Goal: Task Accomplishment & Management: Complete application form

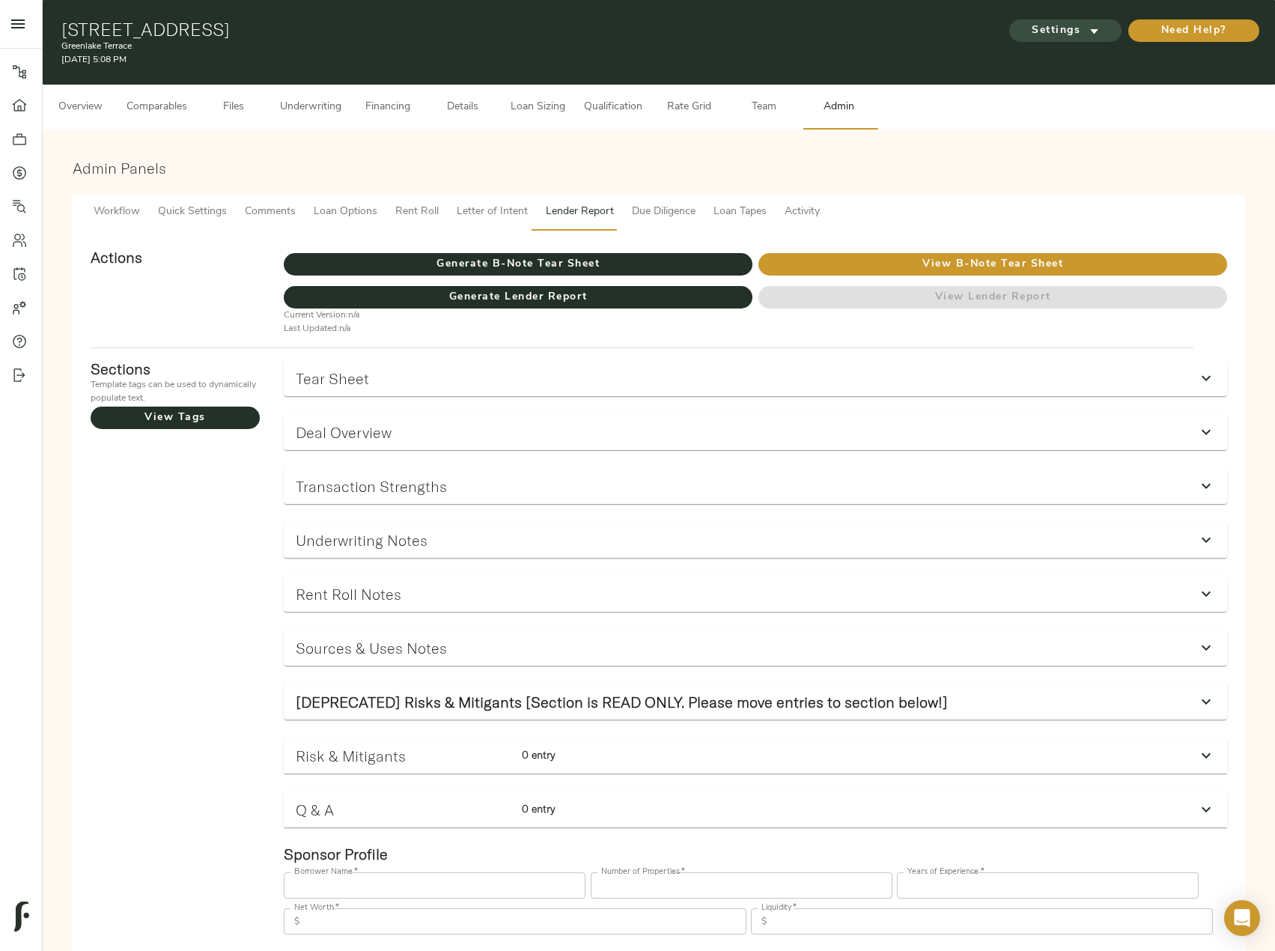
click at [1077, 33] on span "Settings" at bounding box center [1065, 31] width 82 height 19
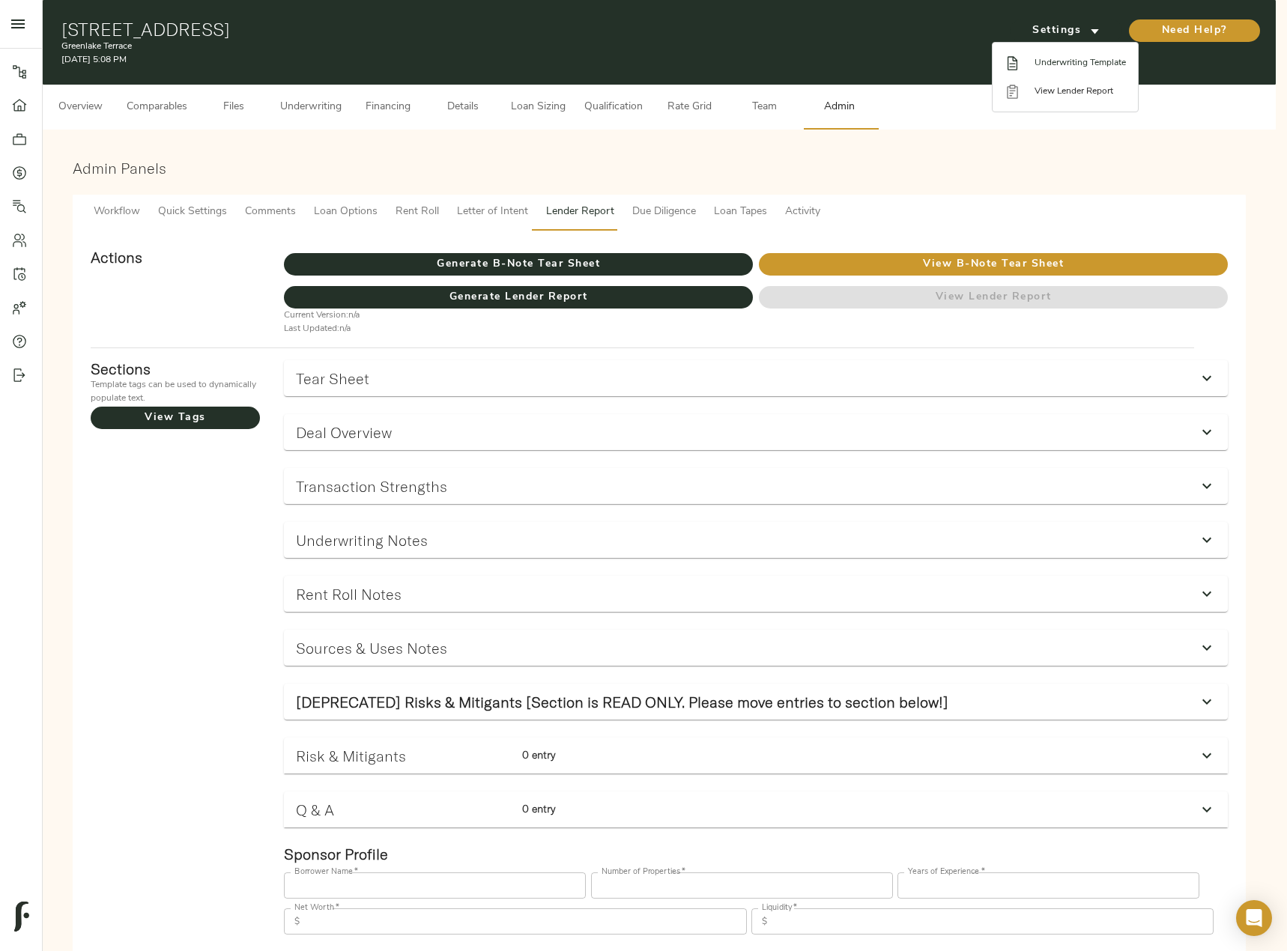
click at [1111, 66] on span "Underwriting Template" at bounding box center [1079, 62] width 91 height 13
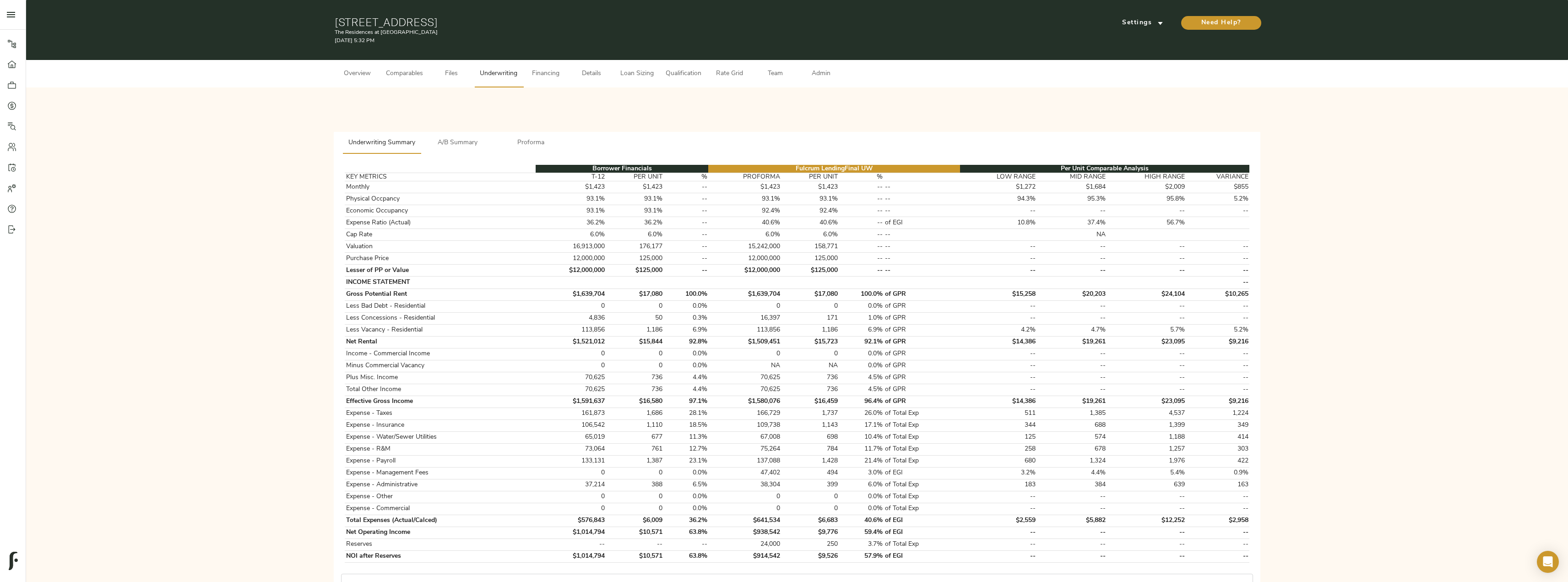
click at [528, 144] on span "Proforma" at bounding box center [531, 143] width 62 height 12
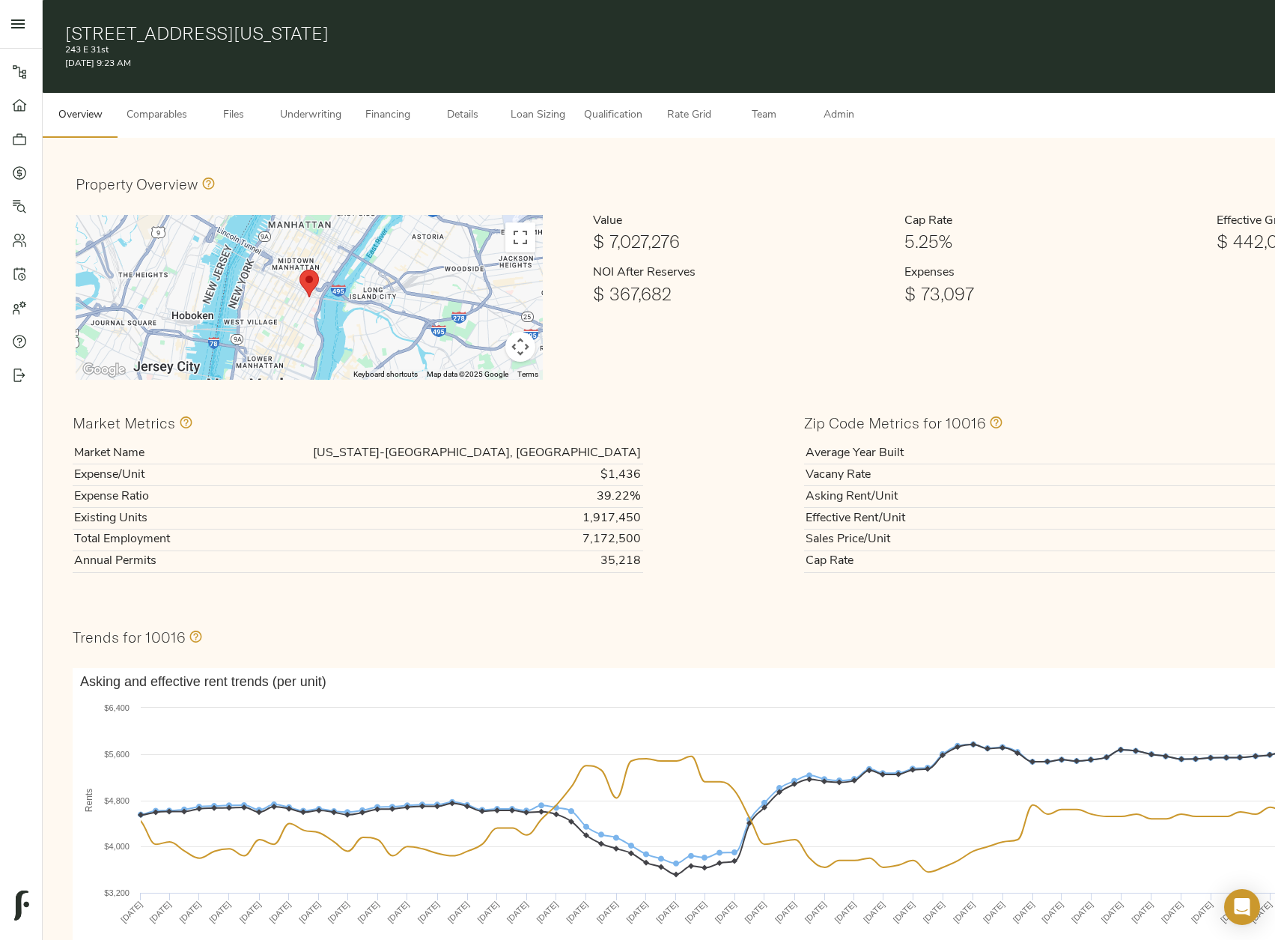
click at [315, 125] on button "Underwriting" at bounding box center [310, 115] width 79 height 45
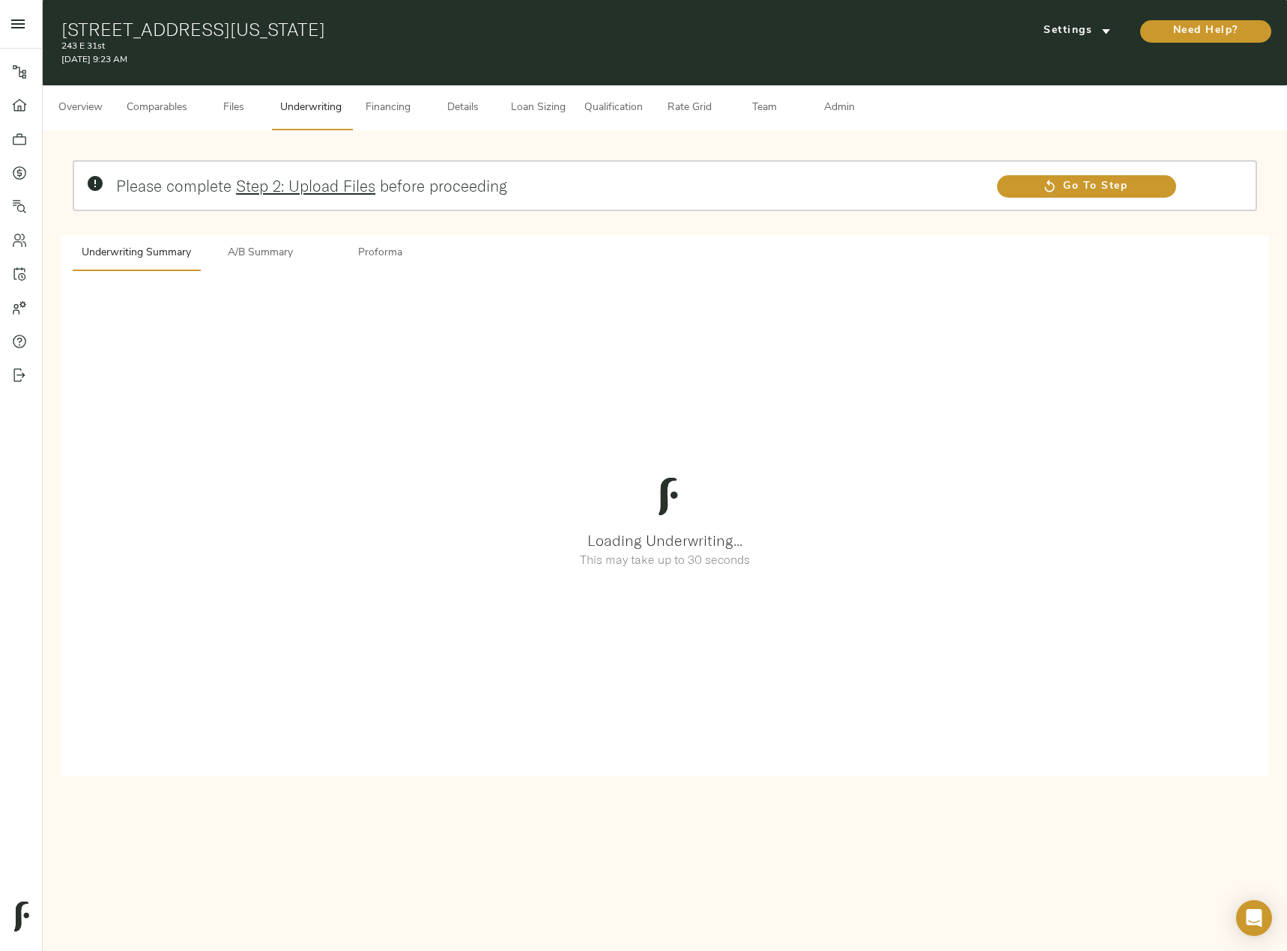
click at [276, 248] on span "A/B Summary" at bounding box center [260, 253] width 102 height 19
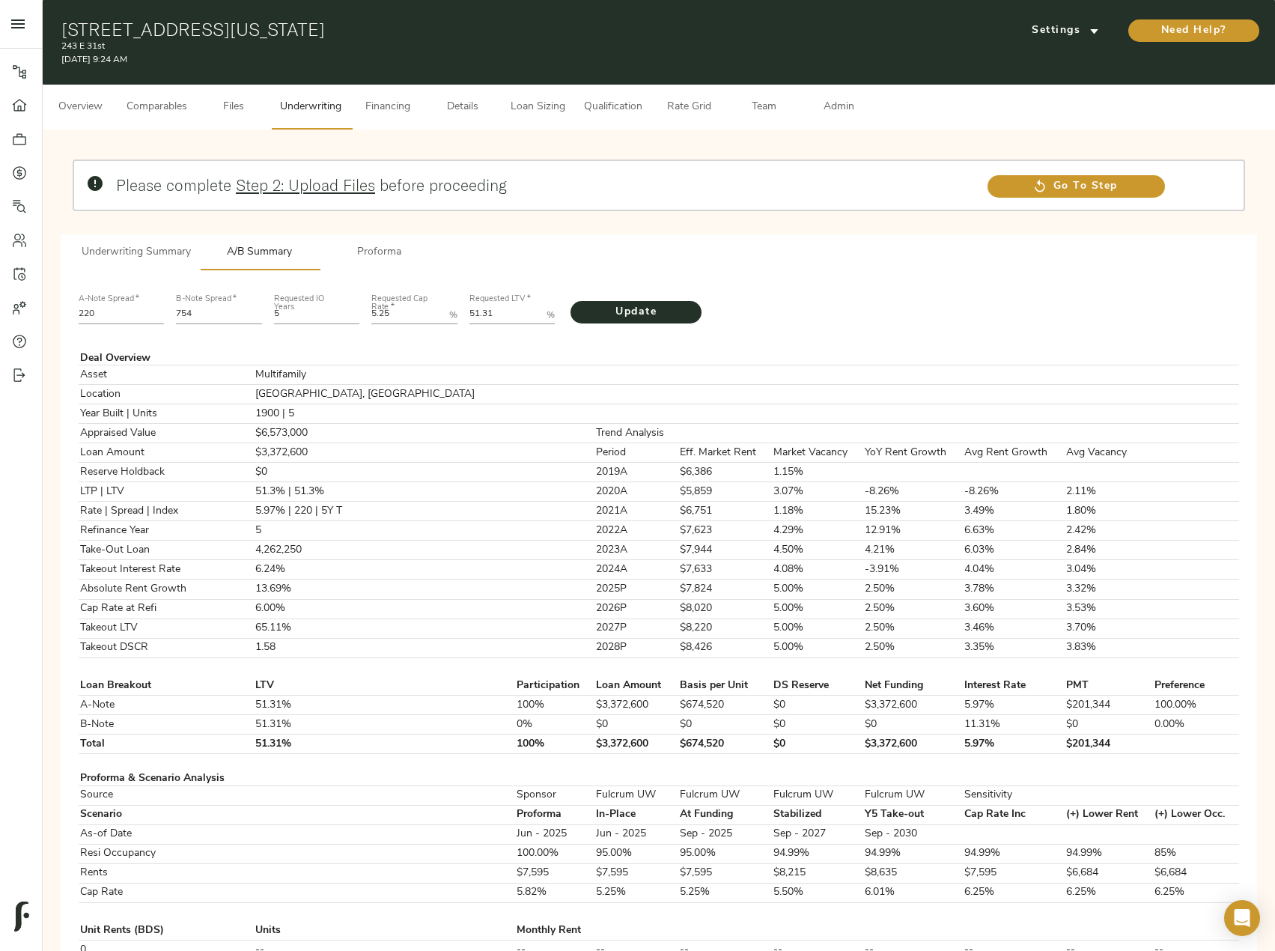
click at [92, 248] on span "Underwriting Summary" at bounding box center [136, 252] width 109 height 19
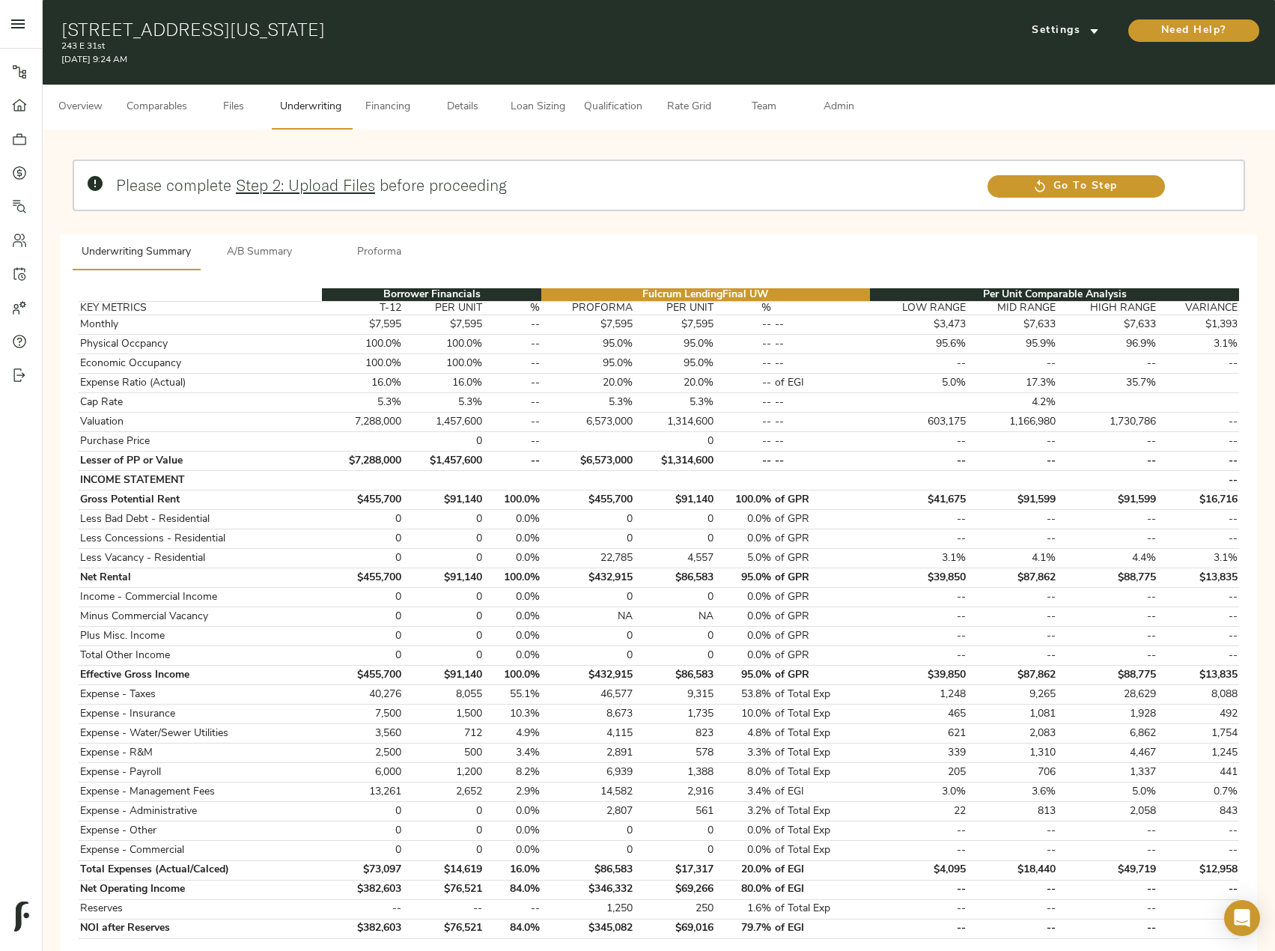
click at [288, 249] on span "A/B Summary" at bounding box center [260, 252] width 102 height 19
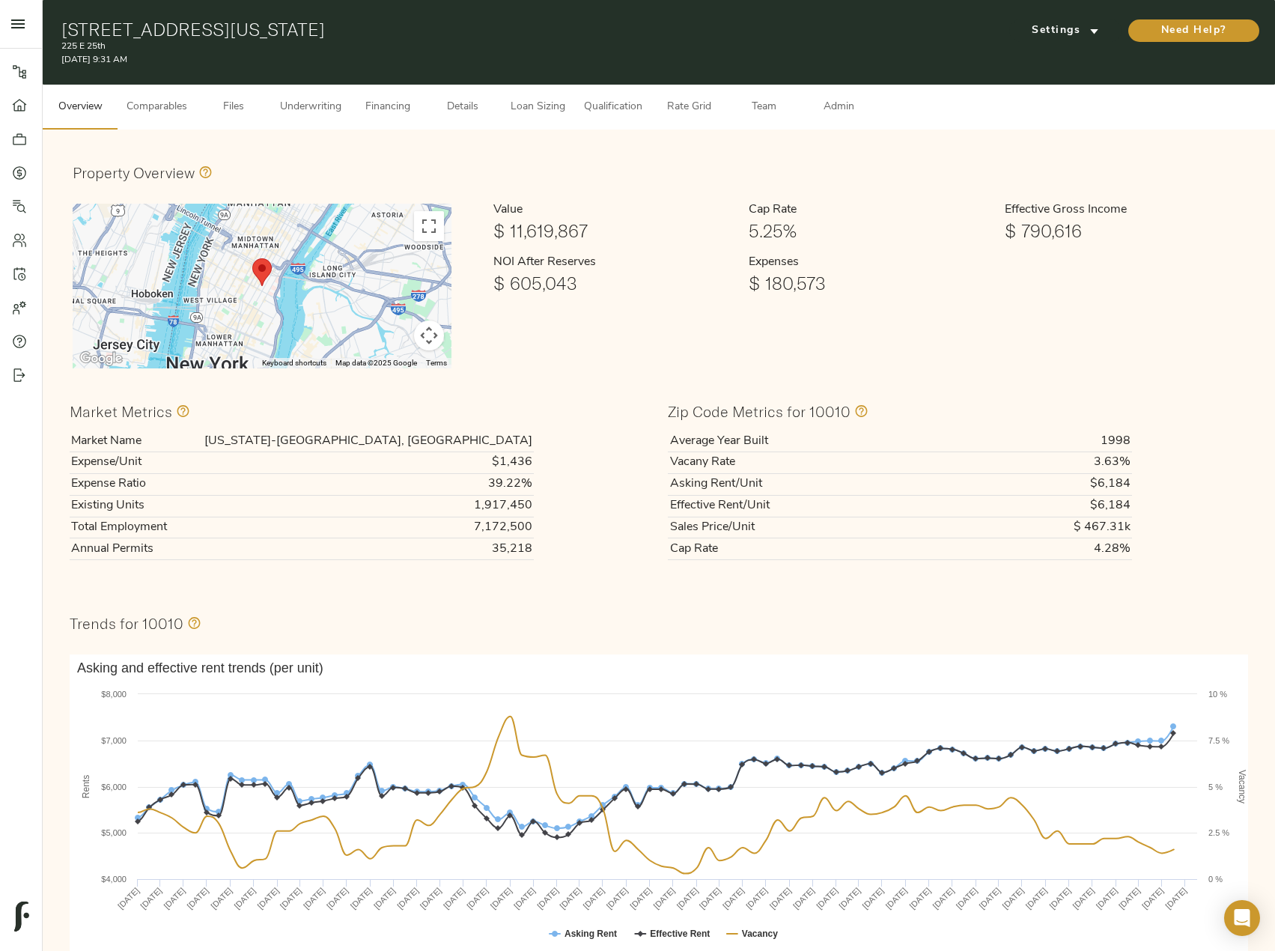
click at [294, 102] on span "Underwriting" at bounding box center [310, 107] width 61 height 19
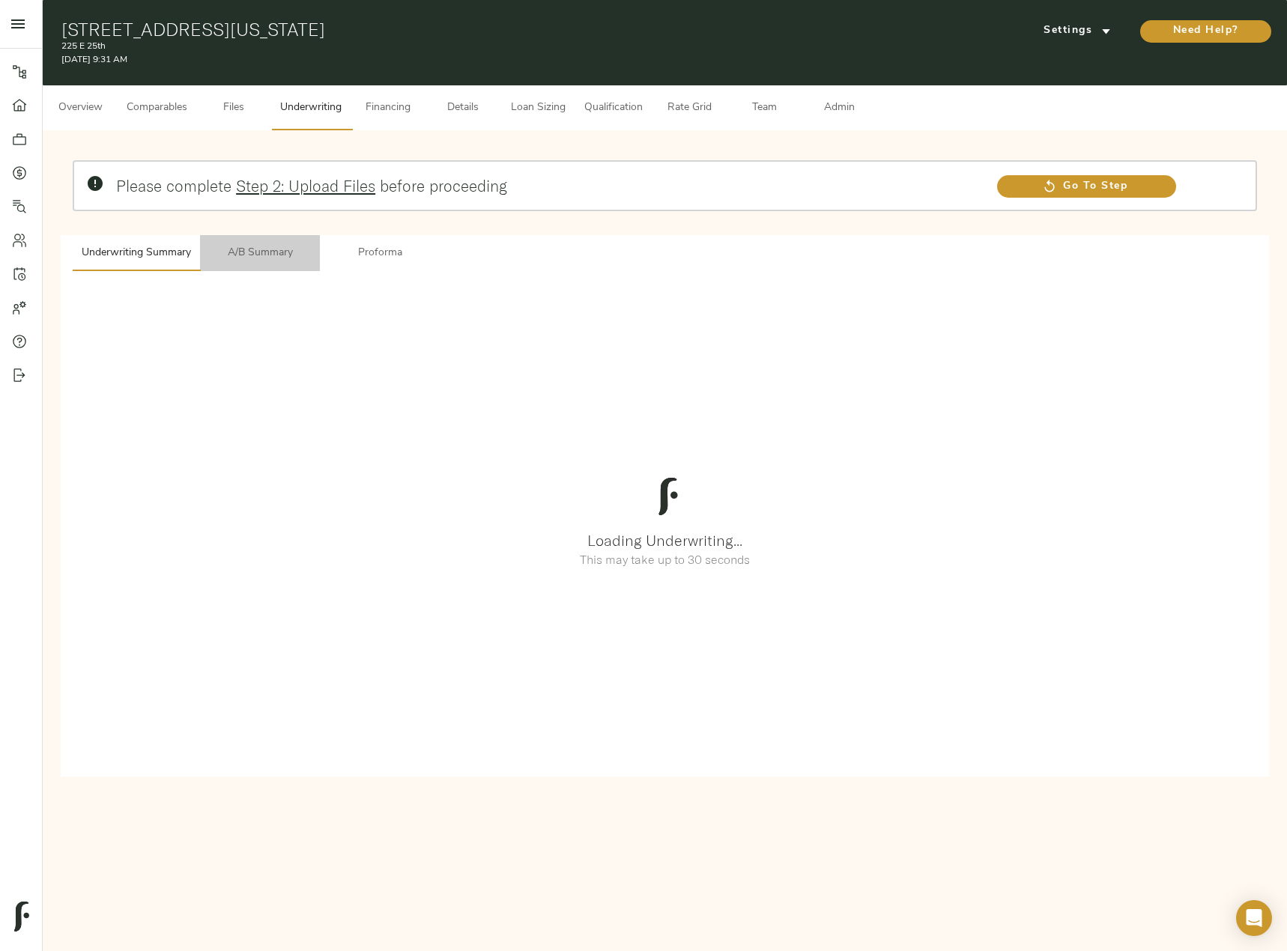
click at [273, 252] on span "A/B Summary" at bounding box center [260, 253] width 102 height 19
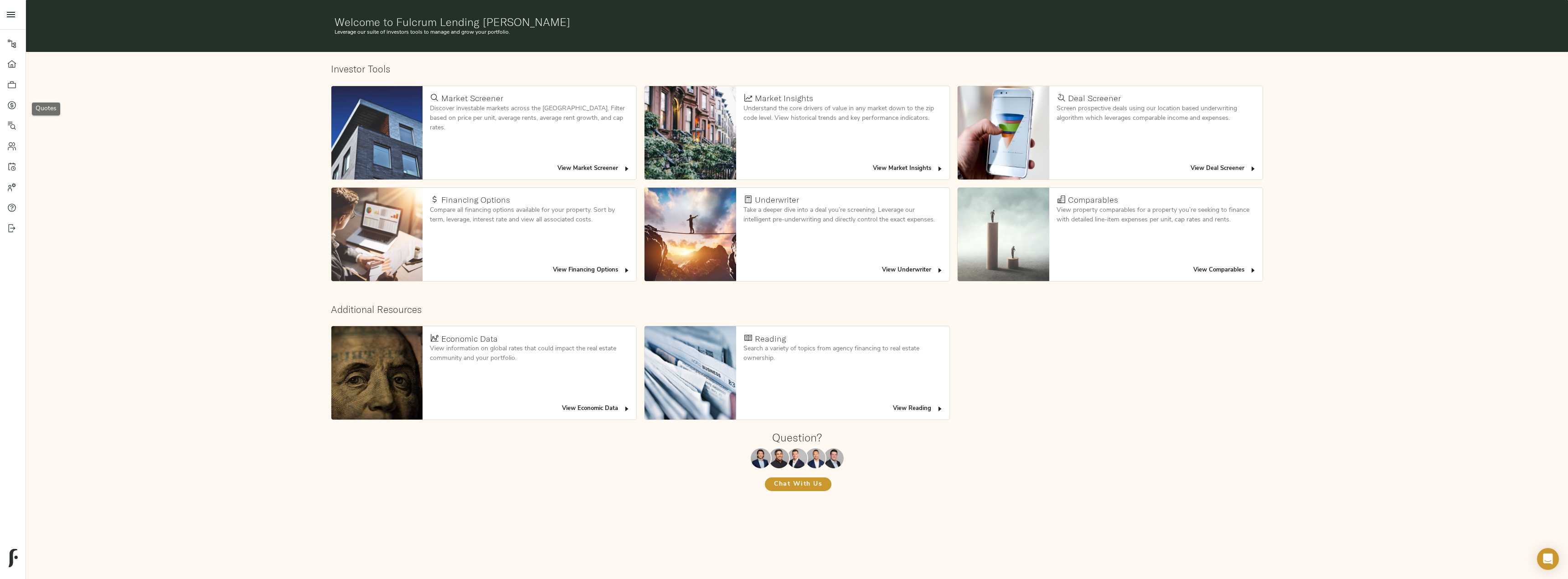
click at [11, 105] on icon at bounding box center [12, 105] width 2 height 5
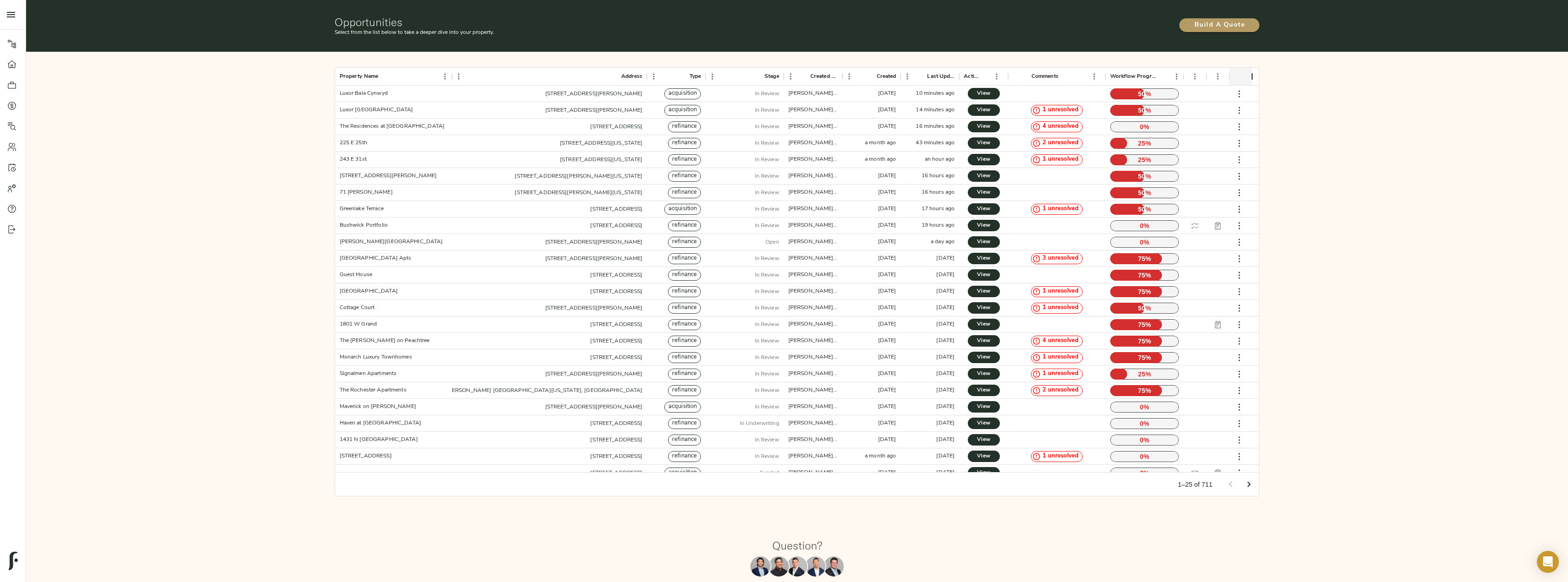
click at [1192, 23] on span "Build A Quote" at bounding box center [1219, 25] width 62 height 12
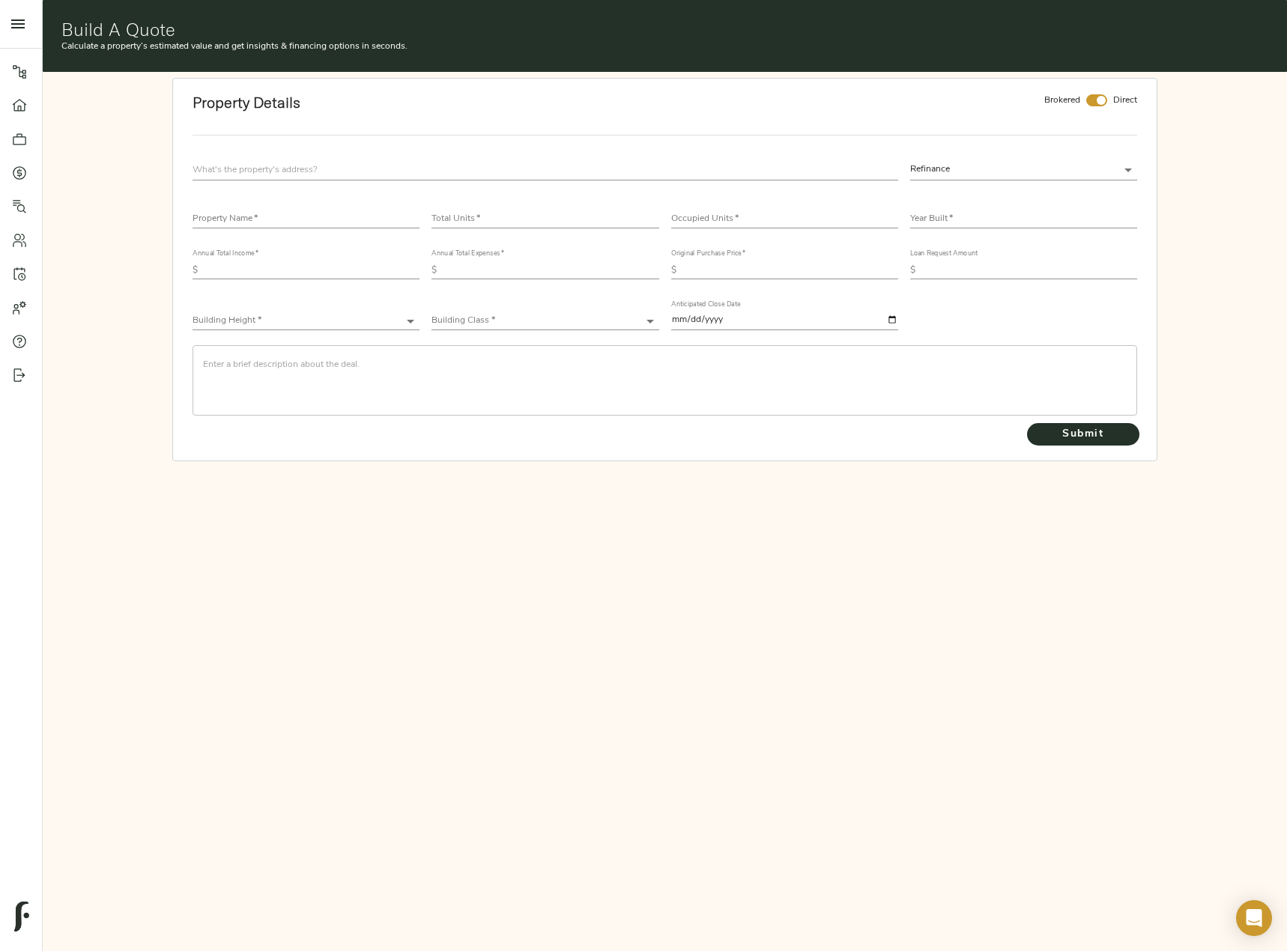
click at [321, 177] on input "text" at bounding box center [544, 170] width 705 height 20
paste input "155 N California St, Missoula, MT 59801"
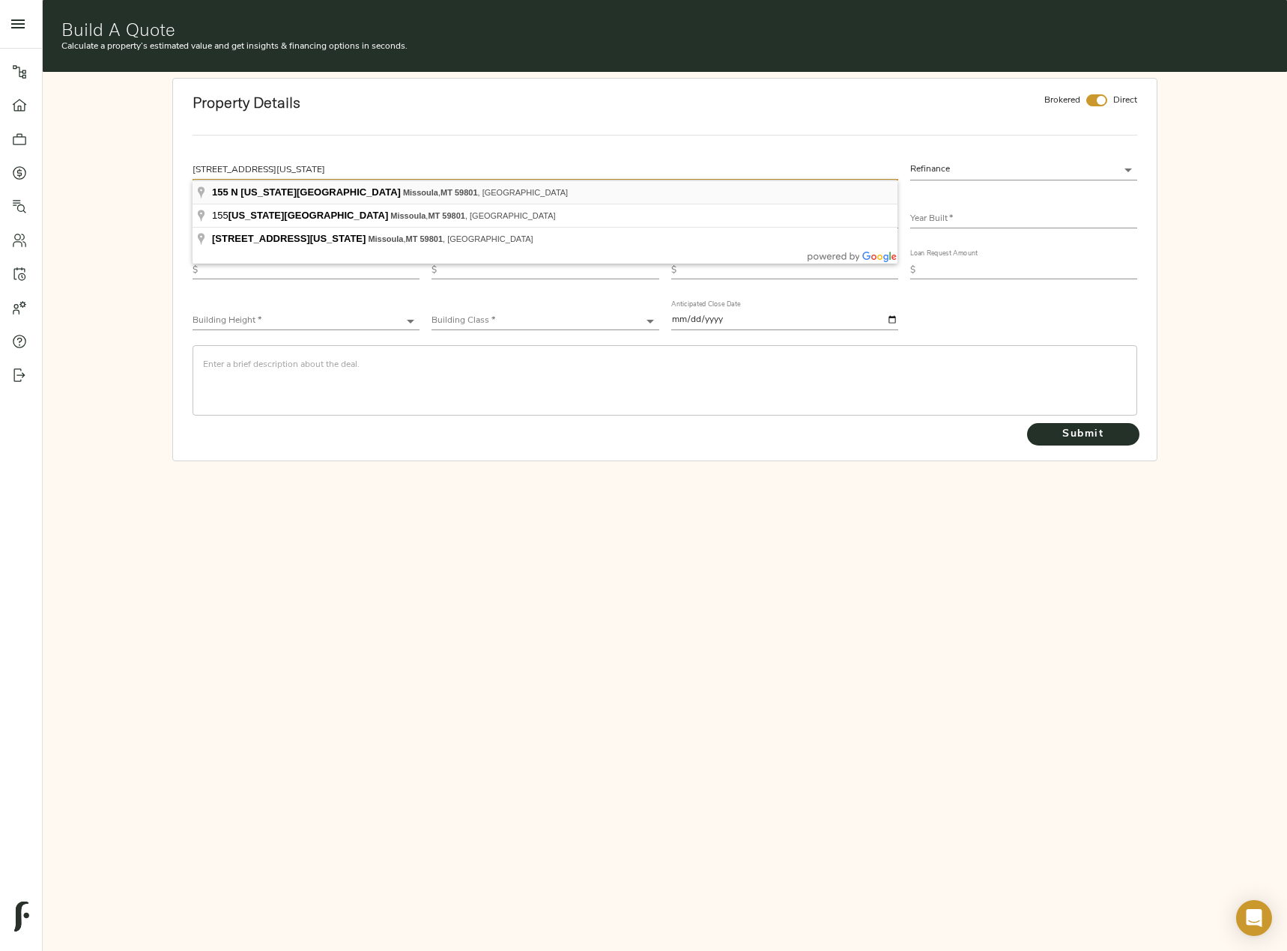
type input "155 N California St, Missoula, MT 59801, USA"
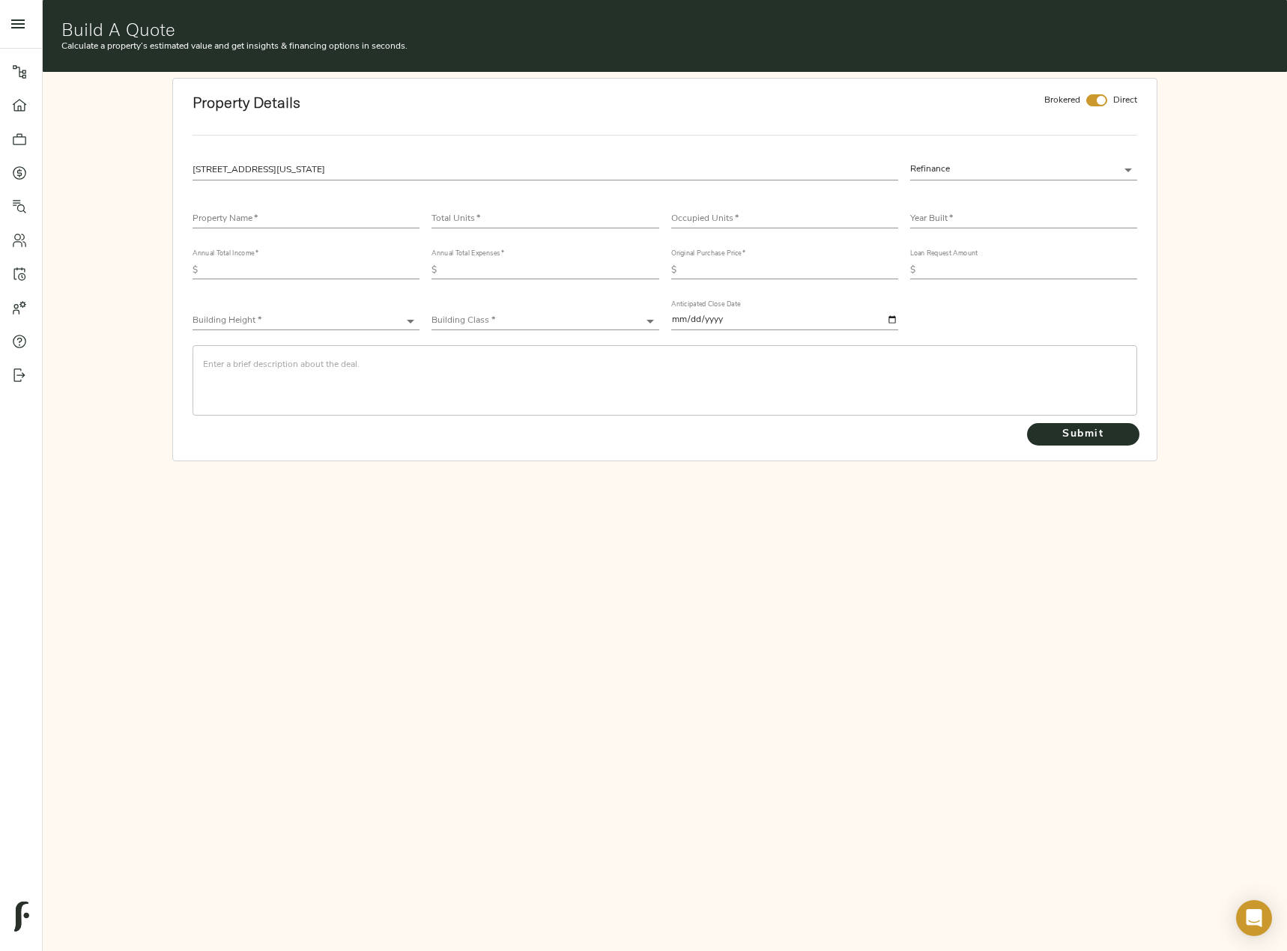
click at [1033, 168] on body "Fulcrum Lending Pipeline Dashboard Portfolio Quotes Search Users Activity Accou…" at bounding box center [643, 552] width 1287 height 1104
click at [996, 191] on li "Acquisition" at bounding box center [1023, 192] width 227 height 22
type input "acquisition"
click at [1096, 99] on input "checkbox" at bounding box center [1101, 100] width 36 height 12
checkbox input "false"
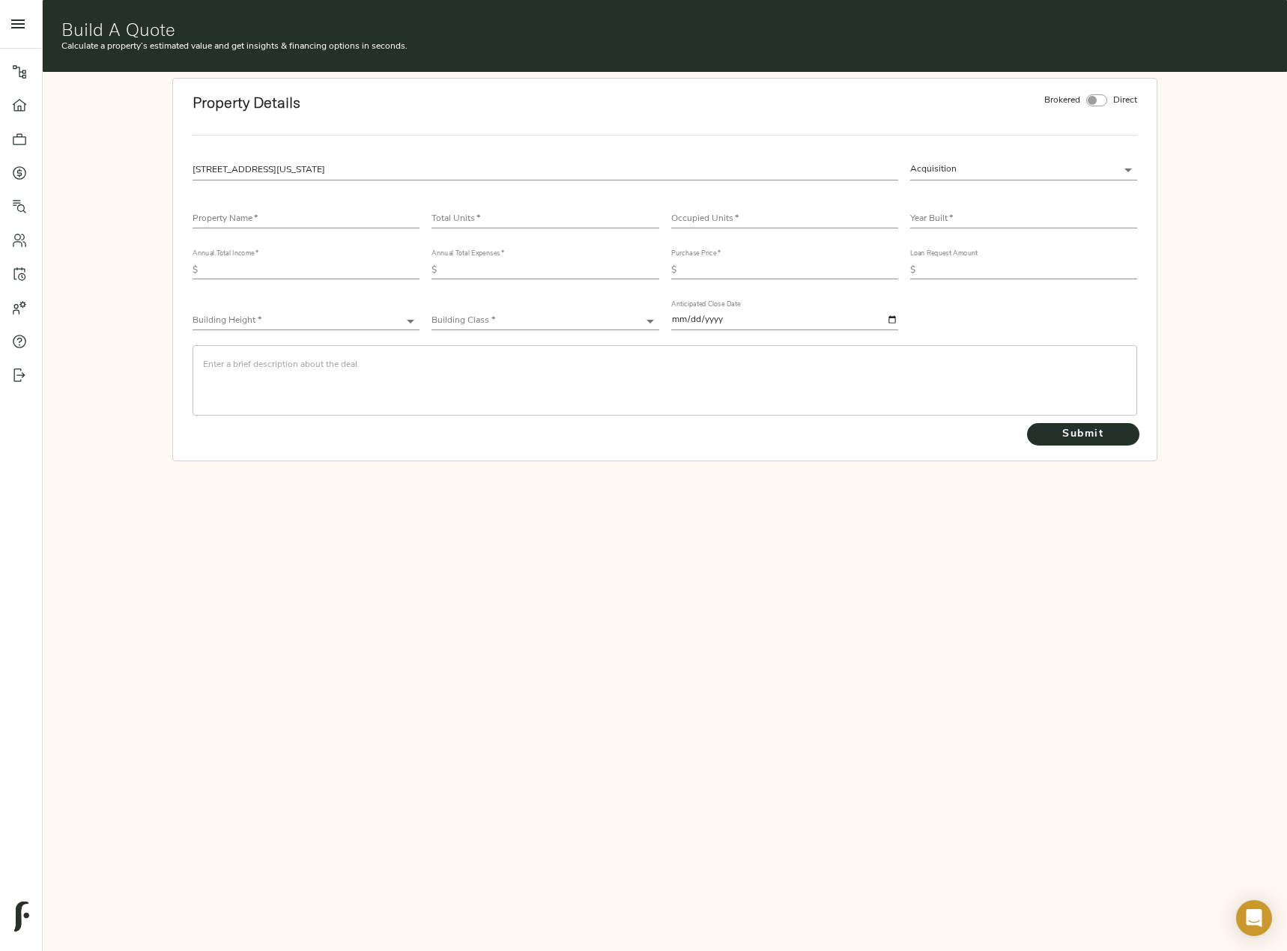
click at [225, 218] on input "text" at bounding box center [305, 219] width 227 height 18
paste input "Ashlyn Place"
type input "Ashlyn Place"
click at [551, 222] on input "number" at bounding box center [544, 219] width 227 height 18
type input "69"
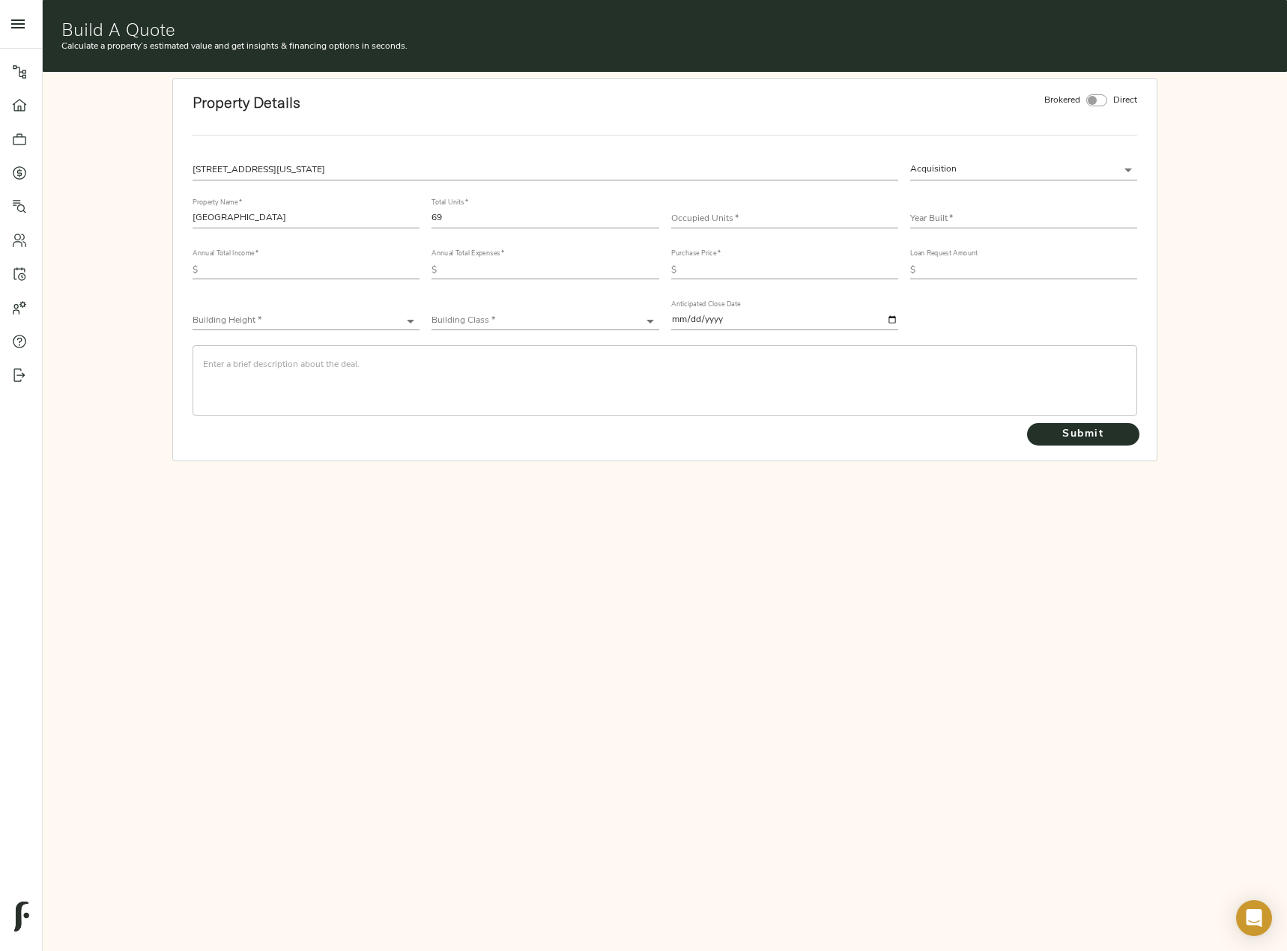
click at [735, 215] on input "number" at bounding box center [784, 219] width 227 height 18
type input "66"
click at [966, 213] on input "text" at bounding box center [1023, 219] width 227 height 18
type input "2013"
click at [336, 267] on input "text" at bounding box center [312, 270] width 216 height 18
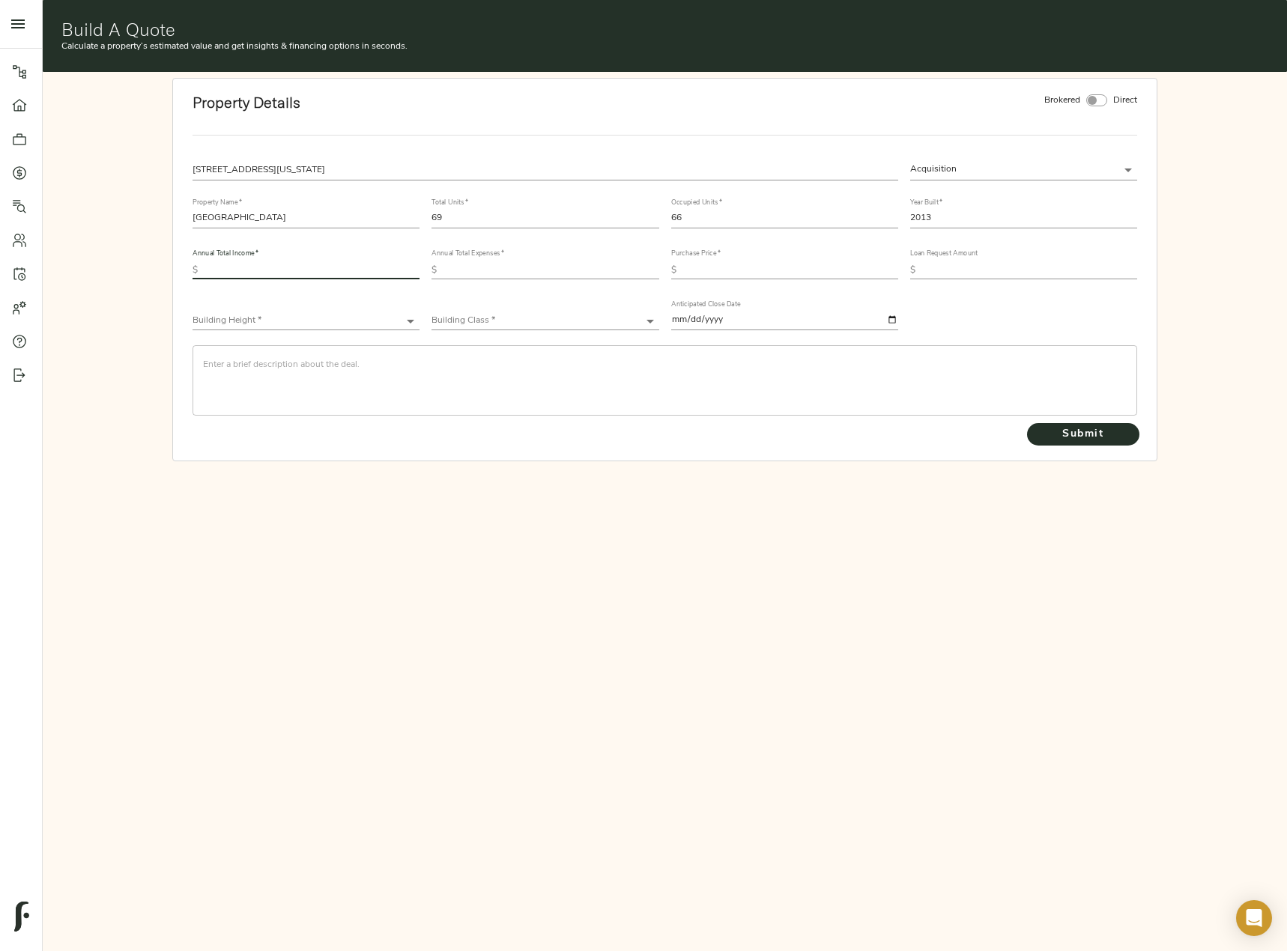
paste input "1,394,482.34"
type input "1,394,482.34"
click at [503, 263] on input "text" at bounding box center [551, 270] width 216 height 18
paste input "456,782.44"
type input "456,782.44"
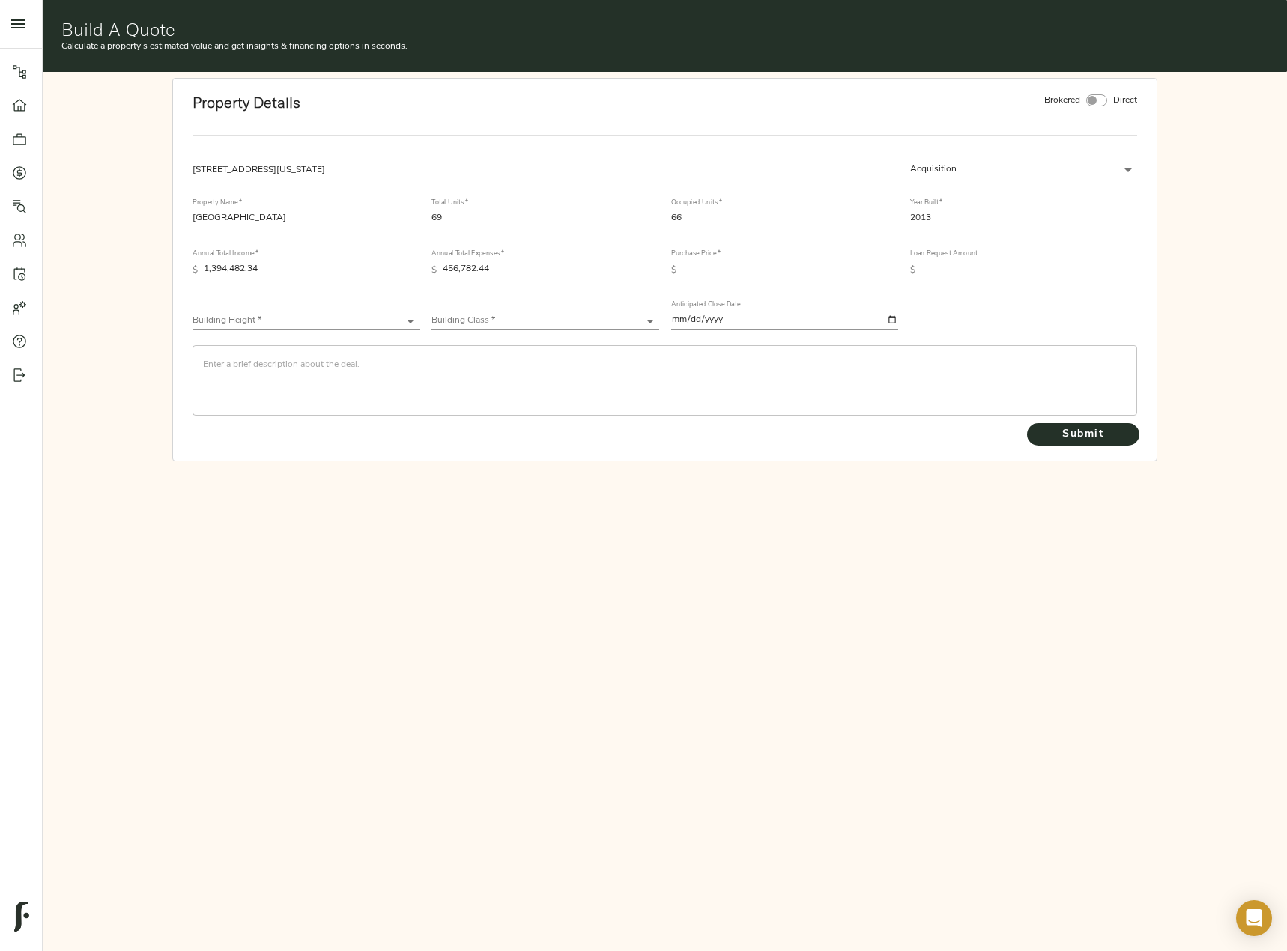
click at [365, 312] on div "Building Height * ​" at bounding box center [305, 315] width 227 height 30
click at [356, 323] on body "Fulcrum Lending Pipeline Dashboard Portfolio Quotes Search Users Activity Accou…" at bounding box center [643, 552] width 1287 height 1104
click at [291, 346] on li "Mid-Rise (4-6 stories)" at bounding box center [305, 343] width 227 height 22
type input "Mid-Rise"
click at [531, 319] on body "Fulcrum Lending Pipeline Dashboard Portfolio Quotes Search Users Activity Accou…" at bounding box center [643, 552] width 1287 height 1104
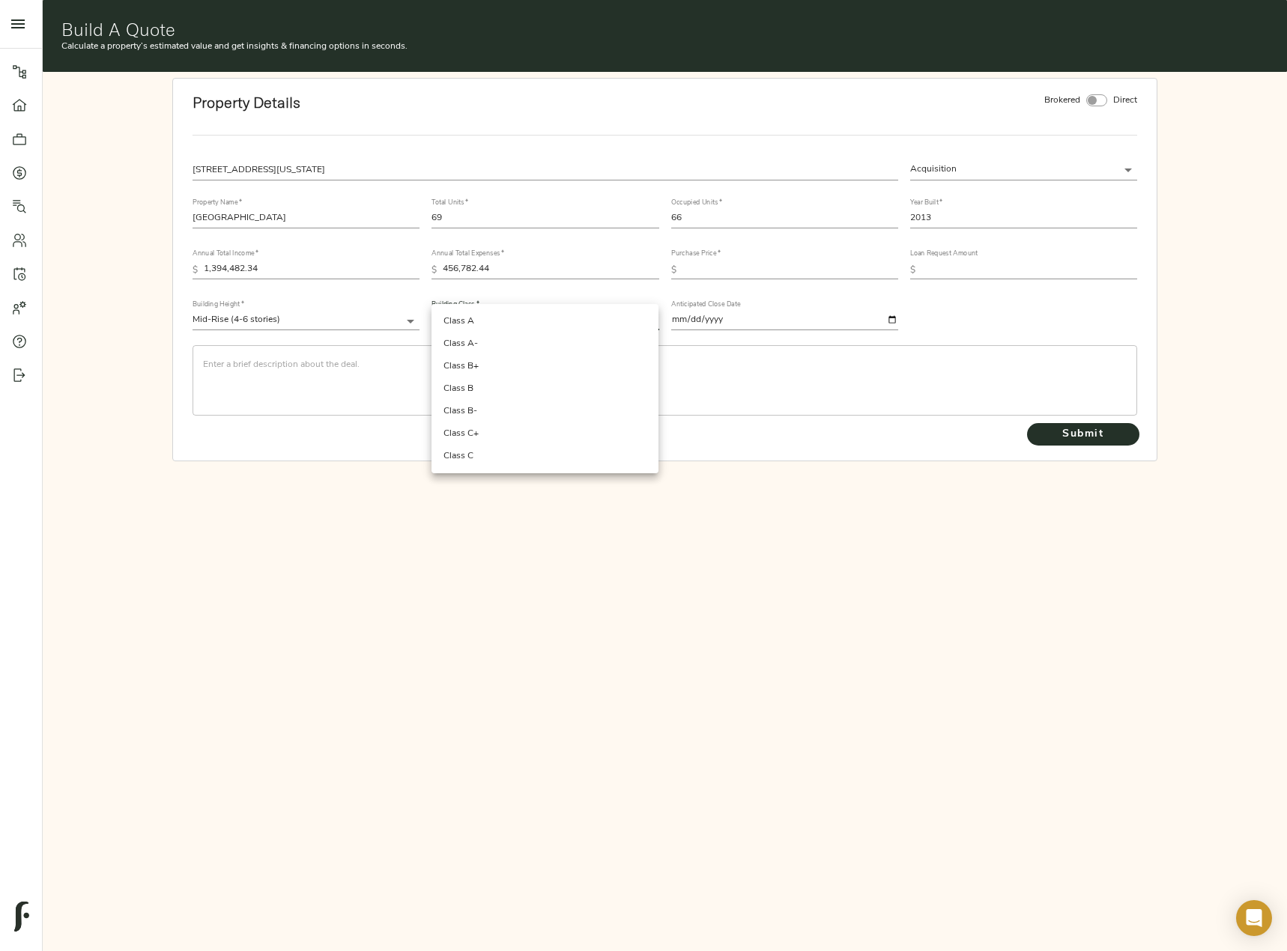
click at [526, 358] on li "Class B+" at bounding box center [544, 366] width 227 height 22
type input "Class B+"
click at [523, 365] on textarea at bounding box center [664, 380] width 923 height 43
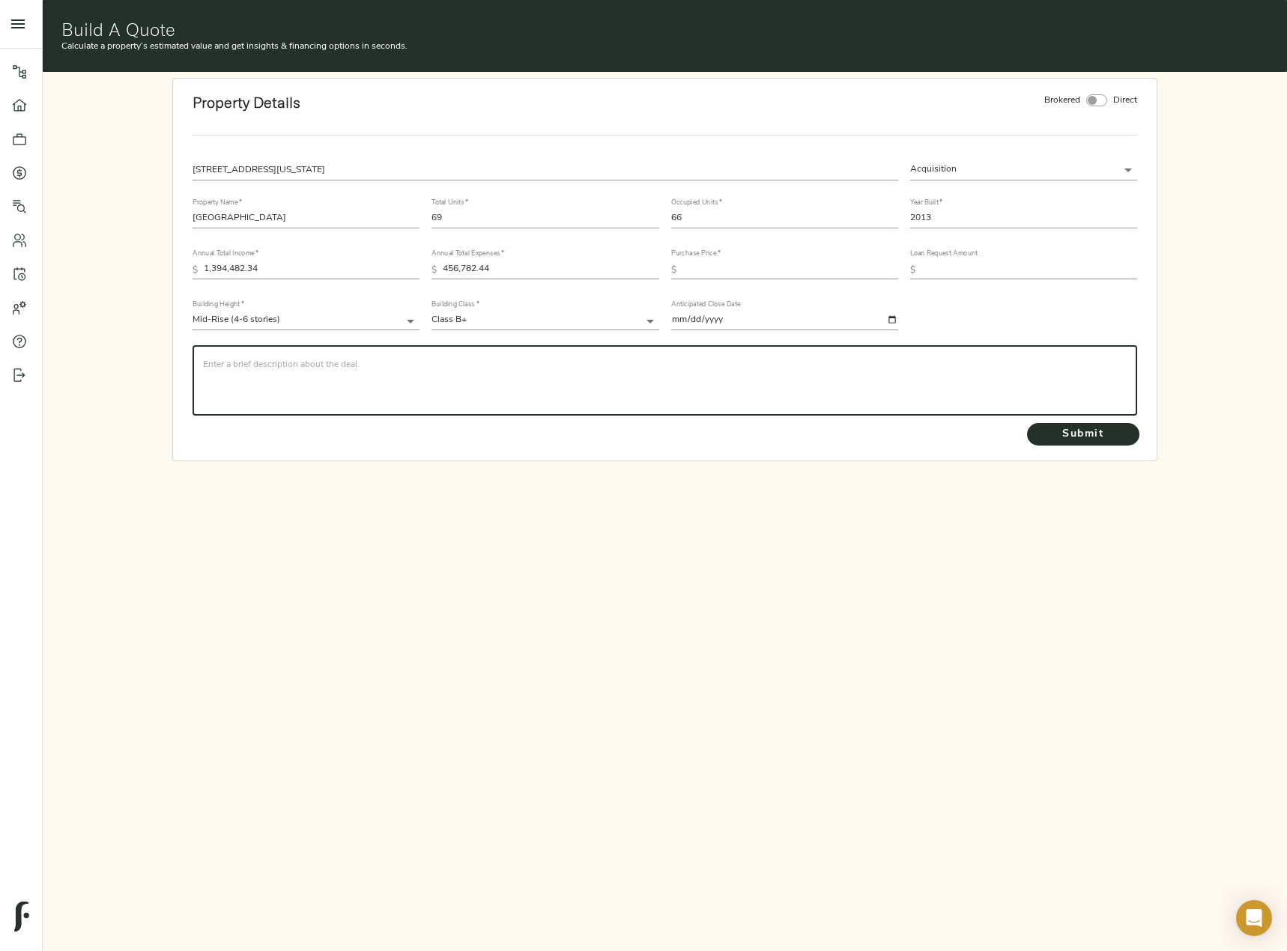
paste textarea "The Cushman & Wakefield Mountain States Multifamily Advisory Group is pleased t…"
click at [201, 374] on div "The Cushman & Wakefield Mountain States Multifamily Advisory Group is pleased t…" at bounding box center [664, 380] width 944 height 70
click at [202, 373] on div "The Cushman & Wakefield Mountain States Multifamily Advisory Group is pleased t…" at bounding box center [664, 380] width 944 height 70
click at [215, 370] on textarea "The Cushman & Wakefield Mountain States Multifamily Advisory Group is pleased t…" at bounding box center [664, 380] width 923 height 43
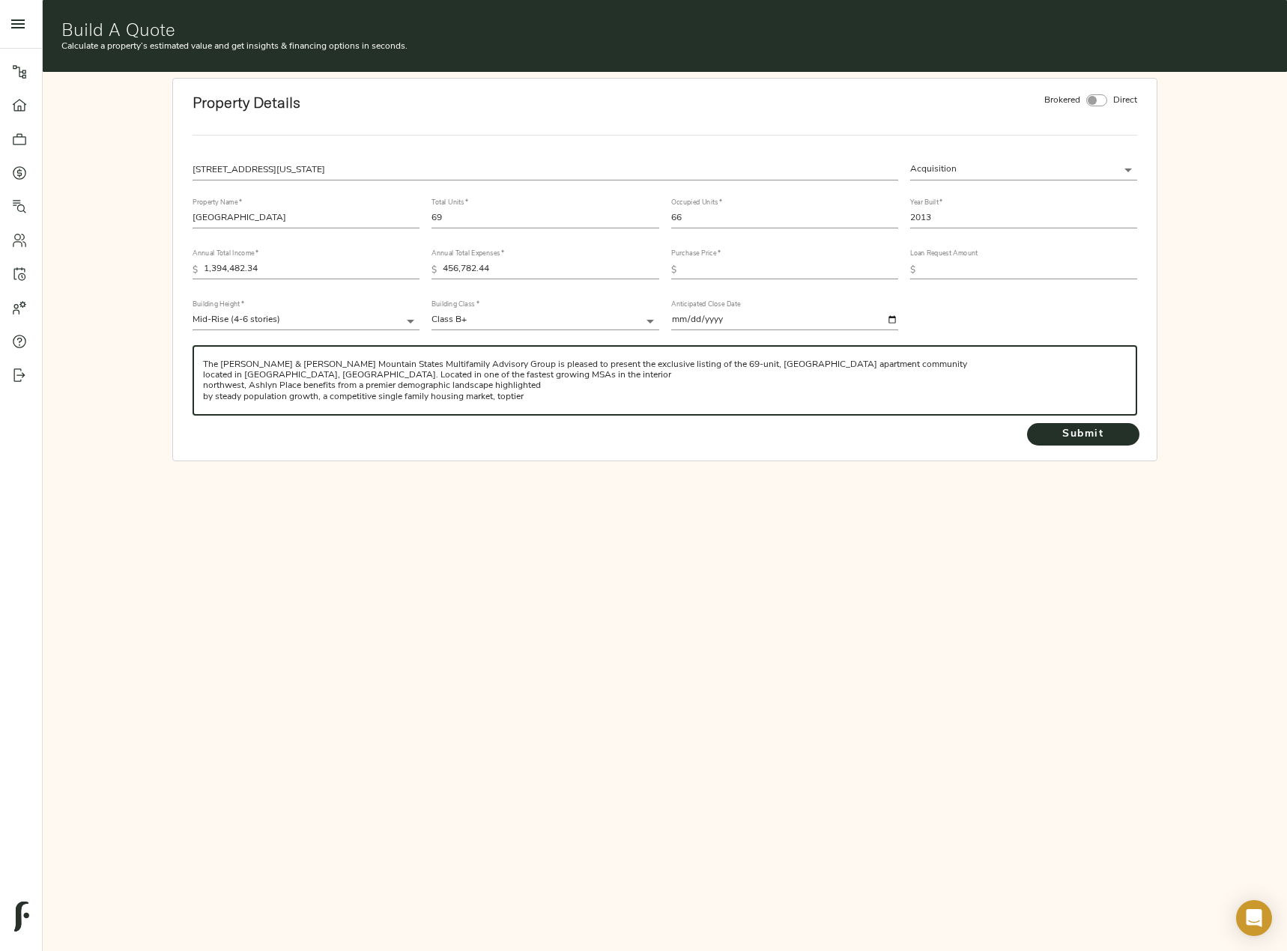
click at [883, 369] on textarea "The Cushman & Wakefield Mountain States Multifamily Advisory Group is pleased t…" at bounding box center [664, 380] width 923 height 43
click at [836, 380] on textarea "The Cushman & Wakefield Mountain States Multifamily Advisory Group is pleased t…" at bounding box center [664, 380] width 923 height 43
click at [934, 370] on textarea "The Cushman & Wakefield Mountain States Multifamily Advisory Group is pleased t…" at bounding box center [664, 380] width 923 height 43
click at [932, 376] on textarea "The Cushman & Wakefield Mountain States Multifamily Advisory Group is pleased t…" at bounding box center [664, 380] width 923 height 43
click at [363, 379] on textarea "The Cushman & Wakefield Mountain States Multifamily Advisory Group is pleased t…" at bounding box center [664, 380] width 923 height 43
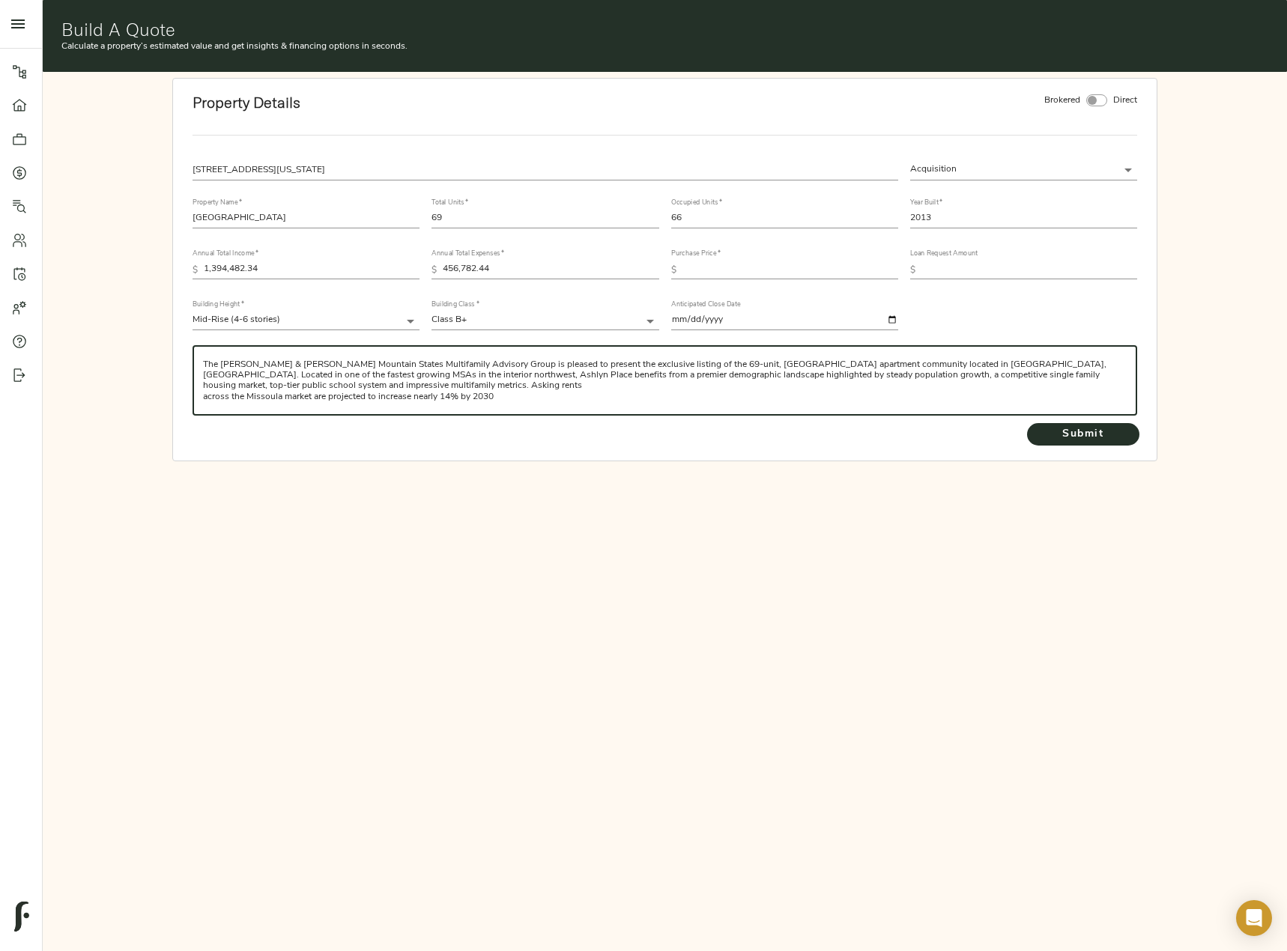
click at [346, 384] on textarea "The Cushman & Wakefield Mountain States Multifamily Advisory Group is pleased t…" at bounding box center [664, 380] width 923 height 43
click at [660, 383] on textarea "The Cushman & Wakefield Mountain States Multifamily Advisory Group is pleased t…" at bounding box center [664, 380] width 923 height 43
click at [977, 383] on textarea "The Cushman & Wakefield Mountain States Multifamily Advisory Group is pleased t…" at bounding box center [664, 380] width 923 height 43
click at [316, 374] on textarea "The Cushman & Wakefield Mountain States Multifamily Advisory Group is pleased t…" at bounding box center [664, 380] width 923 height 43
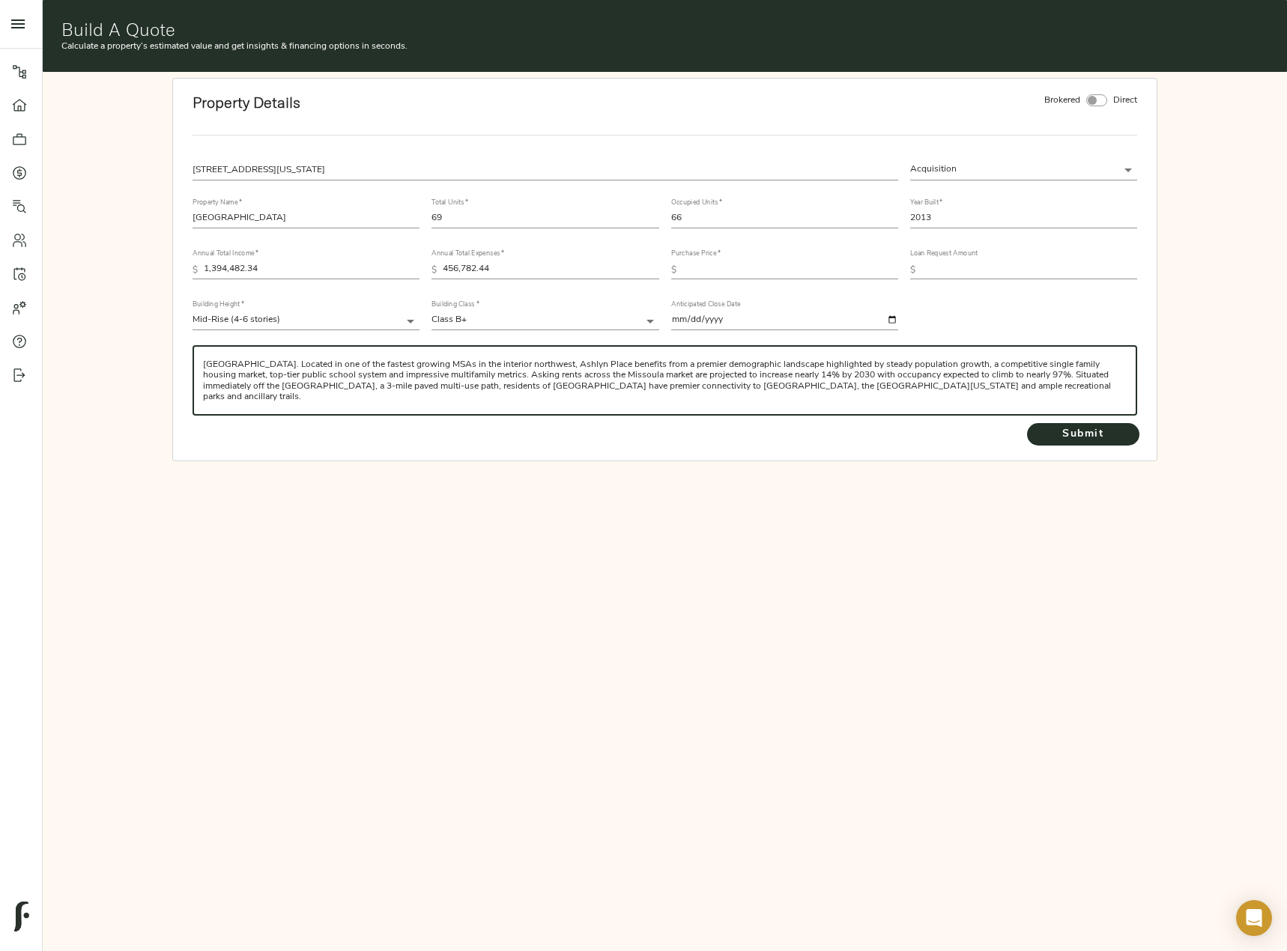
scroll to position [10, 0]
click at [640, 389] on textarea "The Cushman & Wakefield Mountain States Multifamily Advisory Group is pleased t…" at bounding box center [664, 380] width 923 height 43
click at [873, 394] on textarea "The Cushman & Wakefield Mountain States Multifamily Advisory Group is pleased t…" at bounding box center [664, 380] width 923 height 43
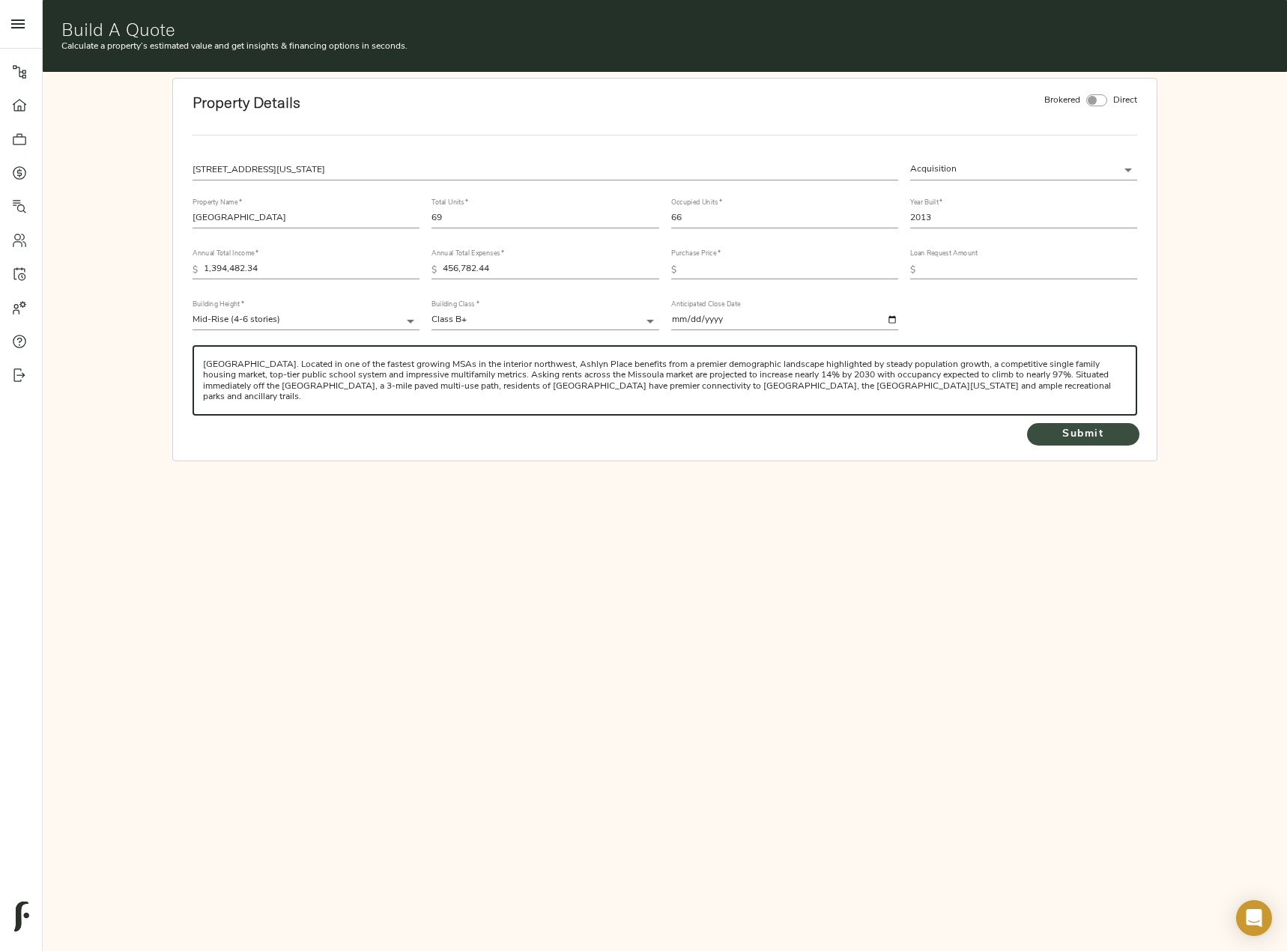
type textarea "The Cushman & Wakefield Mountain States Multifamily Advisory Group is pleased t…"
click at [1090, 437] on span "Submit" at bounding box center [1083, 434] width 82 height 19
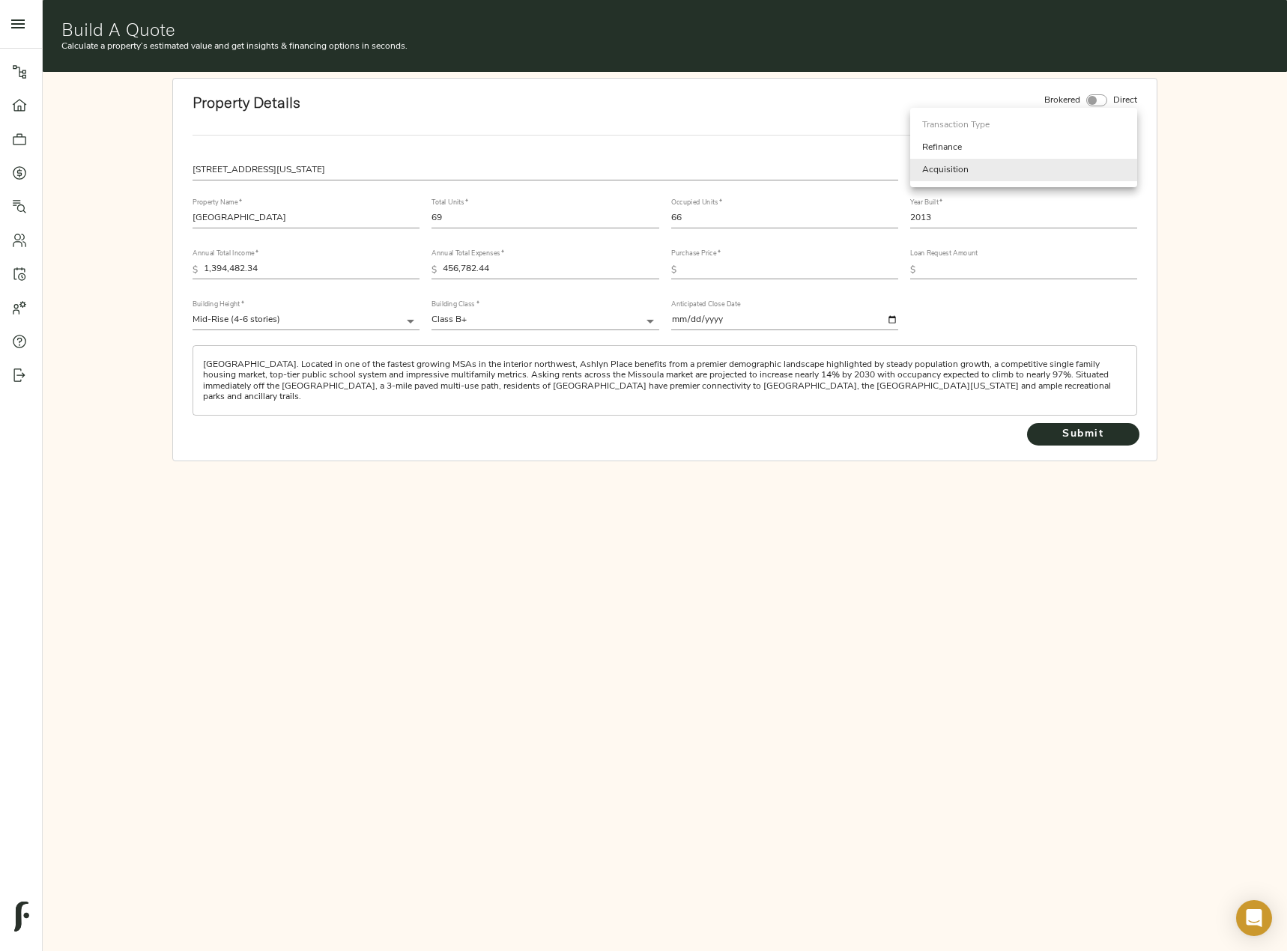
click at [1066, 163] on body "Fulcrum Lending Pipeline Dashboard Portfolio Quotes Search Users Activity Accou…" at bounding box center [643, 552] width 1287 height 1104
click at [1066, 163] on li "Acquisition" at bounding box center [1023, 170] width 227 height 22
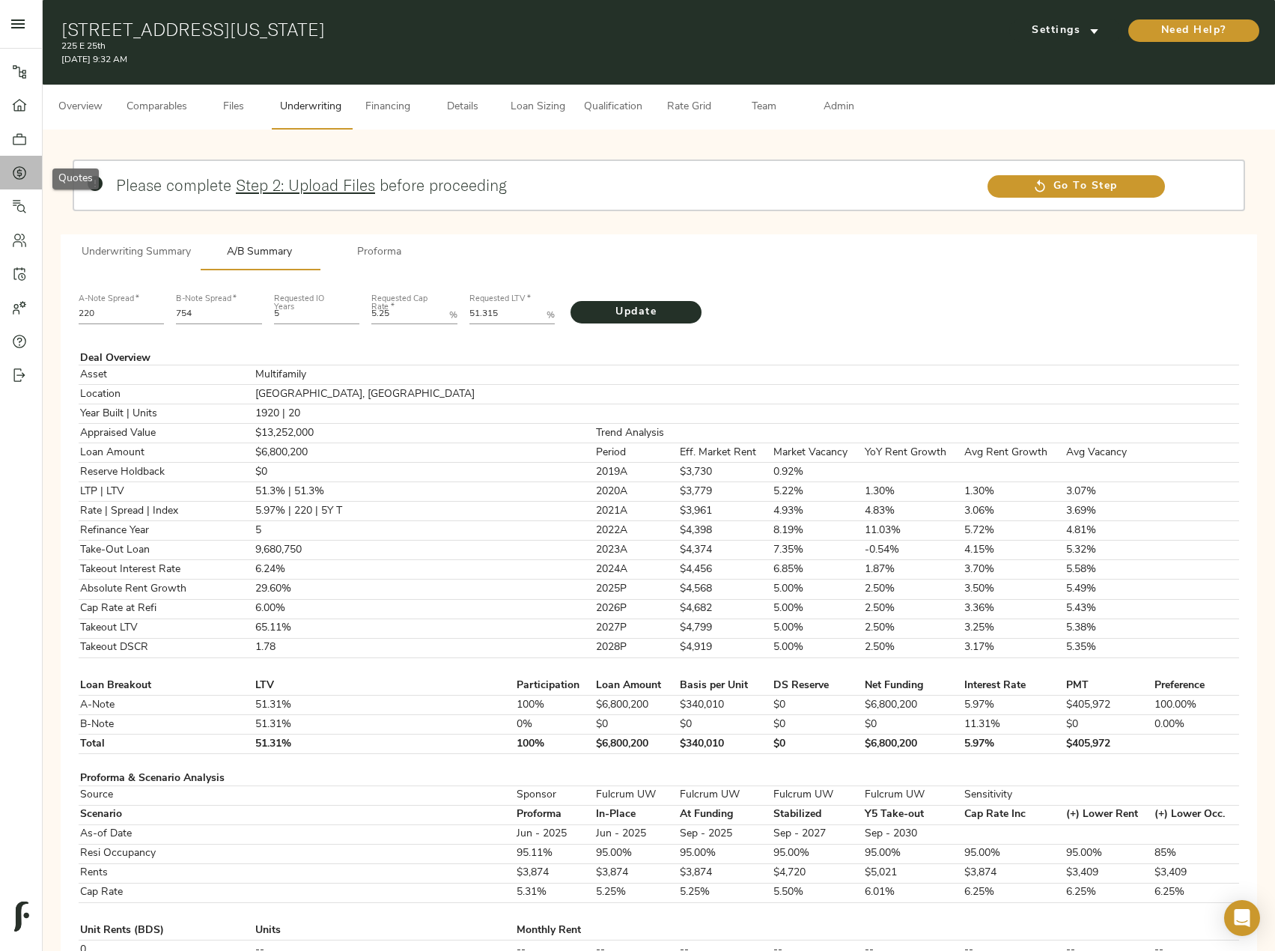
click at [25, 177] on icon at bounding box center [19, 172] width 15 height 15
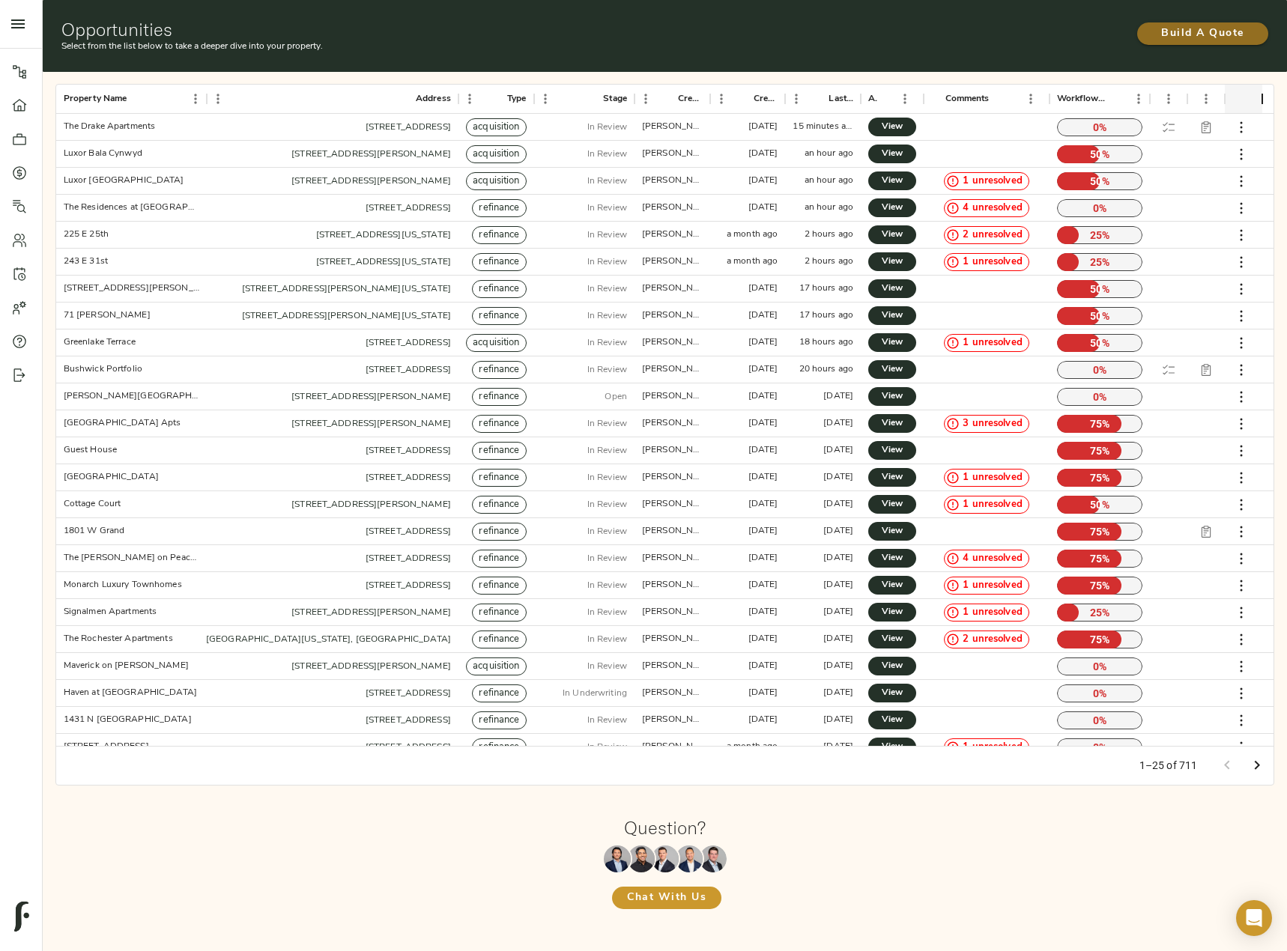
click at [1219, 28] on span "Build A Quote" at bounding box center [1202, 34] width 101 height 19
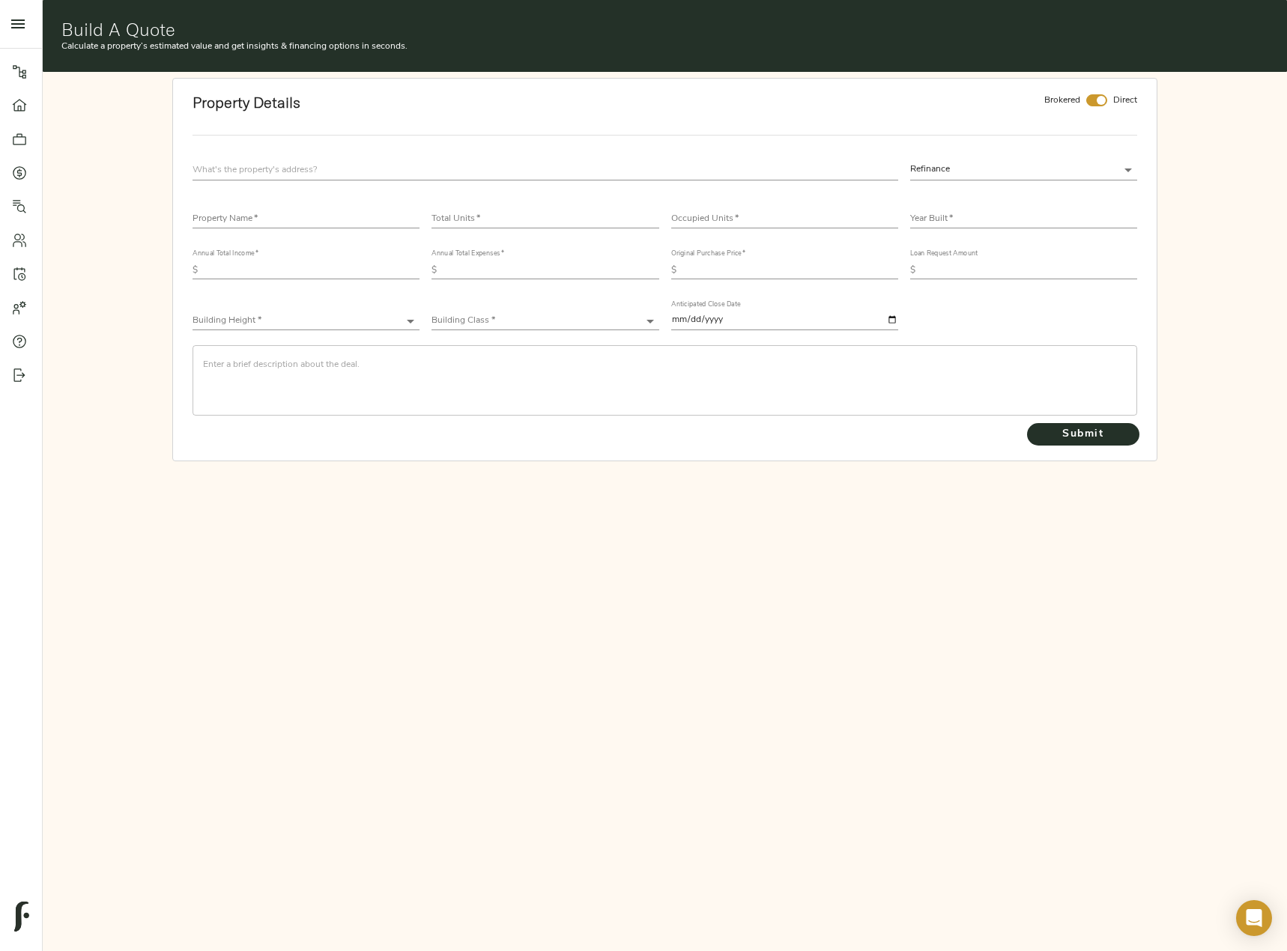
click at [258, 170] on input "text" at bounding box center [544, 170] width 705 height 20
paste input "[STREET_ADDRESS]$"
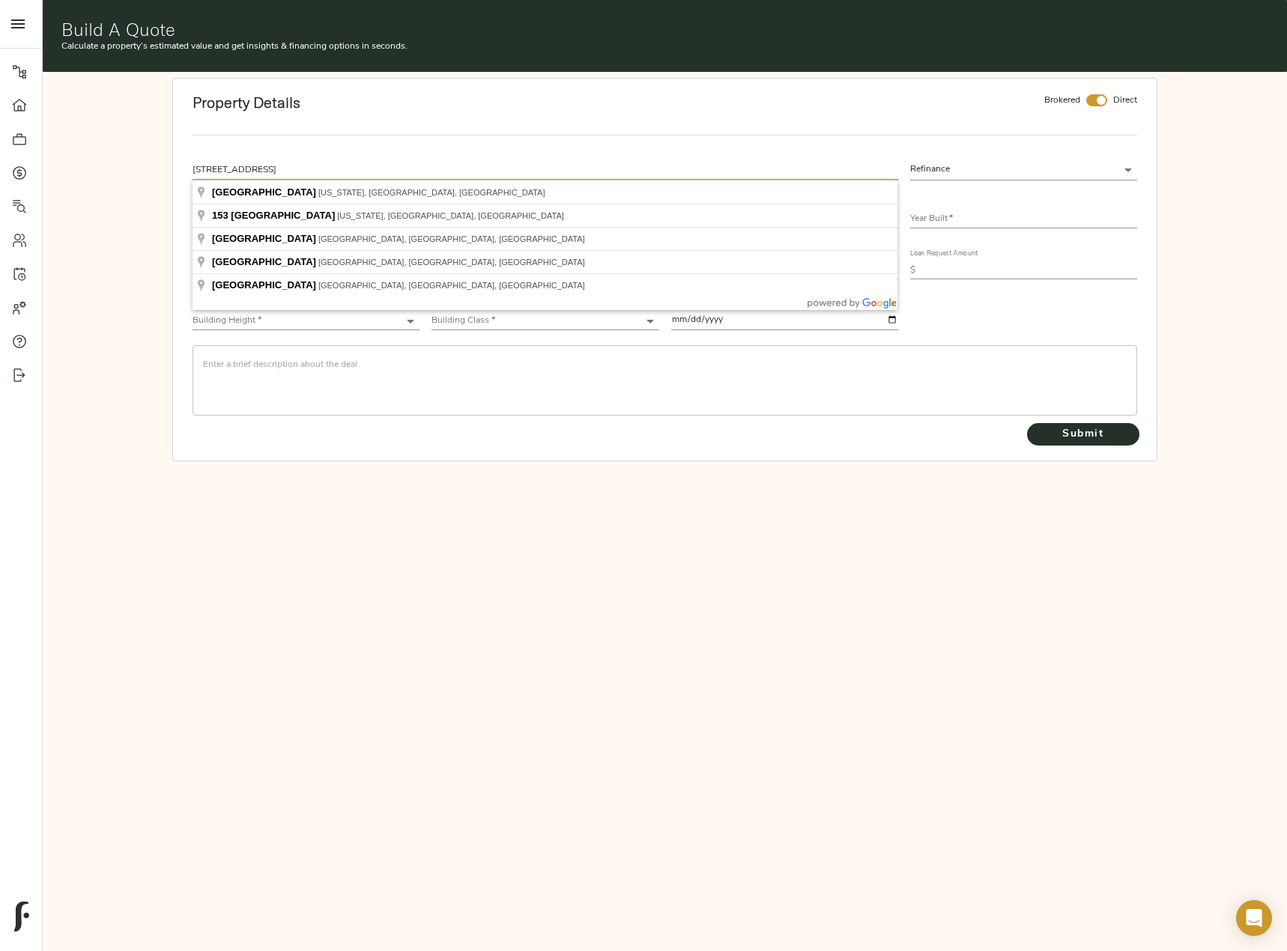
drag, startPoint x: 229, startPoint y: 167, endPoint x: 14, endPoint y: 135, distance: 217.3
click at [15, 135] on div "Pipeline Dashboard Portfolio Quotes Search Users Activity Account Help Sign Out…" at bounding box center [643, 233] width 1287 height 467
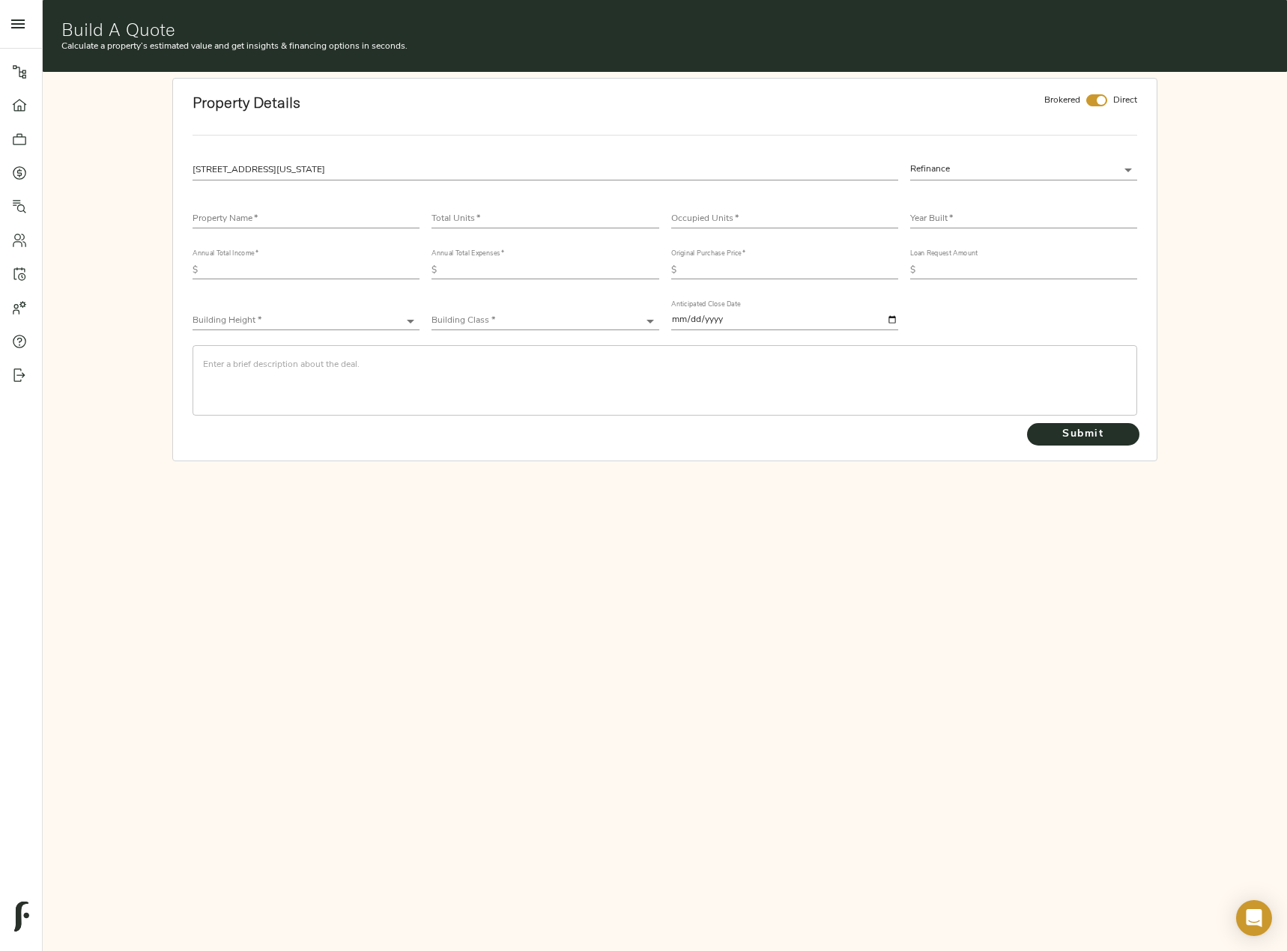
type input "[STREET_ADDRESS][US_STATE]"
click at [1027, 178] on body "[STREET_ADDRESS][US_STATE] Pipeline Dashboard Portfolio Quotes Search Users Act…" at bounding box center [643, 552] width 1287 height 1104
click at [997, 191] on li "Acquisition" at bounding box center [1023, 192] width 227 height 22
type input "acquisition"
click at [275, 210] on input "text" at bounding box center [305, 219] width 227 height 18
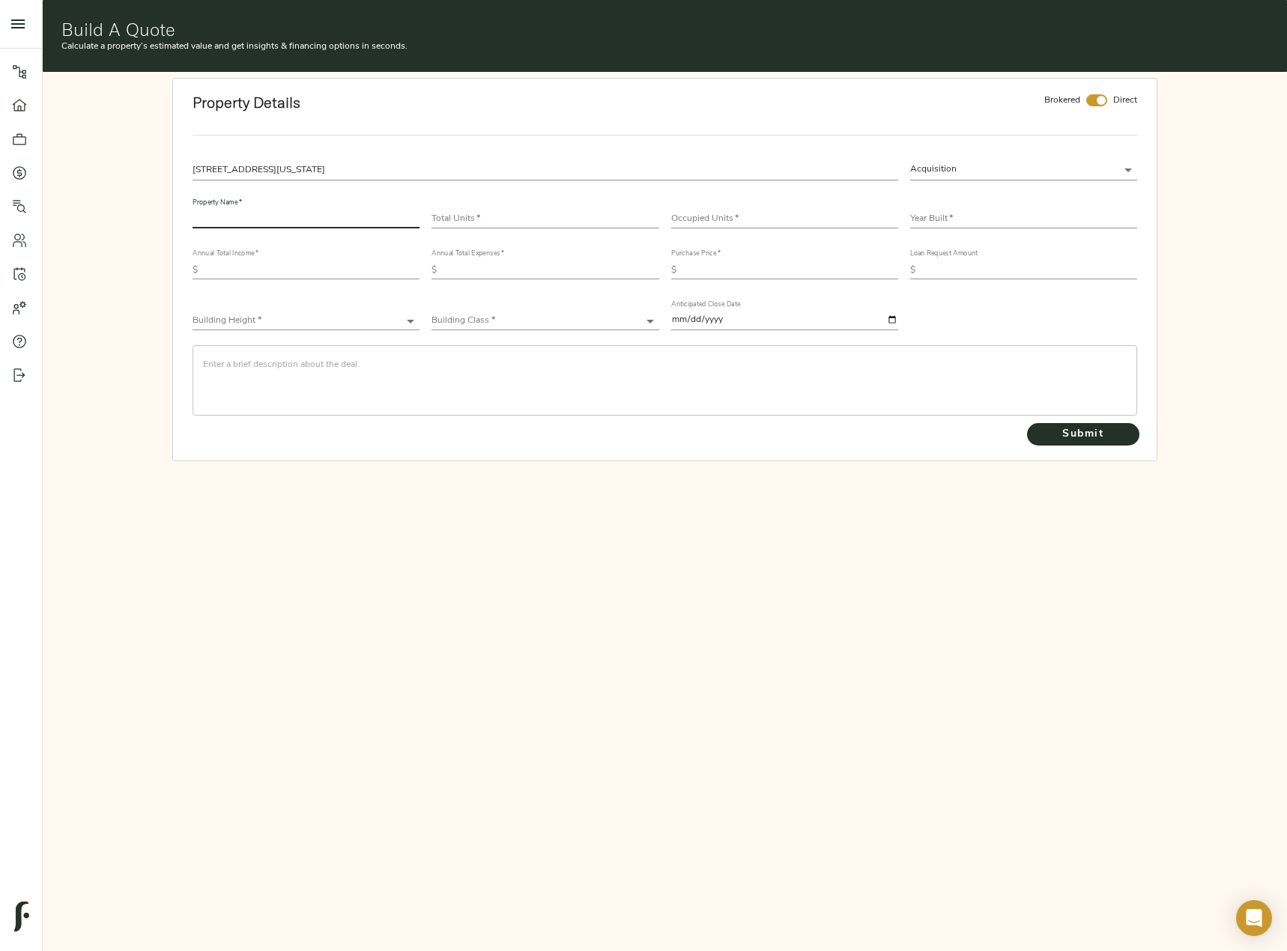
paste input "[STREET_ADDRESS]$"
drag, startPoint x: 228, startPoint y: 217, endPoint x: 91, endPoint y: 214, distance: 137.1
click at [91, 214] on div "Property Details Brokered Direct [STREET_ADDRESS][US_STATE] Acquisition acquisi…" at bounding box center [664, 269] width 1231 height 383
click at [327, 216] on input "[STREET_ADDRESS]$" at bounding box center [305, 219] width 227 height 18
type input "[STREET_ADDRESS]"
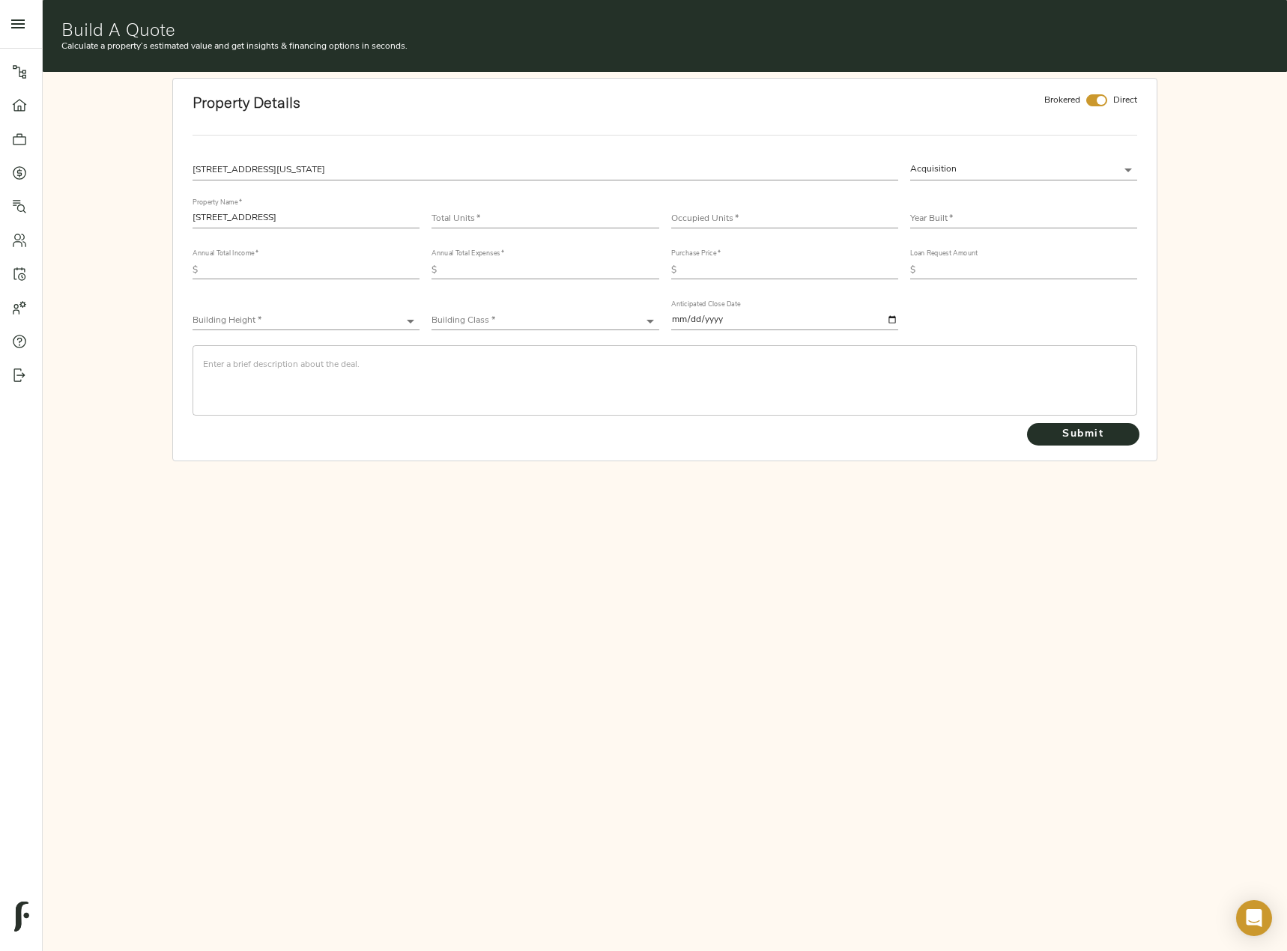
click at [484, 210] on input "number" at bounding box center [544, 219] width 227 height 18
type input "14"
click at [775, 219] on input "number" at bounding box center [784, 219] width 227 height 18
click at [713, 221] on input "14" at bounding box center [784, 219] width 227 height 18
type input "13"
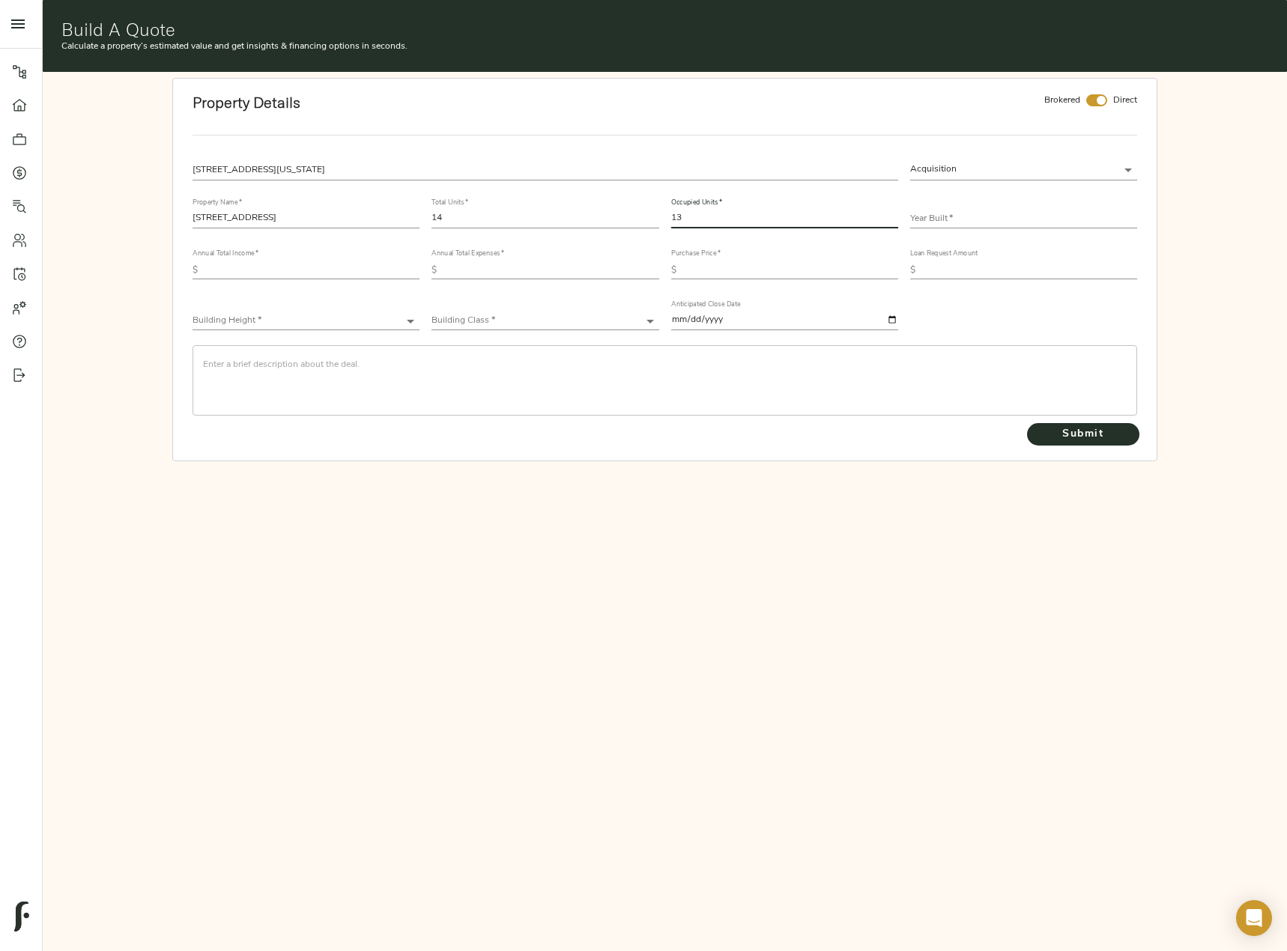
click at [962, 210] on input "text" at bounding box center [1023, 219] width 227 height 18
type input "1905"
click at [262, 276] on input "text" at bounding box center [312, 270] width 216 height 18
paste input "1,083,045"
type input "1,083,045"
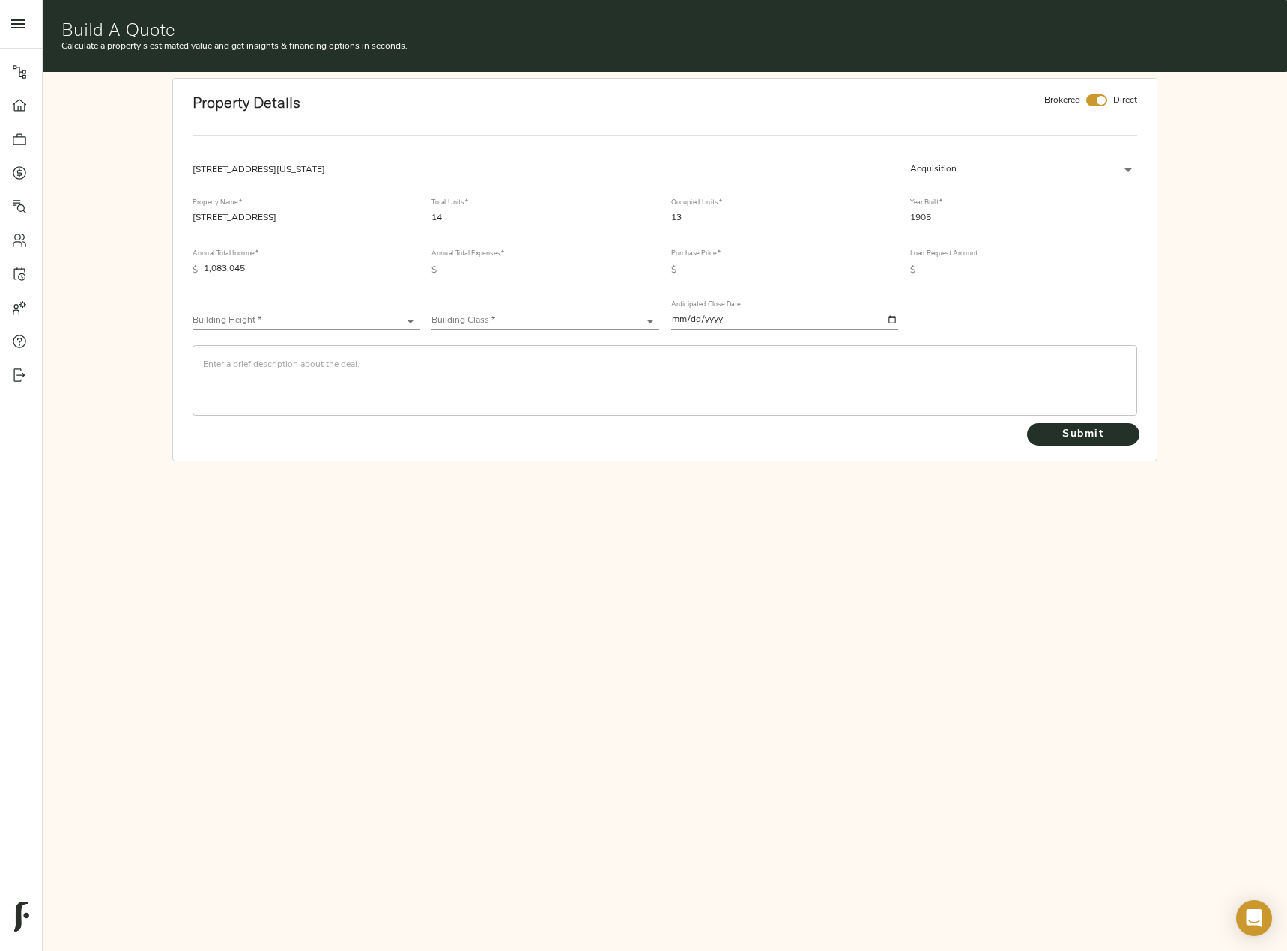
click at [505, 271] on input "text" at bounding box center [551, 270] width 216 height 18
paste input "396,165"
type input "396,165"
click at [781, 268] on input "text" at bounding box center [790, 270] width 216 height 18
type input "11,000,000"
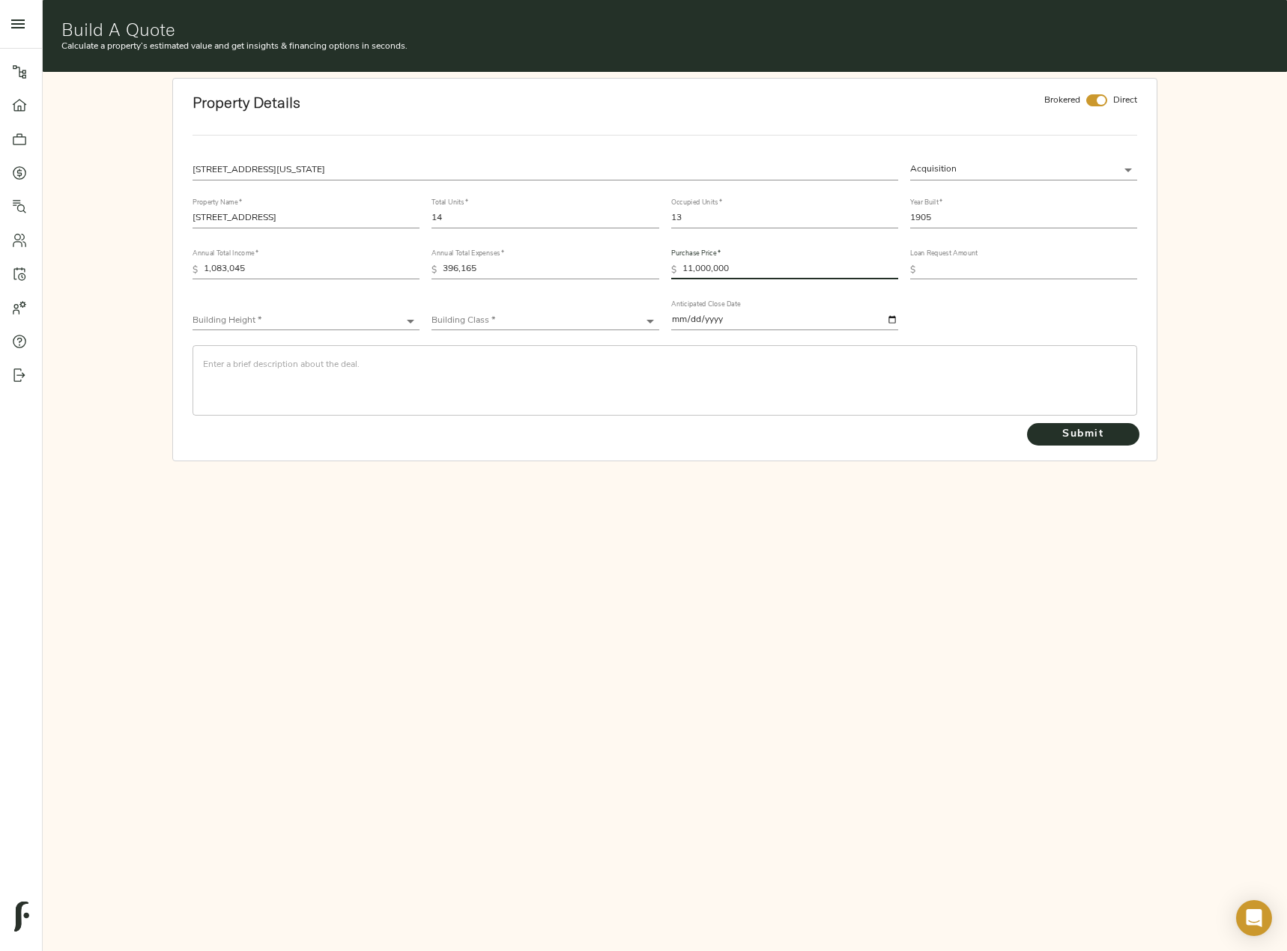
click at [372, 309] on div "Building Height * ​" at bounding box center [305, 315] width 227 height 30
click at [371, 317] on body "[STREET_ADDRESS][US_STATE] Pipeline Dashboard Portfolio Quotes Search Users Act…" at bounding box center [643, 552] width 1287 height 1104
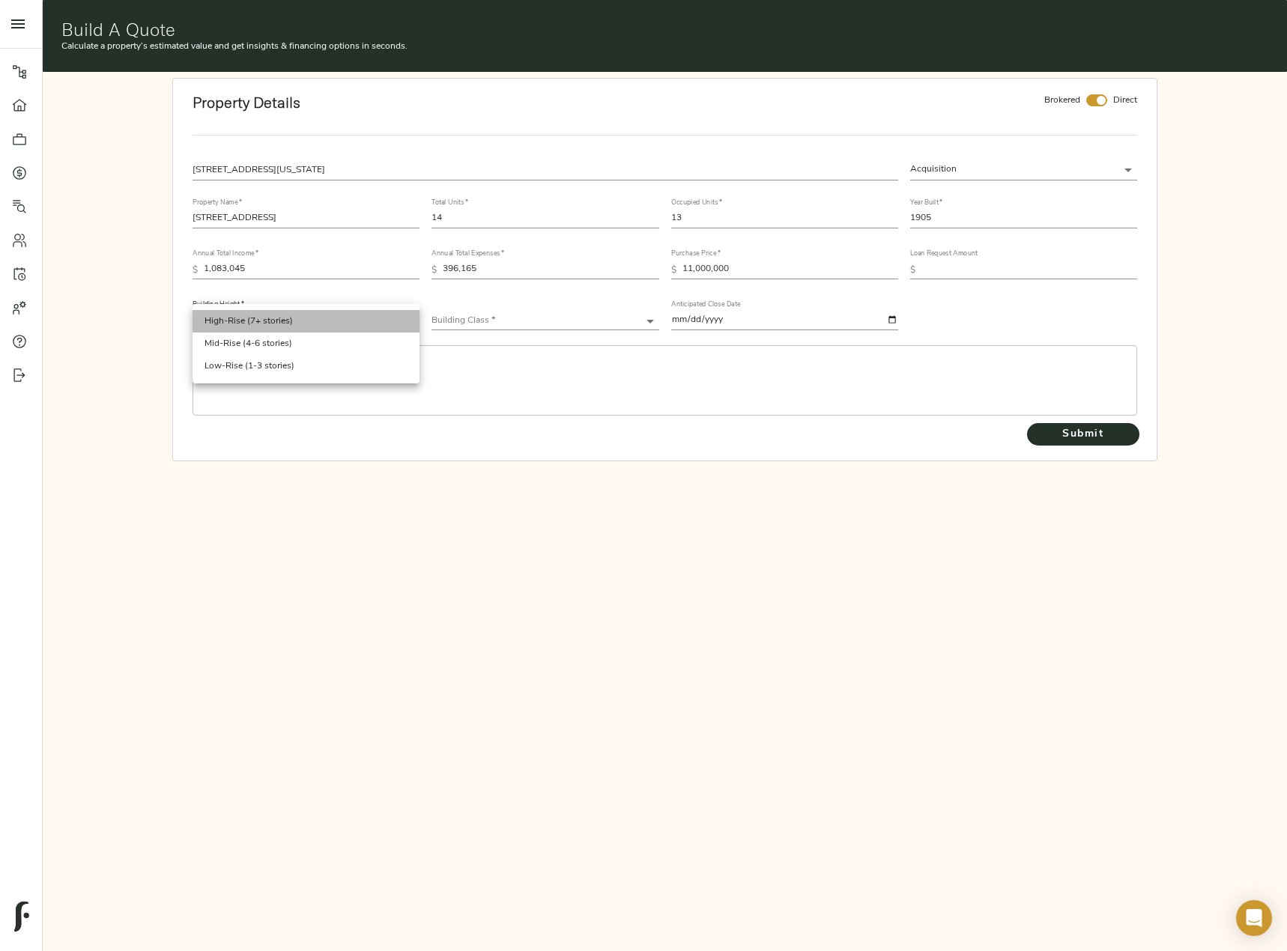
click at [371, 317] on li "High-Rise (7+ stories)" at bounding box center [305, 321] width 227 height 22
type input "High-Rise"
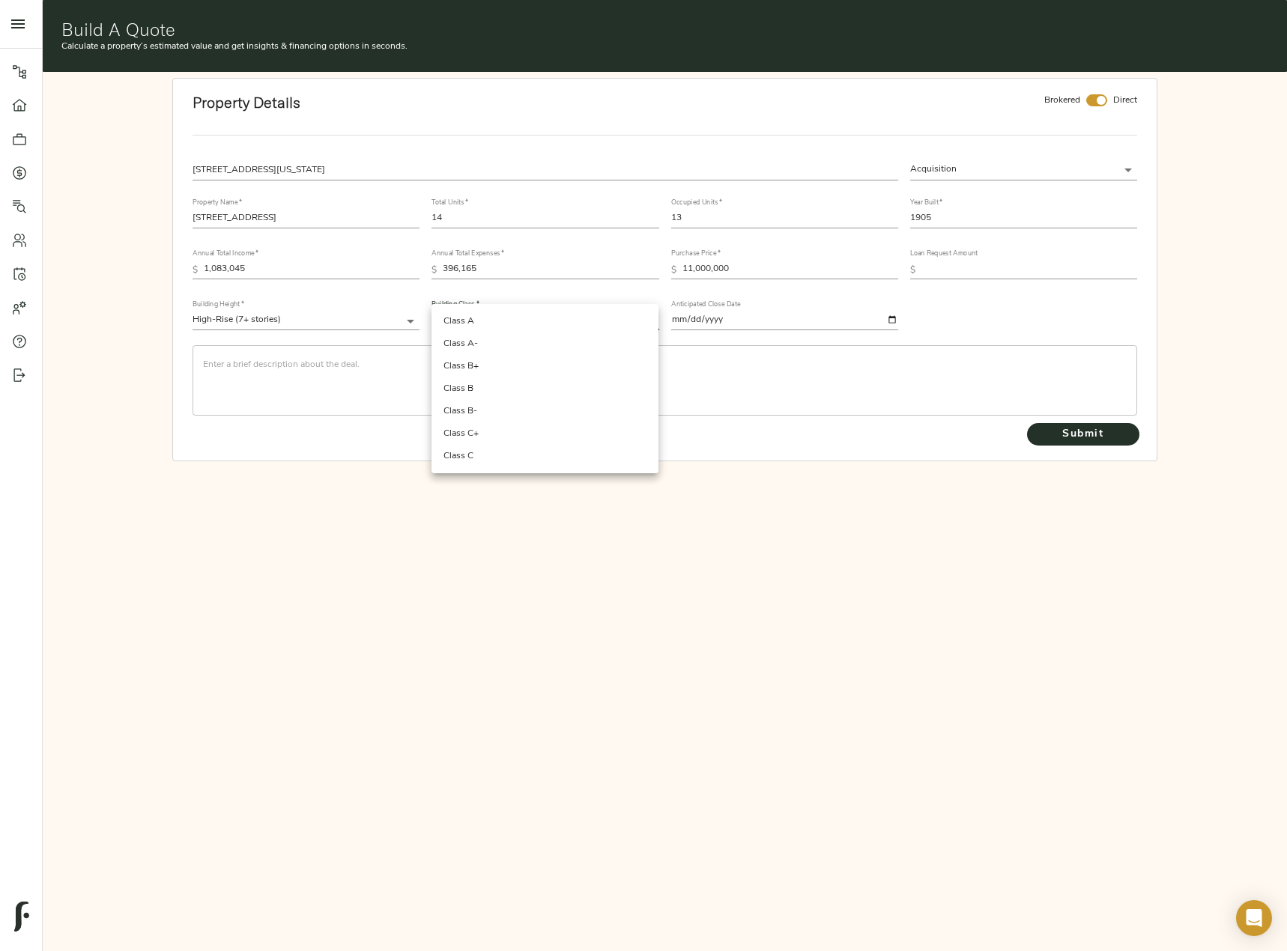
click at [478, 321] on body "[STREET_ADDRESS][US_STATE] Pipeline Dashboard Portfolio Quotes Search Users Act…" at bounding box center [643, 552] width 1287 height 1104
click at [516, 343] on li "Class A-" at bounding box center [544, 343] width 227 height 22
type input "Class A-"
click at [307, 359] on textarea at bounding box center [664, 380] width 923 height 43
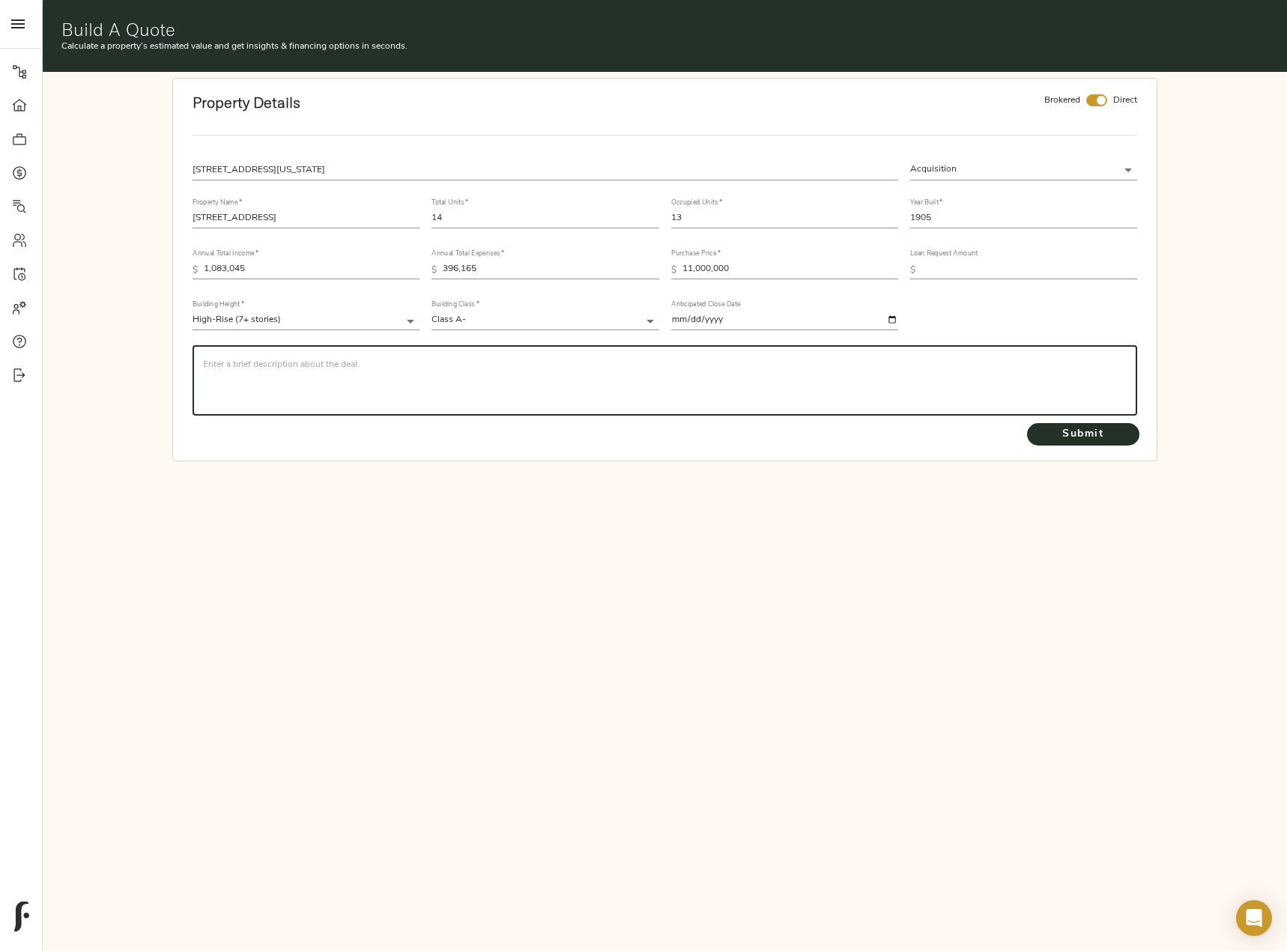
type textarea "v"
paste textarea "The New York Multifamily team of Marcus and Millichap is pleased to exclusively…"
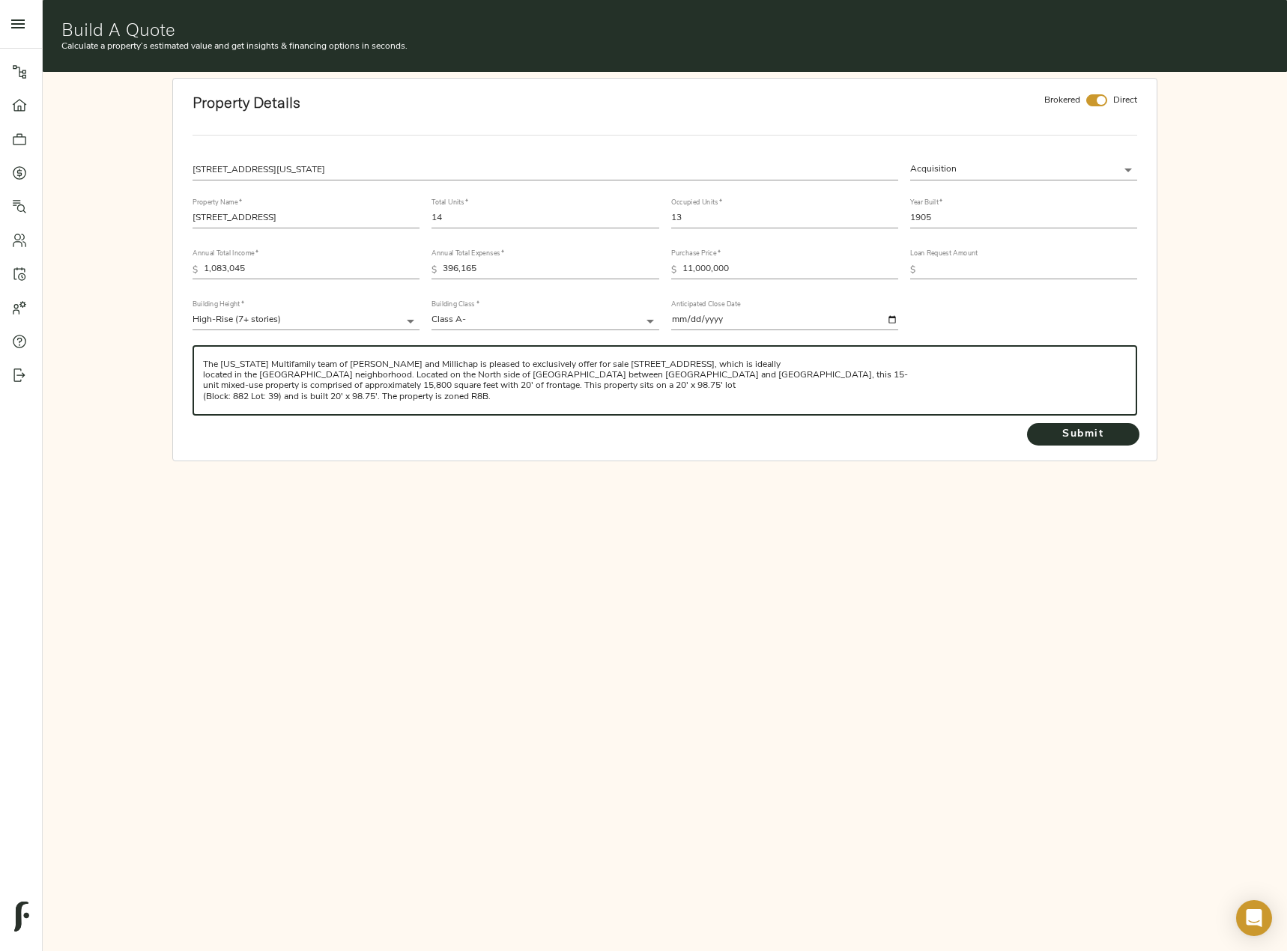
click at [749, 362] on textarea "The New York Multifamily team of Marcus and Millichap is pleased to exclusively…" at bounding box center [664, 380] width 923 height 43
click at [917, 376] on textarea "The New York Multifamily team of Marcus and Millichap is pleased to exclusively…" at bounding box center [664, 380] width 923 height 43
click at [308, 387] on textarea "The New York Multifamily team of Marcus and Millichap is pleased to exclusively…" at bounding box center [664, 380] width 923 height 43
click at [261, 391] on textarea "The New York Multifamily team of Marcus and Millichap is pleased to exclusively…" at bounding box center [664, 380] width 923 height 43
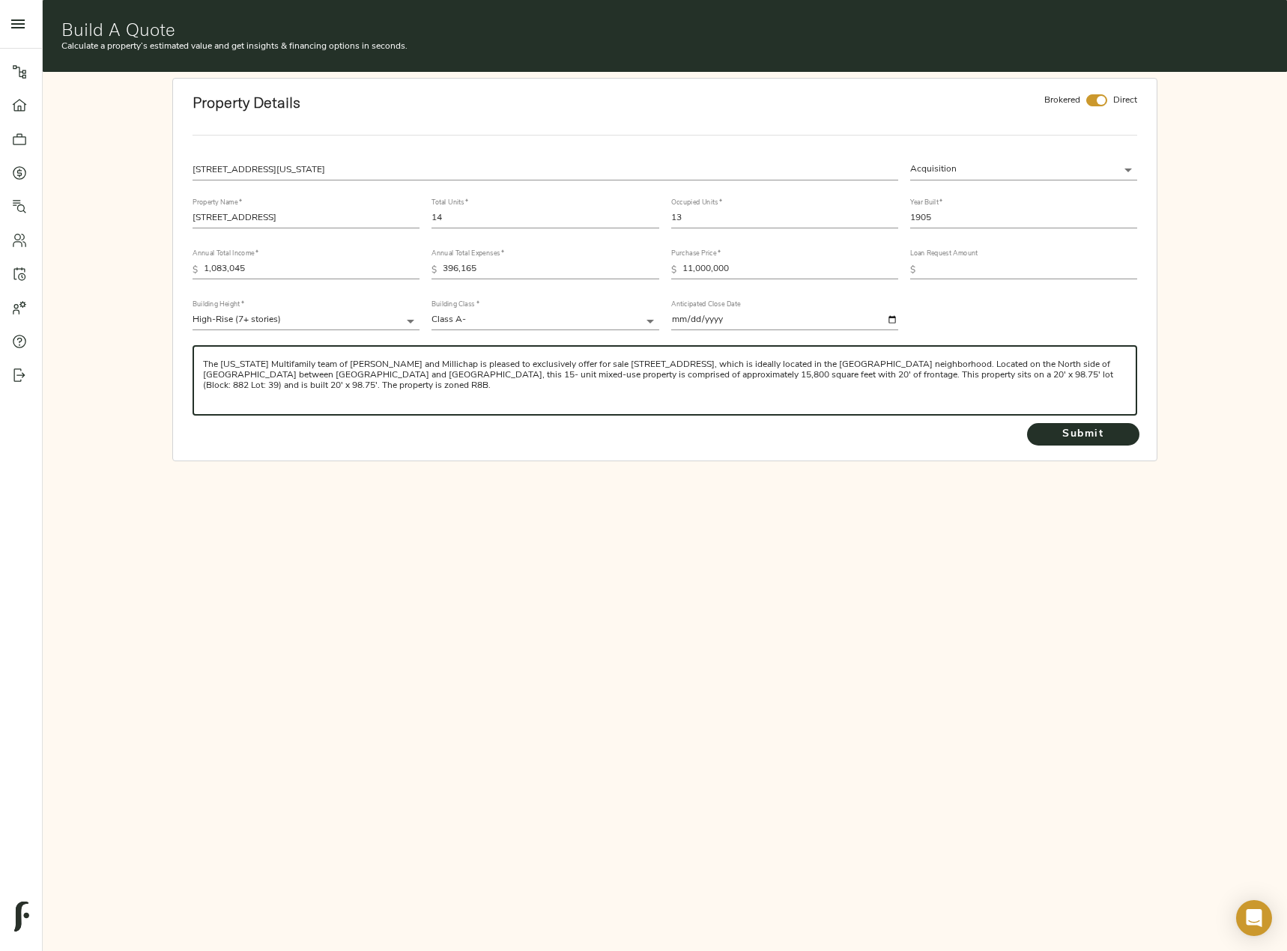
paste textarea "Opportunity: 15-Unit Mixed-Use, 8-Story, Elevator Property Spanning 15,800 Squa…"
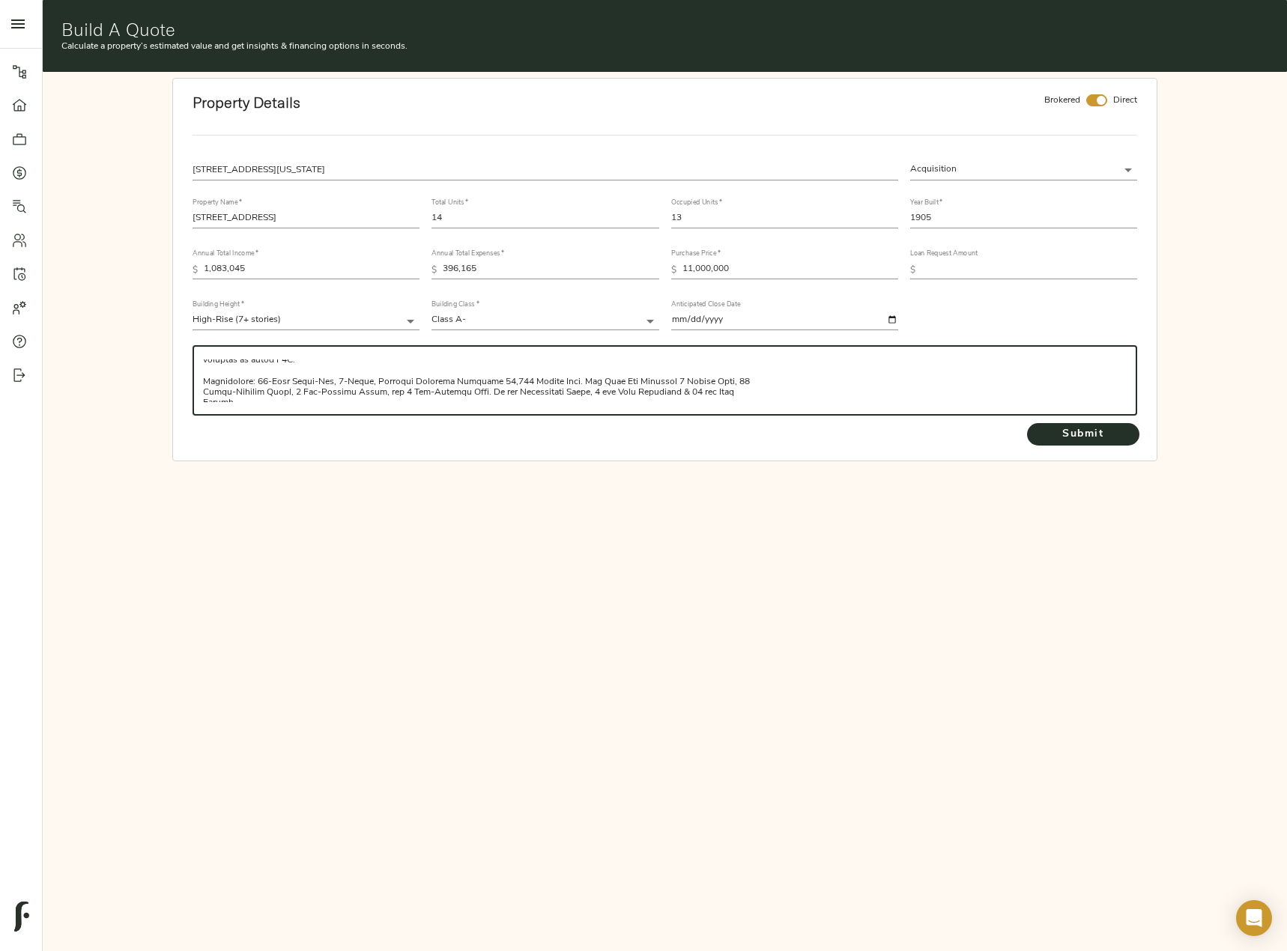
scroll to position [30, 0]
click at [752, 374] on textarea at bounding box center [664, 380] width 923 height 43
click at [402, 384] on textarea at bounding box center [664, 380] width 923 height 43
click at [902, 390] on textarea at bounding box center [664, 380] width 923 height 43
click at [529, 401] on textarea at bounding box center [664, 380] width 923 height 43
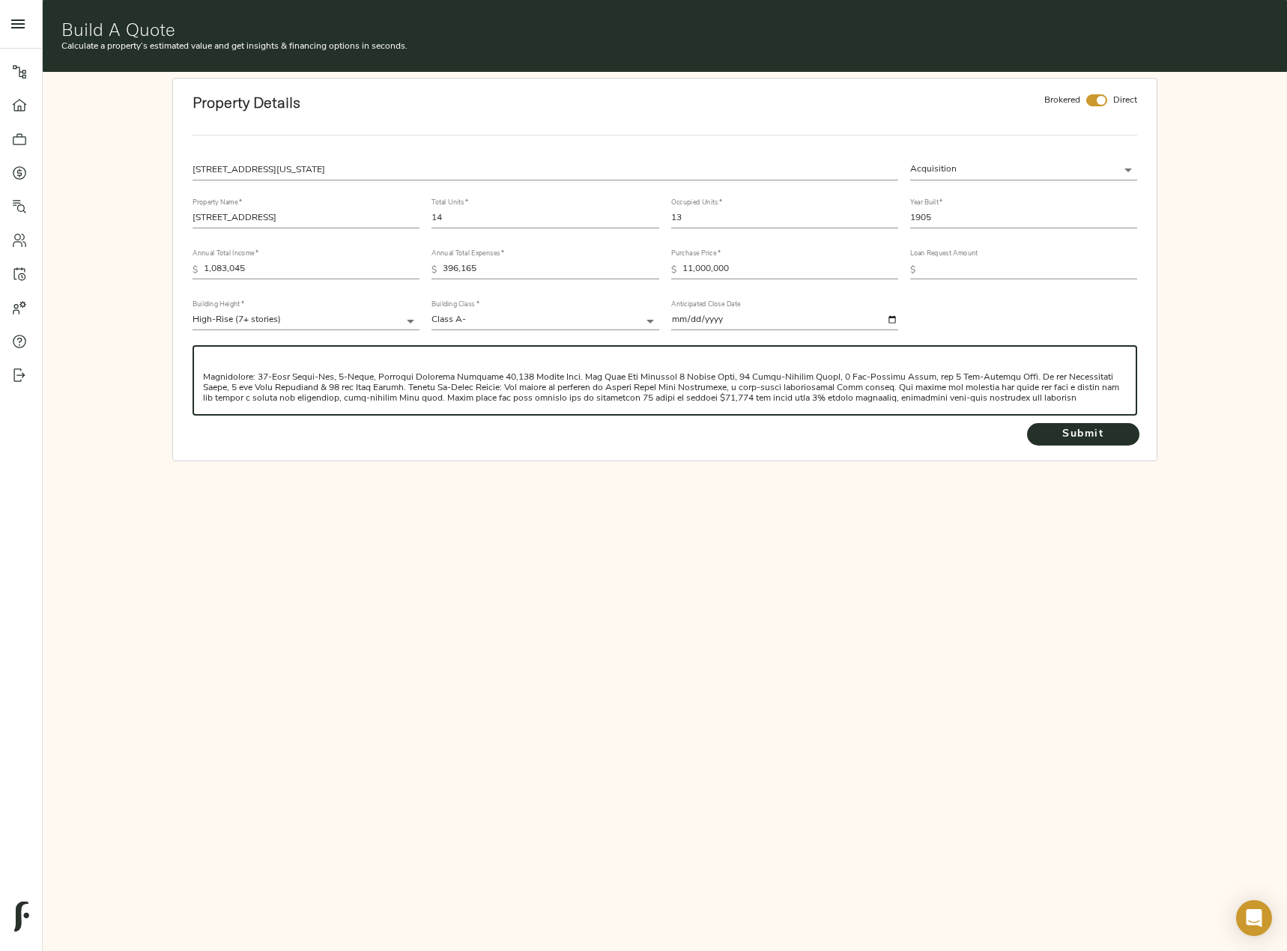
scroll to position [31, 0]
click at [1063, 392] on textarea at bounding box center [664, 380] width 923 height 43
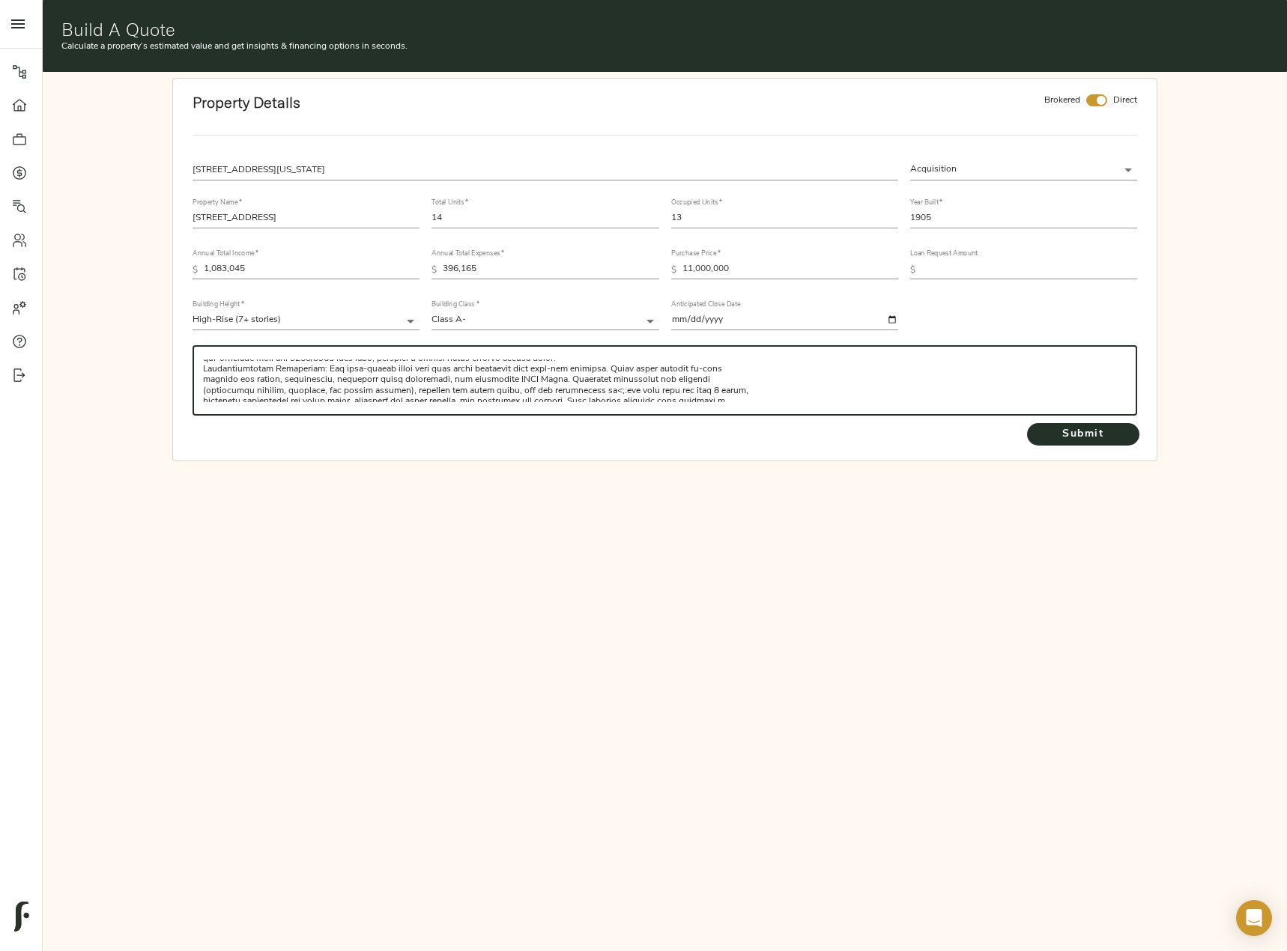
scroll to position [61, 0]
click at [696, 377] on textarea at bounding box center [664, 380] width 923 height 43
click at [756, 401] on textarea at bounding box center [664, 380] width 923 height 43
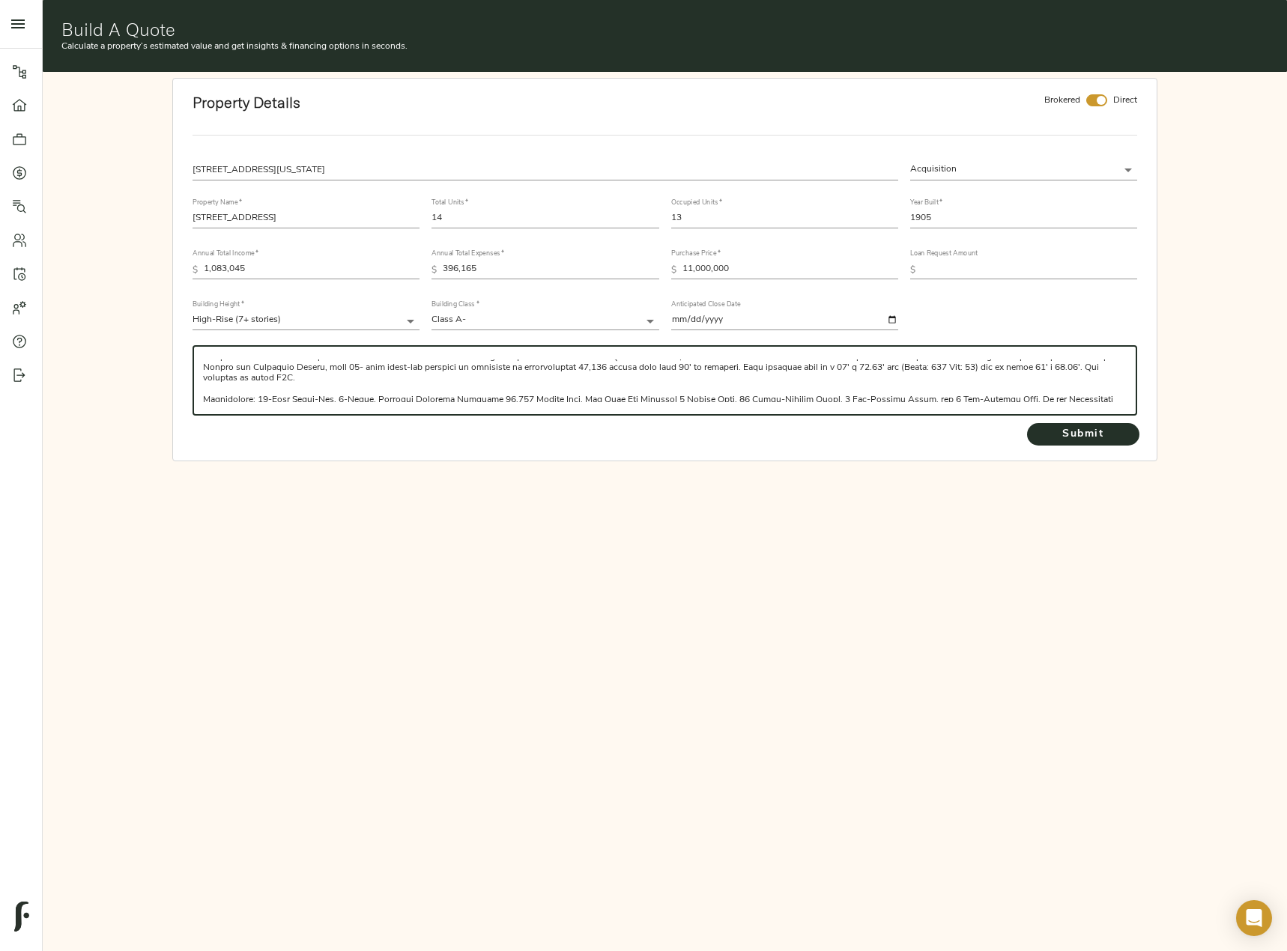
scroll to position [82, 0]
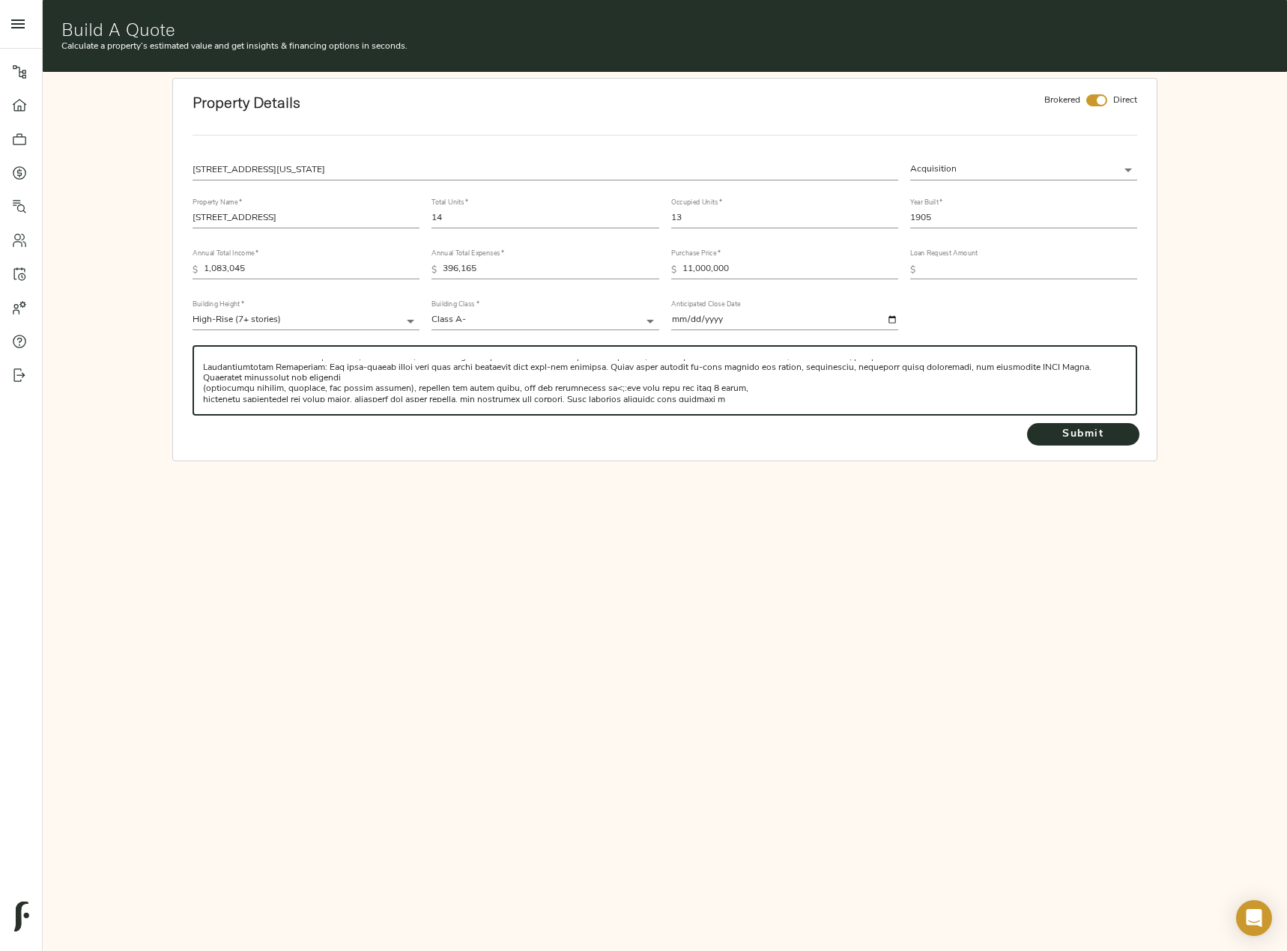
click at [315, 378] on textarea at bounding box center [664, 380] width 923 height 43
click at [708, 381] on textarea at bounding box center [664, 380] width 923 height 43
click at [842, 383] on textarea at bounding box center [664, 380] width 923 height 43
click at [497, 389] on textarea at bounding box center [664, 380] width 923 height 43
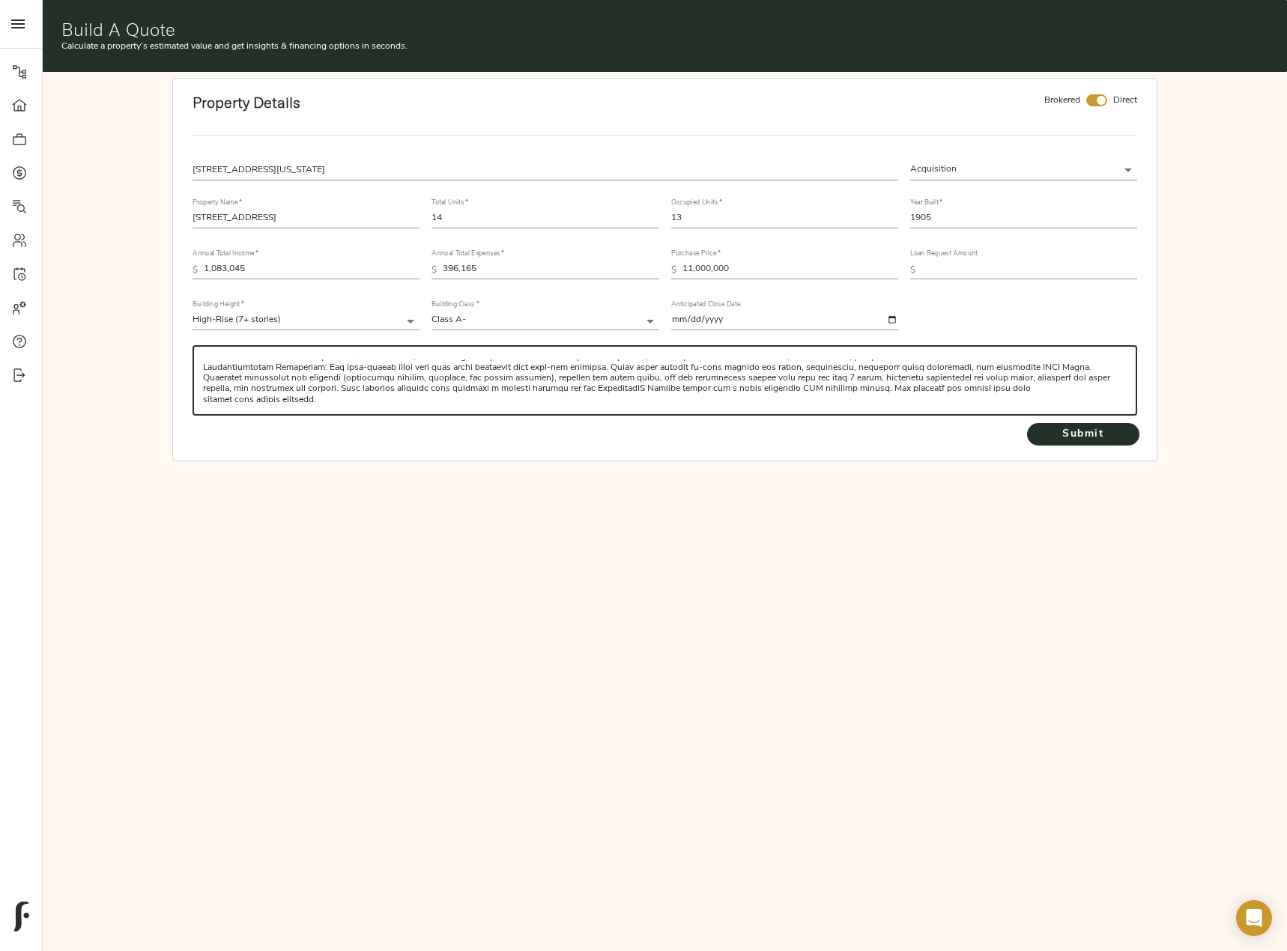
click at [575, 387] on textarea at bounding box center [664, 380] width 923 height 43
click at [982, 391] on textarea at bounding box center [664, 380] width 923 height 43
click at [743, 400] on textarea at bounding box center [664, 380] width 923 height 43
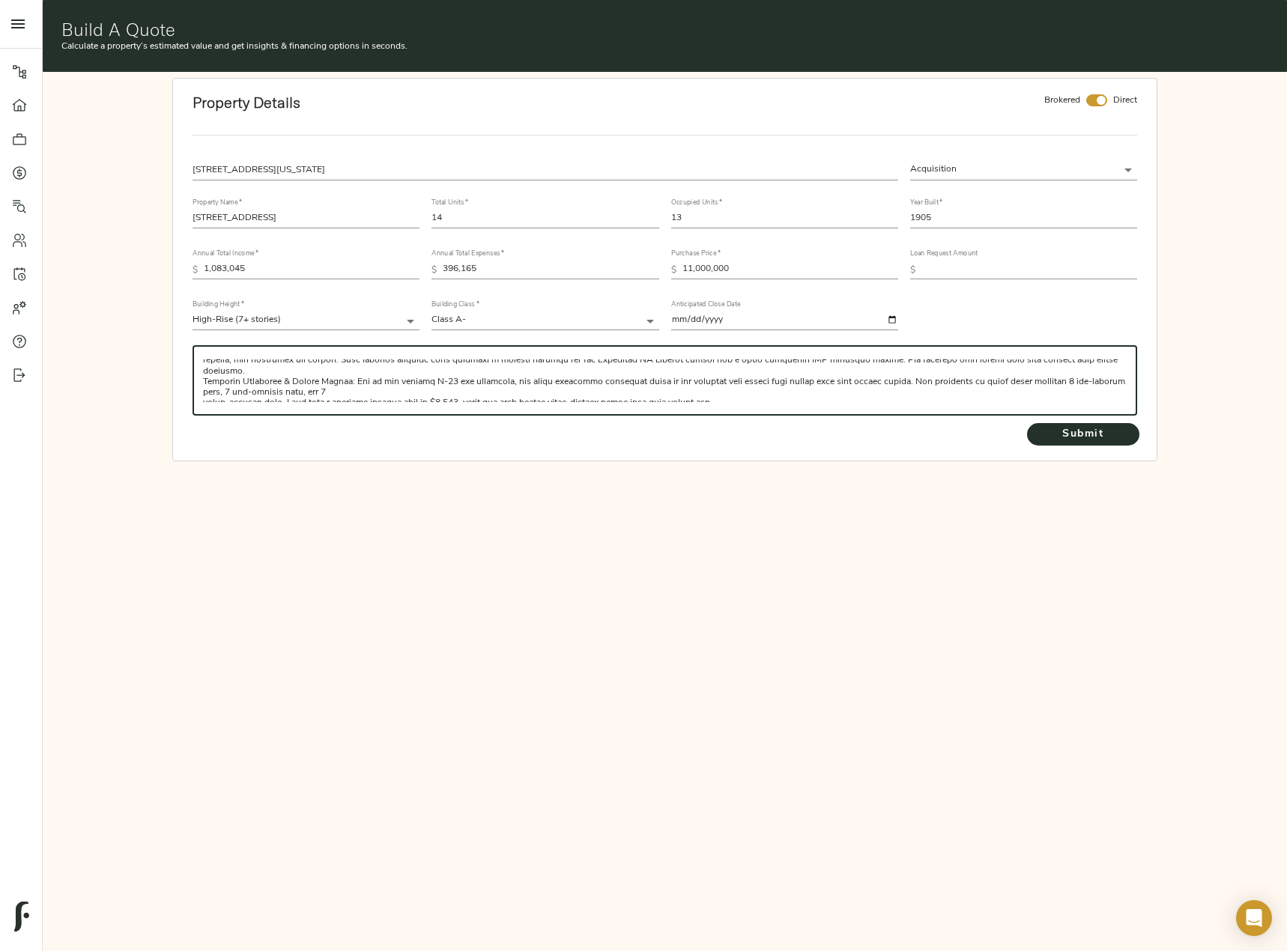
scroll to position [115, 0]
click at [403, 375] on textarea at bounding box center [664, 380] width 923 height 43
click at [905, 380] on textarea at bounding box center [664, 380] width 923 height 43
click at [578, 392] on textarea at bounding box center [664, 380] width 923 height 43
click at [743, 401] on textarea at bounding box center [664, 380] width 923 height 43
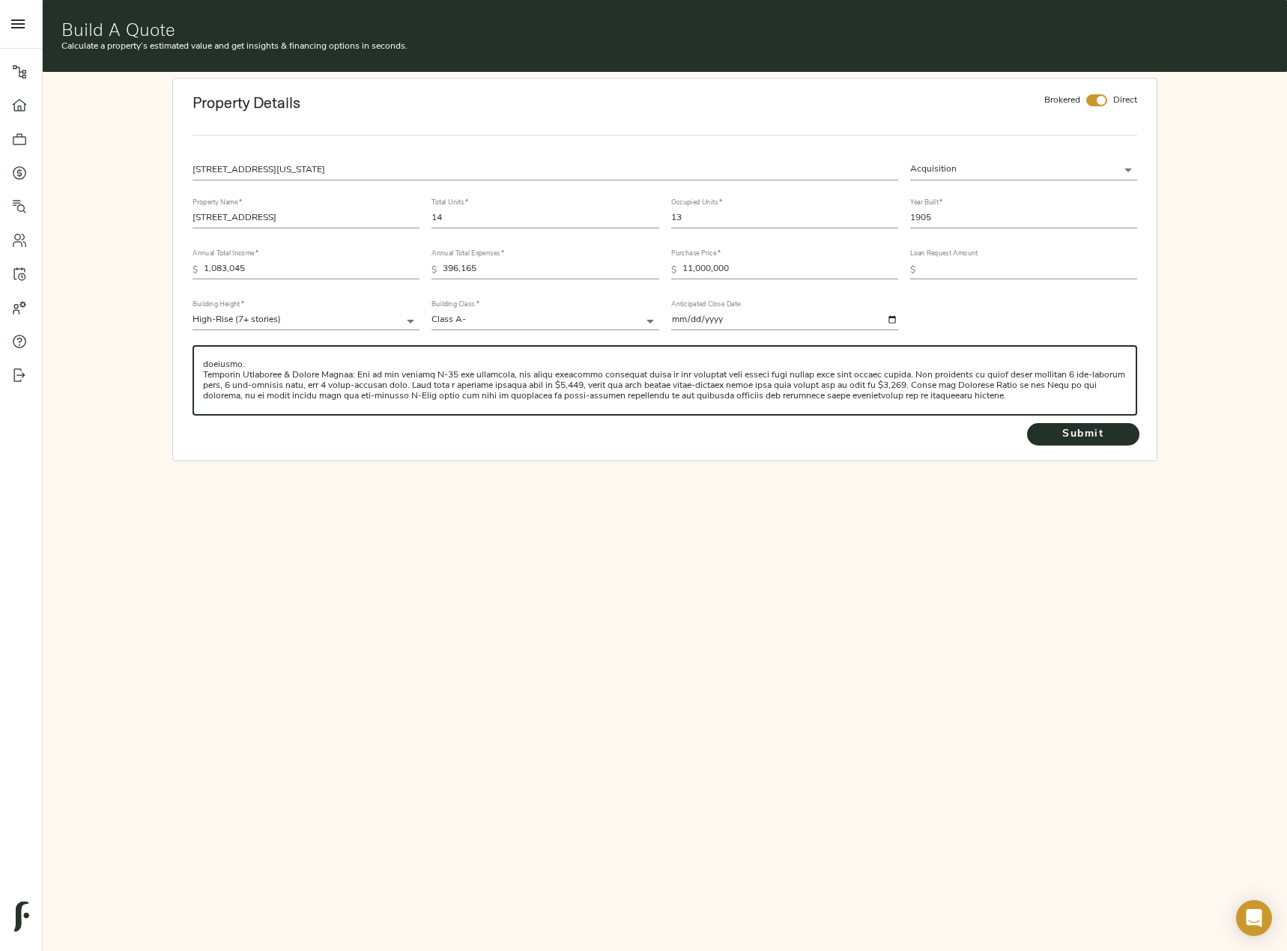
scroll to position [126, 0]
click at [374, 398] on textarea at bounding box center [664, 380] width 923 height 43
click at [895, 394] on textarea at bounding box center [664, 380] width 923 height 43
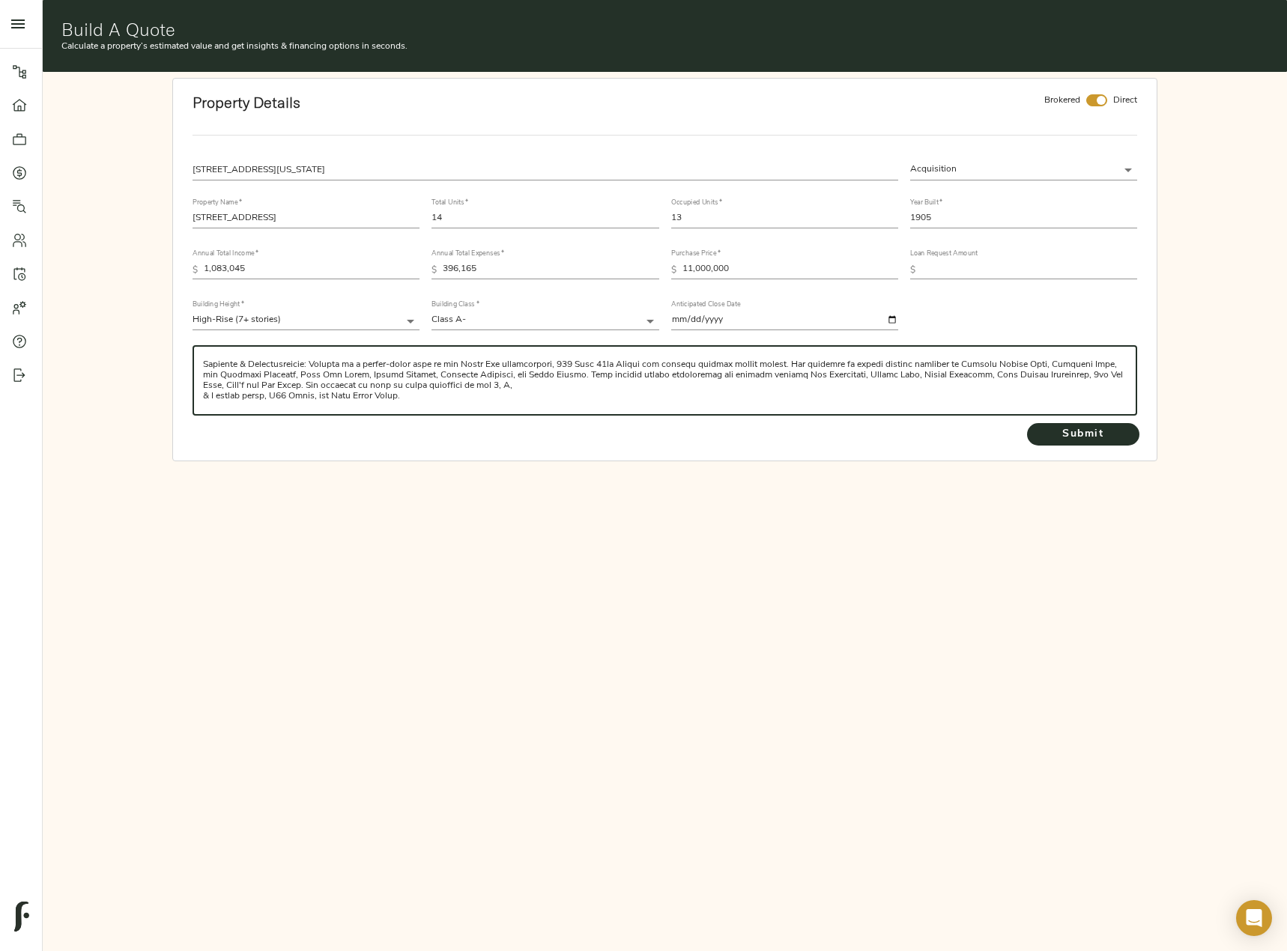
click at [523, 374] on textarea at bounding box center [664, 380] width 923 height 43
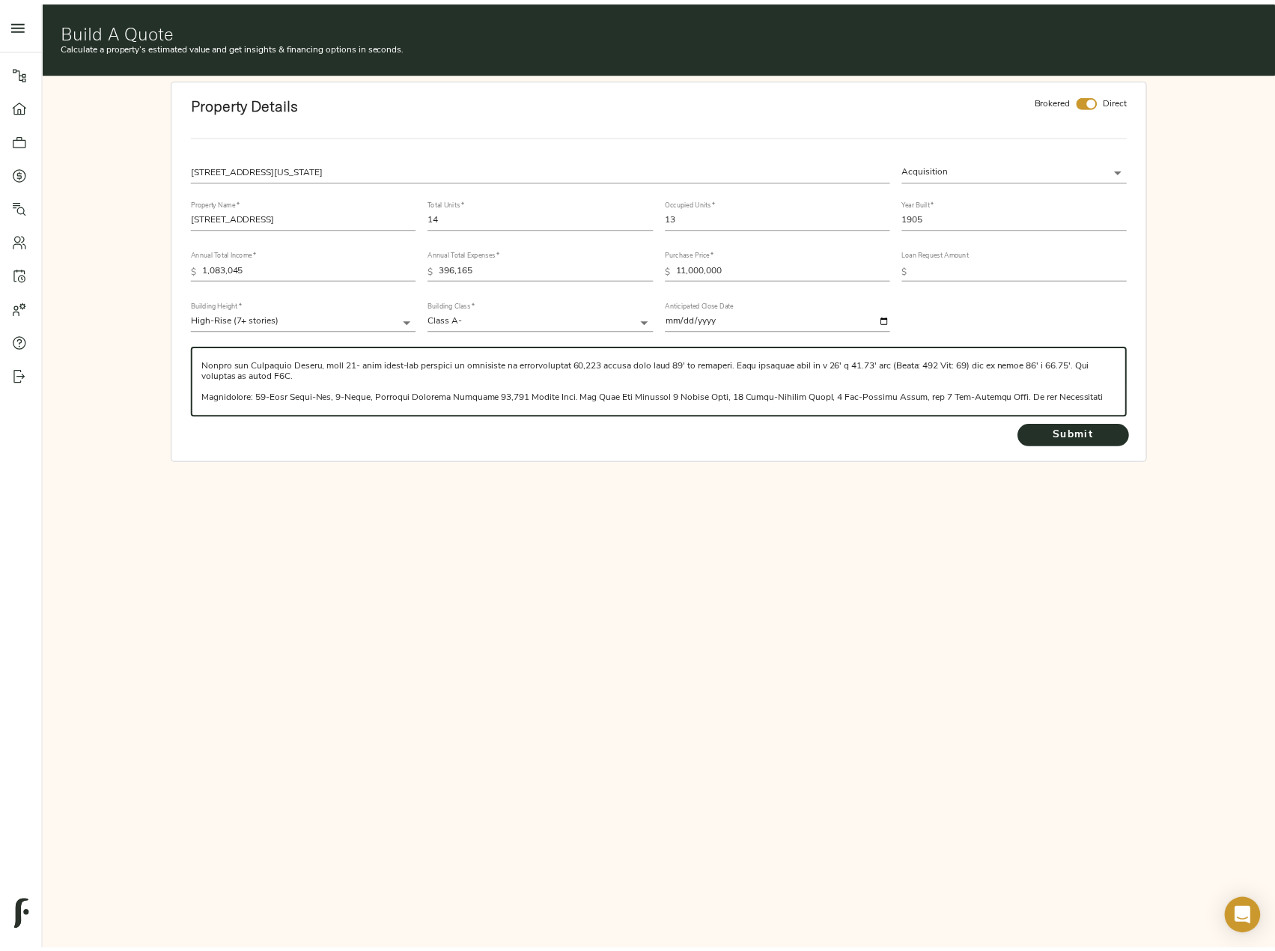
scroll to position [0, 0]
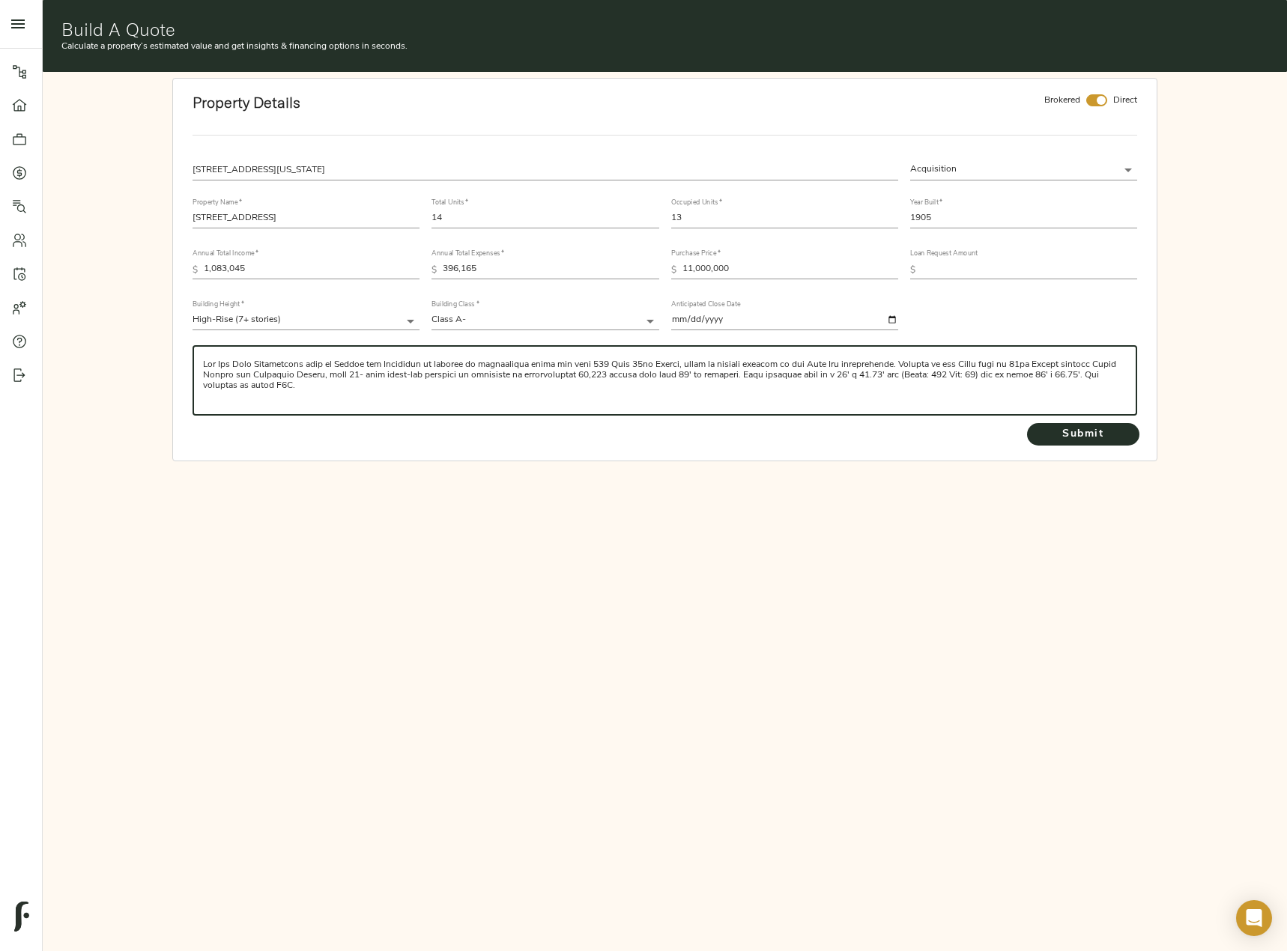
type textarea "The New York Multifamily team of Marcus and Millichap is pleased to exclusively…"
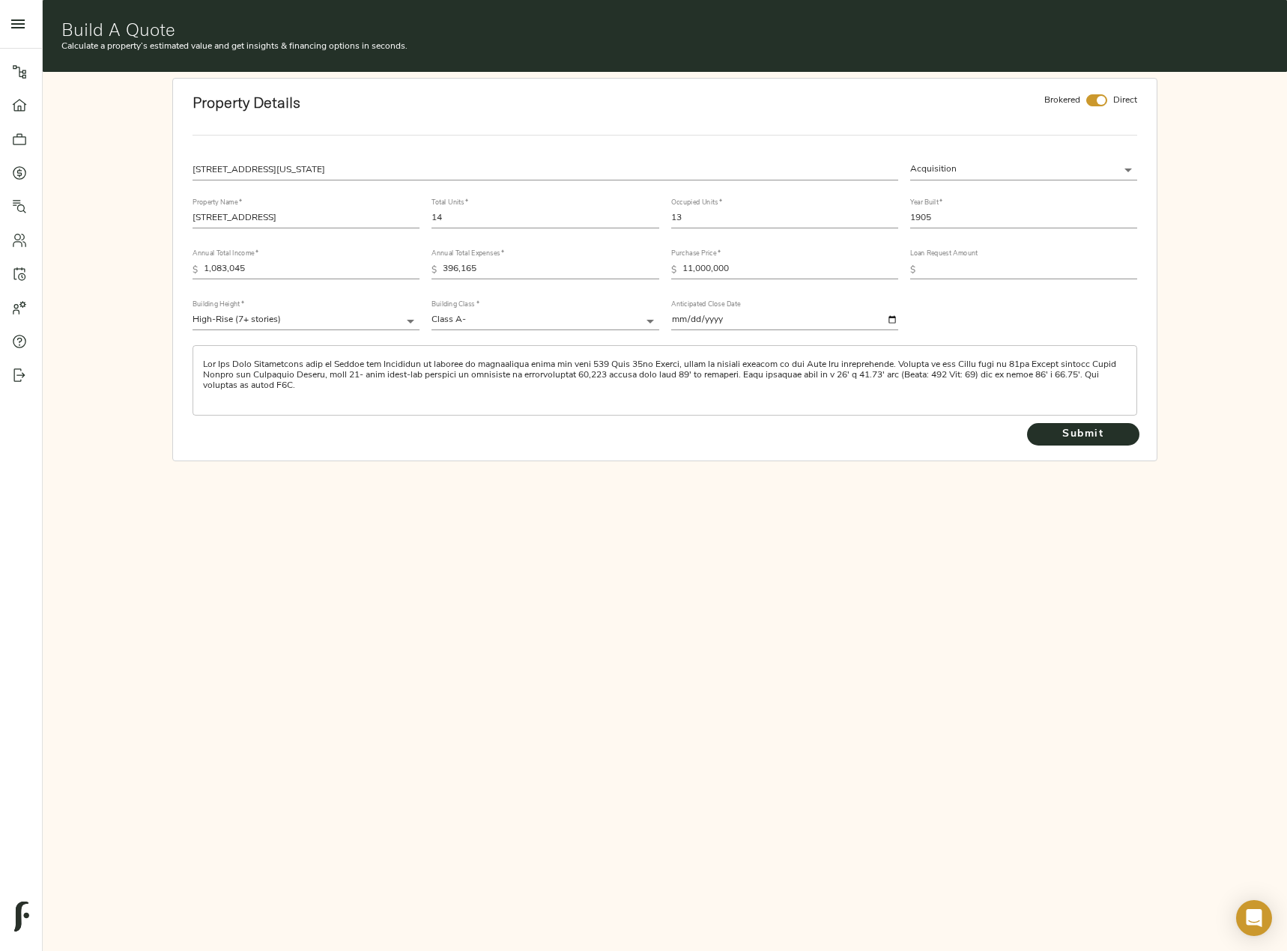
click at [966, 273] on input "text" at bounding box center [1029, 270] width 216 height 18
drag, startPoint x: 985, startPoint y: 263, endPoint x: 908, endPoint y: 263, distance: 77.1
click at [908, 263] on div "Loan Request Amount $ 8,800,000" at bounding box center [1023, 262] width 239 height 51
paste input "207,5"
type input "8,207,500"
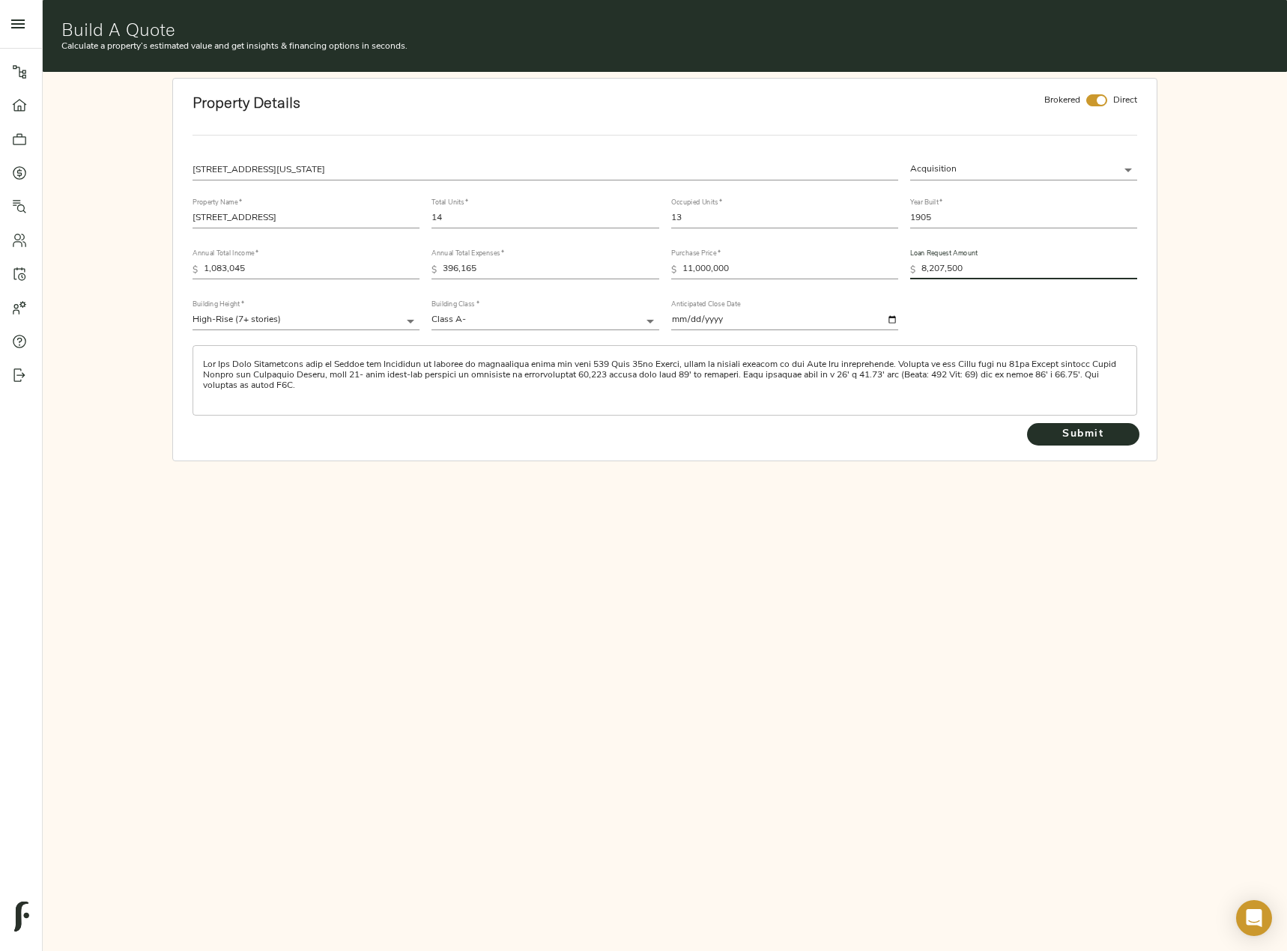
click at [1094, 102] on input "checkbox" at bounding box center [1101, 100] width 36 height 12
checkbox input "false"
click at [1047, 431] on span "Submit" at bounding box center [1083, 434] width 82 height 19
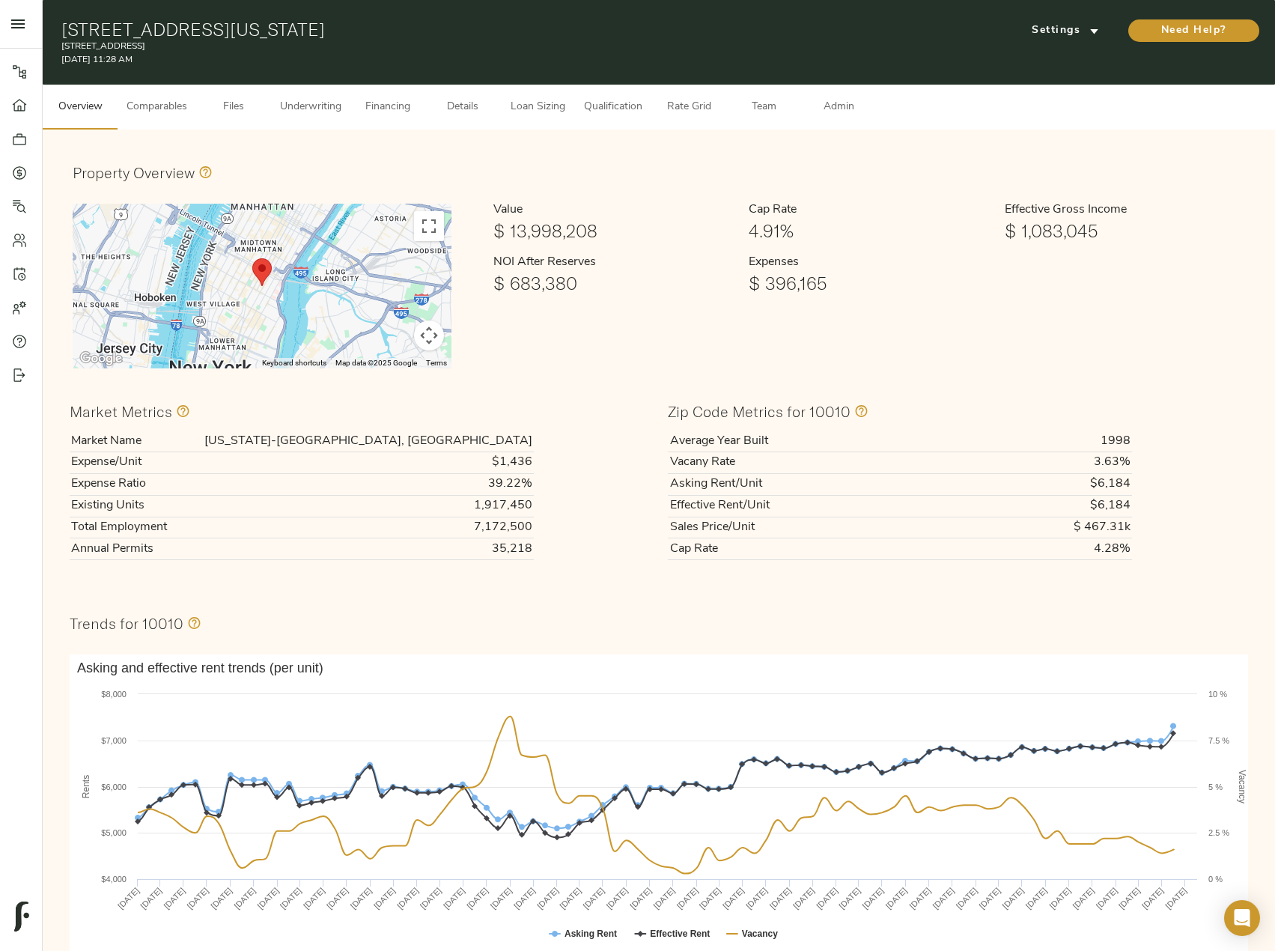
click at [148, 106] on span "Comparables" at bounding box center [157, 107] width 61 height 19
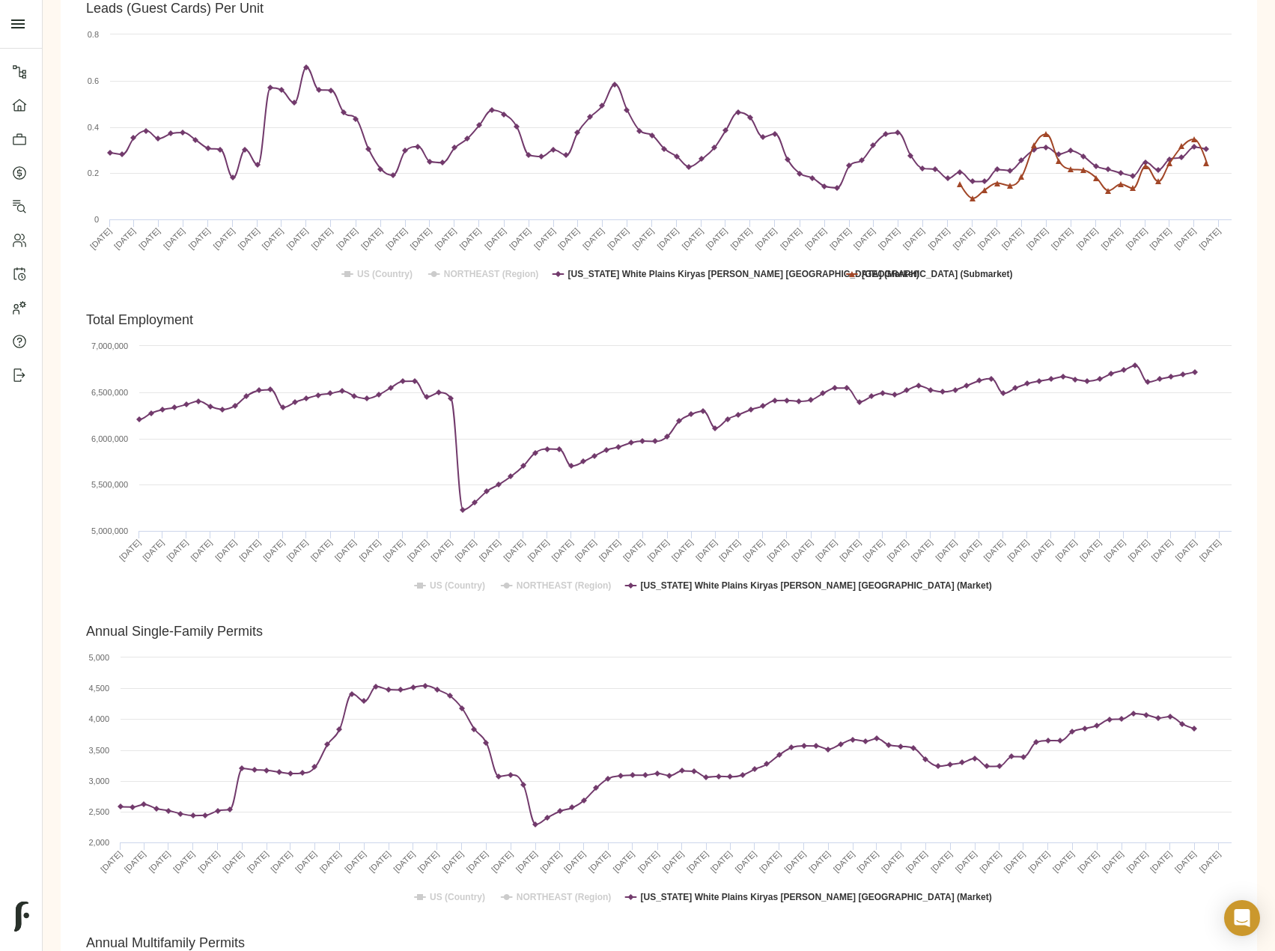
scroll to position [2763, 0]
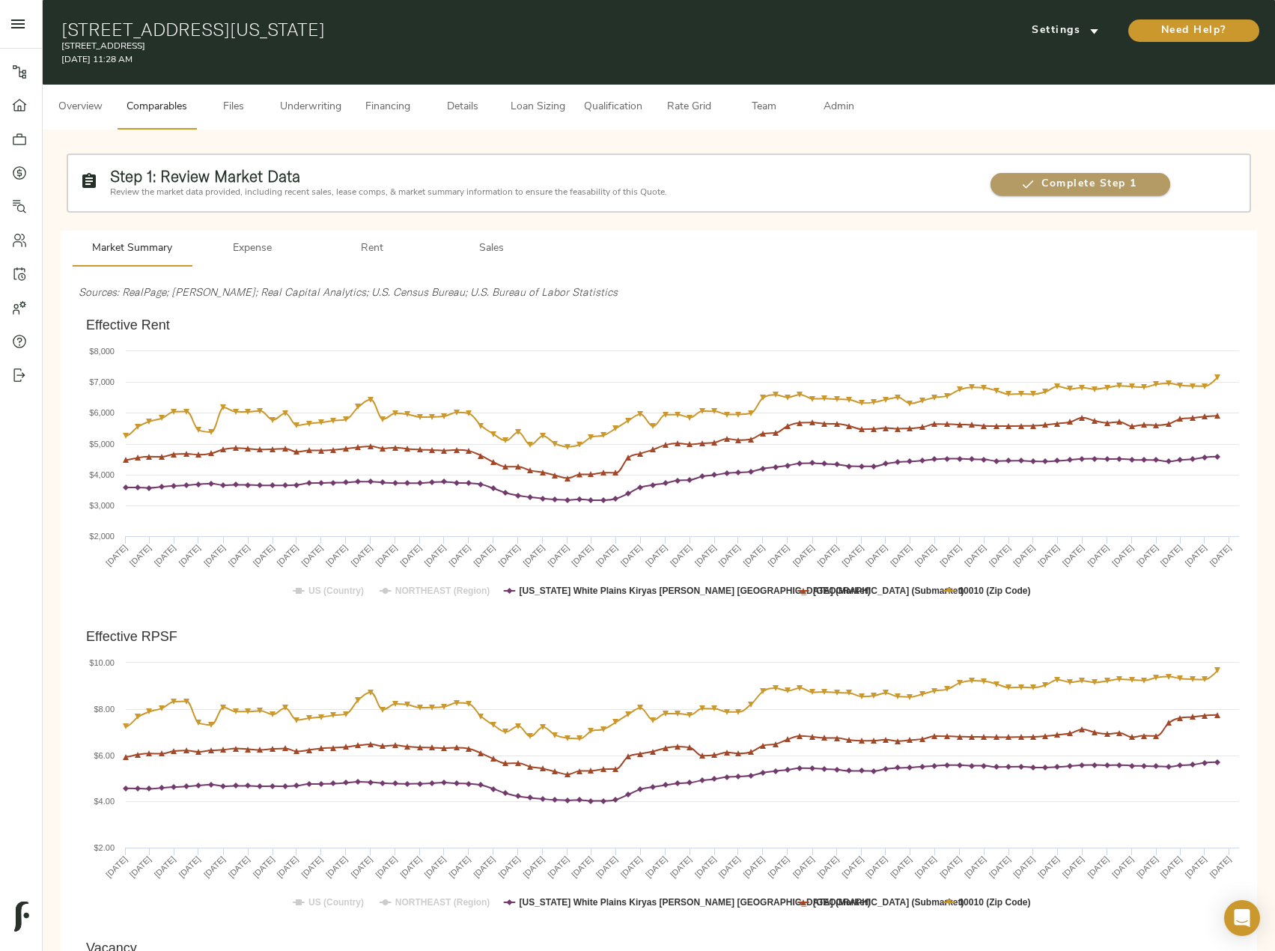
click at [1066, 191] on span "Complete Step 1" at bounding box center [1080, 184] width 179 height 19
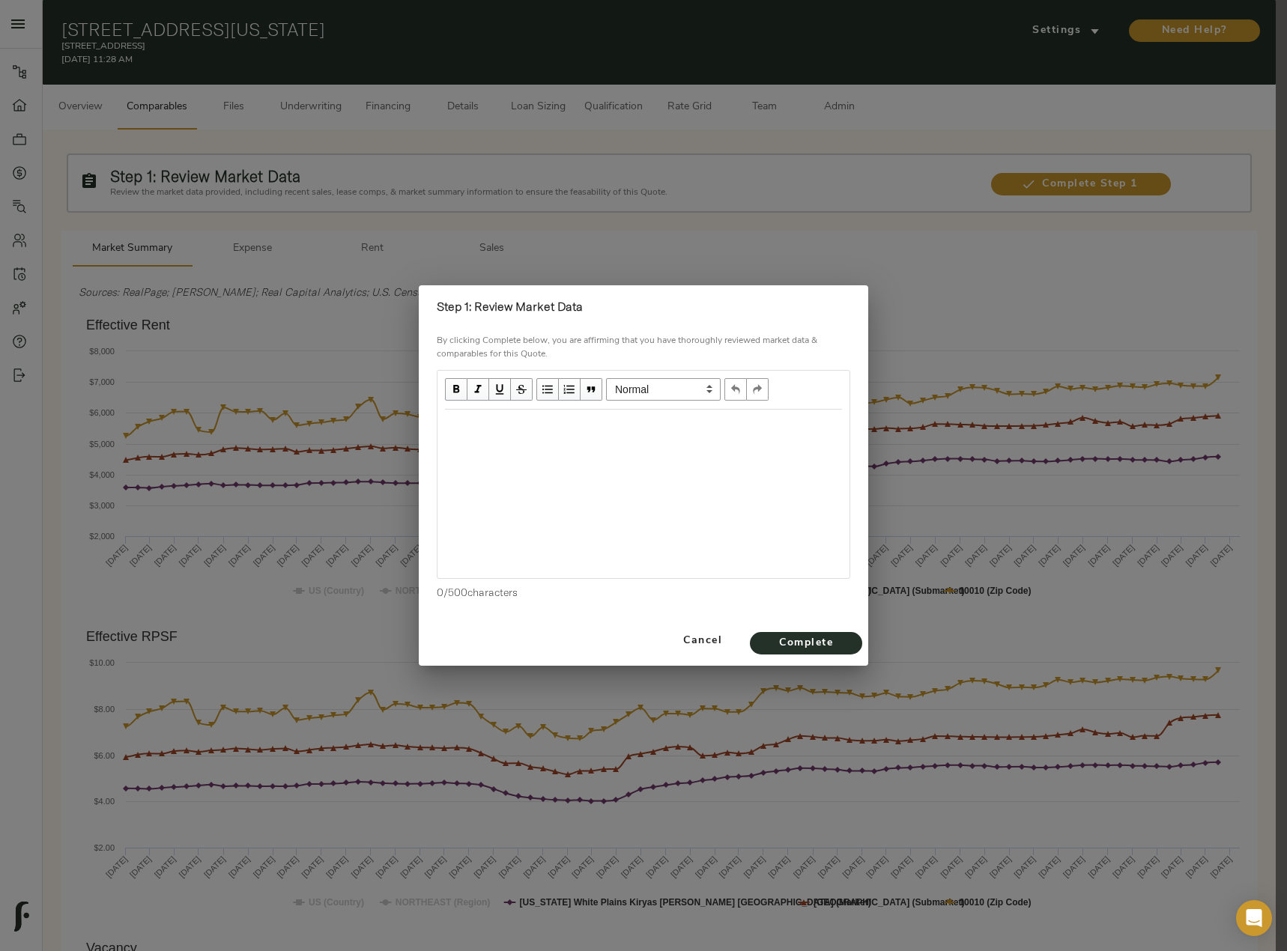
click at [523, 427] on div "Edit text" at bounding box center [643, 425] width 397 height 17
click at [751, 425] on div "Effective Rent increases in the submarket and zip code" at bounding box center [643, 425] width 397 height 17
click at [836, 426] on div "Effective Rent increases in the submarket and zip code since Jan of 2025." at bounding box center [643, 425] width 397 height 17
click at [562, 443] on span "Effective Rent increases in the submarket and zip code since Jan of 2025. Vacan…" at bounding box center [642, 434] width 394 height 30
click at [608, 446] on div "Effective Rent increases in the submarket and zip code since Jan of 2025. Vacan…" at bounding box center [643, 434] width 397 height 34
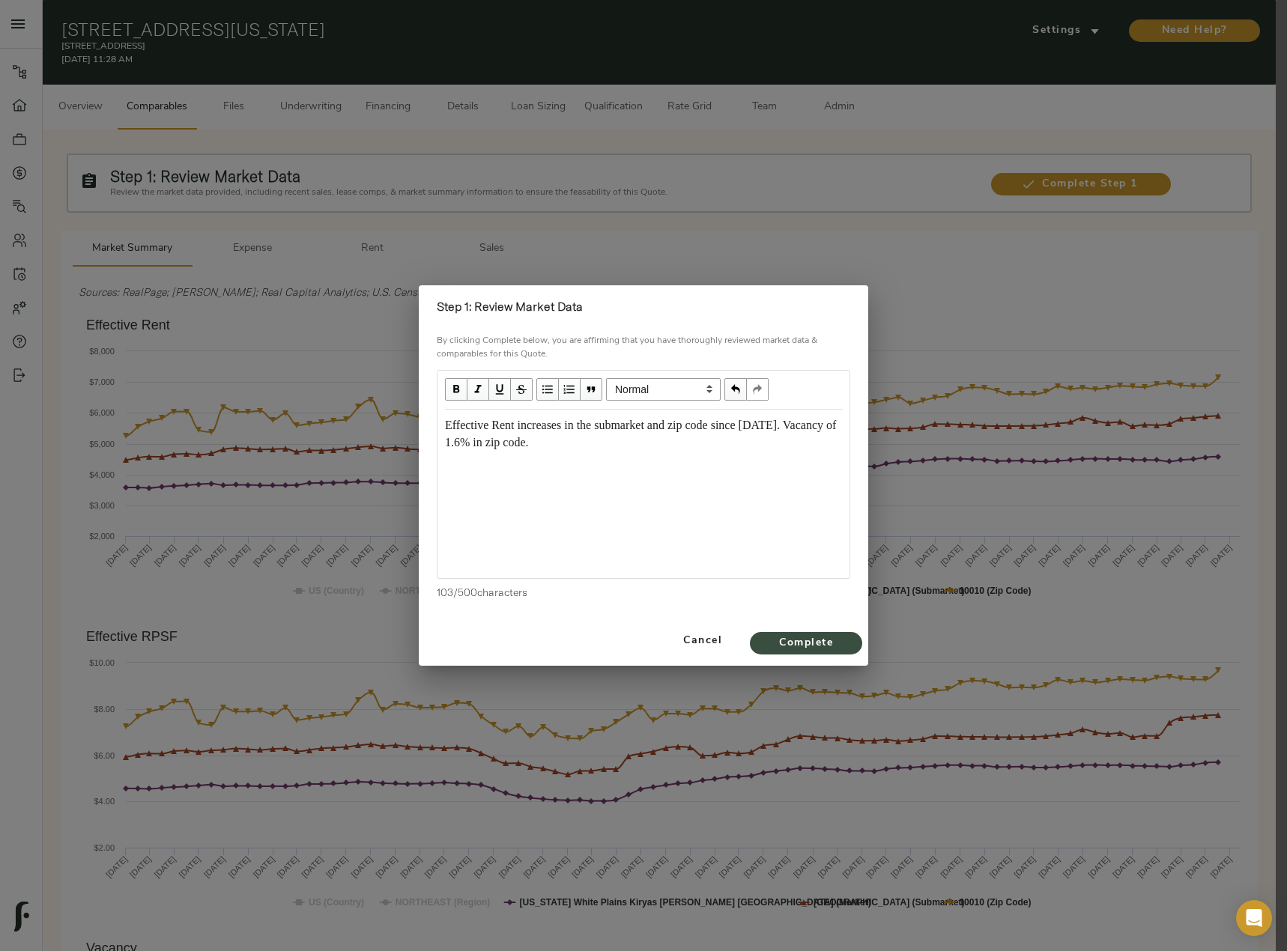
click at [818, 647] on span "Complete" at bounding box center [806, 643] width 82 height 19
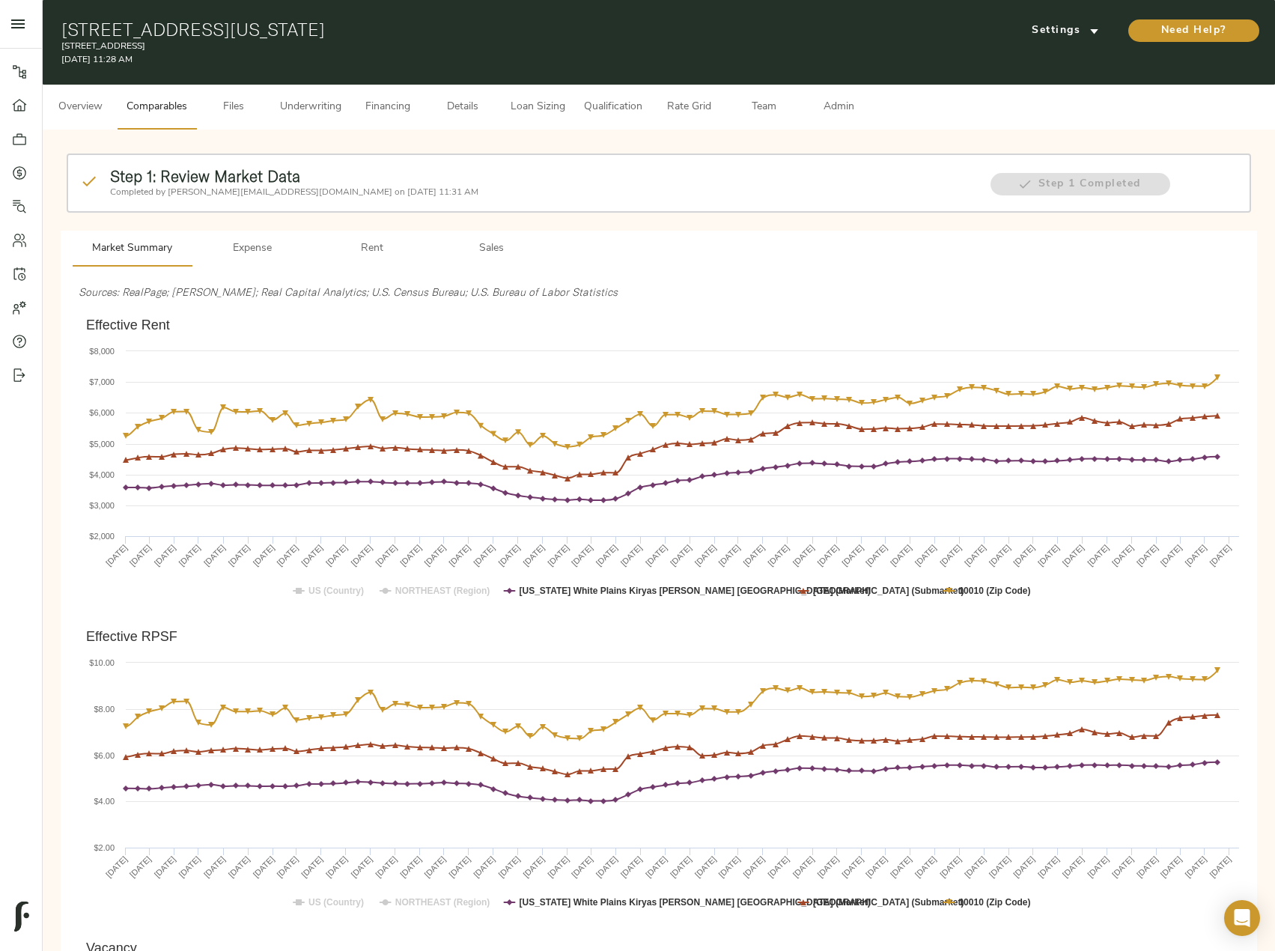
click at [237, 108] on span "Files" at bounding box center [233, 107] width 57 height 19
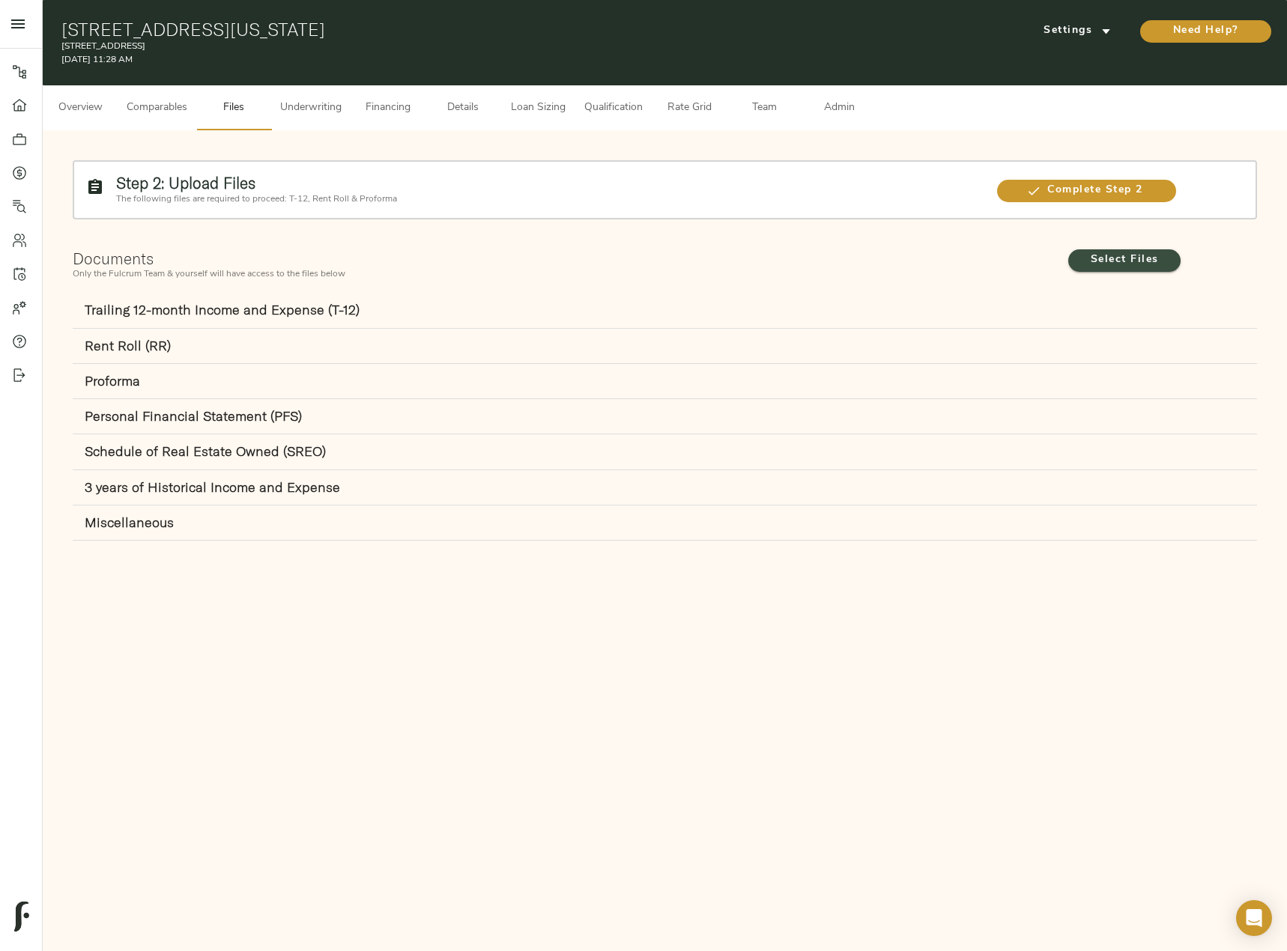
click at [1087, 257] on span "Select Files" at bounding box center [1124, 260] width 82 height 19
click at [0, 0] on input "Select Files" at bounding box center [0, 0] width 0 height 0
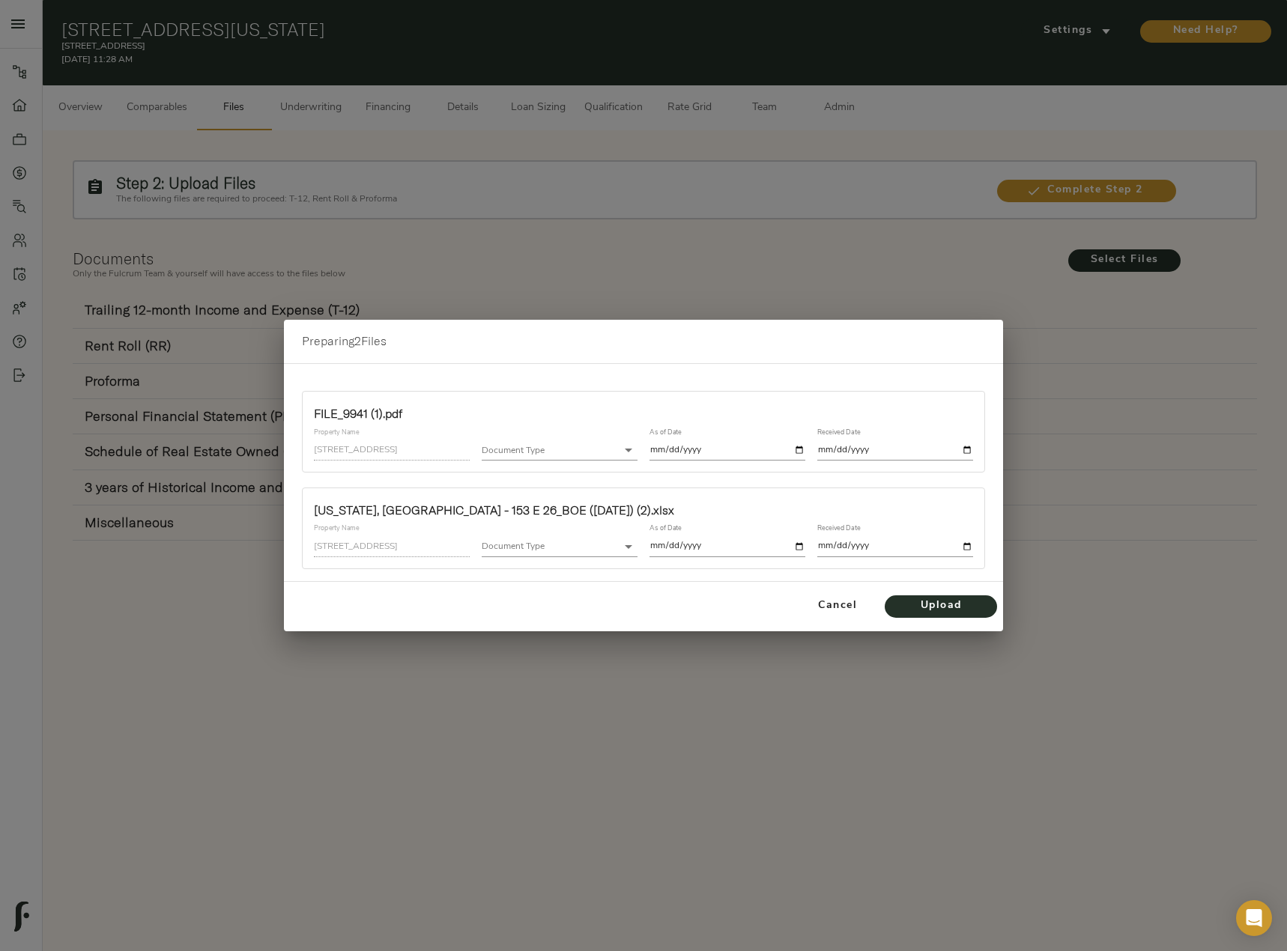
click at [576, 445] on body "153 East 26th Street - 153 E 26th St, New York, NY 10010 Pipeline Dashboard Por…" at bounding box center [643, 552] width 1287 height 1104
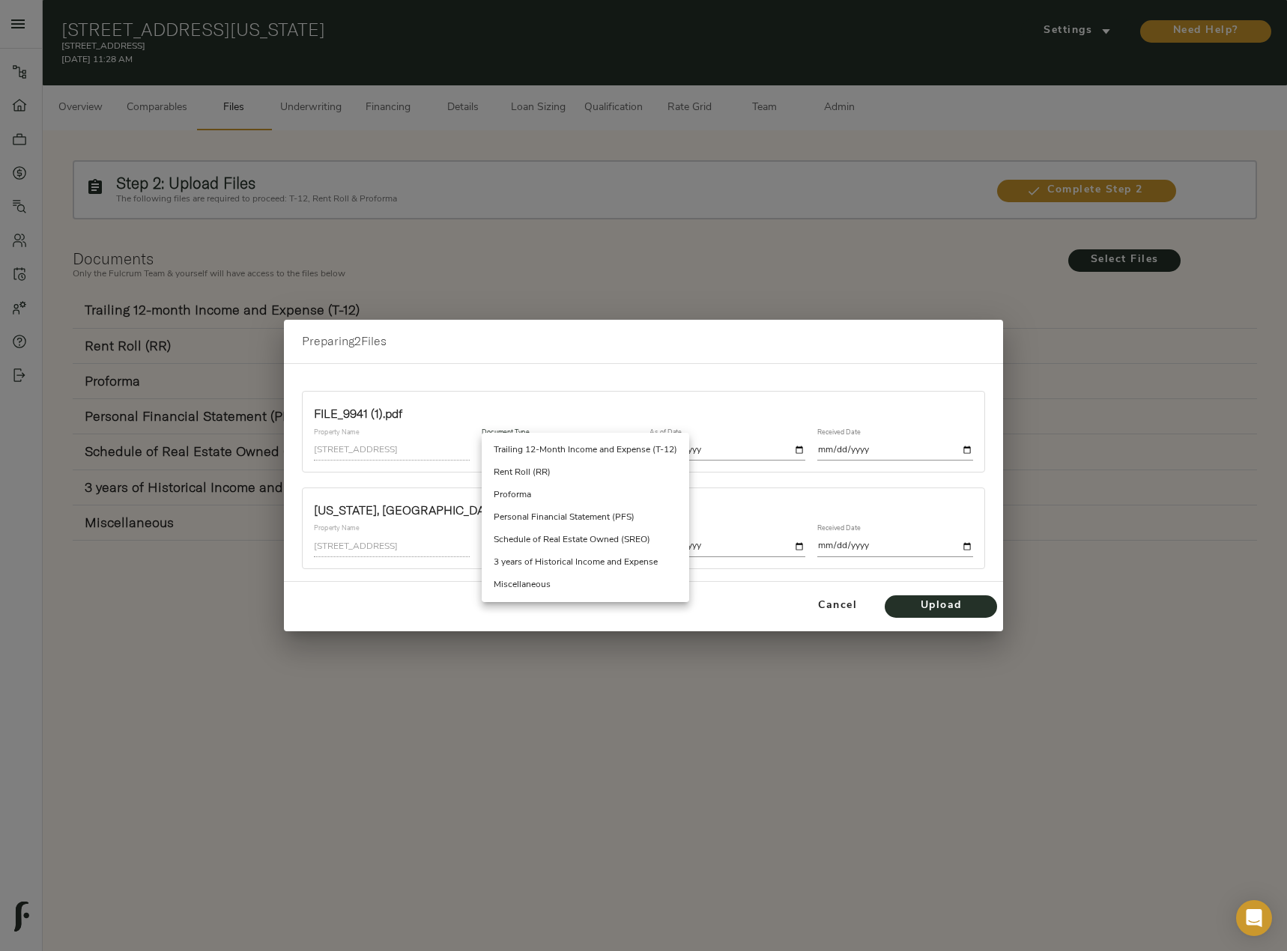
click at [555, 584] on li "Miscellaneous" at bounding box center [585, 585] width 207 height 22
type input "miscellaneous"
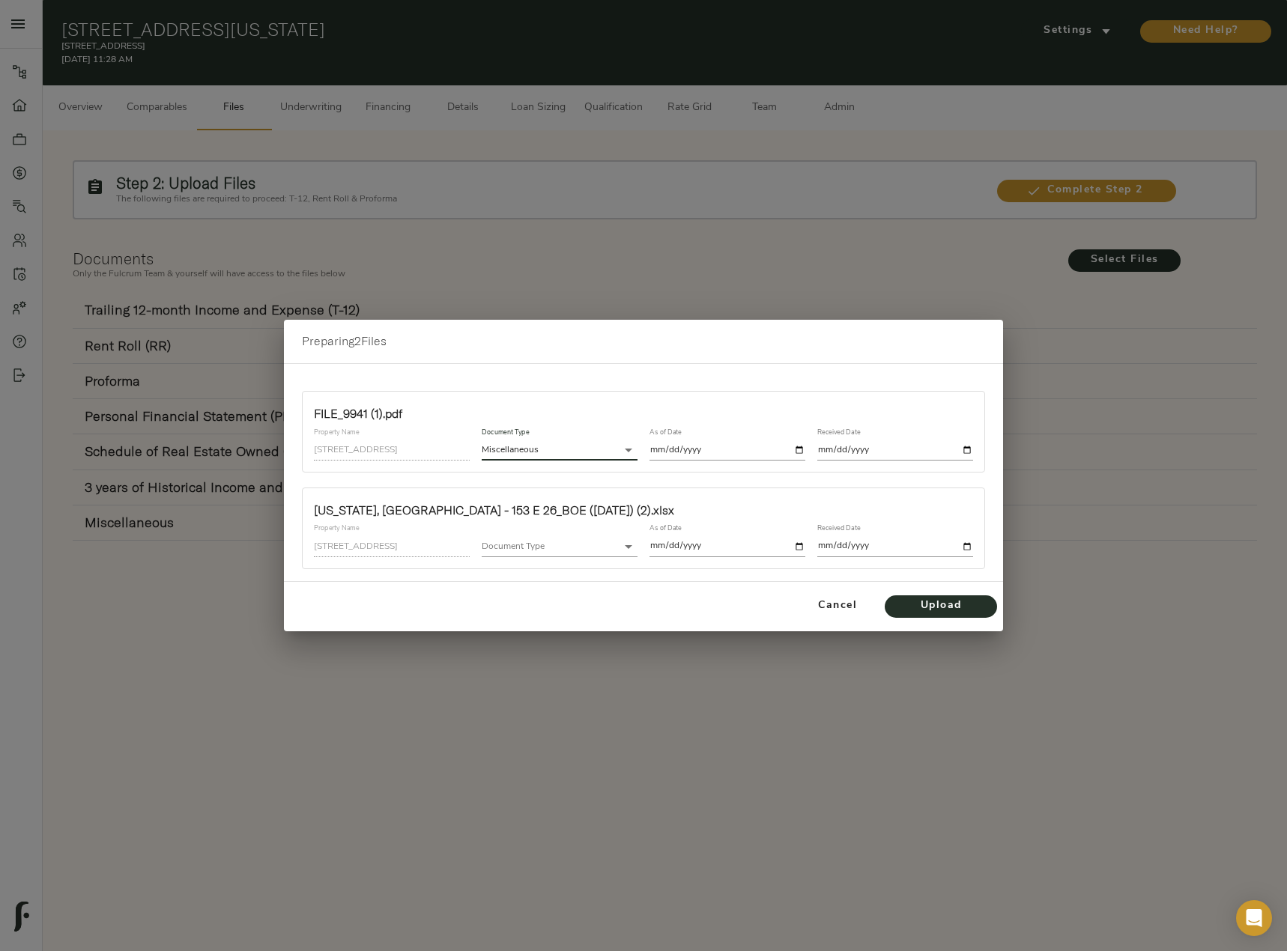
click at [804, 449] on input "date" at bounding box center [727, 450] width 156 height 20
type input "2025-08-14"
click at [967, 449] on input "date" at bounding box center [895, 450] width 156 height 20
type input "2025-08-14"
click at [608, 557] on div "Document Type ​" at bounding box center [560, 540] width 168 height 44
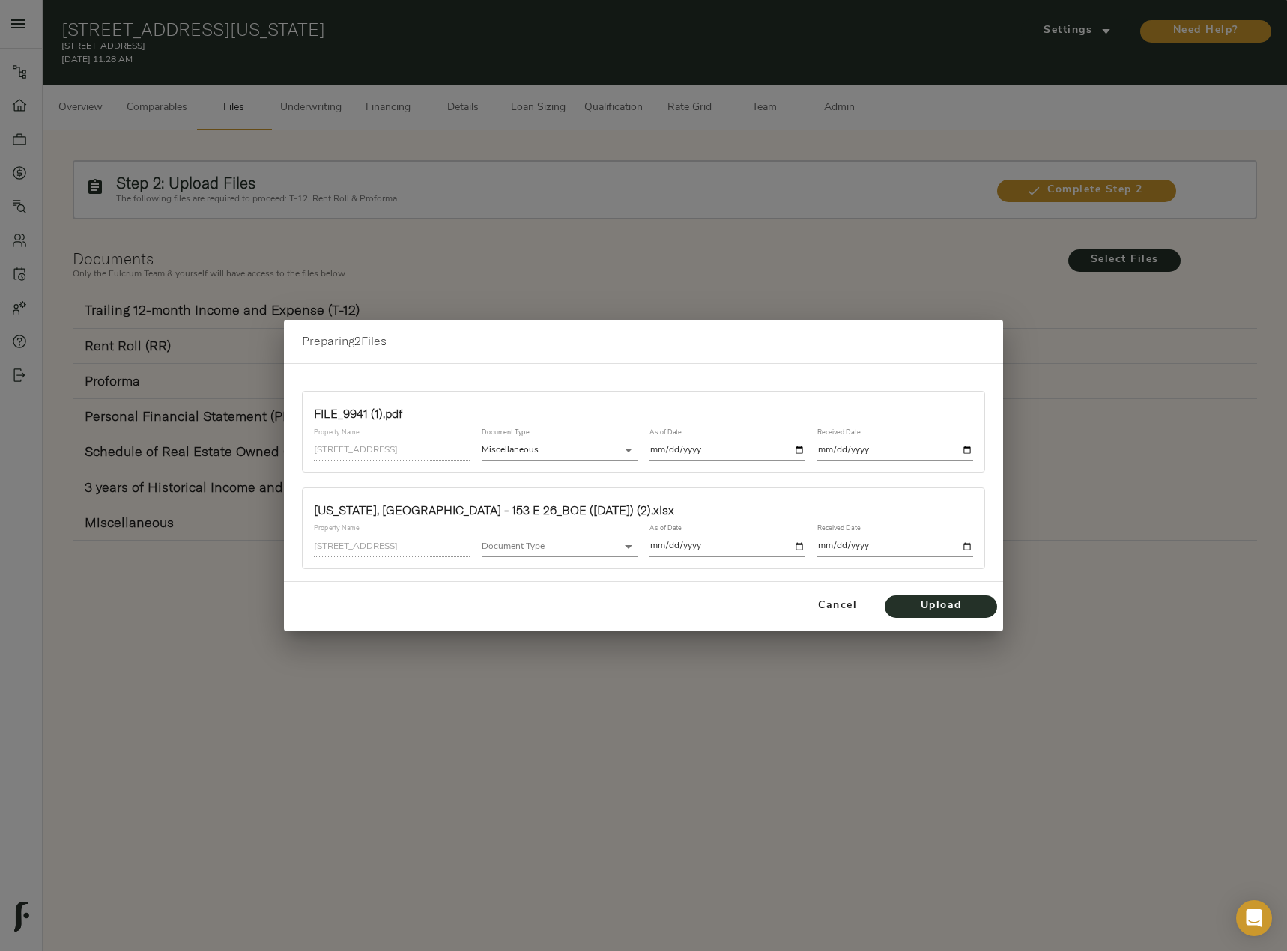
click at [601, 545] on body "153 East 26th Street - 153 E 26th St, New York, NY 10010 Pipeline Dashboard Por…" at bounding box center [643, 552] width 1287 height 1104
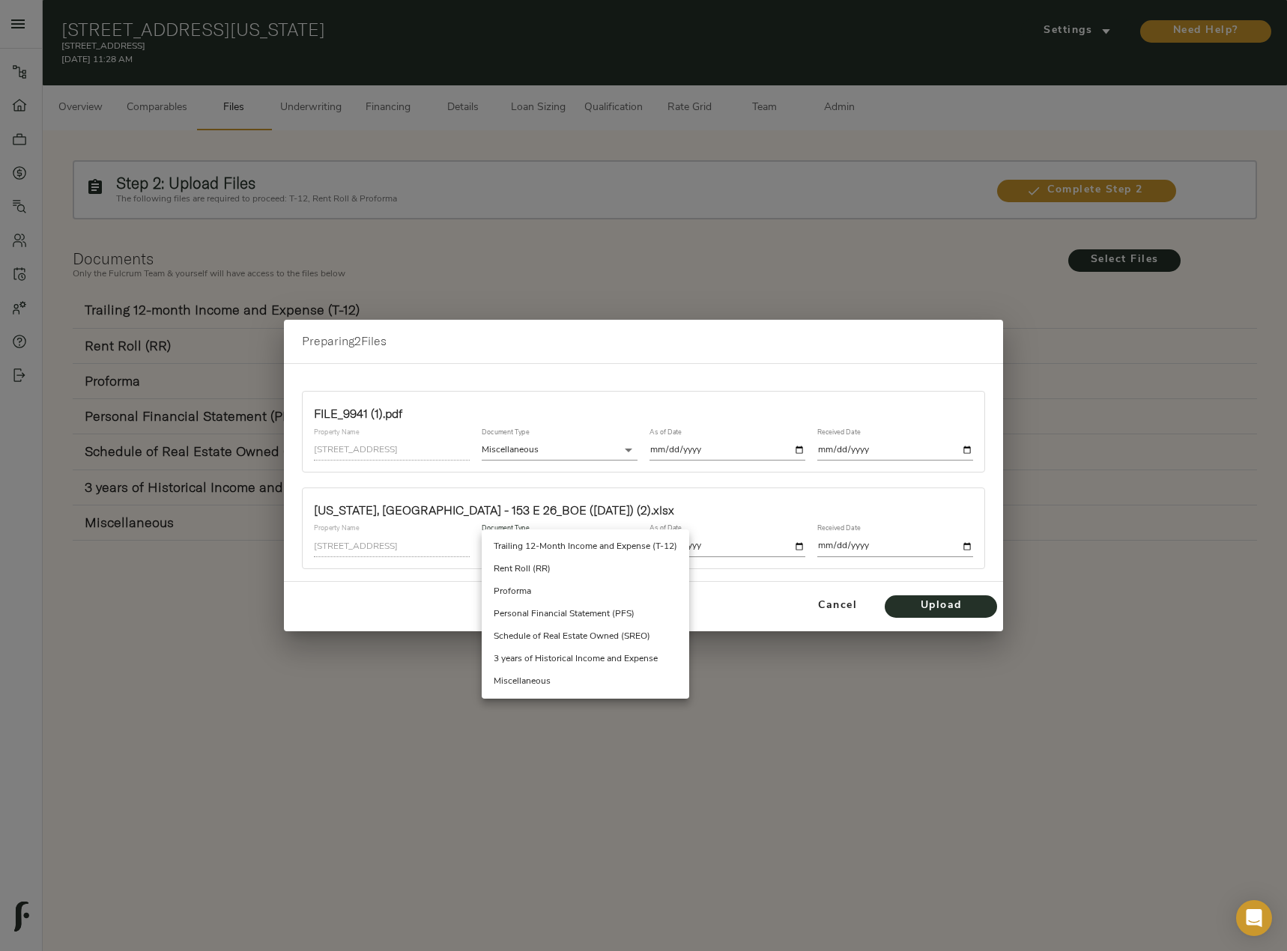
click at [559, 684] on li "Miscellaneous" at bounding box center [585, 681] width 207 height 22
type input "miscellaneous"
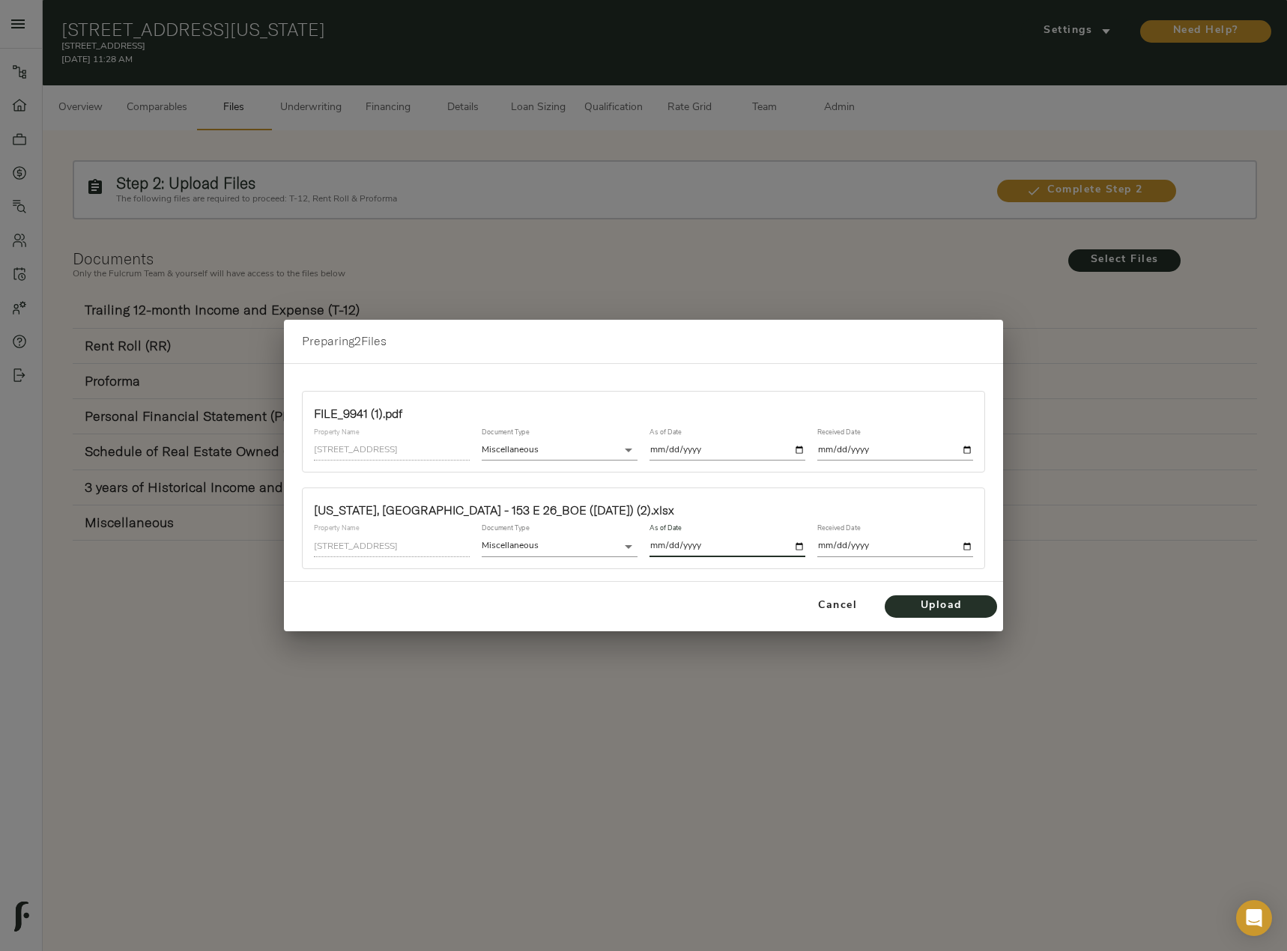
click at [802, 548] on input "date" at bounding box center [727, 546] width 156 height 20
type input "2025-08-14"
click at [969, 544] on input "date" at bounding box center [895, 546] width 156 height 20
type input "2025-08-14"
click at [939, 601] on span "Upload" at bounding box center [940, 606] width 82 height 19
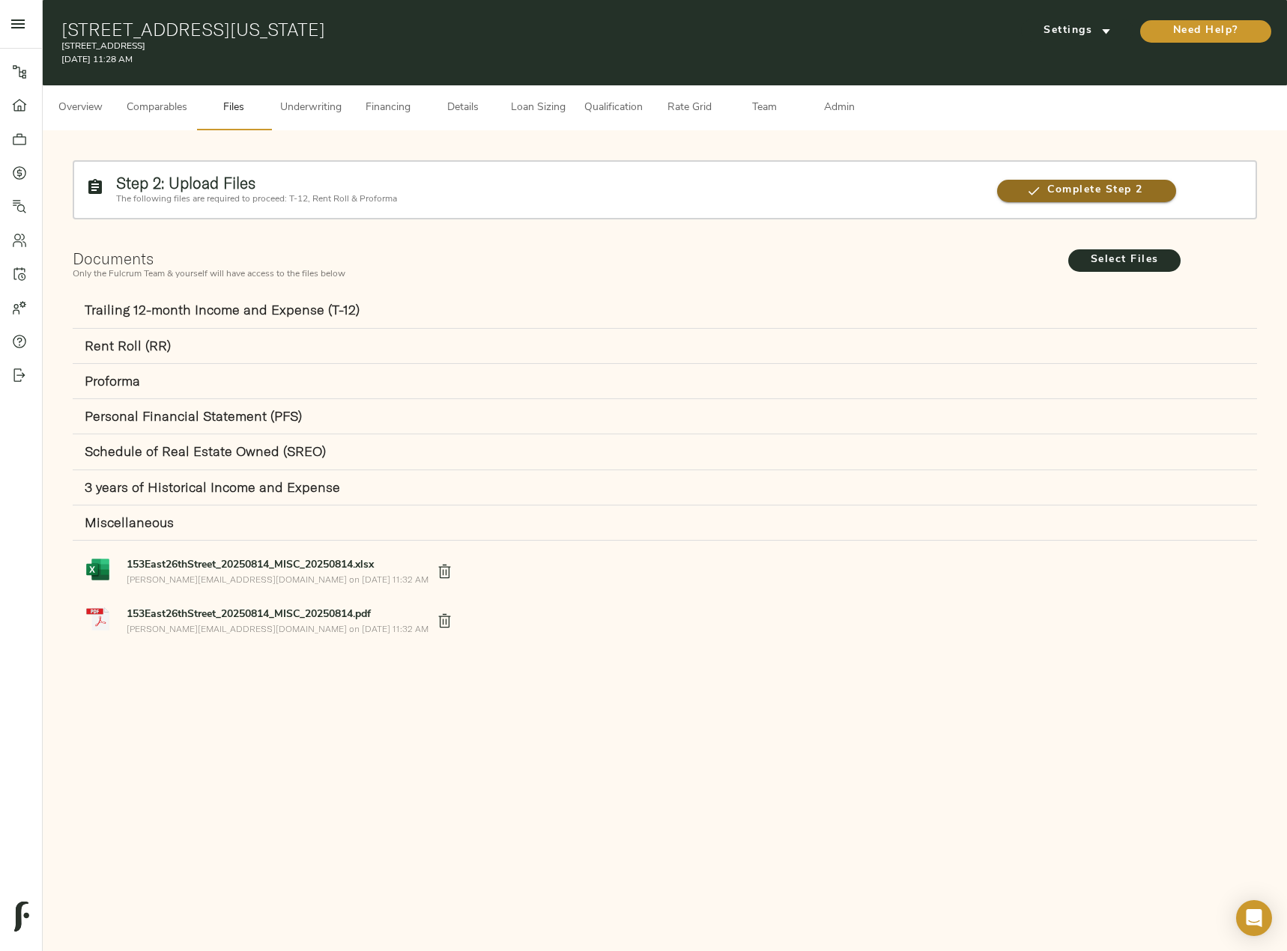
click at [1038, 192] on icon "button" at bounding box center [1033, 190] width 15 height 15
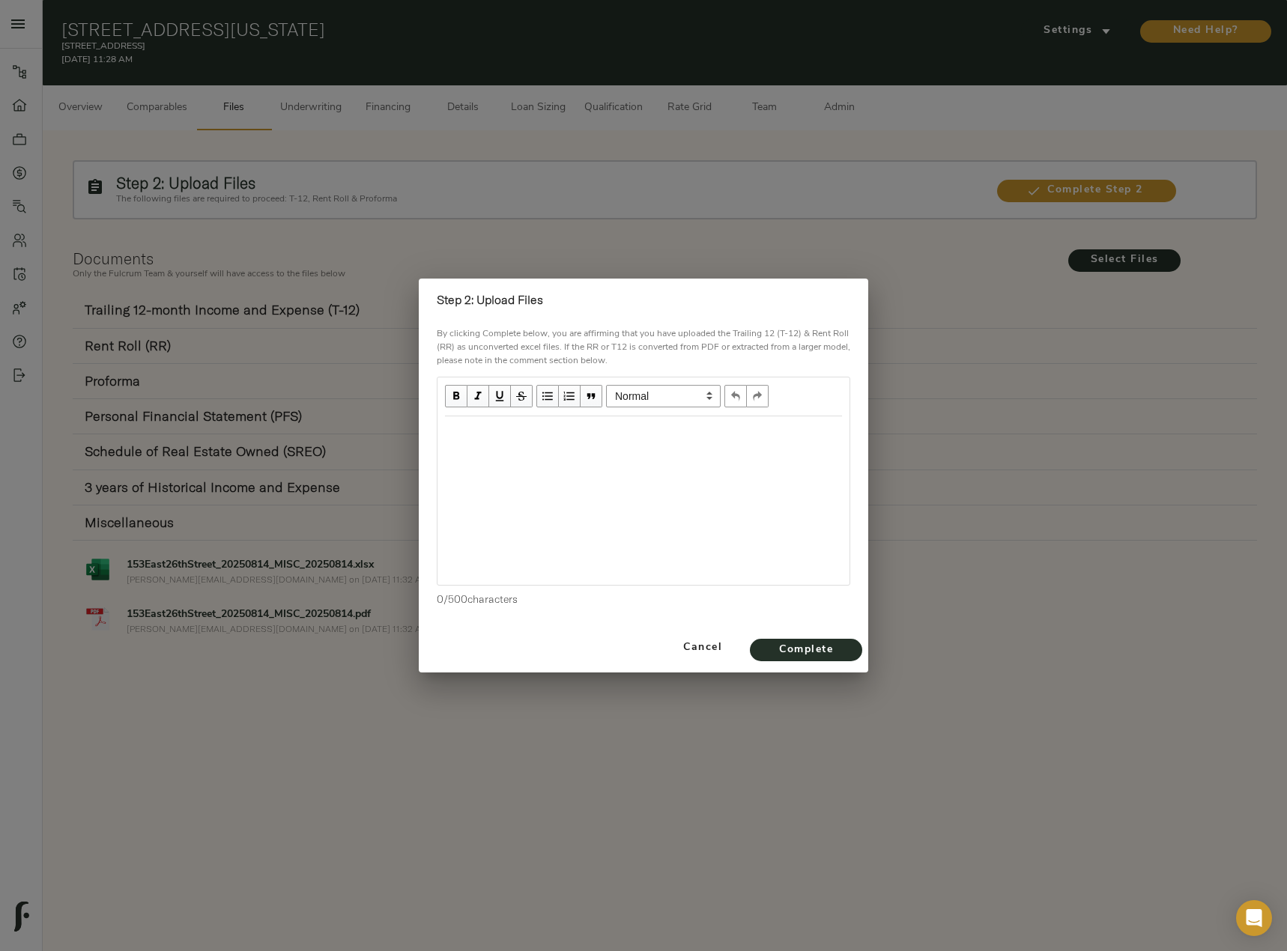
click at [588, 428] on div "Edit text" at bounding box center [643, 432] width 397 height 17
drag, startPoint x: 587, startPoint y: 437, endPoint x: 560, endPoint y: 434, distance: 27.1
click at [560, 434] on div "We have the OM and Ru" at bounding box center [643, 432] width 397 height 17
click at [806, 648] on span "Complete" at bounding box center [806, 650] width 82 height 19
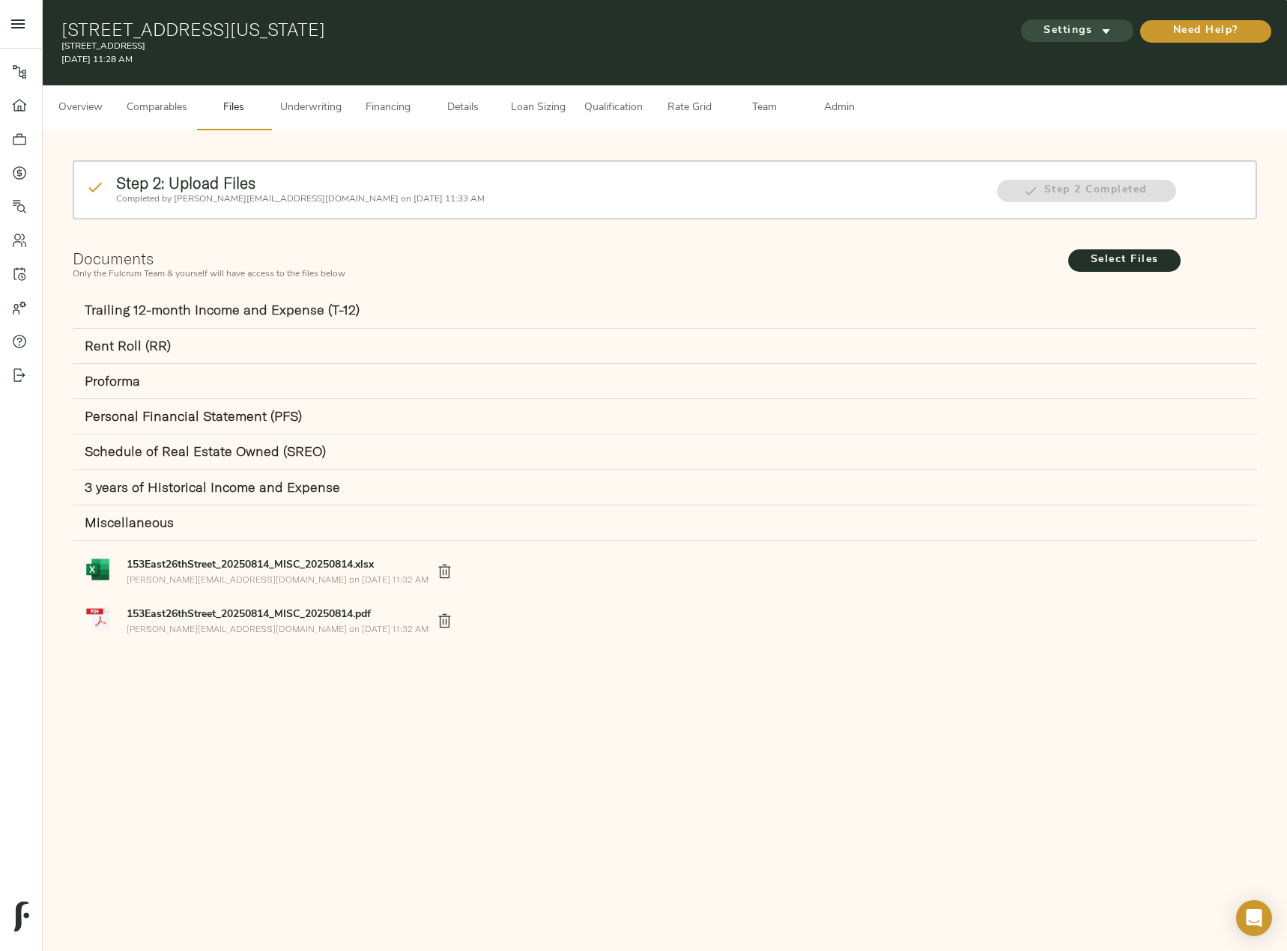
click at [1081, 29] on span "Settings" at bounding box center [1077, 31] width 82 height 19
click at [1099, 40] on span "Settings" at bounding box center [1077, 31] width 82 height 19
click at [1102, 57] on span "Underwriting Template" at bounding box center [1090, 62] width 91 height 13
click at [306, 112] on div at bounding box center [643, 475] width 1287 height 951
click at [311, 109] on span "Underwriting" at bounding box center [310, 108] width 61 height 19
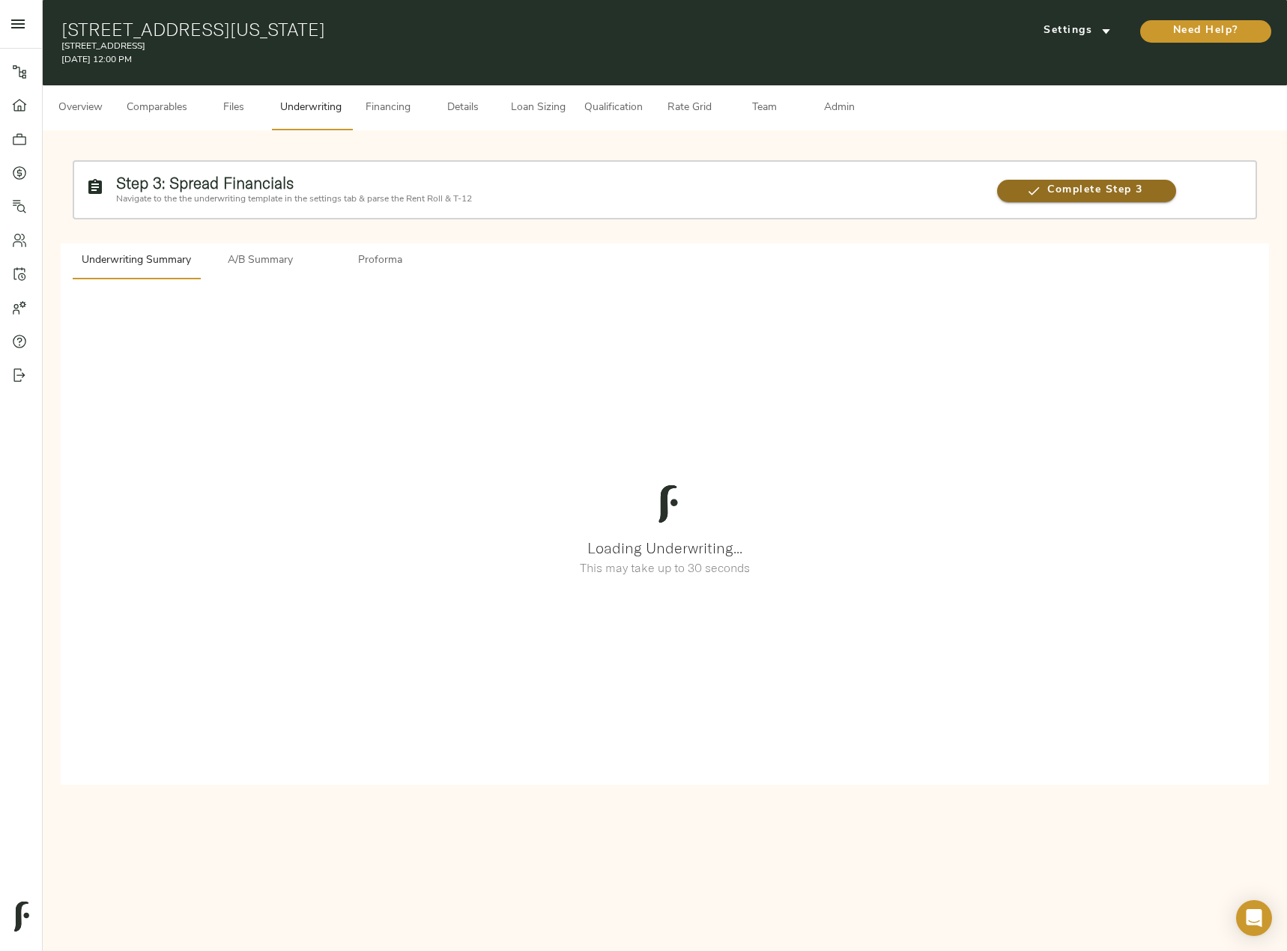
click at [1058, 184] on span "Complete Step 3" at bounding box center [1086, 190] width 179 height 19
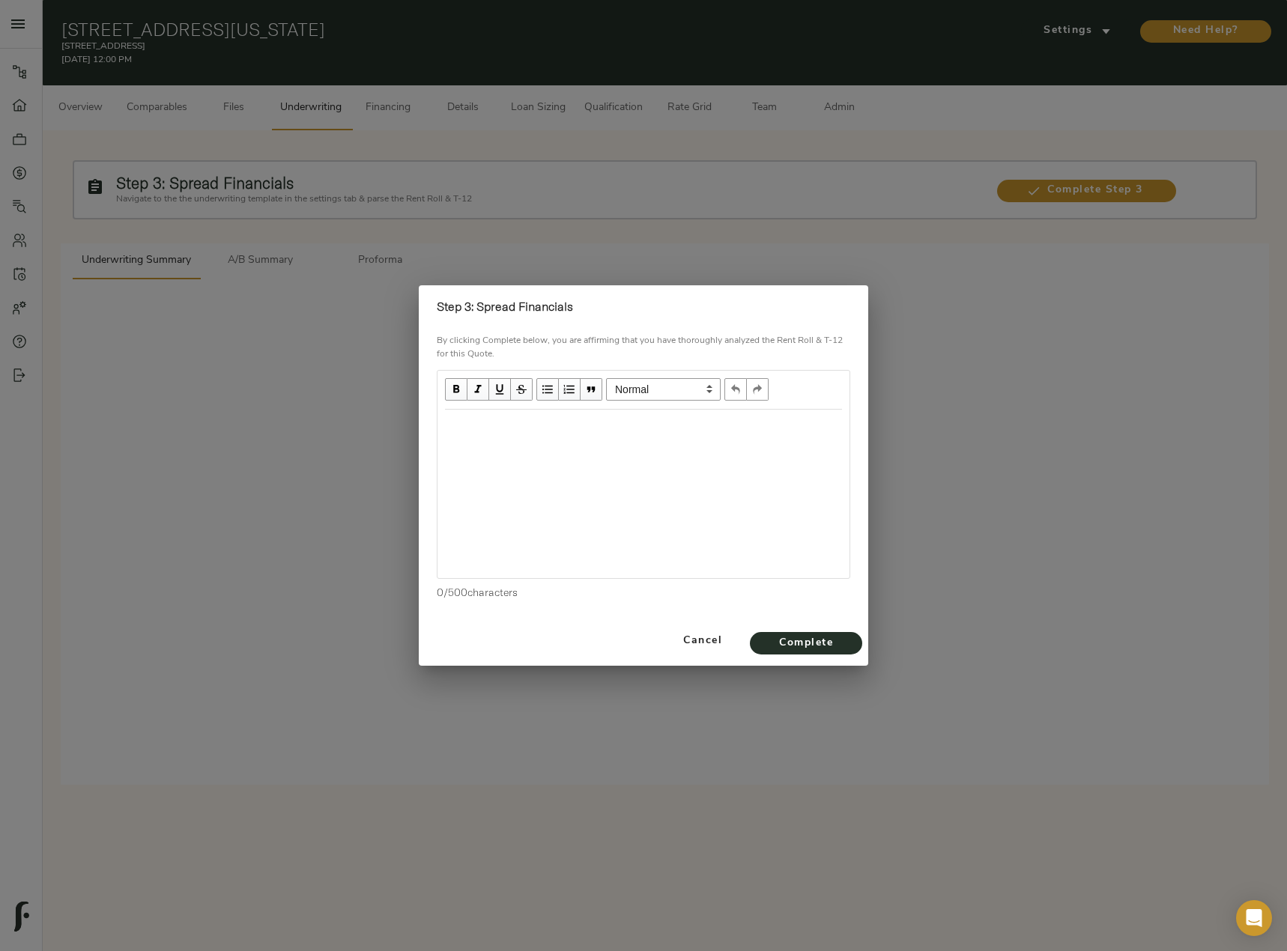
click at [628, 449] on div at bounding box center [643, 494] width 412 height 168
click at [488, 429] on div "Edit text" at bounding box center [643, 425] width 397 height 17
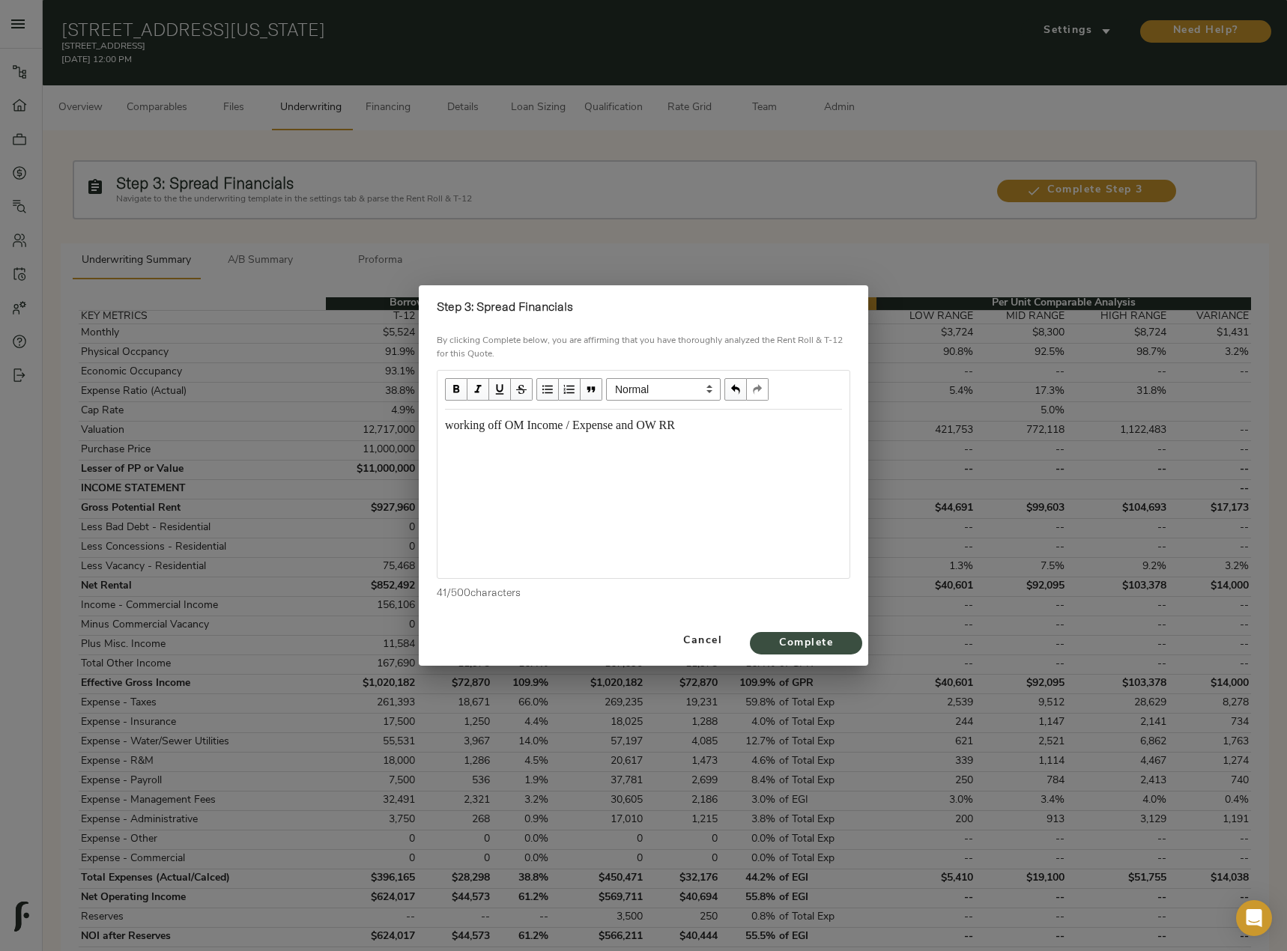
click at [768, 632] on button "Complete" at bounding box center [806, 643] width 112 height 22
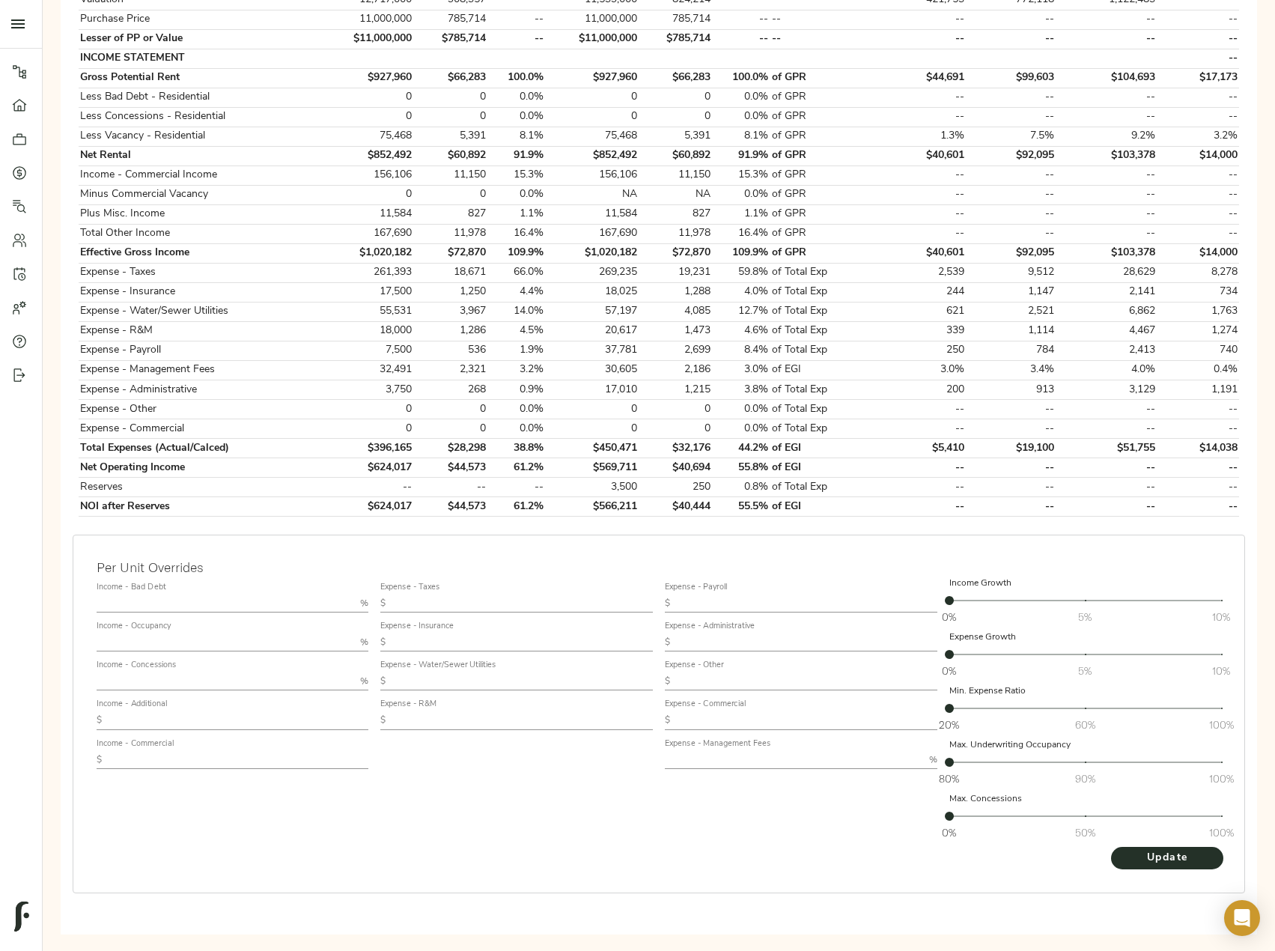
scroll to position [446, 0]
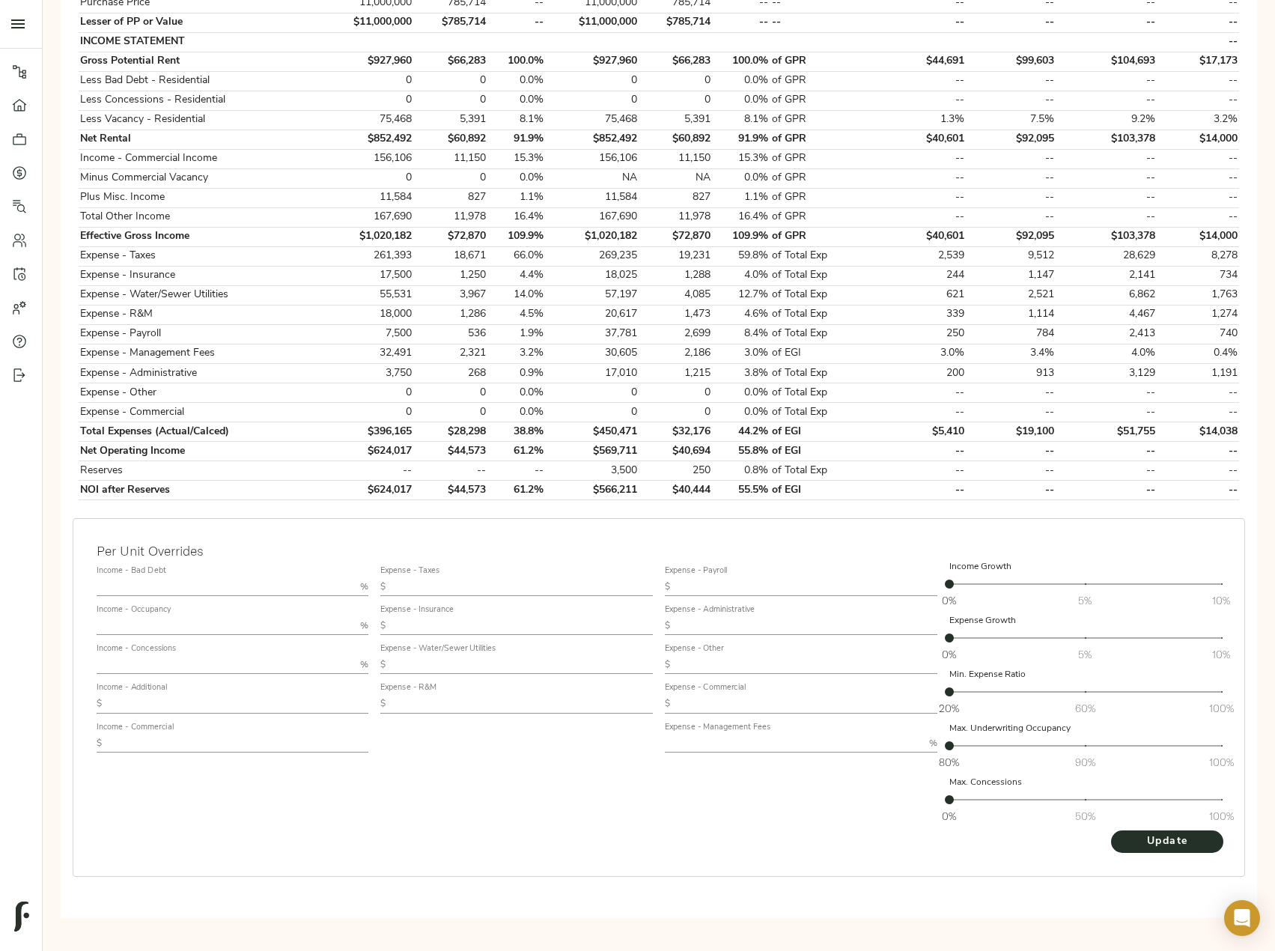
click at [492, 696] on input "text" at bounding box center [522, 704] width 261 height 18
paste input "1,324"
type input "1,324"
click at [724, 577] on div "Expense - Payroll $" at bounding box center [801, 581] width 273 height 30
click at [726, 582] on input "text" at bounding box center [806, 587] width 261 height 18
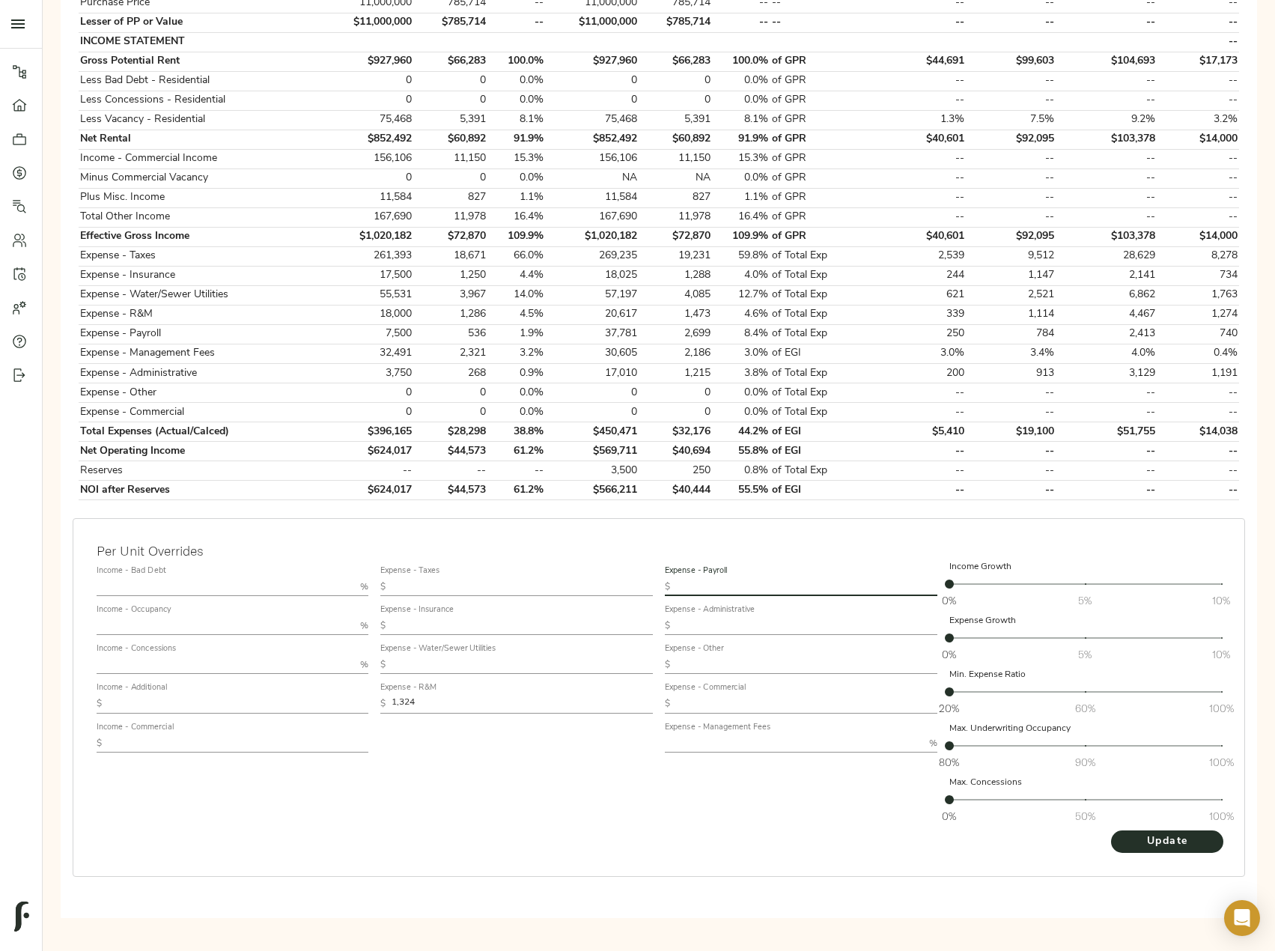
paste input "552"
type input "552"
click at [696, 627] on input "text" at bounding box center [806, 626] width 261 height 18
paste input "276"
type input "276"
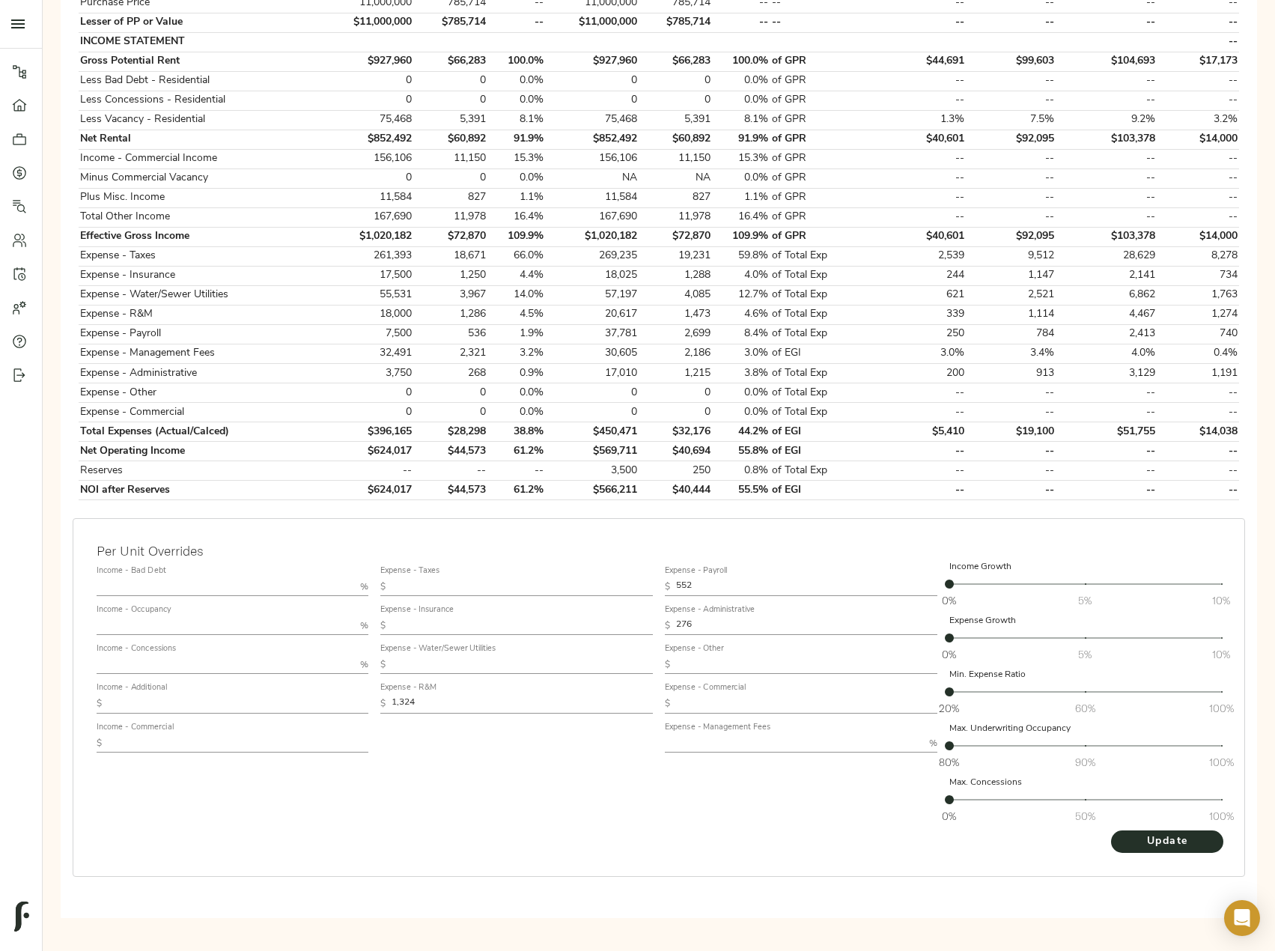
click at [748, 741] on input "text" at bounding box center [794, 744] width 258 height 18
type input "3"
click at [1162, 841] on span "Update" at bounding box center [1167, 842] width 82 height 19
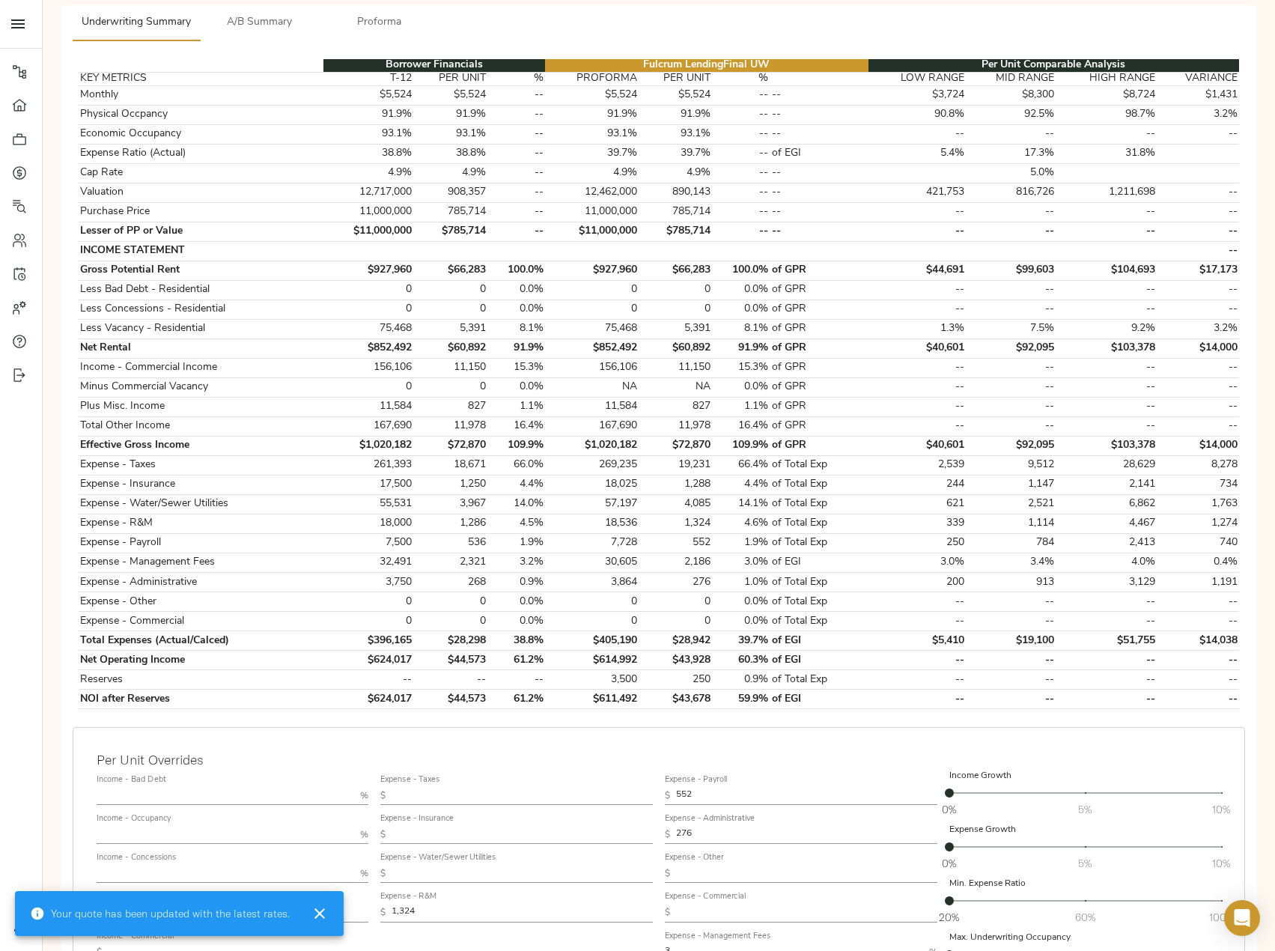
scroll to position [300, 0]
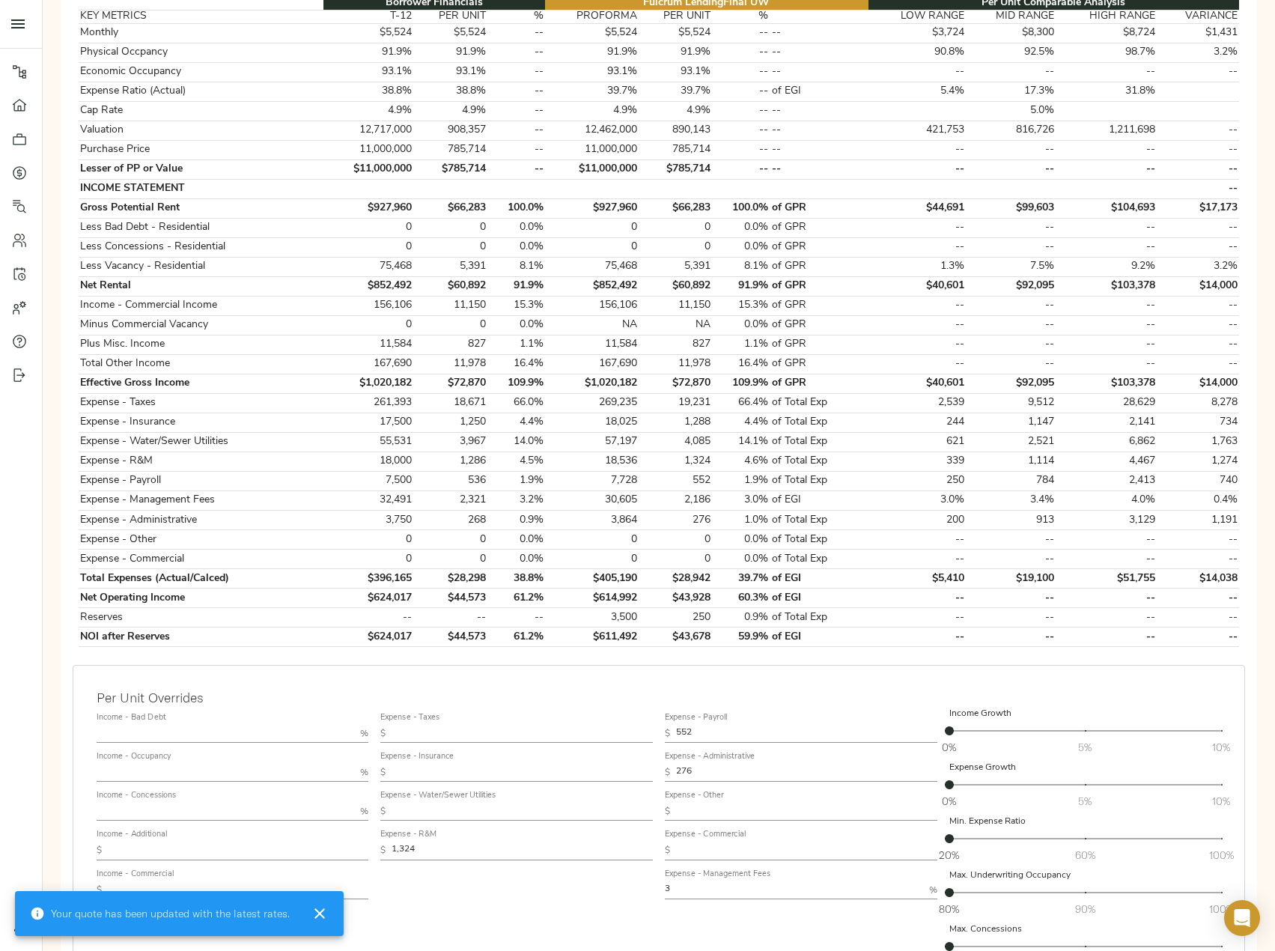
click at [151, 765] on input "text" at bounding box center [226, 773] width 258 height 18
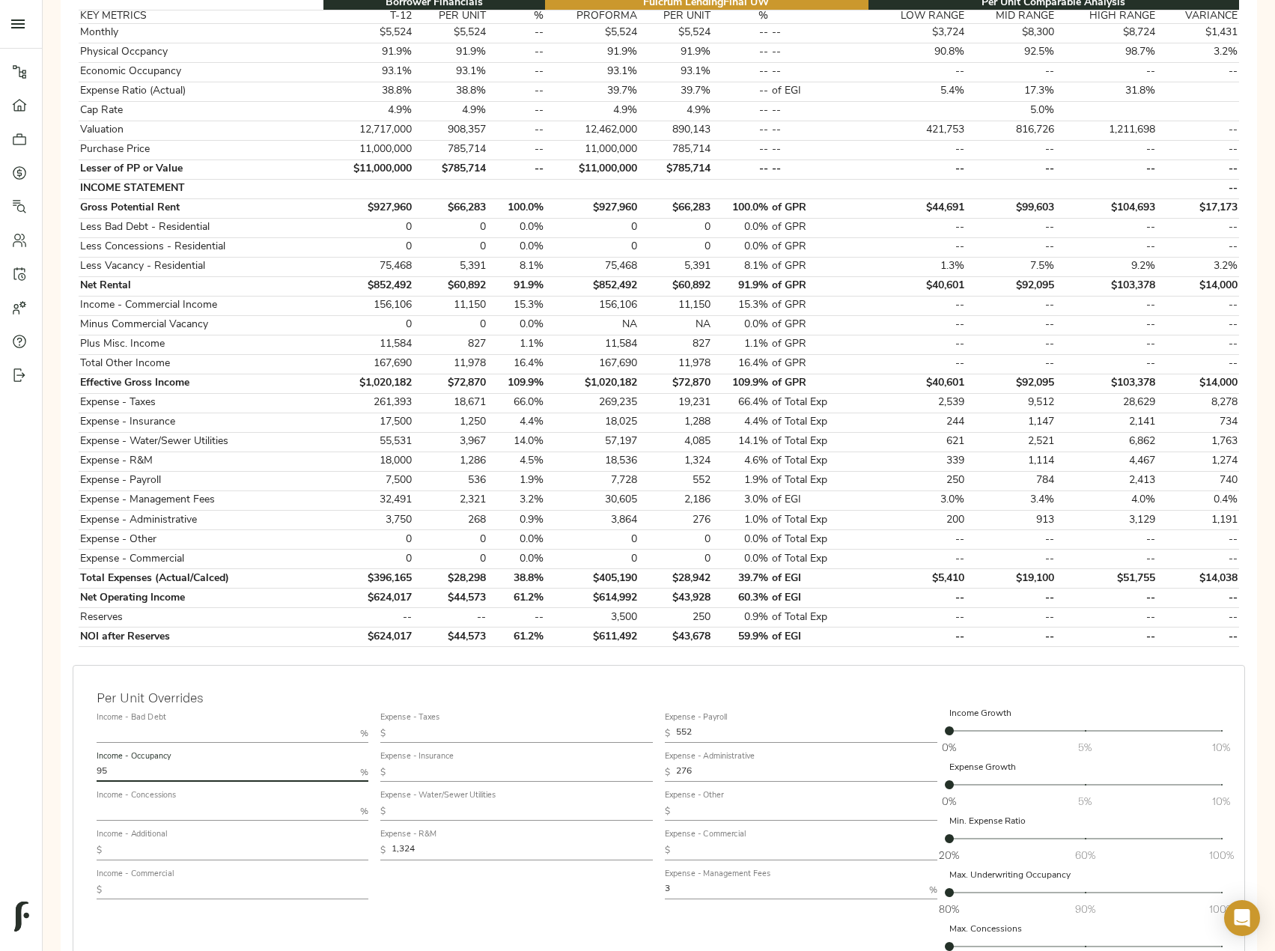
type input "95"
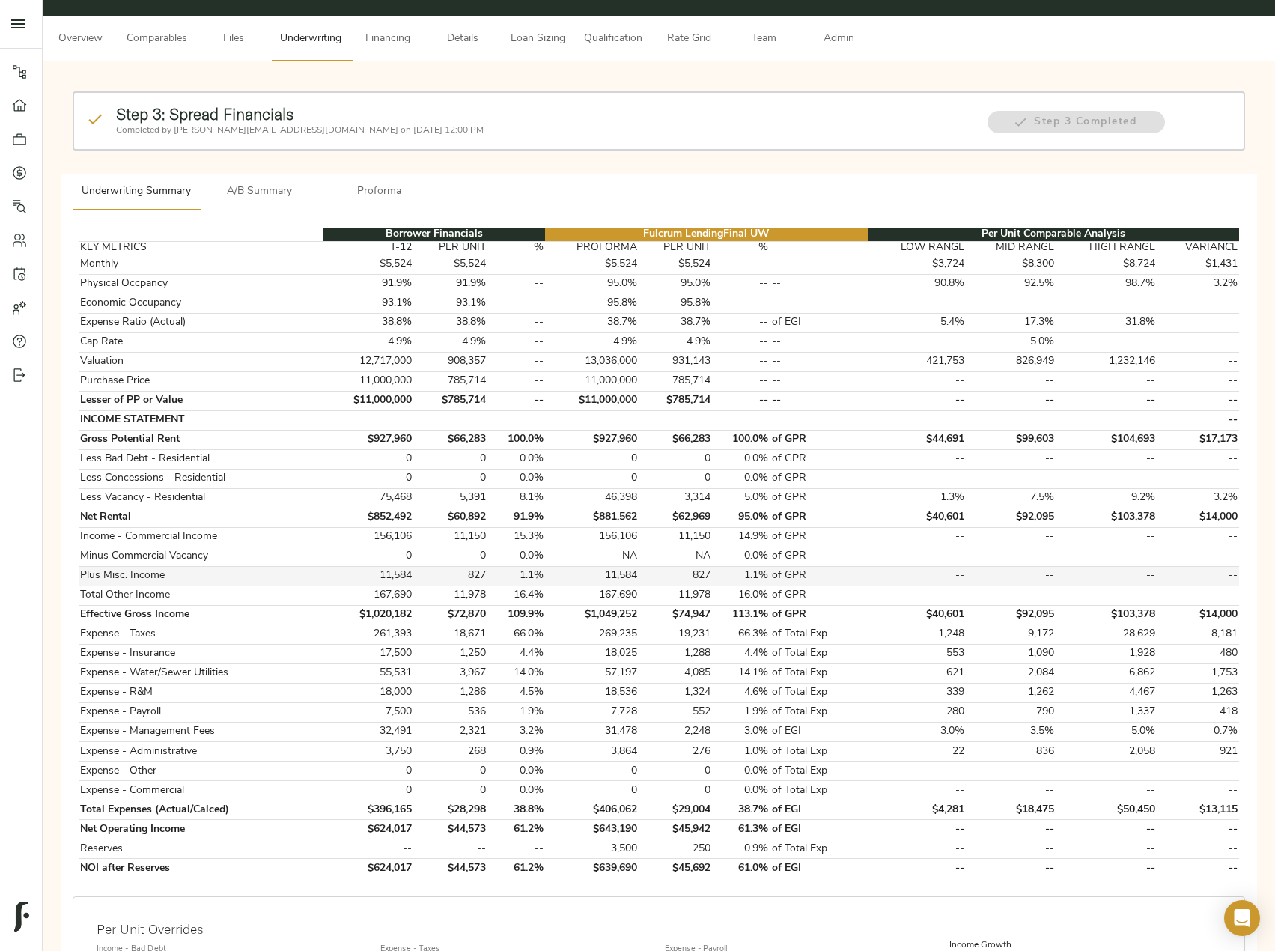
scroll to position [0, 0]
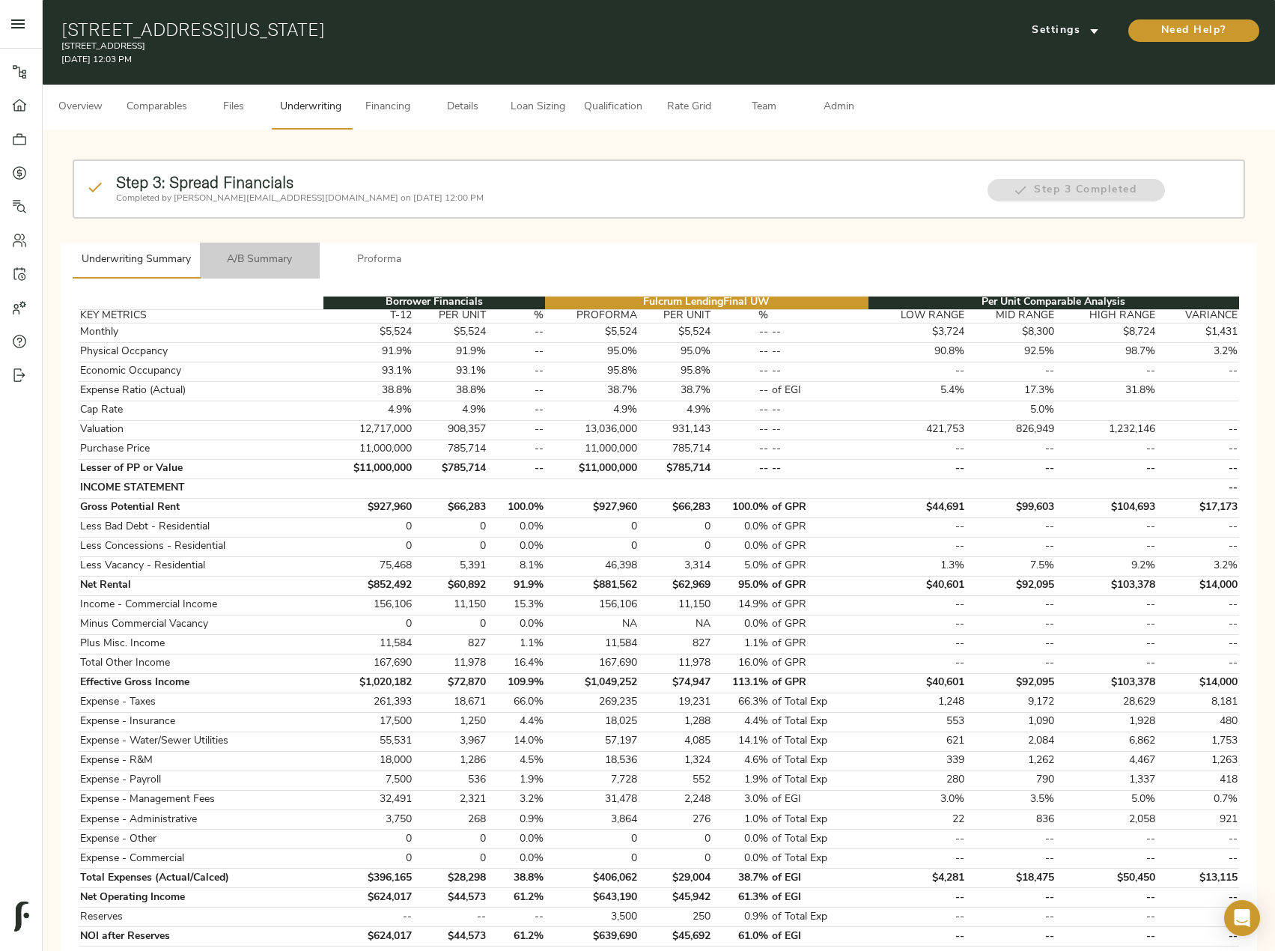
click at [246, 259] on span "A/B Summary" at bounding box center [260, 260] width 102 height 19
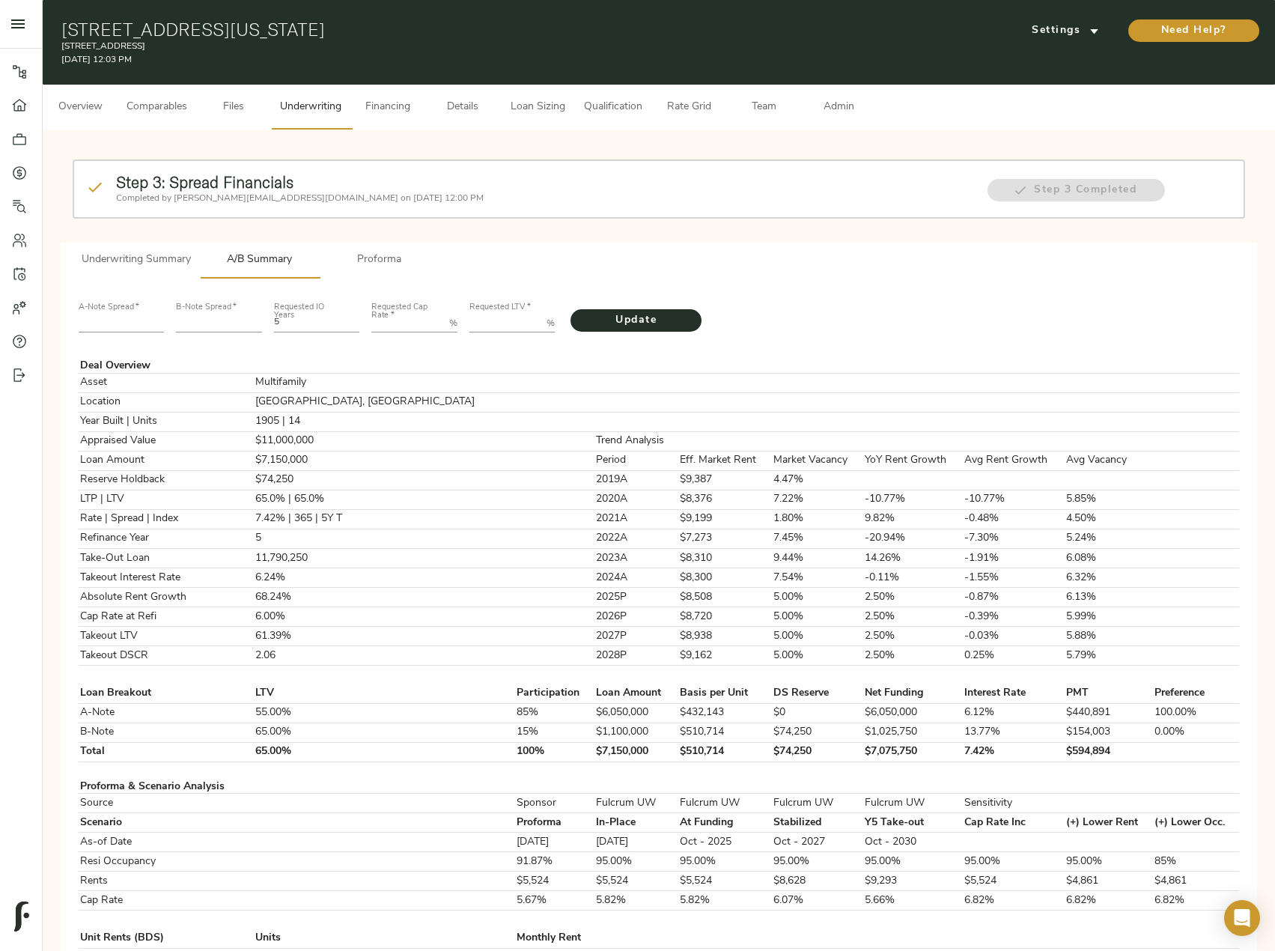
click at [145, 255] on span "Underwriting Summary" at bounding box center [136, 260] width 109 height 19
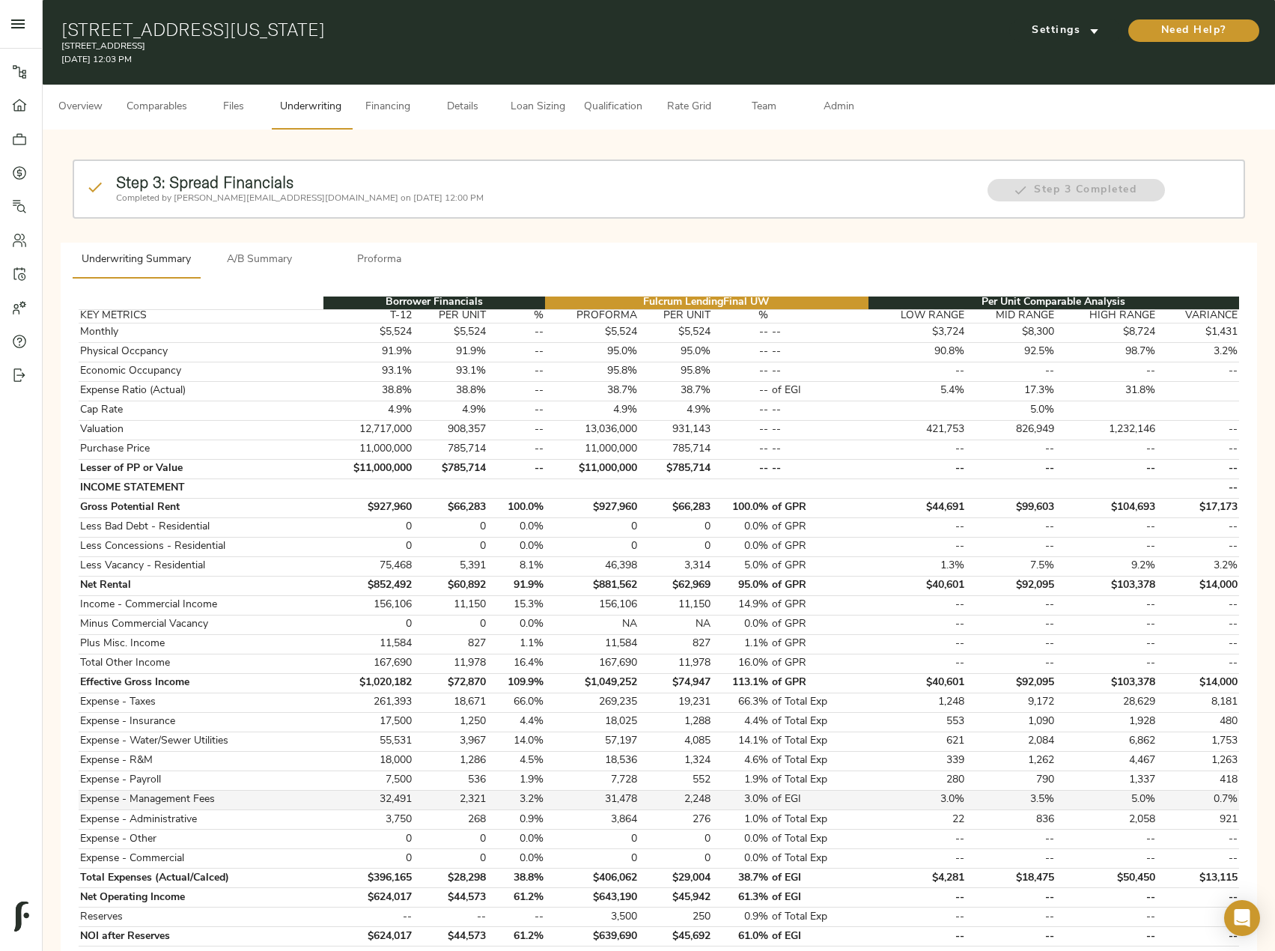
scroll to position [300, 0]
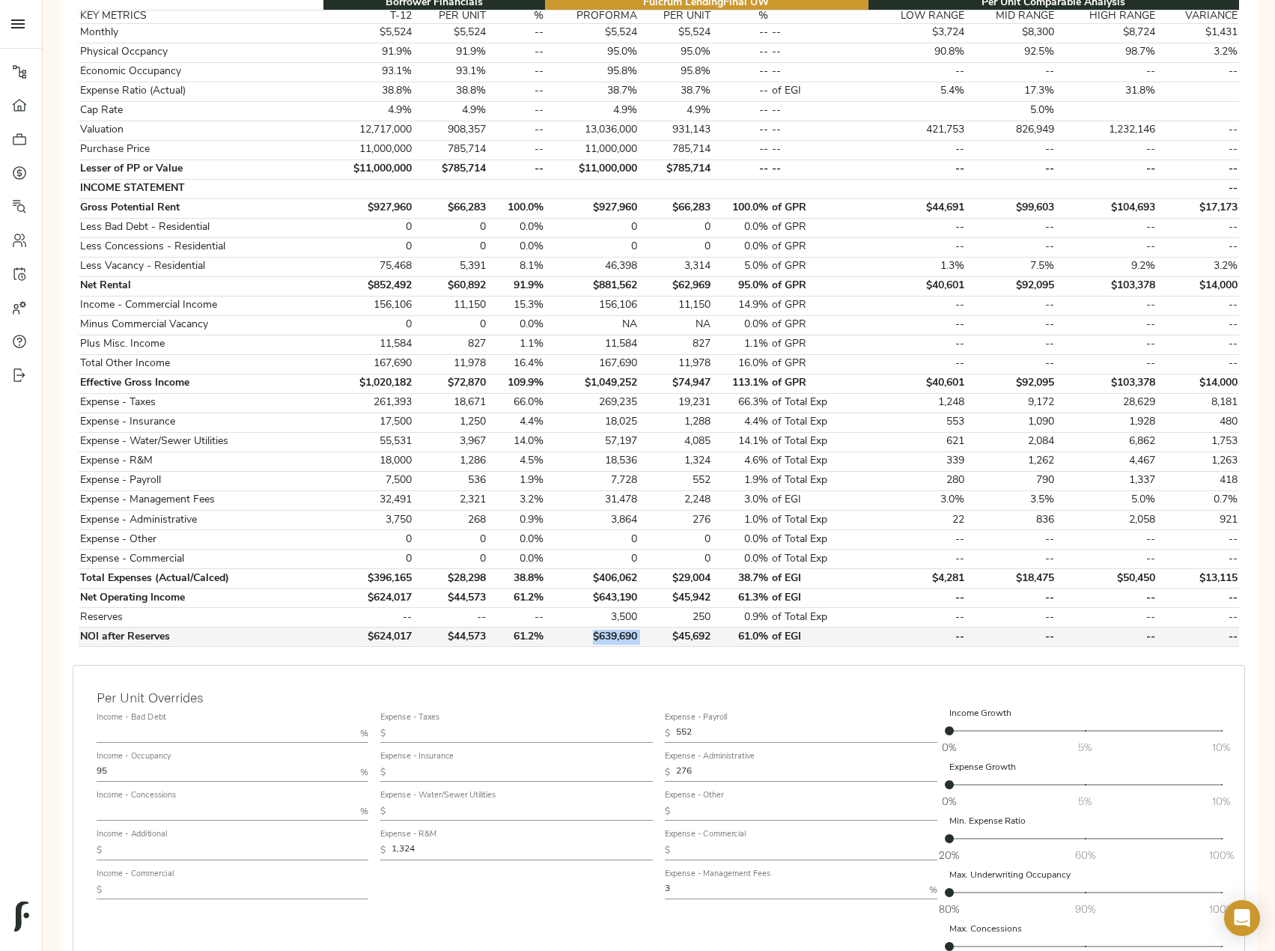
drag, startPoint x: 614, startPoint y: 643, endPoint x: 567, endPoint y: 637, distance: 47.6
click at [567, 637] on tr "NOI after Reserves $624,017 $44,573 61.2% $639,690 $45,692 61.0% of EGI -- -- -…" at bounding box center [659, 637] width 1161 height 19
copy td "$639,690"
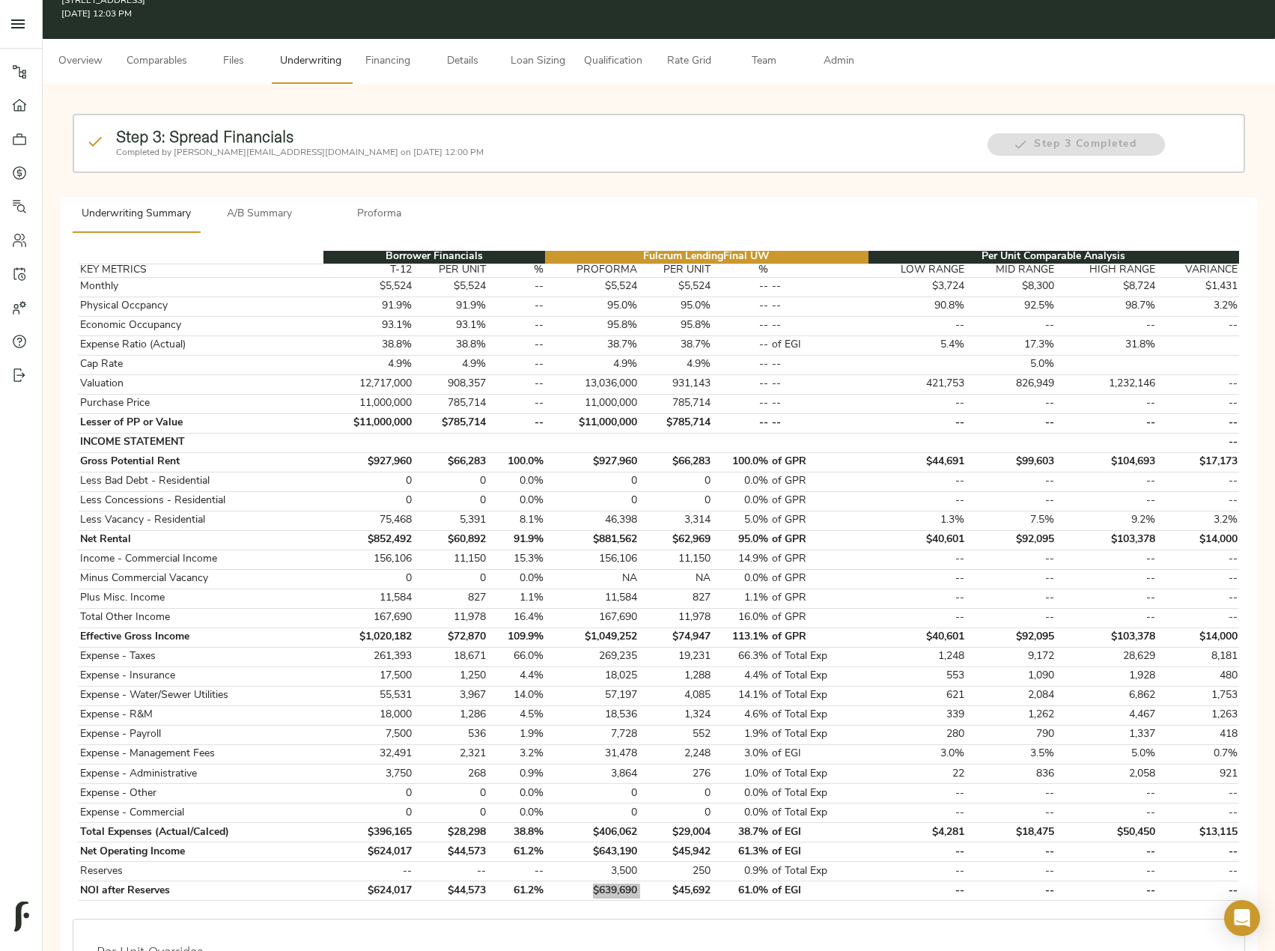
scroll to position [0, 0]
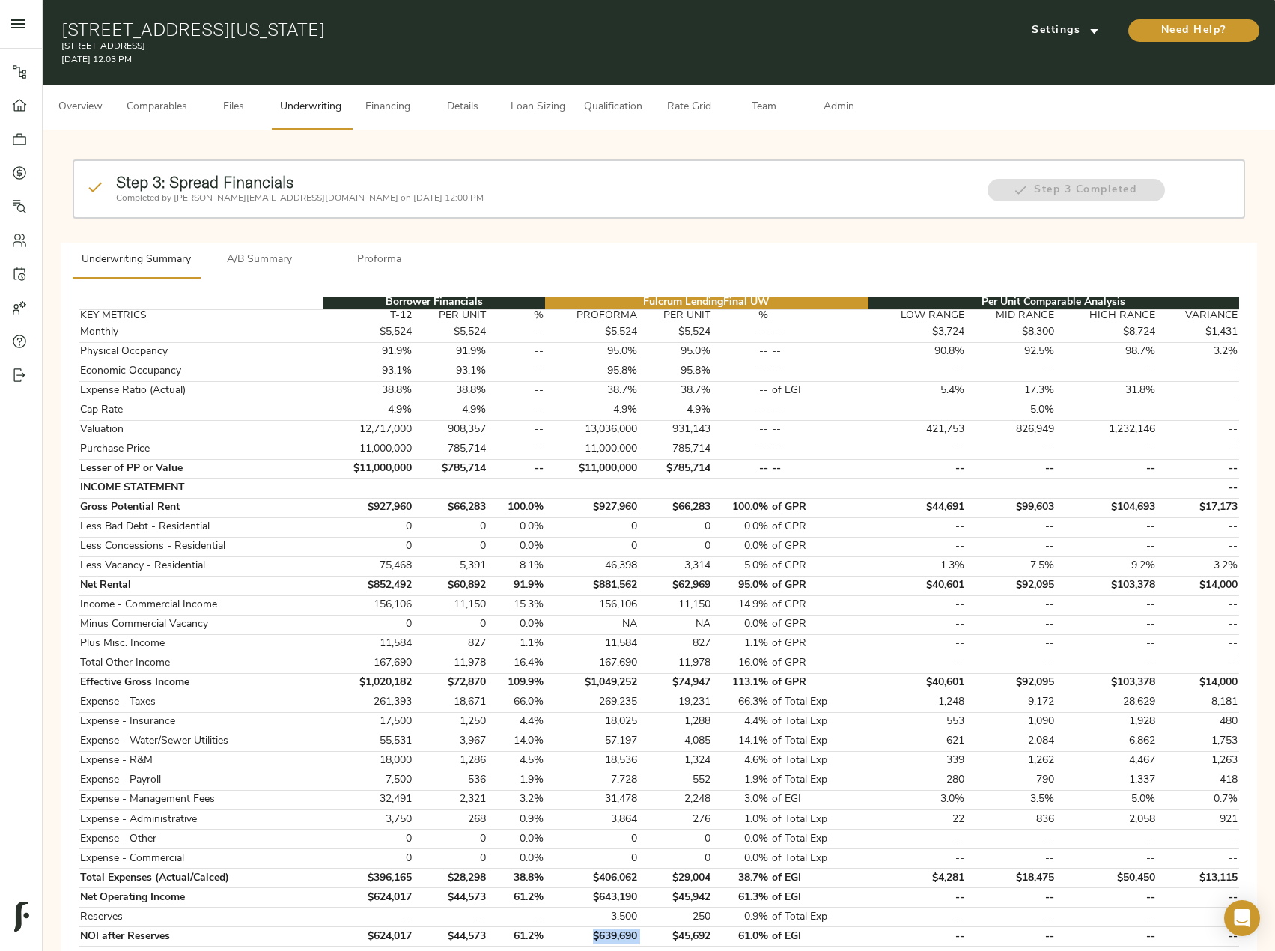
click at [152, 91] on button "Comparables" at bounding box center [157, 107] width 79 height 45
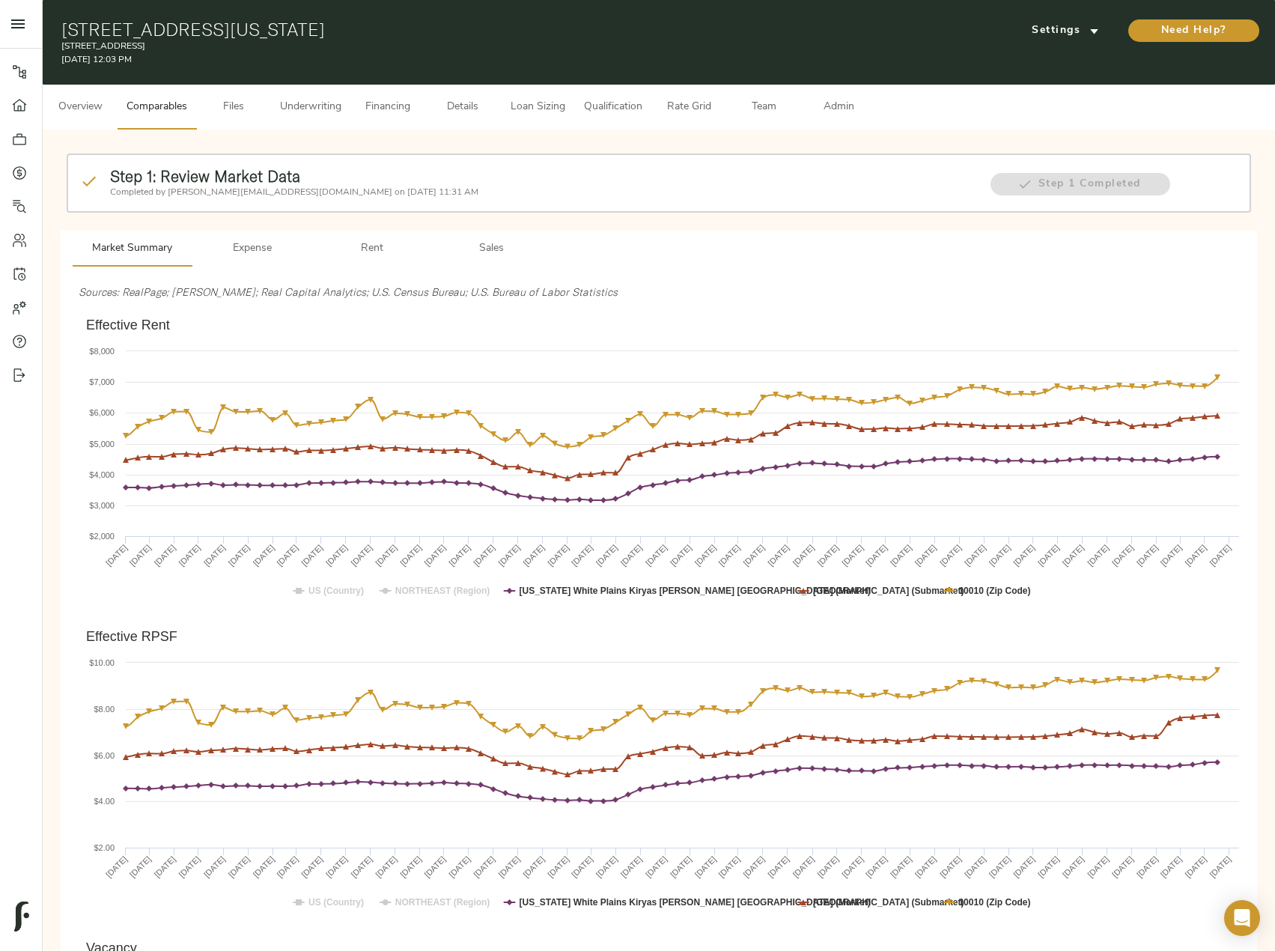
click at [309, 111] on span "Underwriting" at bounding box center [310, 107] width 61 height 19
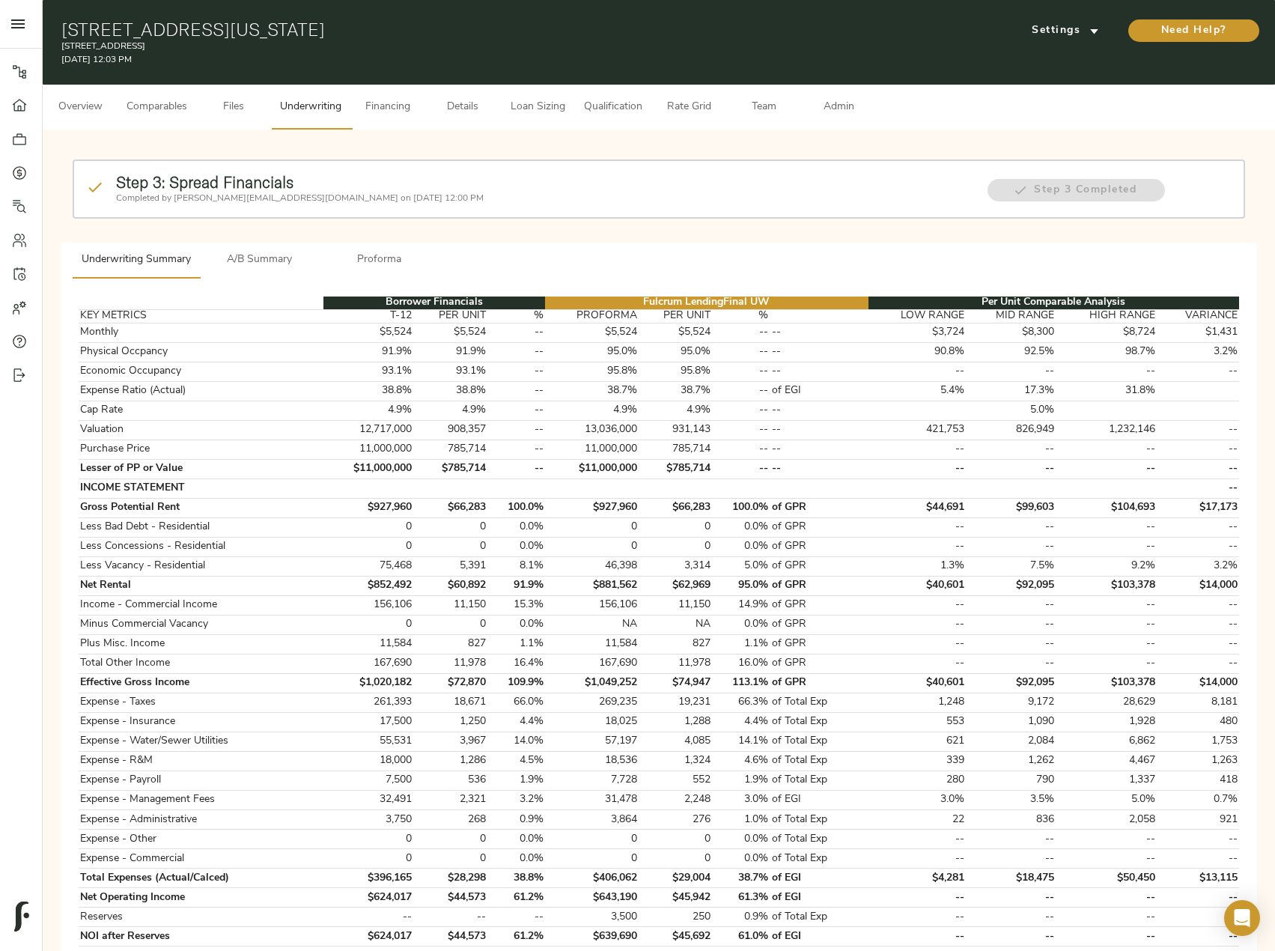
click at [264, 258] on span "A/B Summary" at bounding box center [260, 260] width 102 height 19
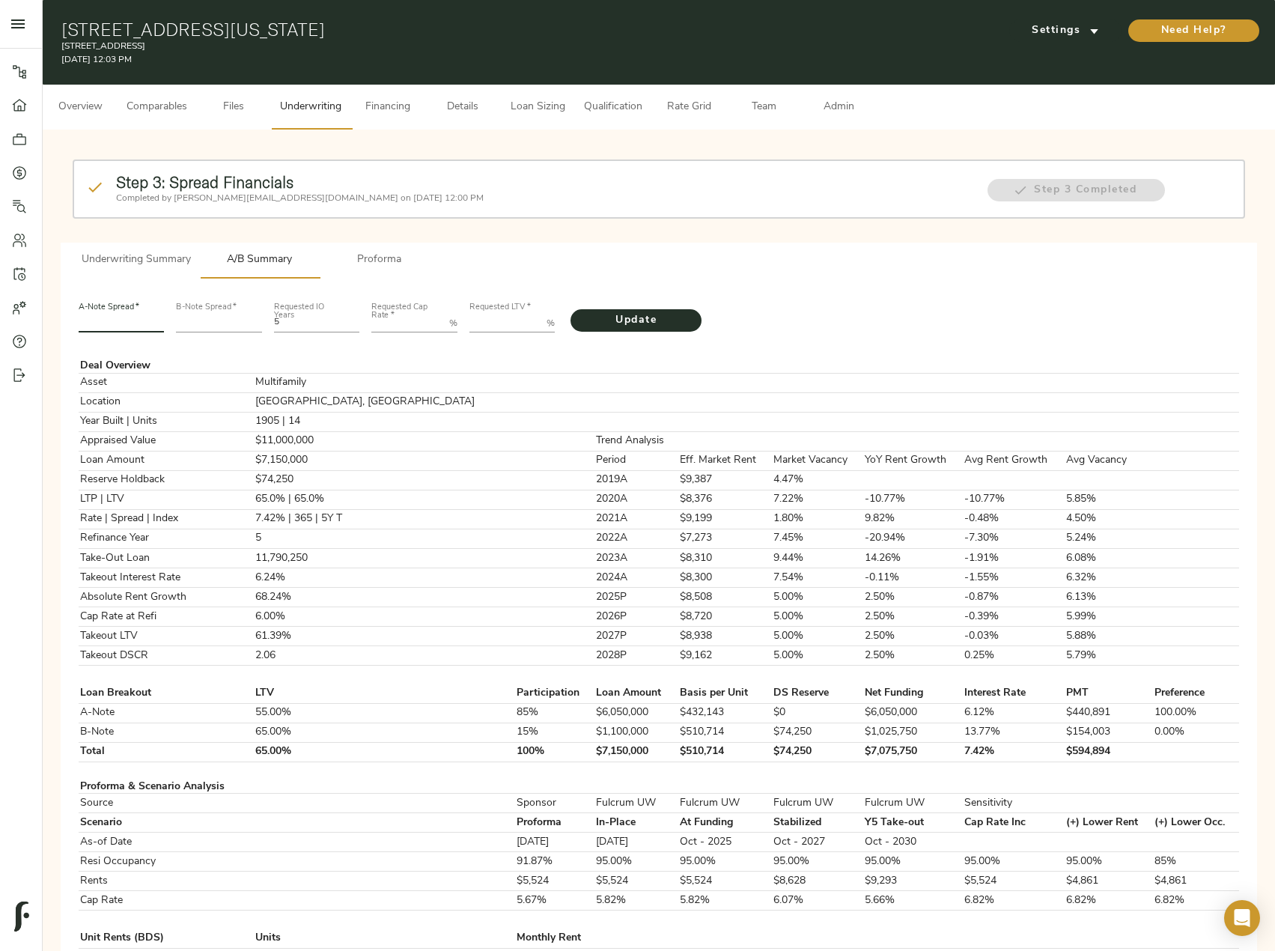
click at [118, 323] on input "number" at bounding box center [122, 324] width 86 height 18
type input "235"
click at [199, 326] on input "number" at bounding box center [219, 324] width 86 height 18
type input "560"
click at [392, 326] on Rate "Requested Cap Rate   *" at bounding box center [407, 324] width 72 height 18
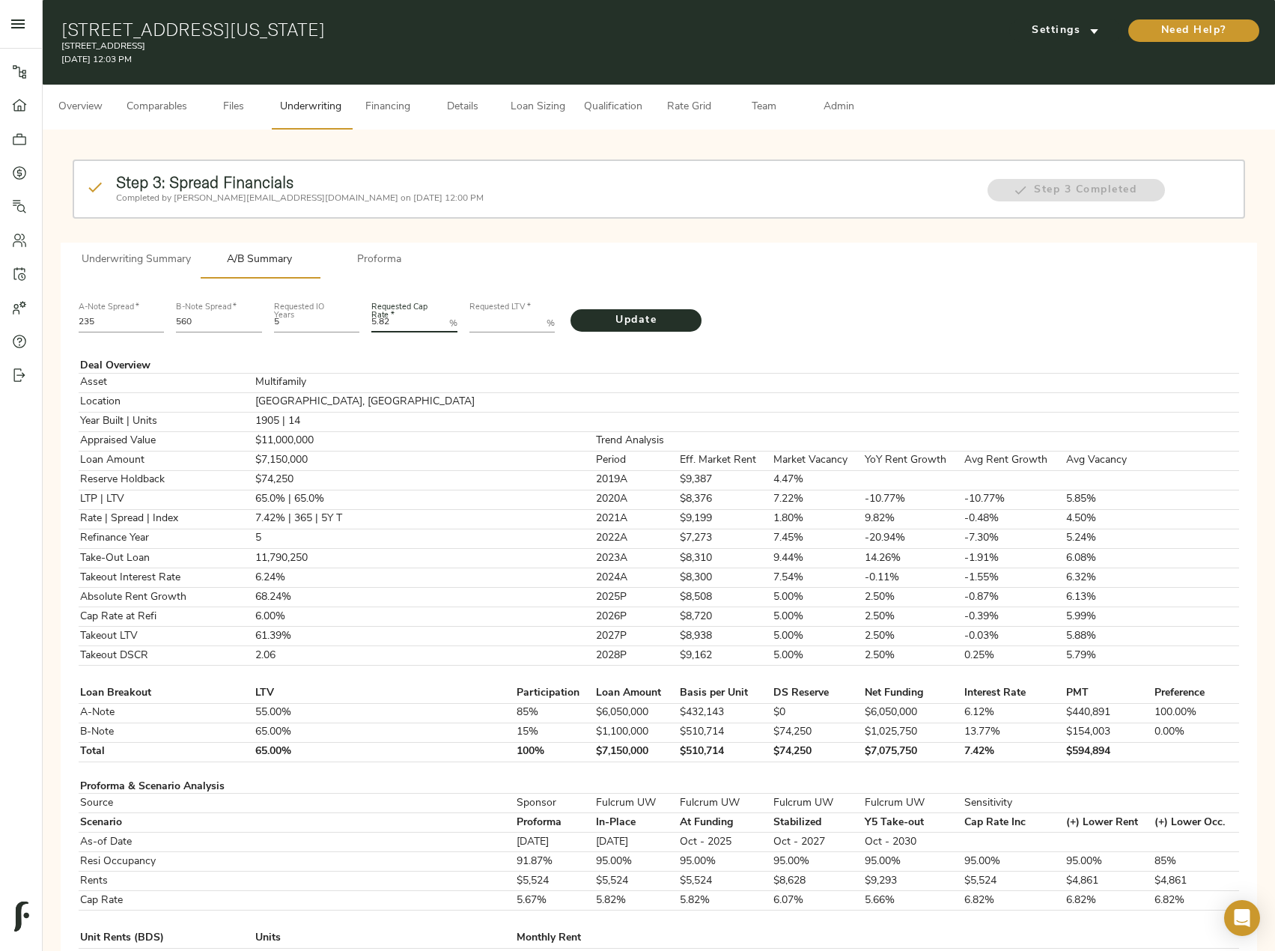
type Rate "5.82"
click at [493, 326] on LTV "Requested LTV   *" at bounding box center [506, 324] width 72 height 18
paste LTV "81.0"
type LTV "81.0"
click at [653, 322] on span "Update" at bounding box center [636, 321] width 101 height 19
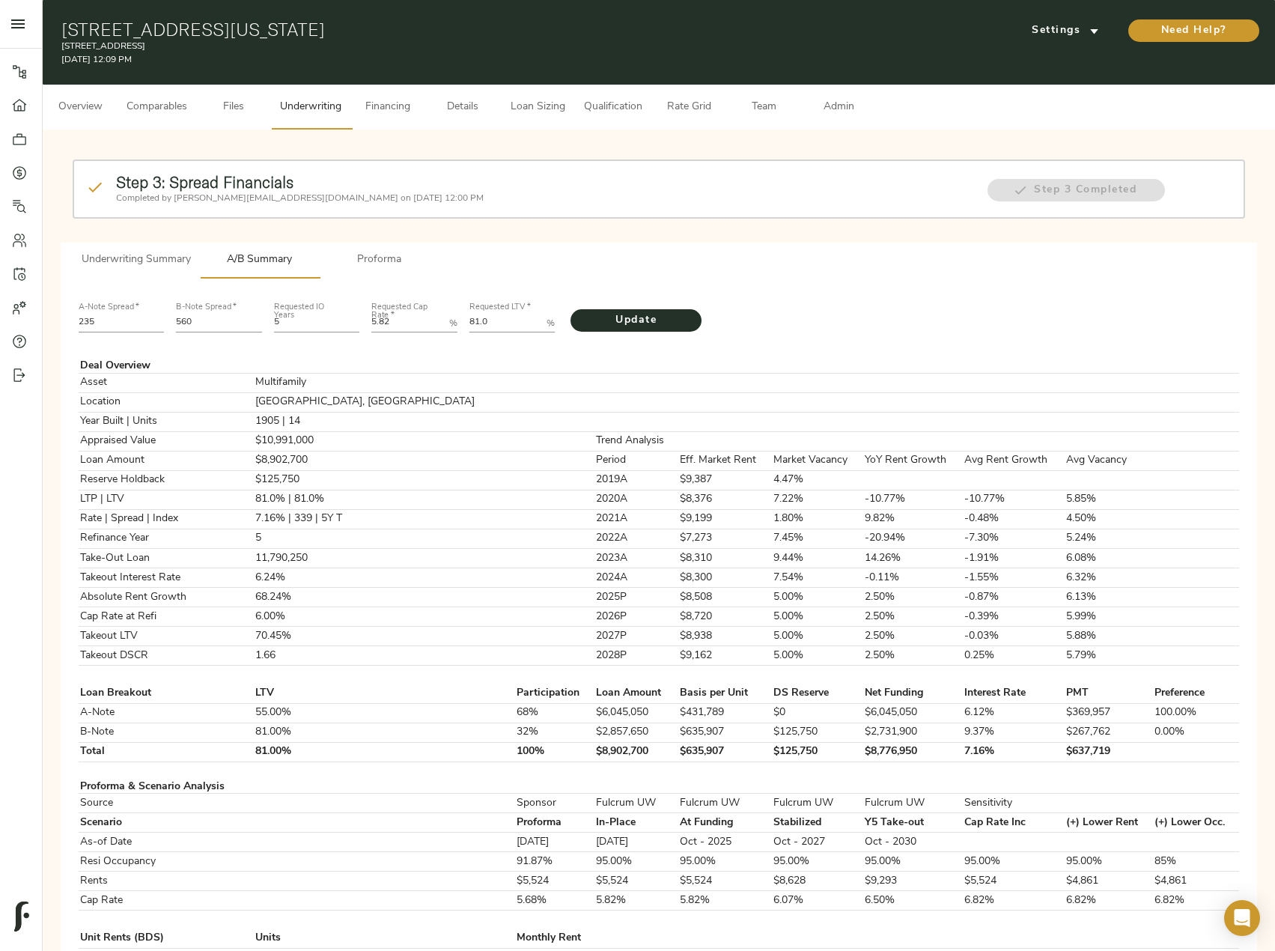
drag, startPoint x: 400, startPoint y: 319, endPoint x: 341, endPoint y: 319, distance: 59.2
click at [341, 319] on div "A-Note Spread   * 235 B-Note Spread   * 560 Requested IO Years 5 Requested Cap …" at bounding box center [659, 316] width 1173 height 51
paste Rate "154"
type Rate "5.8154"
drag, startPoint x: 518, startPoint y: 320, endPoint x: 450, endPoint y: 321, distance: 68.1
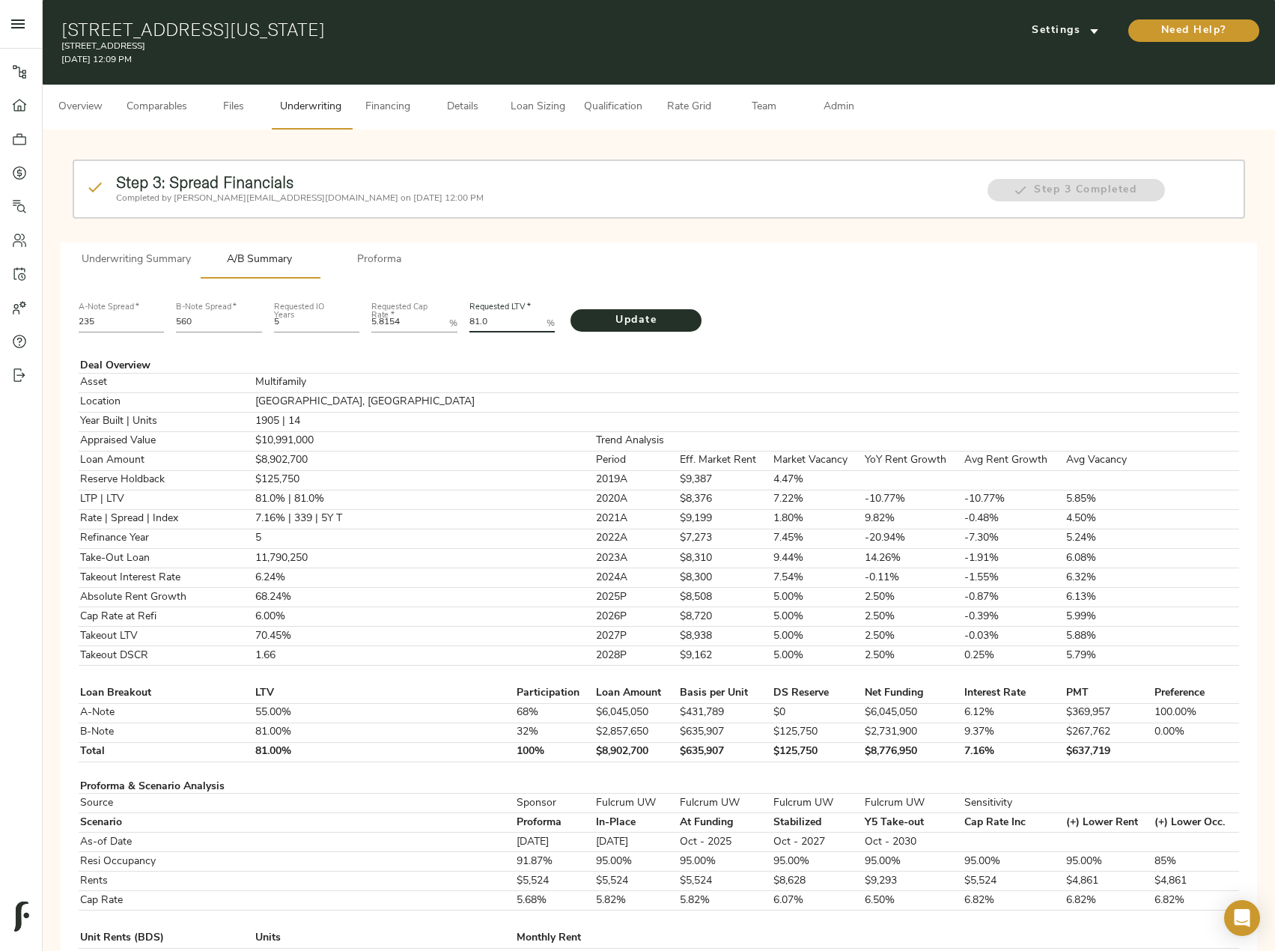
click at [452, 321] on div "A-Note Spread   * 235 B-Note Spread   * 560 Requested IO Years 5 Requested Cap …" at bounding box center [659, 316] width 1173 height 51
paste LTV "0.9808"
type LTV "80.9808"
click at [654, 323] on span "Update" at bounding box center [636, 321] width 101 height 19
click at [414, 324] on Rate "5.8154" at bounding box center [407, 324] width 72 height 18
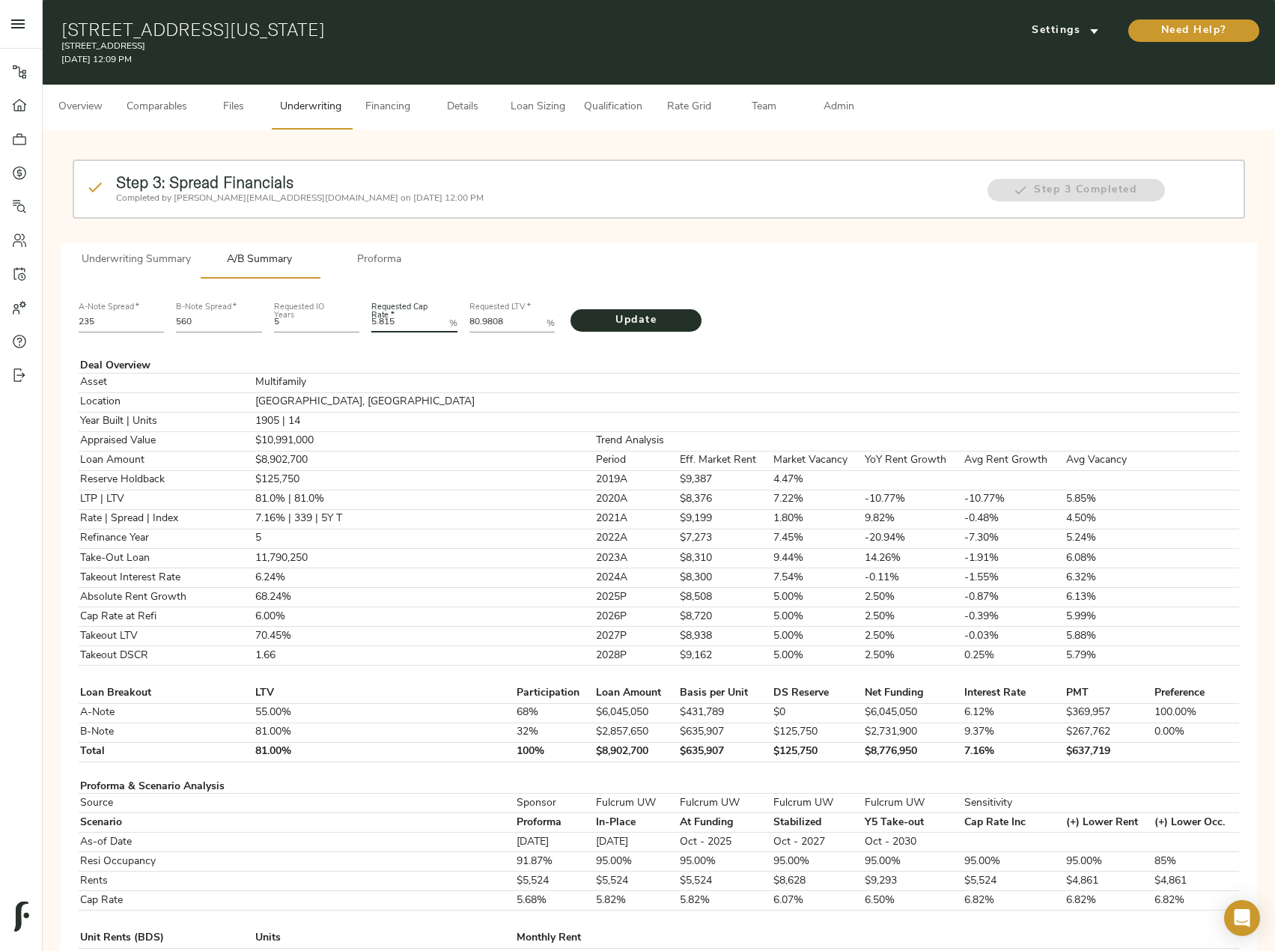
type Rate "5.815"
click at [571, 309] on button "Update" at bounding box center [636, 320] width 131 height 22
drag, startPoint x: 214, startPoint y: 324, endPoint x: 158, endPoint y: 325, distance: 56.2
click at [158, 325] on div "A-Note Spread   * 235 B-Note Spread   * 560 Requested IO Years 5 Requested Cap …" at bounding box center [659, 316] width 1173 height 51
type input "557"
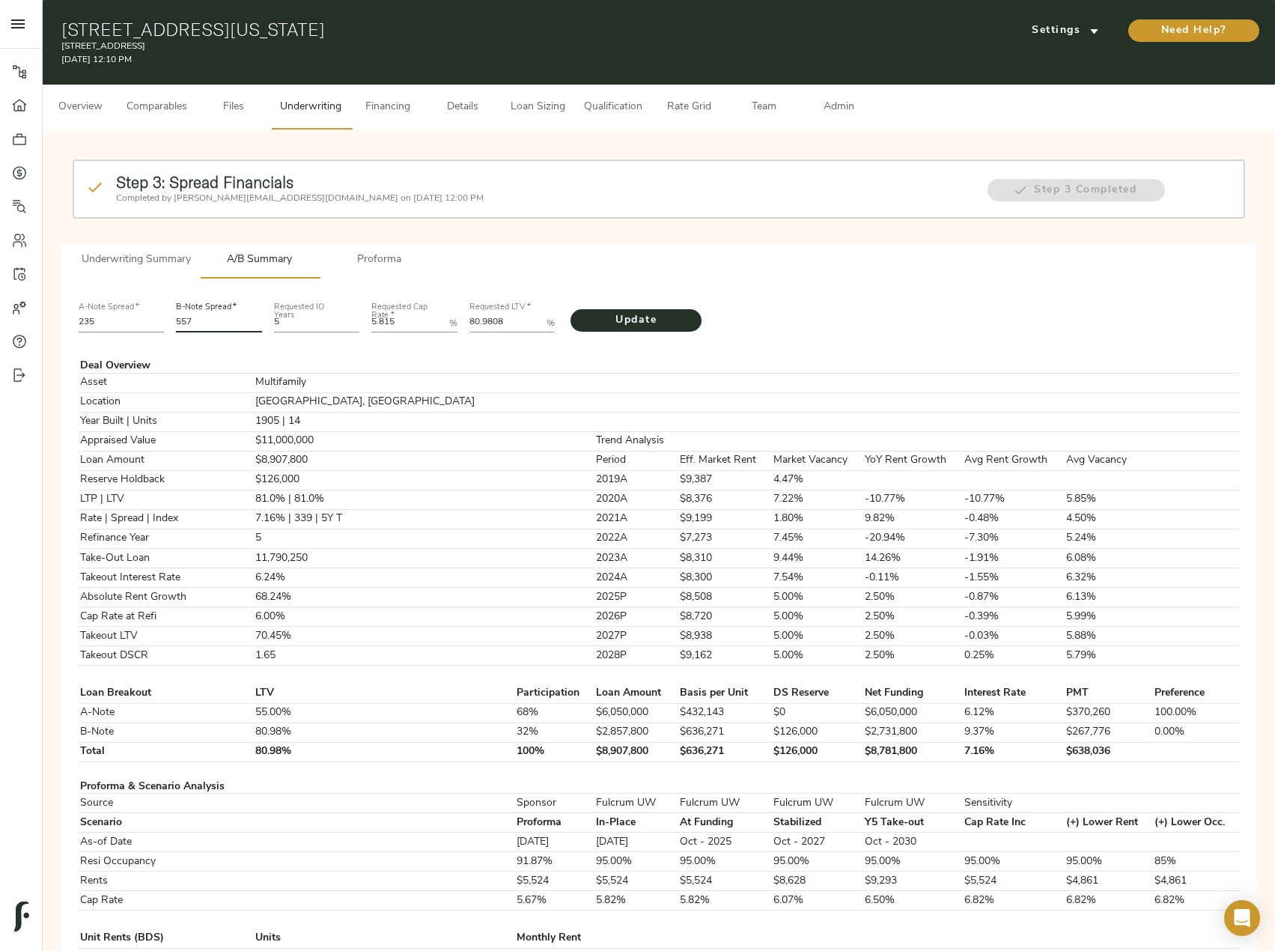
click at [571, 309] on button "Update" at bounding box center [636, 320] width 131 height 22
click at [417, 323] on Rate "5.815" at bounding box center [407, 324] width 72 height 18
click at [571, 309] on button "Update" at bounding box center [636, 320] width 131 height 22
click at [416, 324] on Rate "5.816" at bounding box center [407, 324] width 72 height 18
type Rate "5.815"
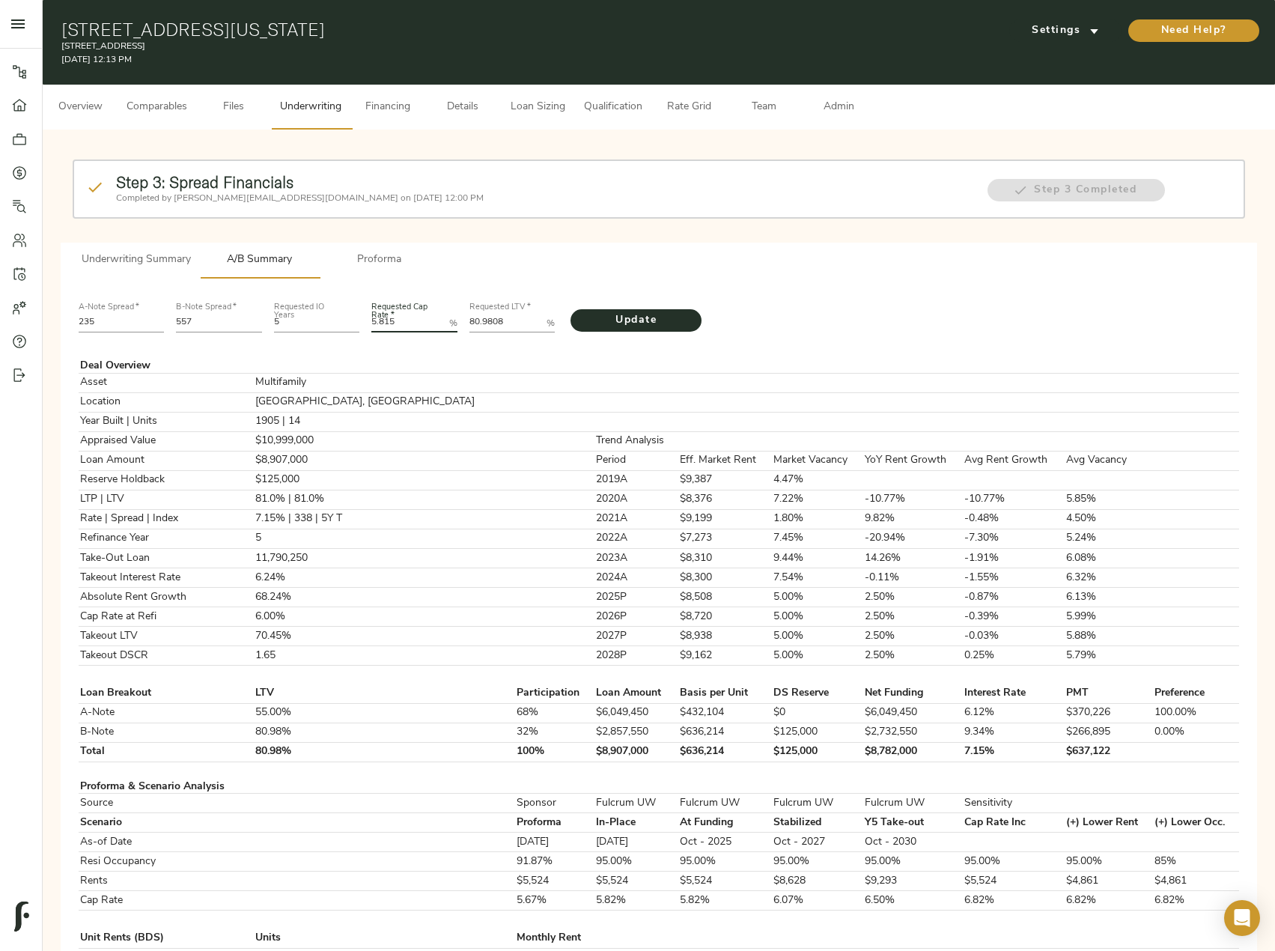
click at [571, 309] on button "Update" at bounding box center [636, 320] width 131 height 22
drag, startPoint x: 772, startPoint y: 756, endPoint x: 703, endPoint y: 755, distance: 68.9
click at [772, 755] on td "$125,000" at bounding box center [817, 751] width 91 height 19
copy td "$125,000"
drag, startPoint x: 511, startPoint y: 321, endPoint x: 430, endPoint y: 321, distance: 81.6
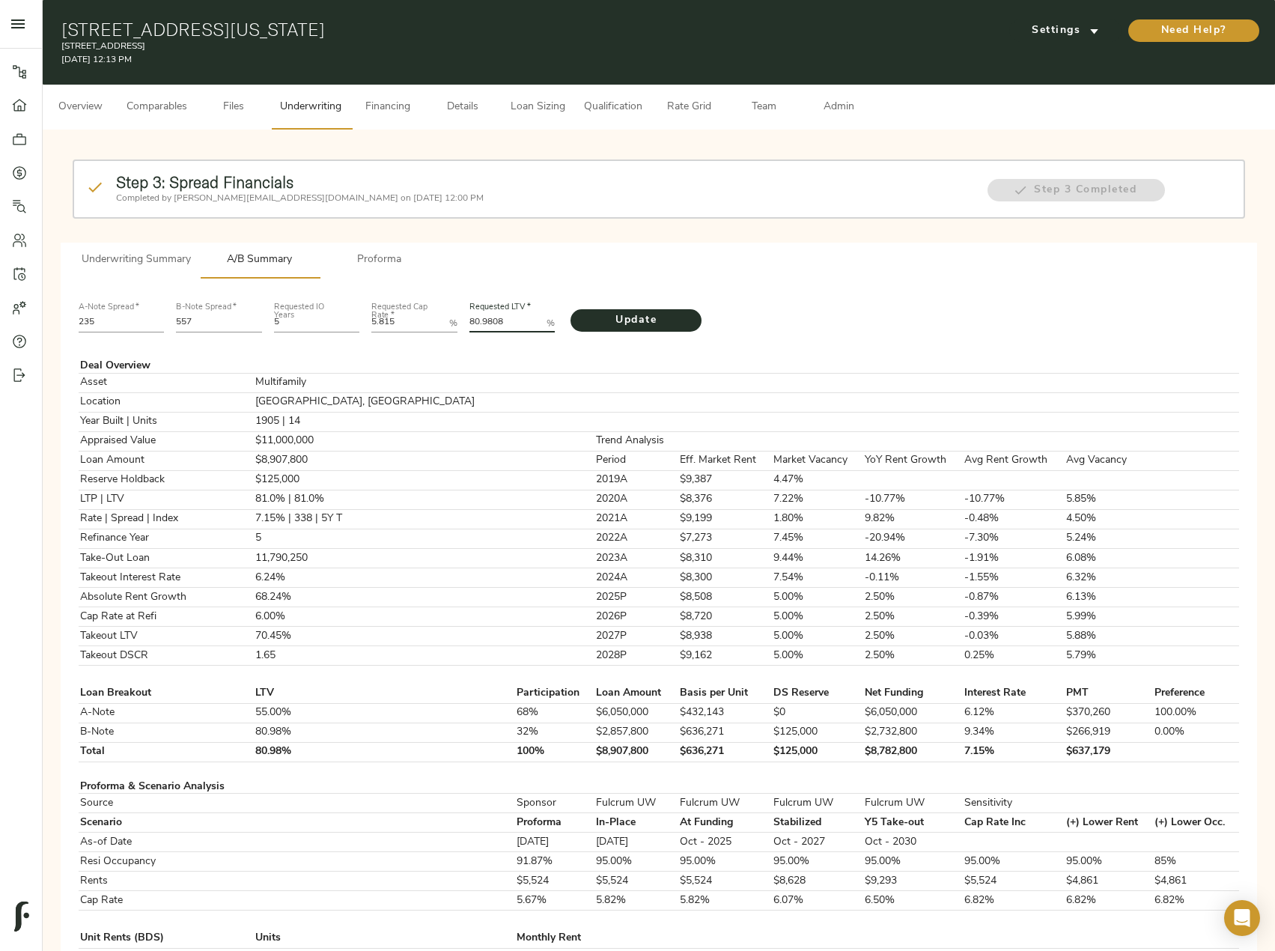
click at [430, 321] on div "A-Note Spread   * 235 B-Note Spread   * 557 Requested IO Years 5 Requested Cap …" at bounding box center [659, 316] width 1173 height 51
paste LTV "78.8974"
type LTV "78.8974"
click at [658, 313] on span "Update" at bounding box center [636, 321] width 101 height 19
drag, startPoint x: 207, startPoint y: 325, endPoint x: 168, endPoint y: 325, distance: 38.2
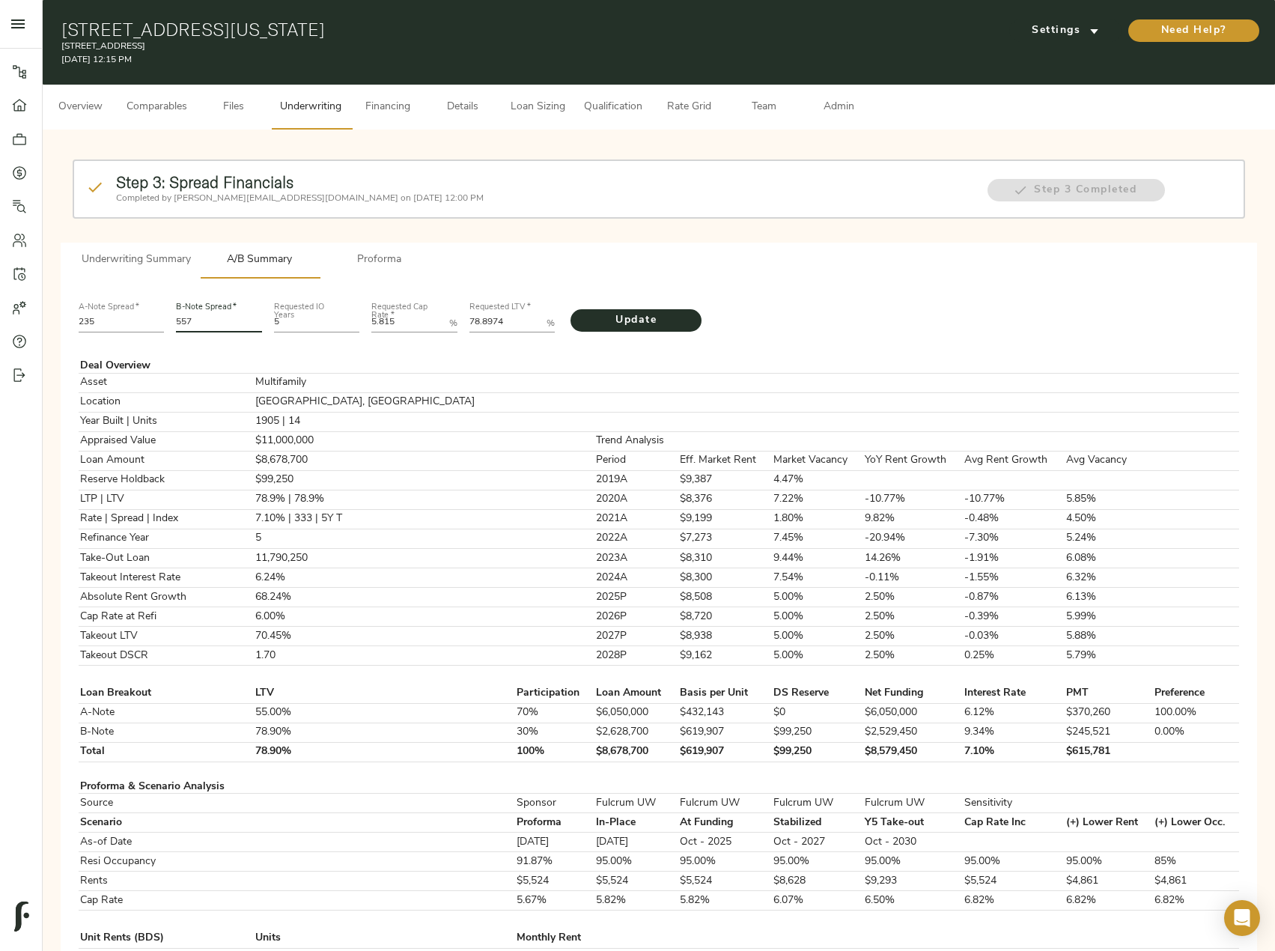
click at [168, 325] on div "A-Note Spread   * 235 B-Note Spread   * 557 Requested IO Years 5 Requested Cap …" at bounding box center [659, 316] width 1173 height 51
type input "532"
click at [571, 309] on button "Update" at bounding box center [636, 320] width 131 height 22
drag, startPoint x: 750, startPoint y: 755, endPoint x: 701, endPoint y: 750, distance: 48.9
click at [701, 750] on tr "Total 78.90% 100% $8,678,700 $619,907 $91,500 $8,587,200 7.02% $609,209" at bounding box center [659, 751] width 1161 height 19
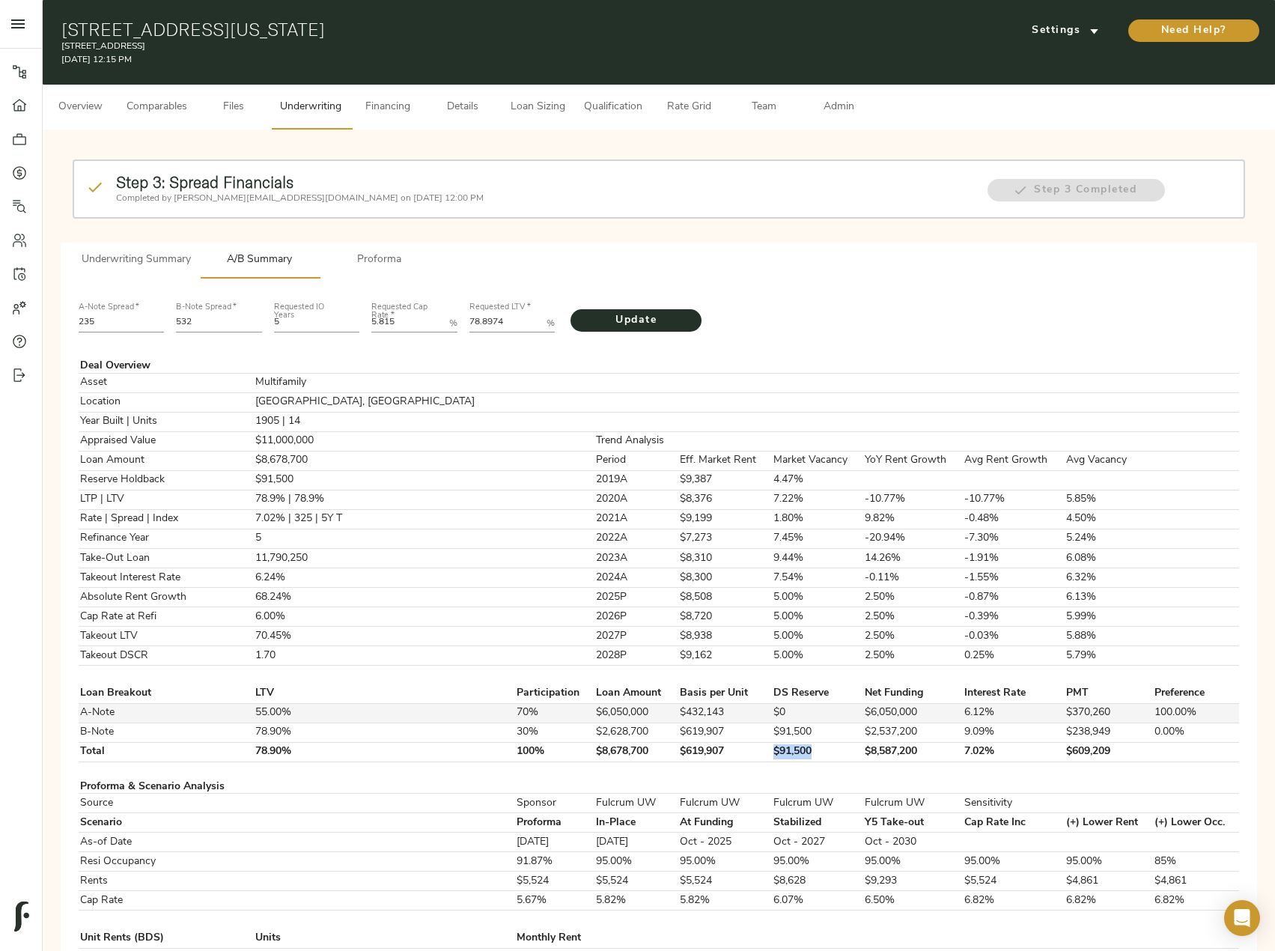
copy tr "$91,500"
click at [157, 118] on button "Comparables" at bounding box center [157, 107] width 79 height 45
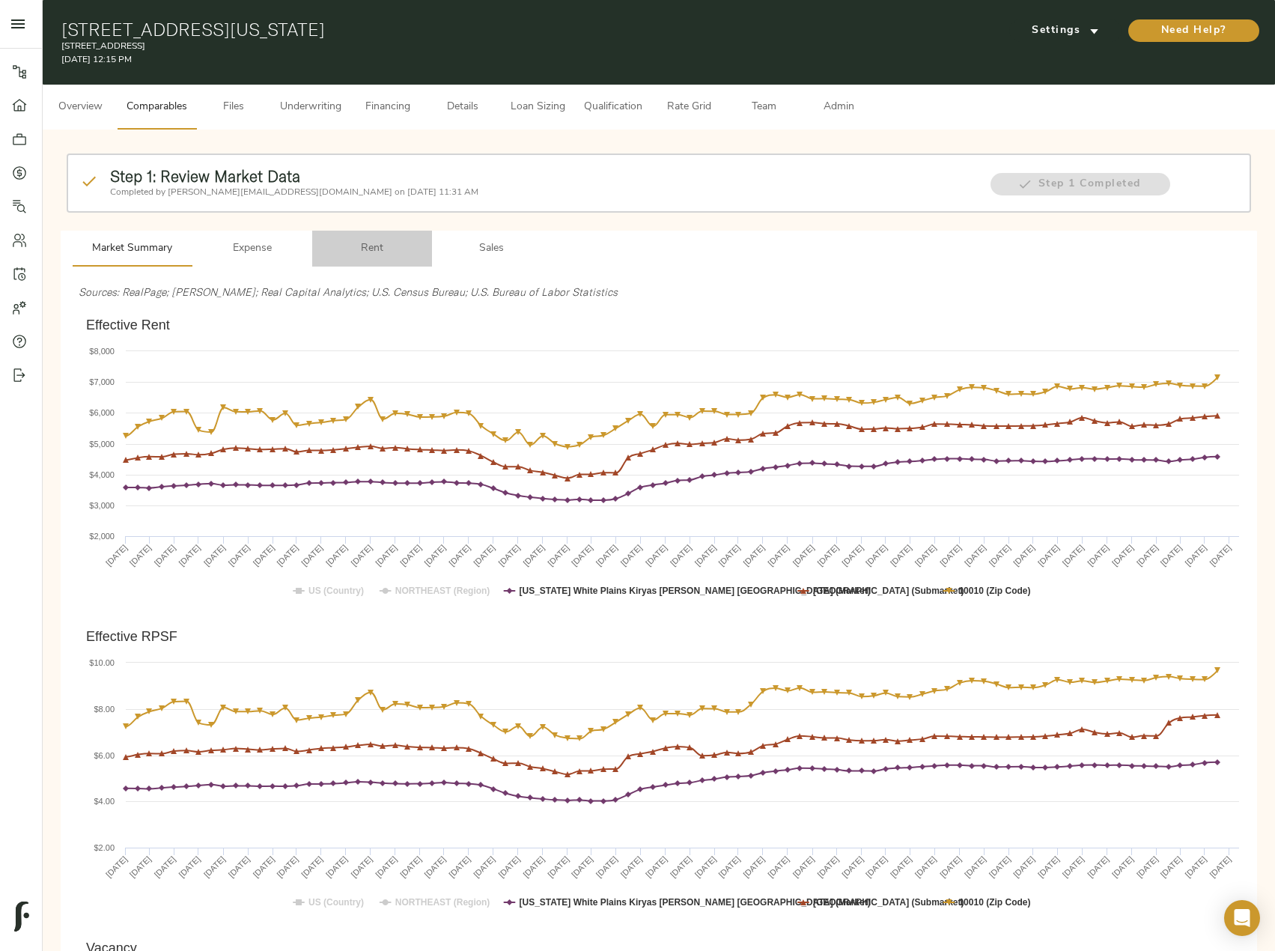
click at [360, 240] on span "Rent" at bounding box center [372, 249] width 102 height 19
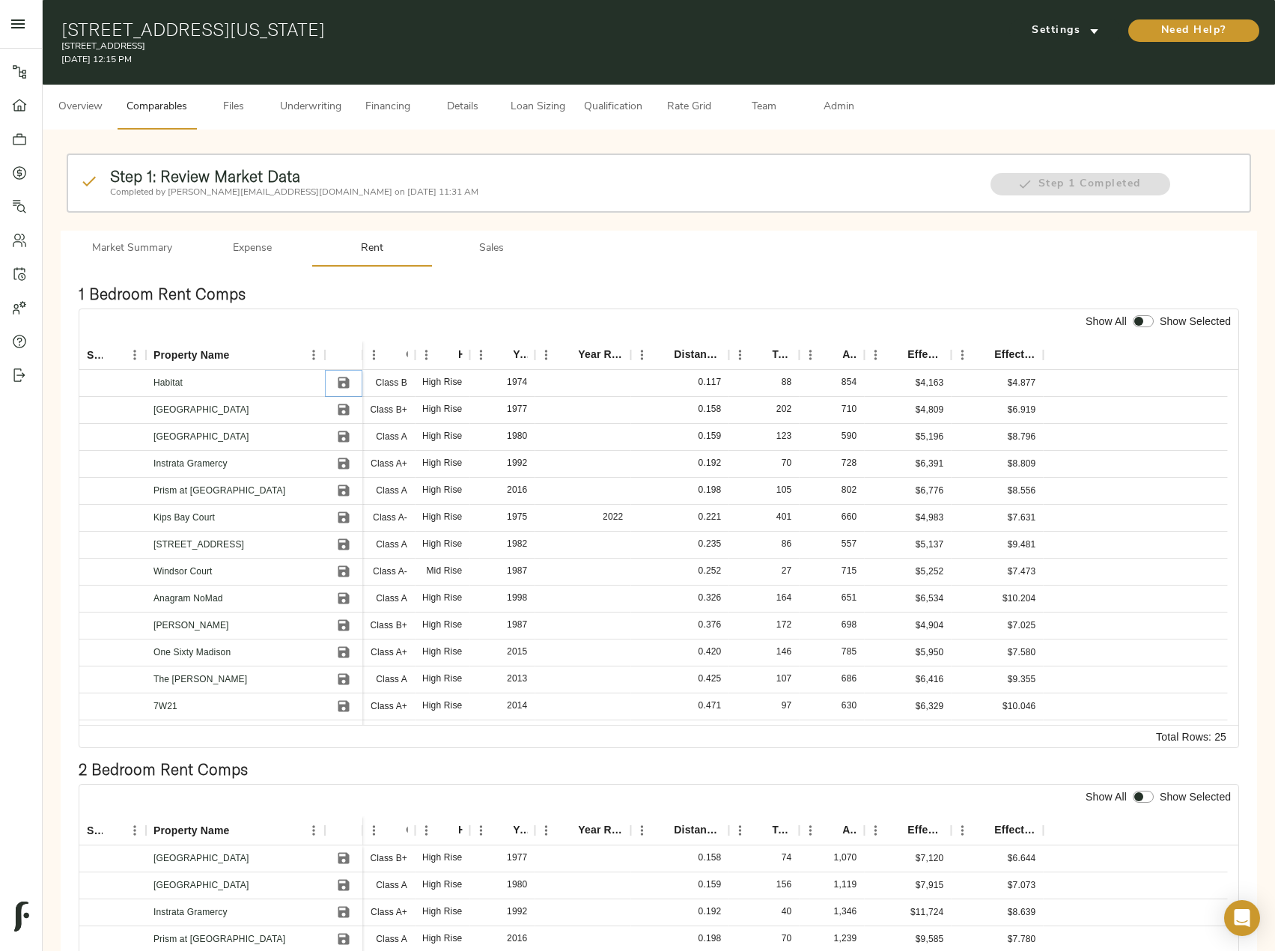
click at [344, 380] on icon "Save" at bounding box center [343, 382] width 15 height 15
click at [341, 412] on icon "Save" at bounding box center [343, 409] width 11 height 11
click at [343, 433] on icon "Save" at bounding box center [343, 436] width 15 height 15
click at [342, 458] on icon "Save" at bounding box center [343, 463] width 11 height 11
click at [341, 514] on icon "Save" at bounding box center [343, 517] width 15 height 15
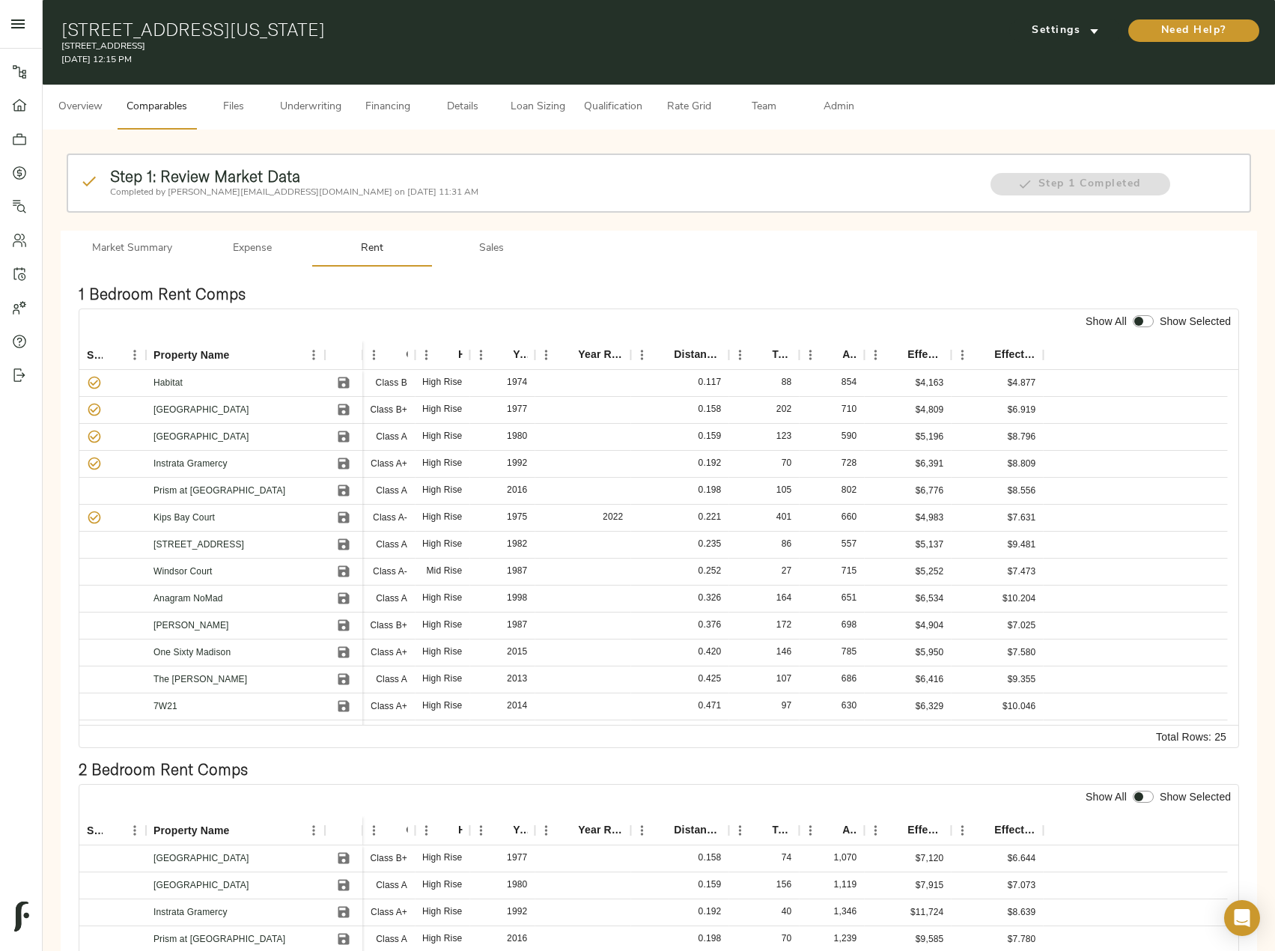
click at [1145, 316] on input "checkbox" at bounding box center [1139, 321] width 36 height 12
checkbox input "true"
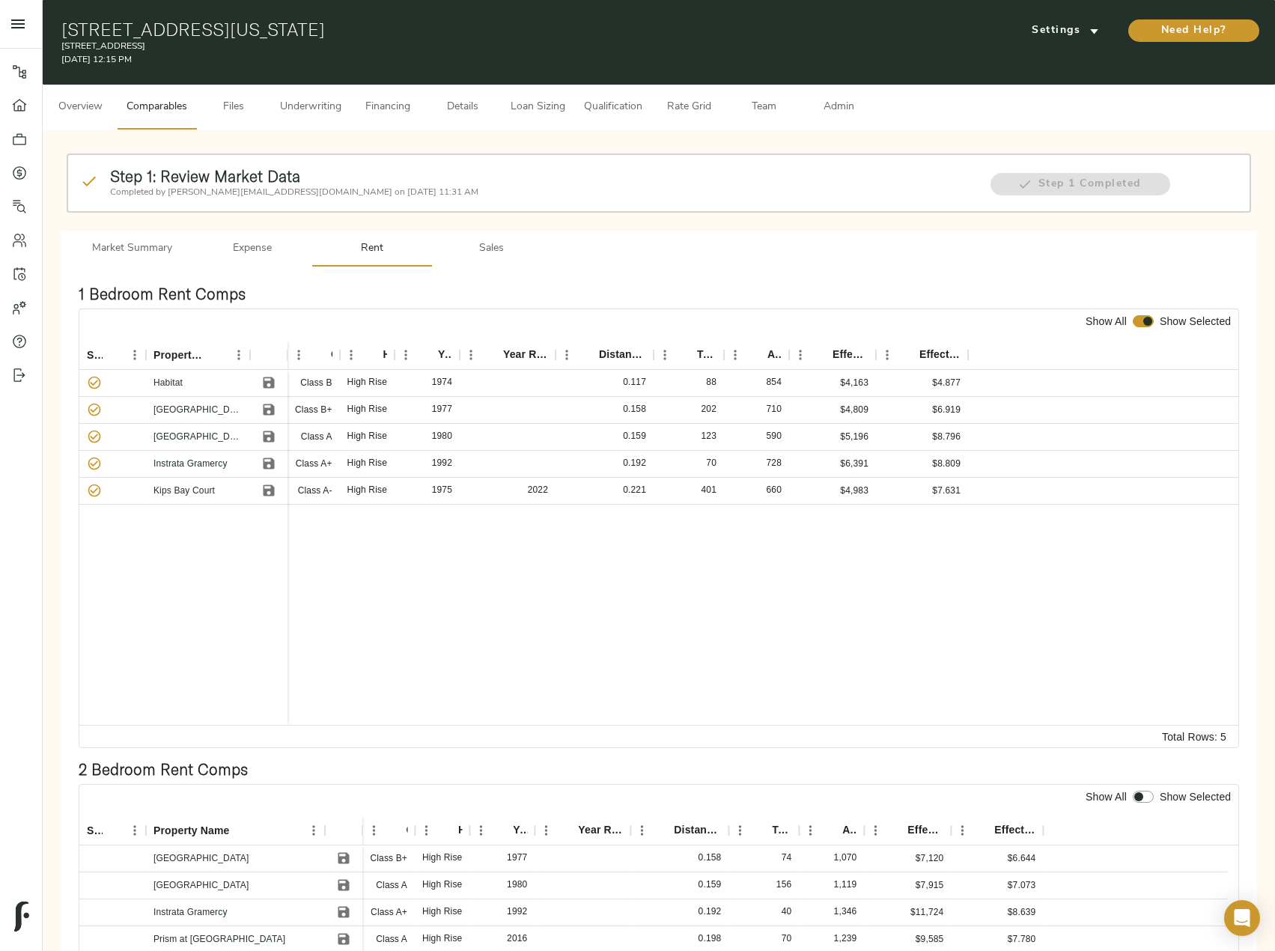
scroll to position [374, 0]
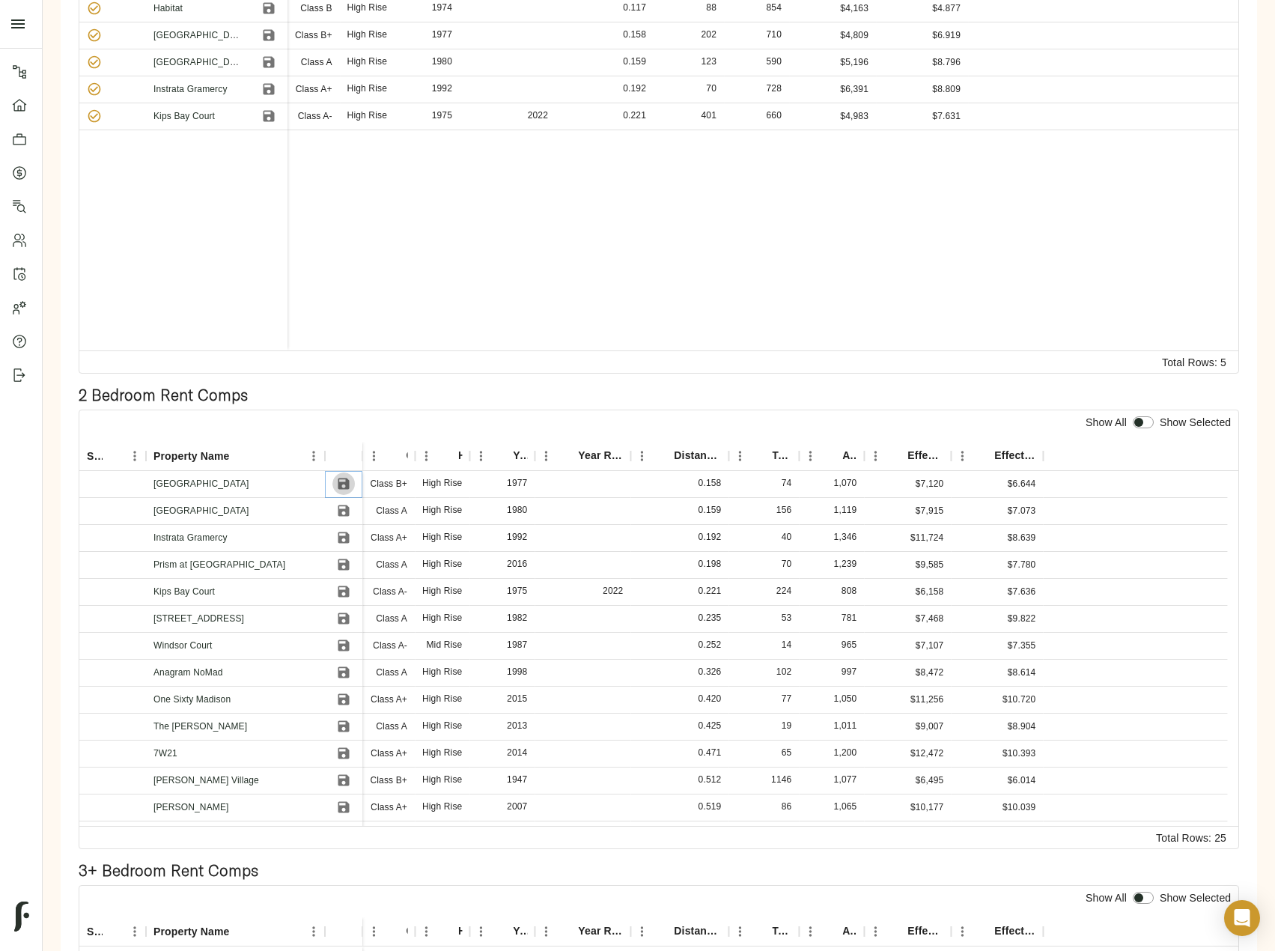
drag, startPoint x: 350, startPoint y: 483, endPoint x: 344, endPoint y: 499, distance: 16.8
click at [349, 483] on icon "Save" at bounding box center [343, 483] width 15 height 15
click at [341, 507] on icon "Save" at bounding box center [343, 510] width 15 height 15
click at [341, 531] on icon "Save" at bounding box center [343, 537] width 15 height 15
click at [341, 586] on icon "Save" at bounding box center [343, 591] width 11 height 11
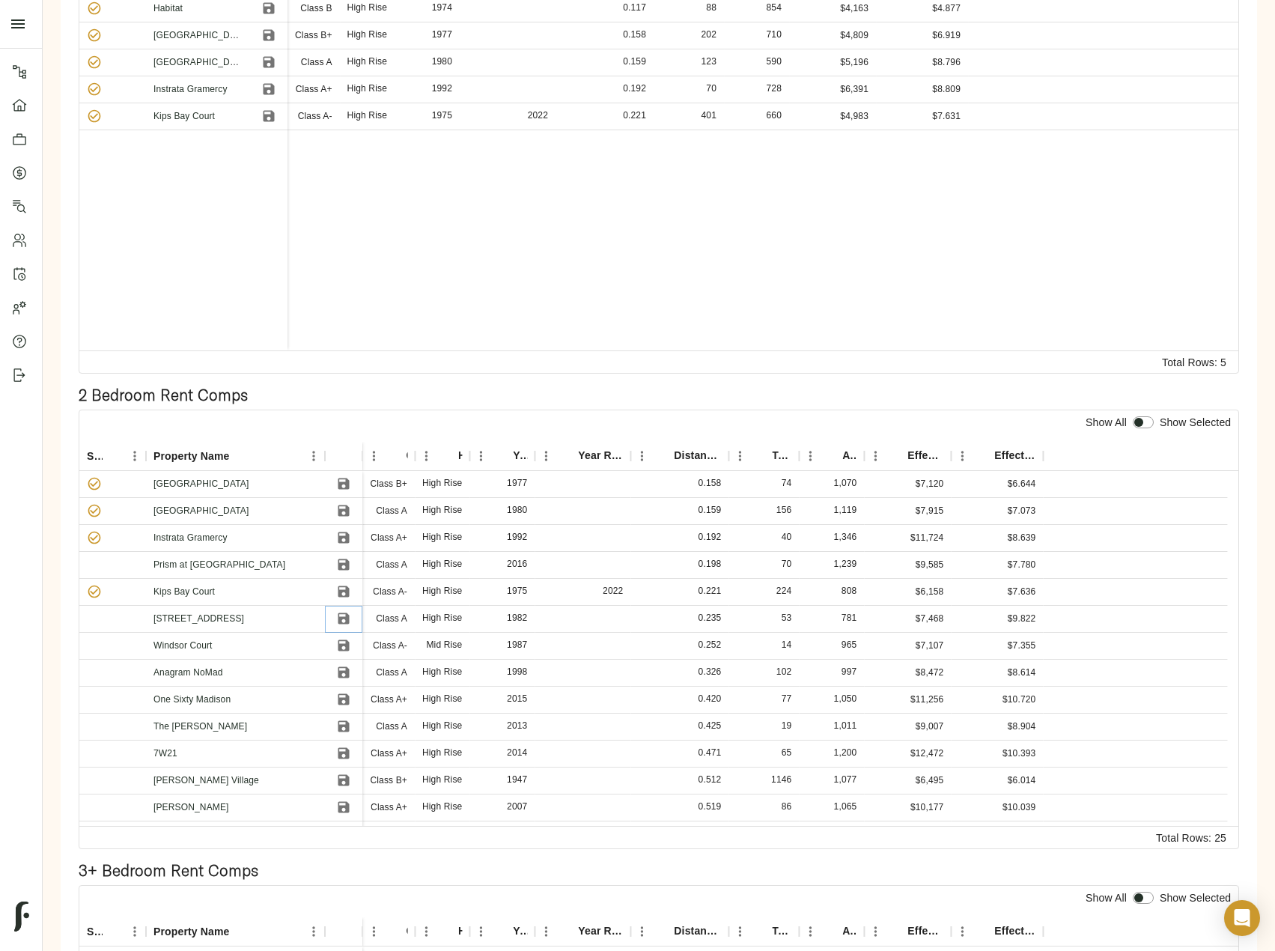
click at [339, 622] on icon "Save" at bounding box center [343, 618] width 11 height 11
click at [339, 640] on icon "Save" at bounding box center [343, 645] width 11 height 11
click at [1141, 424] on input "checkbox" at bounding box center [1139, 422] width 36 height 12
checkbox input "true"
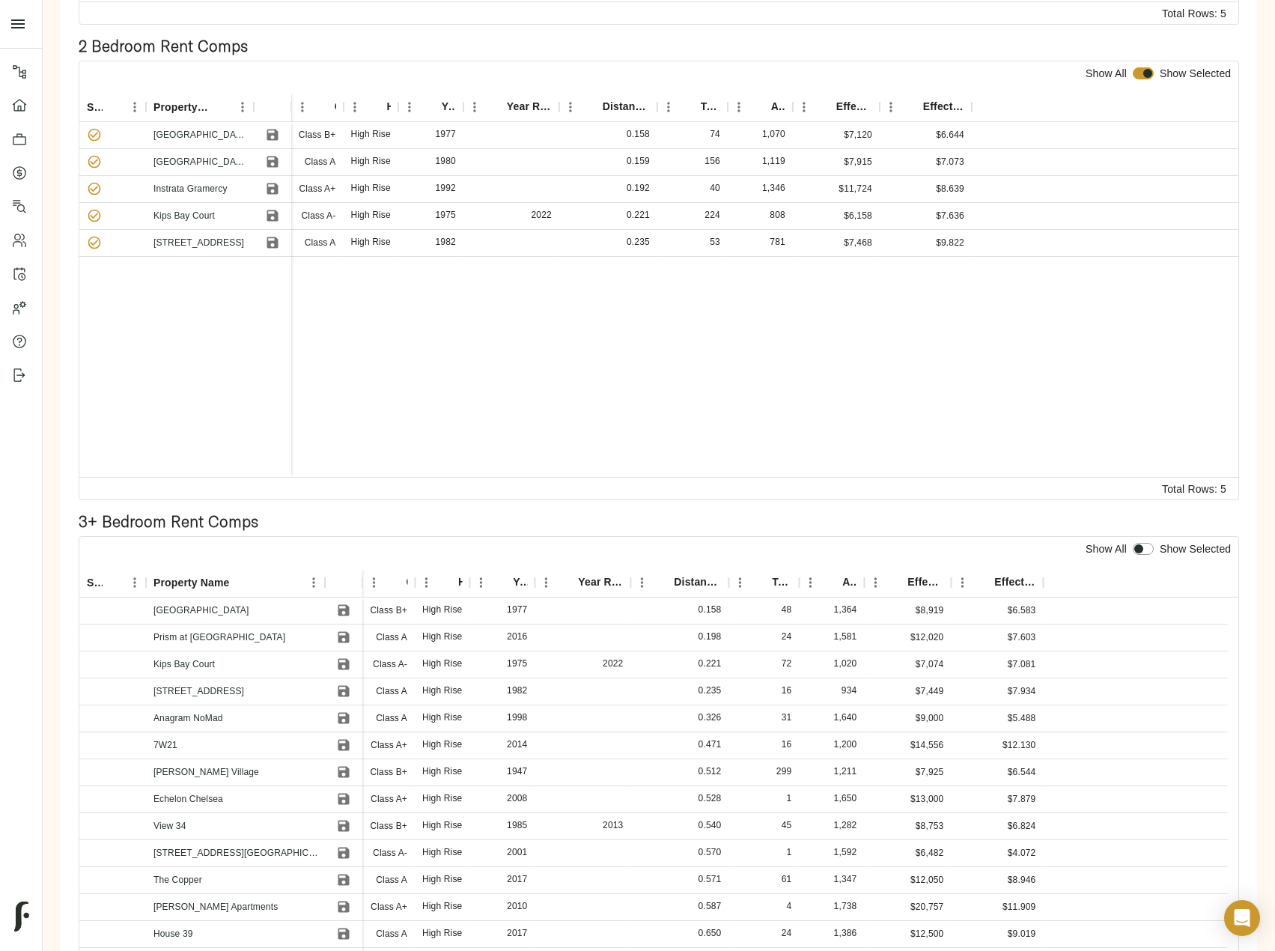
scroll to position [775, 0]
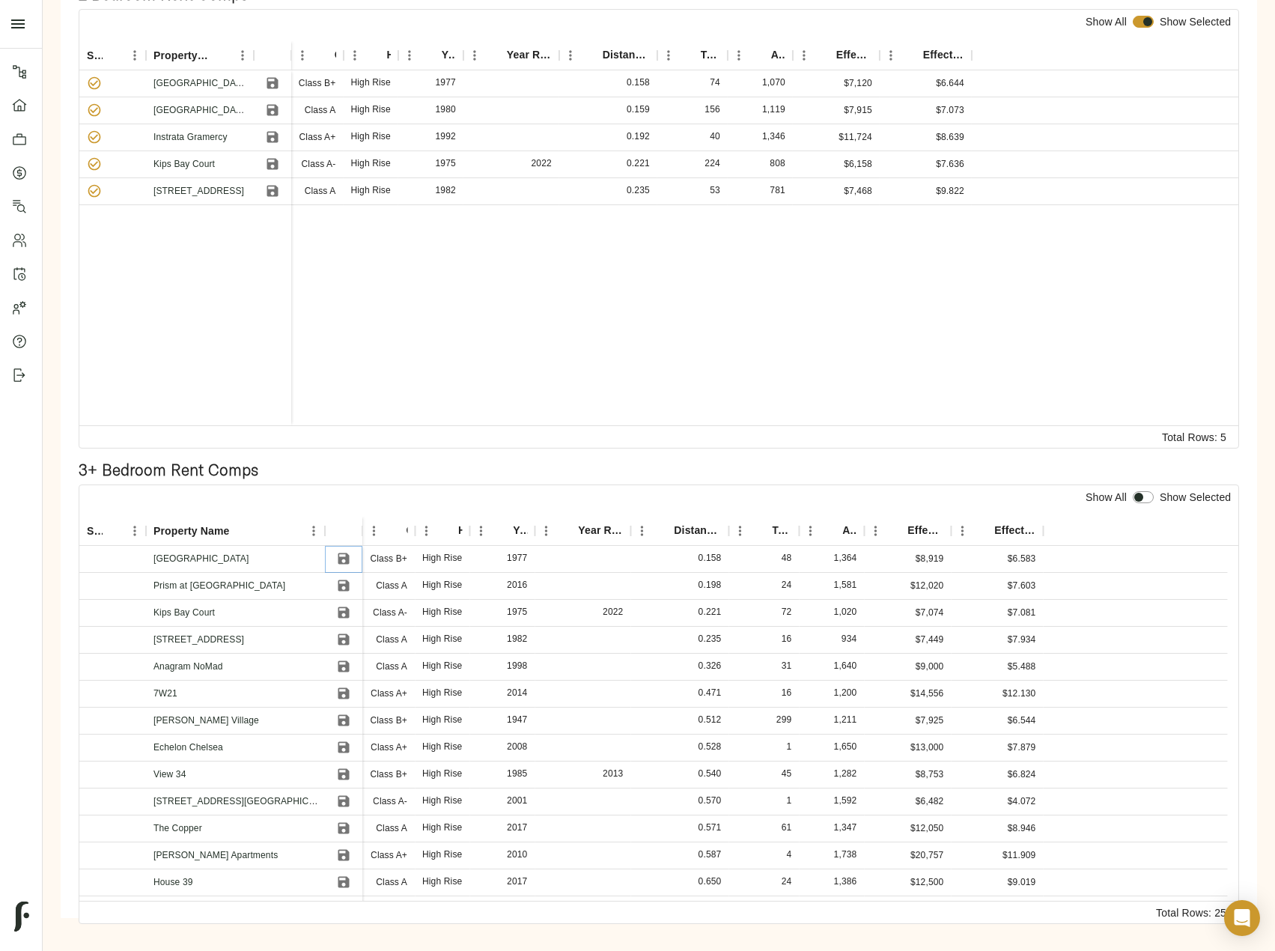
click at [343, 561] on icon "Save" at bounding box center [343, 558] width 15 height 15
click at [339, 614] on icon "Save" at bounding box center [343, 612] width 11 height 11
click at [340, 584] on icon "Save" at bounding box center [343, 585] width 11 height 11
click at [341, 640] on icon "Save" at bounding box center [343, 639] width 11 height 11
click at [341, 666] on icon "Save" at bounding box center [343, 666] width 11 height 11
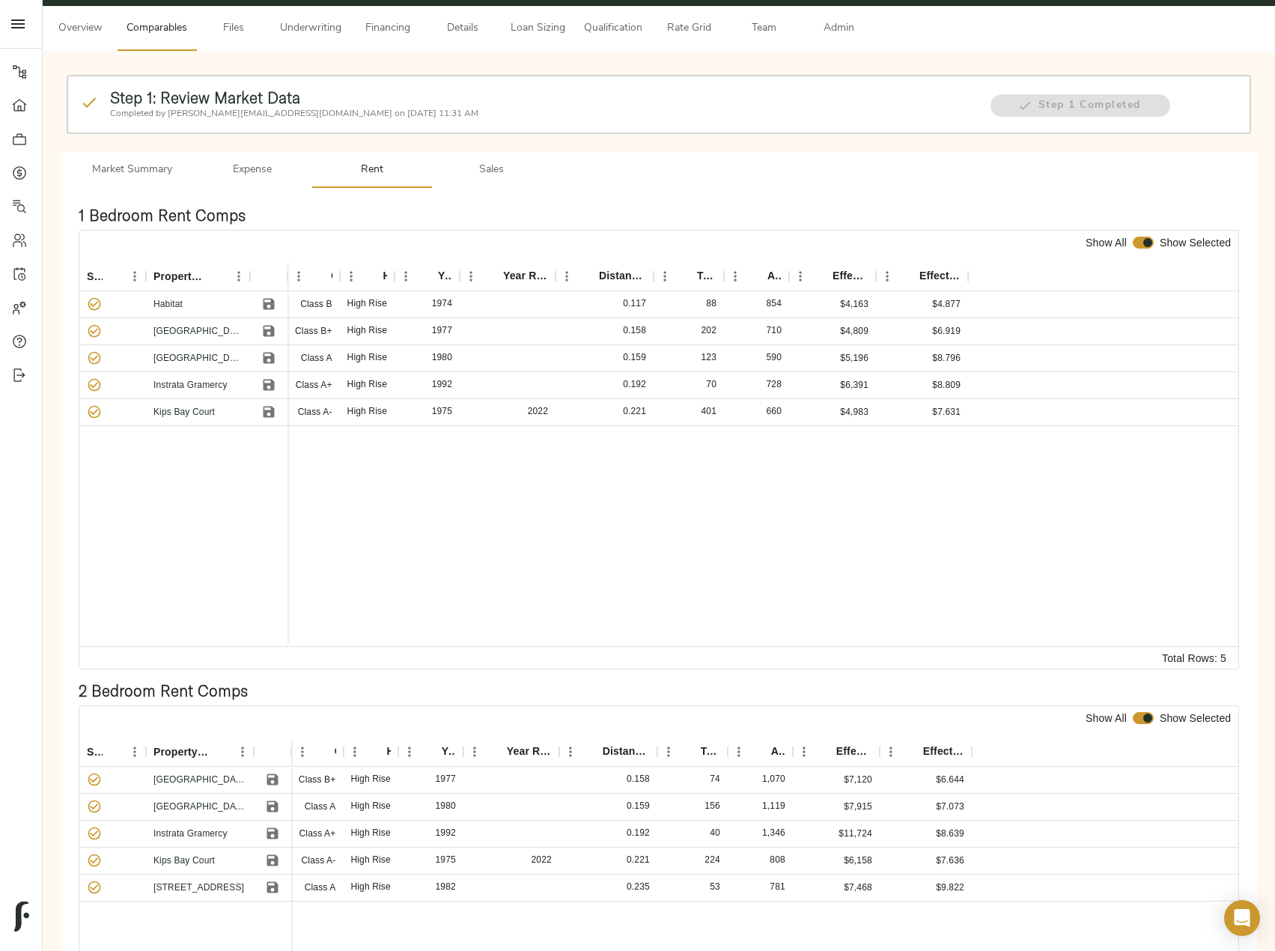
scroll to position [0, 0]
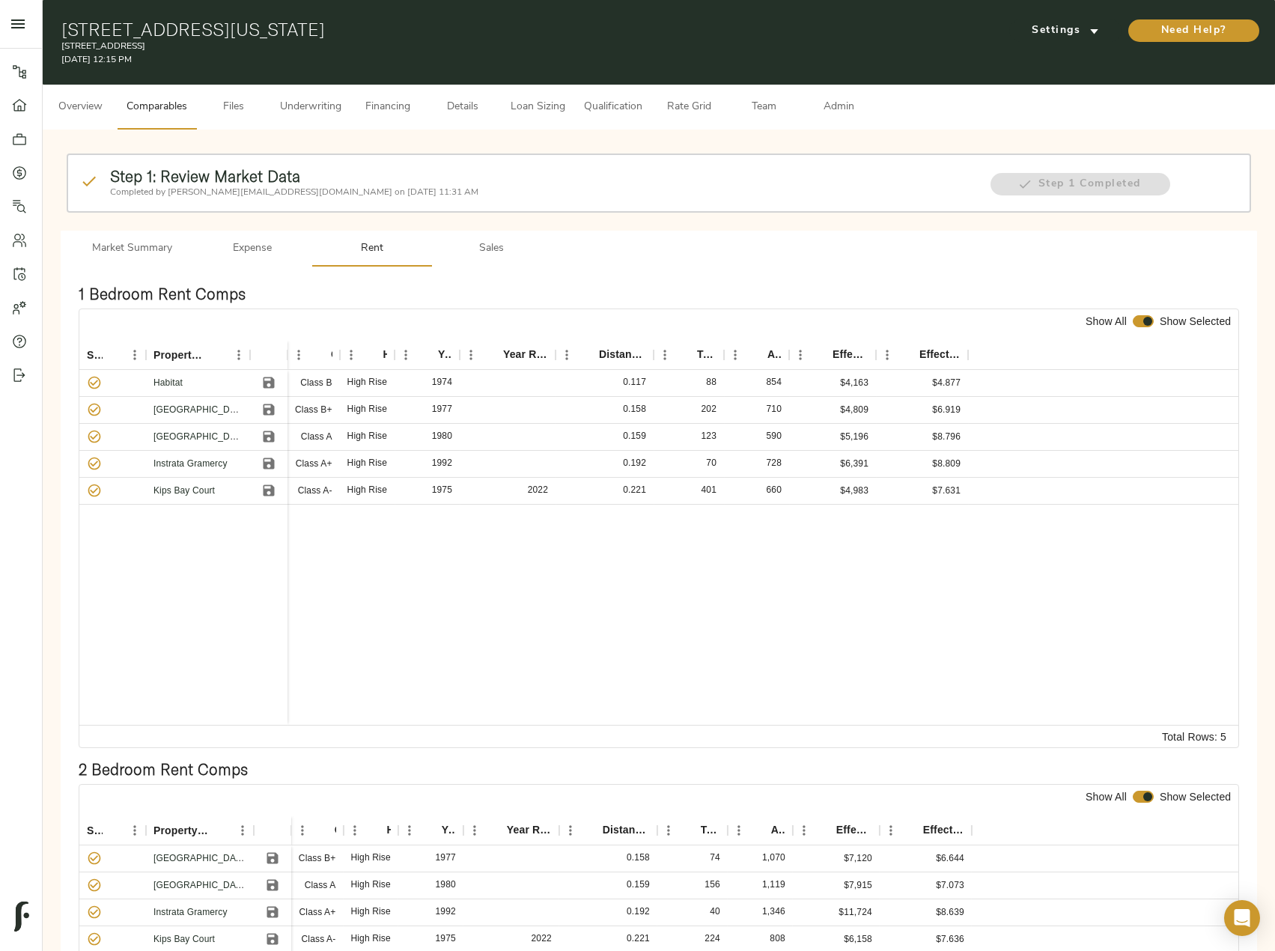
click at [504, 255] on span "Sales" at bounding box center [492, 249] width 102 height 19
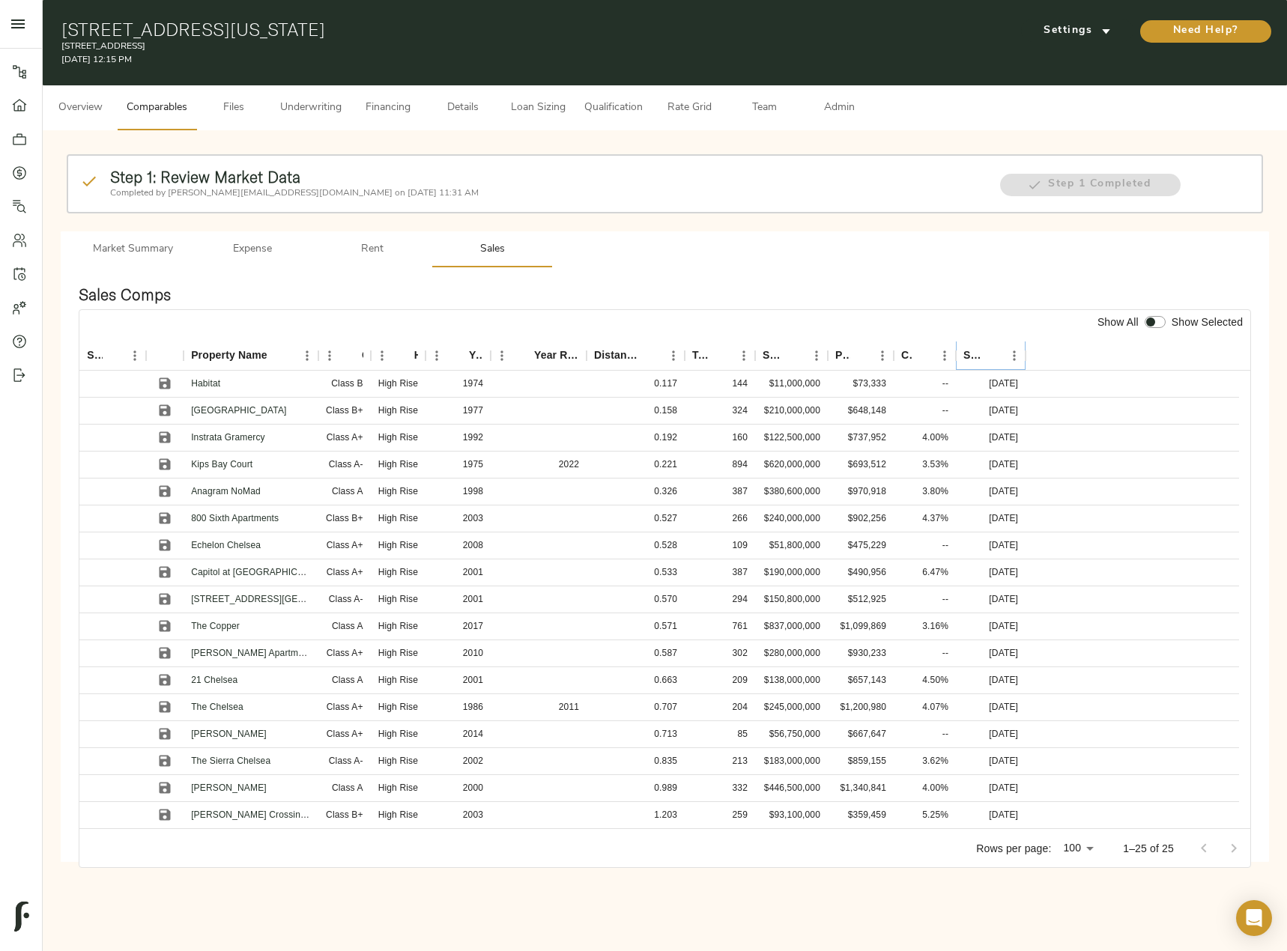
click at [989, 353] on icon "Sort" at bounding box center [991, 355] width 13 height 13
drag, startPoint x: 162, startPoint y: 380, endPoint x: 163, endPoint y: 401, distance: 21.8
click at [162, 380] on icon "Save" at bounding box center [164, 383] width 15 height 15
click at [165, 460] on icon "Save" at bounding box center [165, 464] width 11 height 11
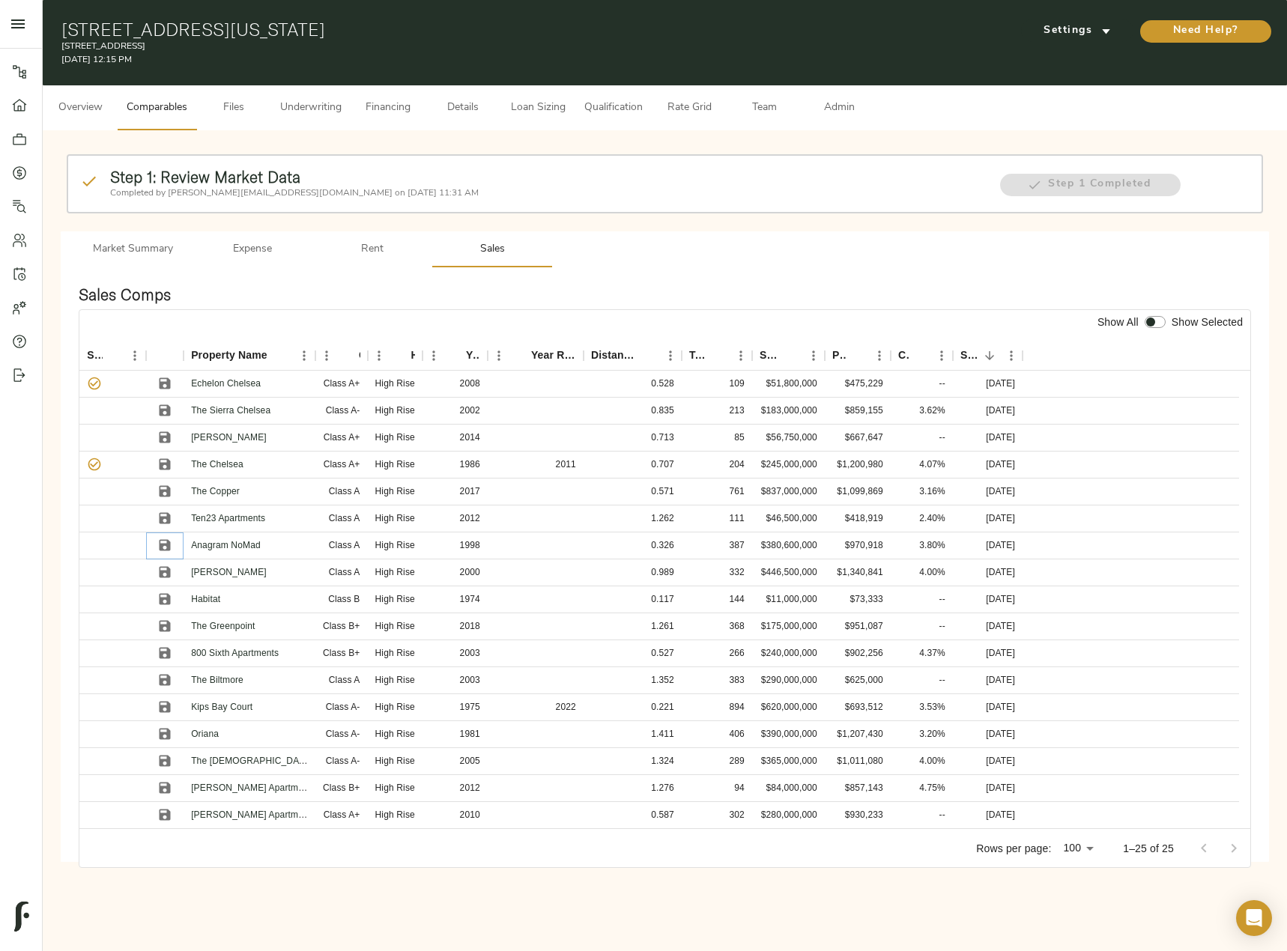
click at [163, 543] on icon "Save" at bounding box center [164, 545] width 15 height 15
click at [160, 520] on icon "Save" at bounding box center [165, 518] width 11 height 11
click at [166, 407] on icon "Save" at bounding box center [164, 410] width 15 height 15
click at [165, 446] on button "Save" at bounding box center [165, 437] width 22 height 22
click at [168, 542] on icon "Save" at bounding box center [165, 545] width 11 height 11
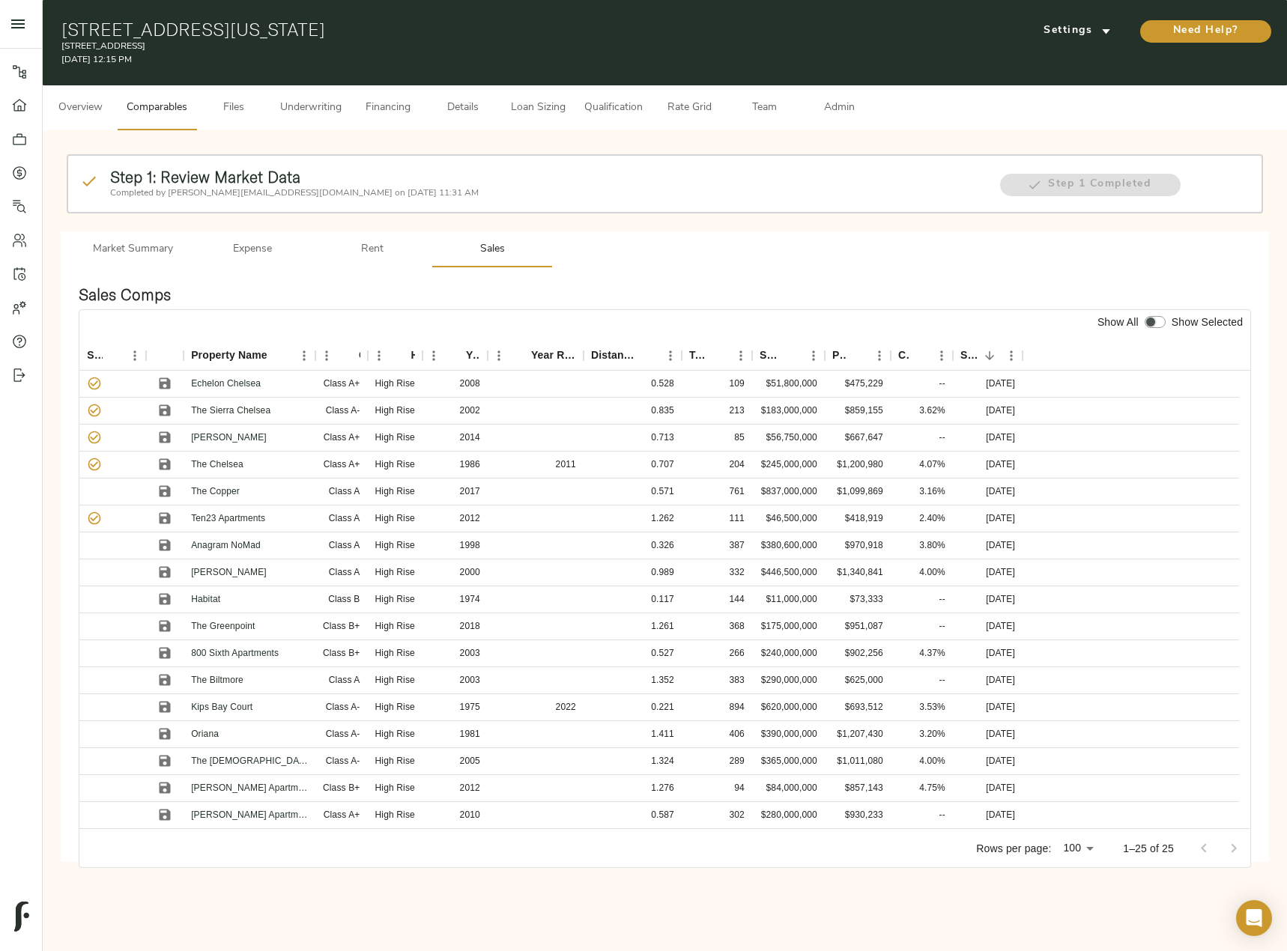
click at [1155, 322] on input "checkbox" at bounding box center [1150, 322] width 36 height 12
checkbox input "true"
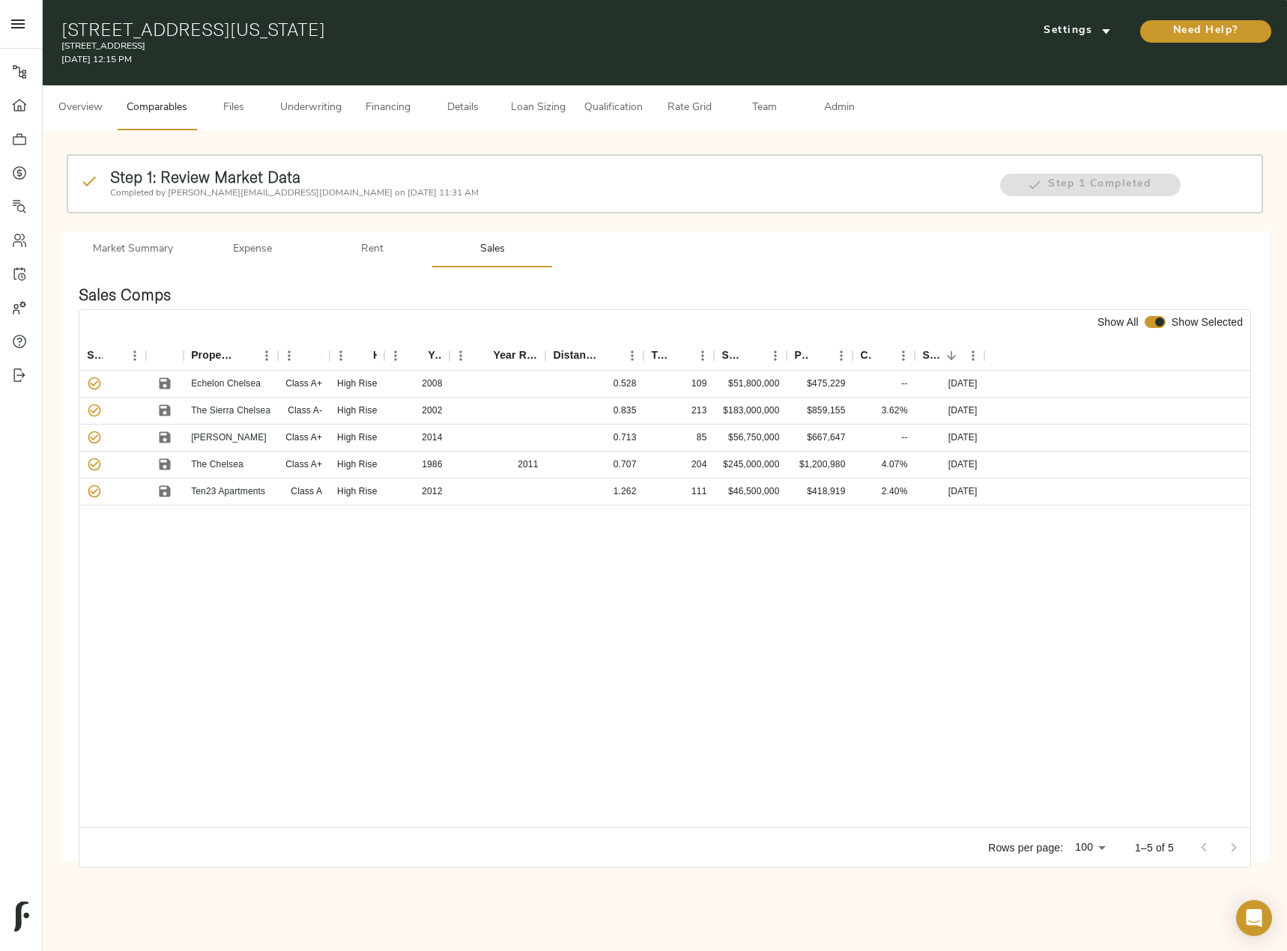
click at [821, 105] on span "Admin" at bounding box center [838, 108] width 57 height 19
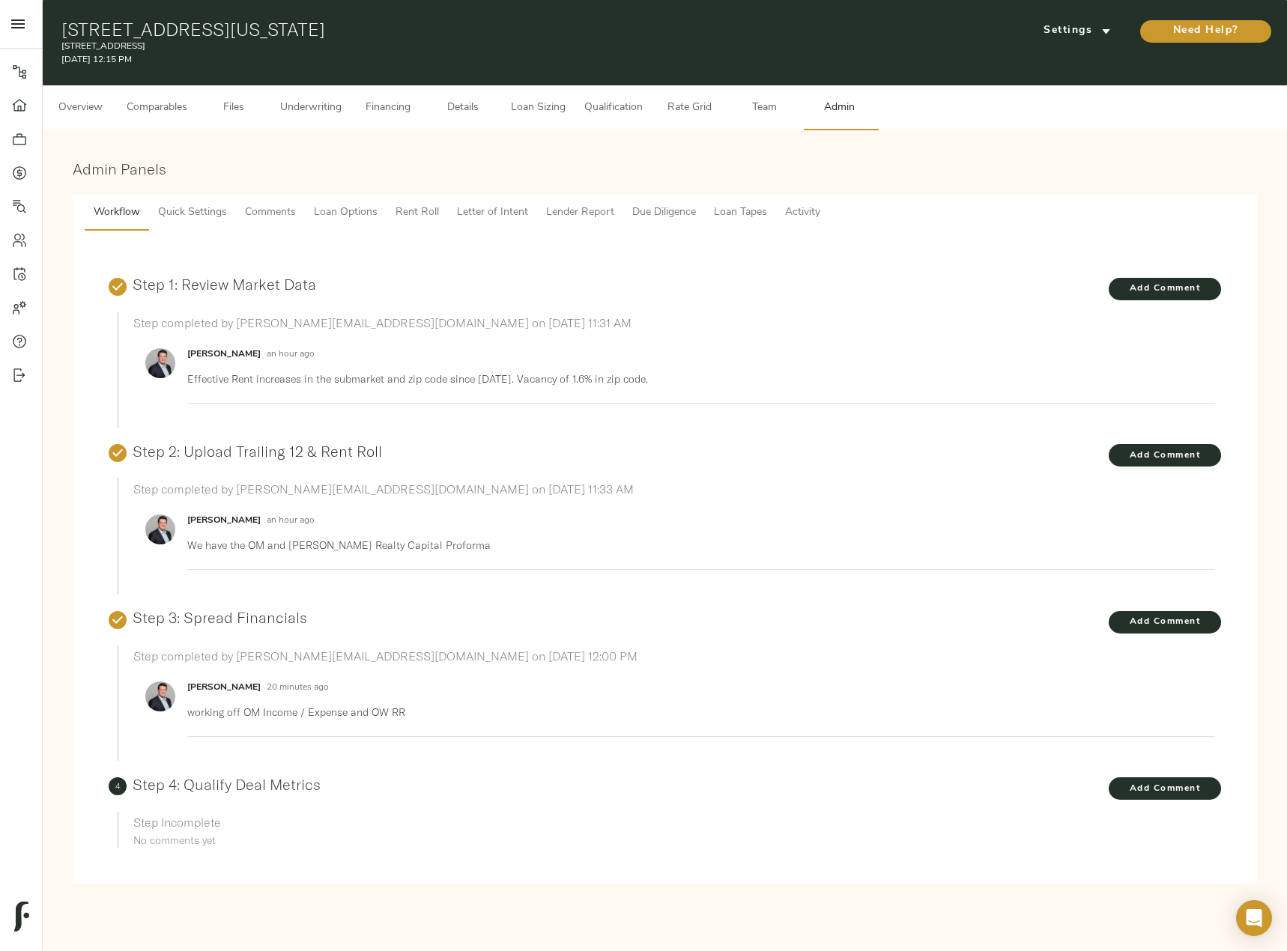
click at [580, 208] on span "Lender Report" at bounding box center [580, 213] width 68 height 19
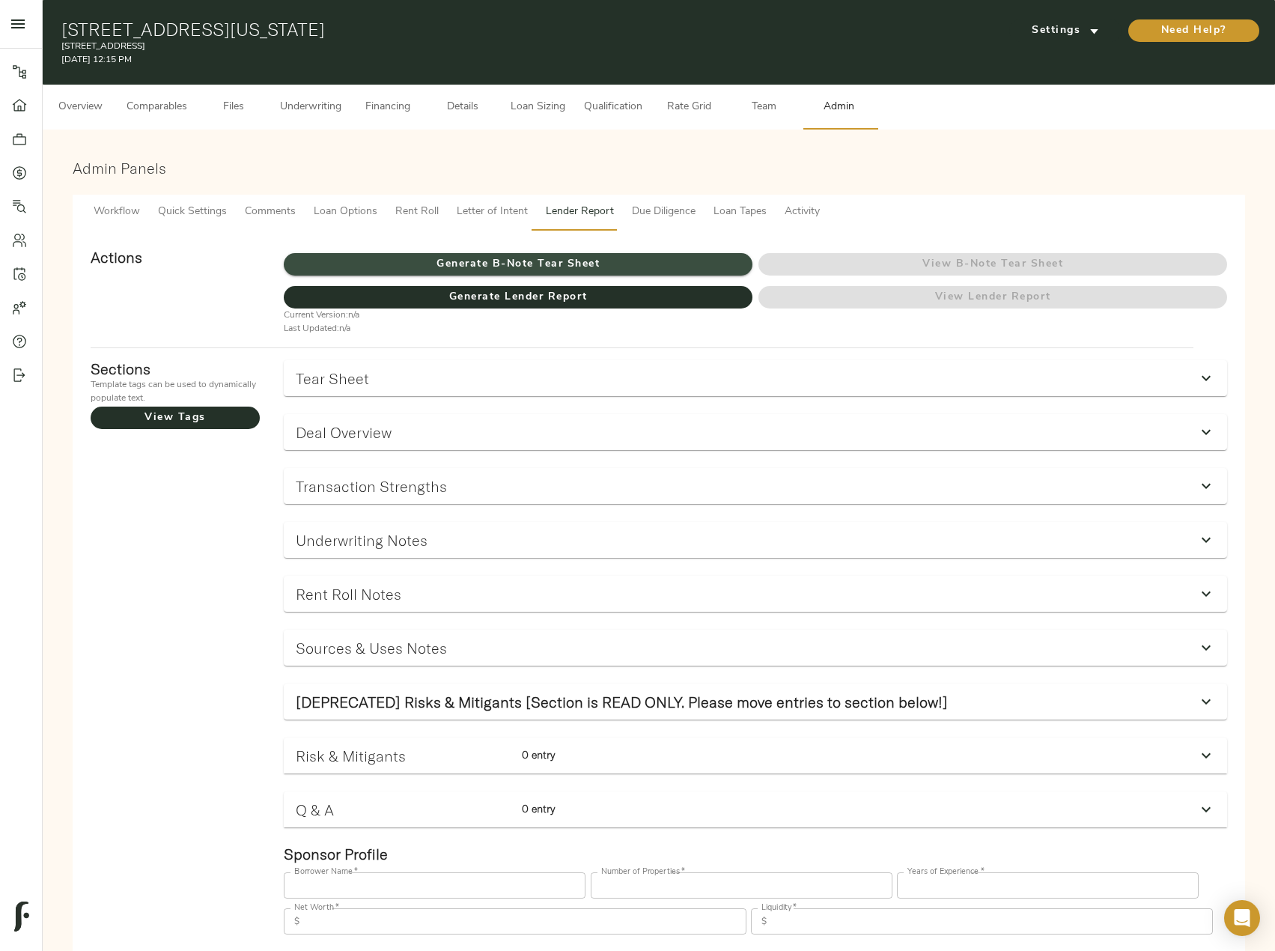
click at [514, 258] on span "Generate B-Note Tear Sheet" at bounding box center [518, 264] width 469 height 19
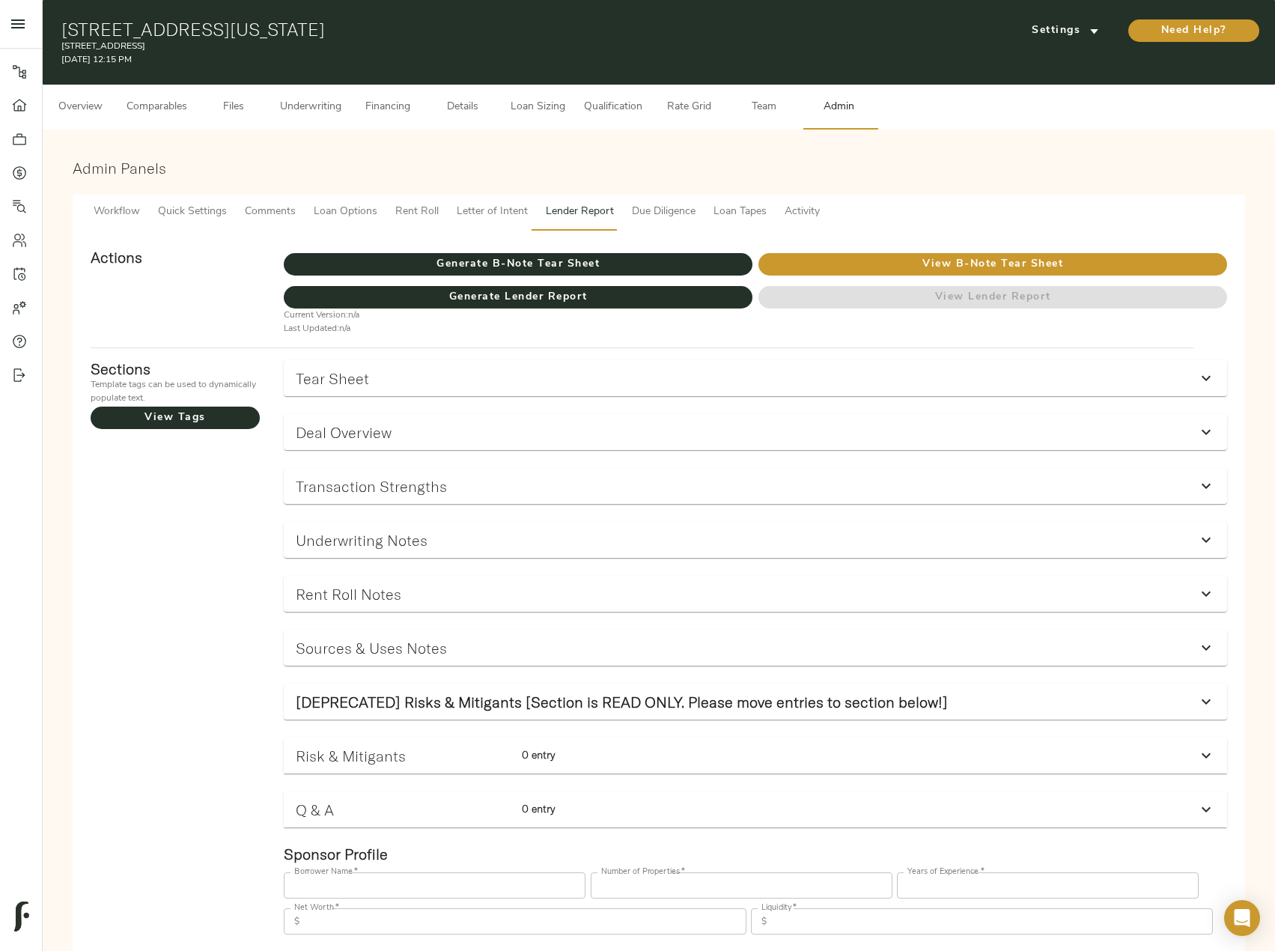
drag, startPoint x: 62, startPoint y: 25, endPoint x: 387, endPoint y: 29, distance: 325.0
click at [387, 29] on h1 "153 E 26th St, New York, NY 10010" at bounding box center [459, 29] width 797 height 21
copy h1 "153 E 26th St, New York, NY 10010"
click at [183, 112] on span "Comparables" at bounding box center [157, 107] width 61 height 19
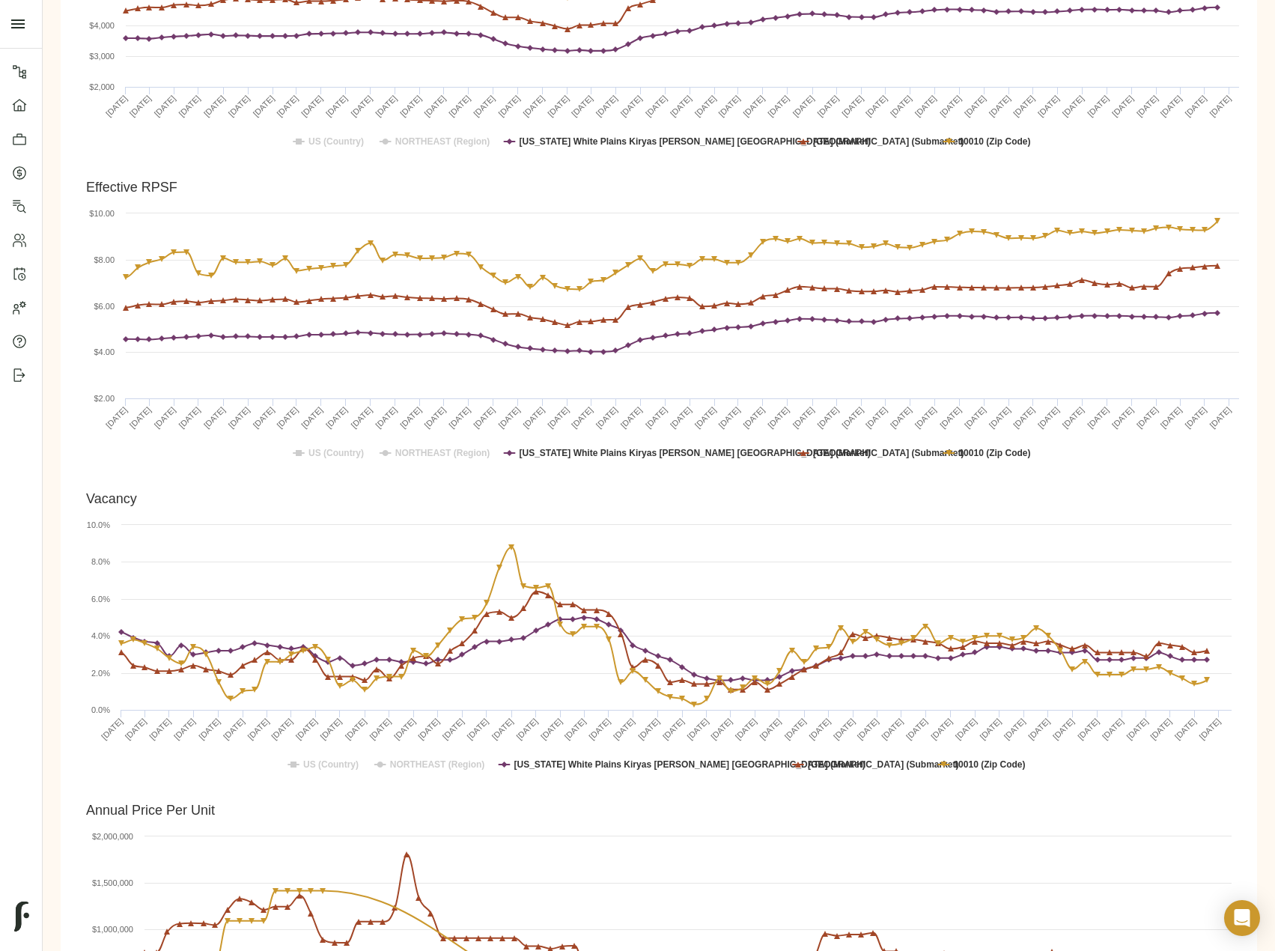
scroll to position [824, 0]
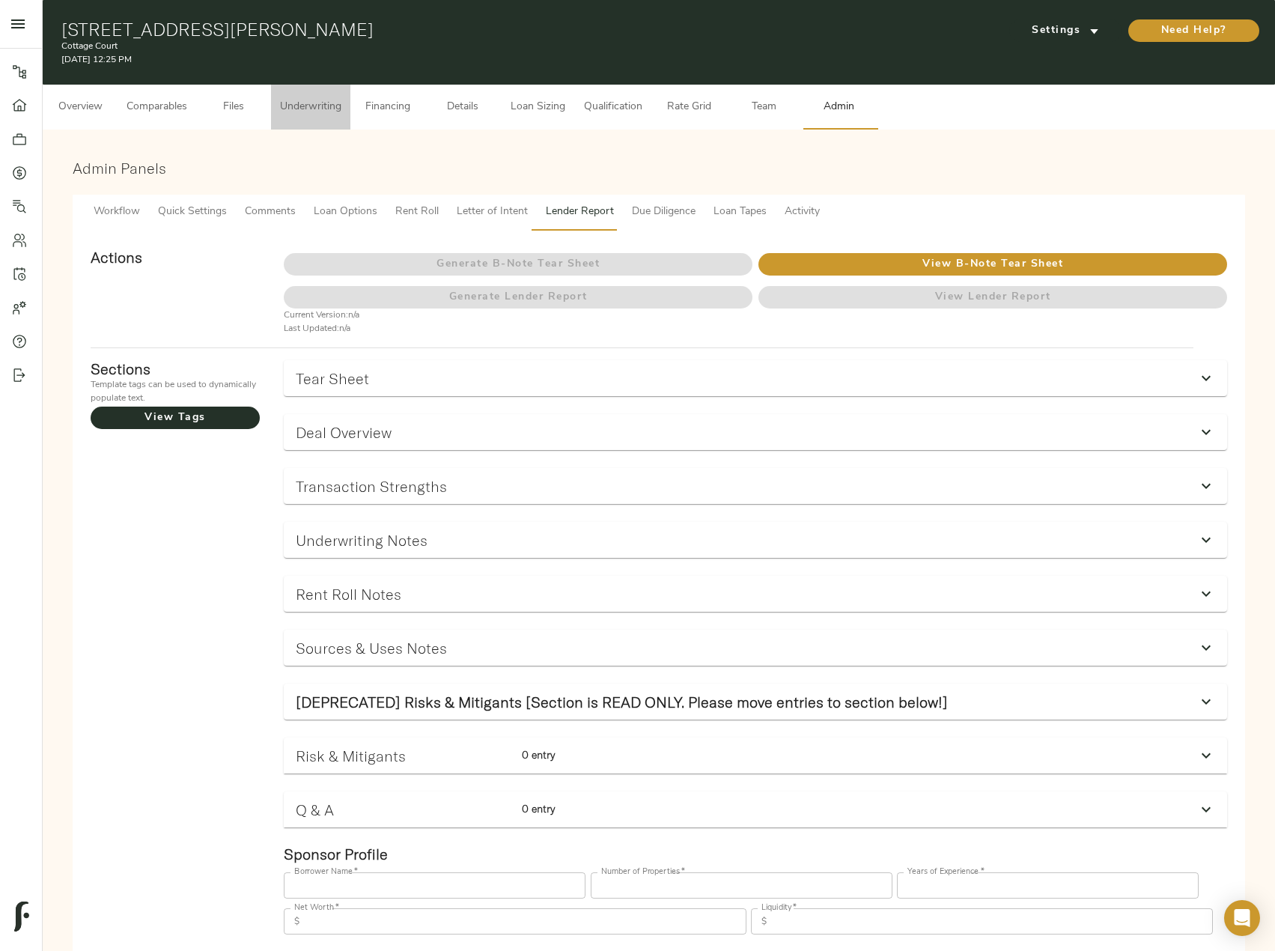
click at [306, 106] on span "Underwriting" at bounding box center [310, 107] width 61 height 19
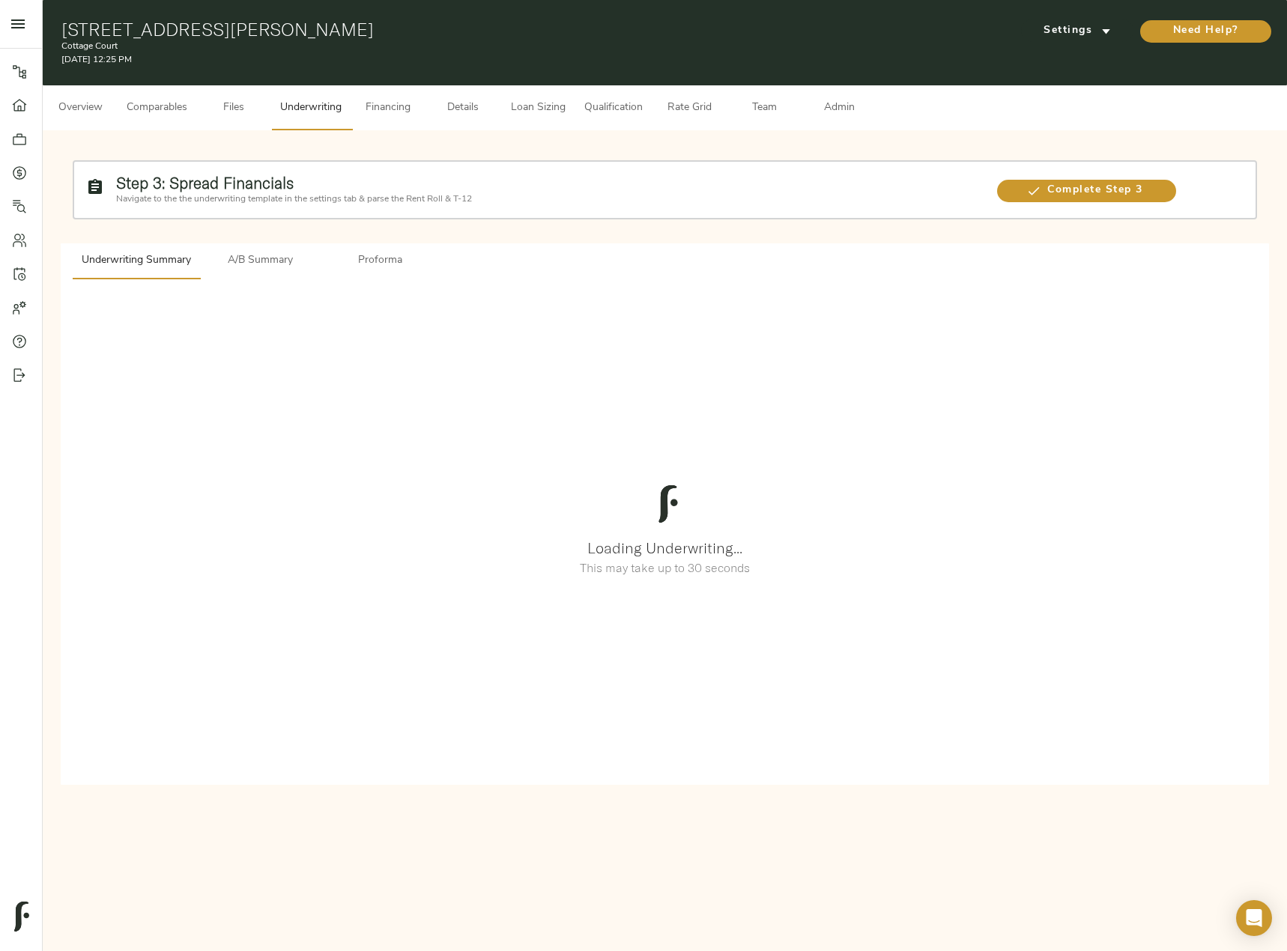
click at [1128, 175] on div "Complete Step 3" at bounding box center [1084, 189] width 195 height 36
click at [1127, 192] on span "Complete Step 3" at bounding box center [1086, 190] width 179 height 19
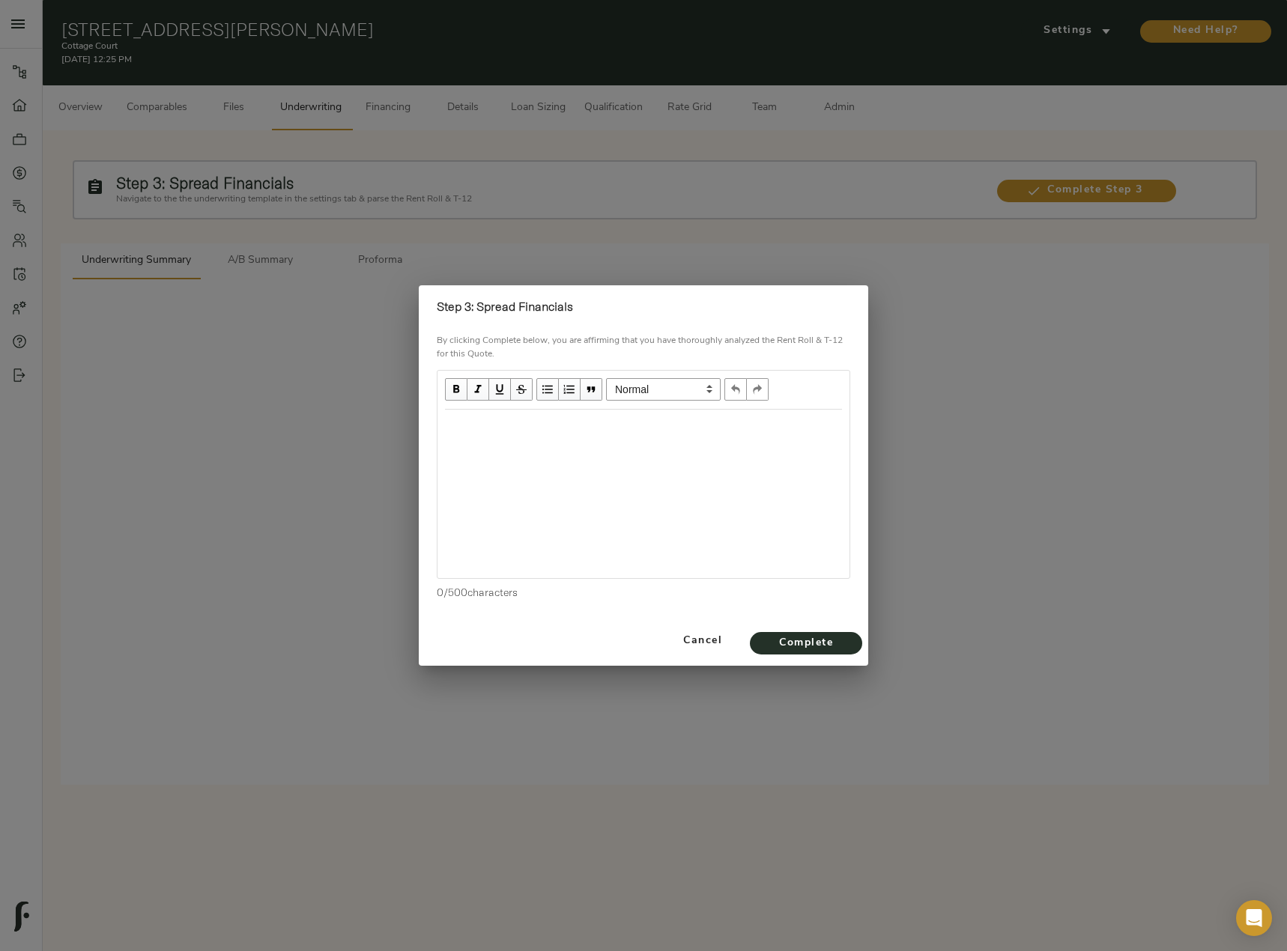
click at [687, 426] on div "Edit text" at bounding box center [643, 425] width 397 height 17
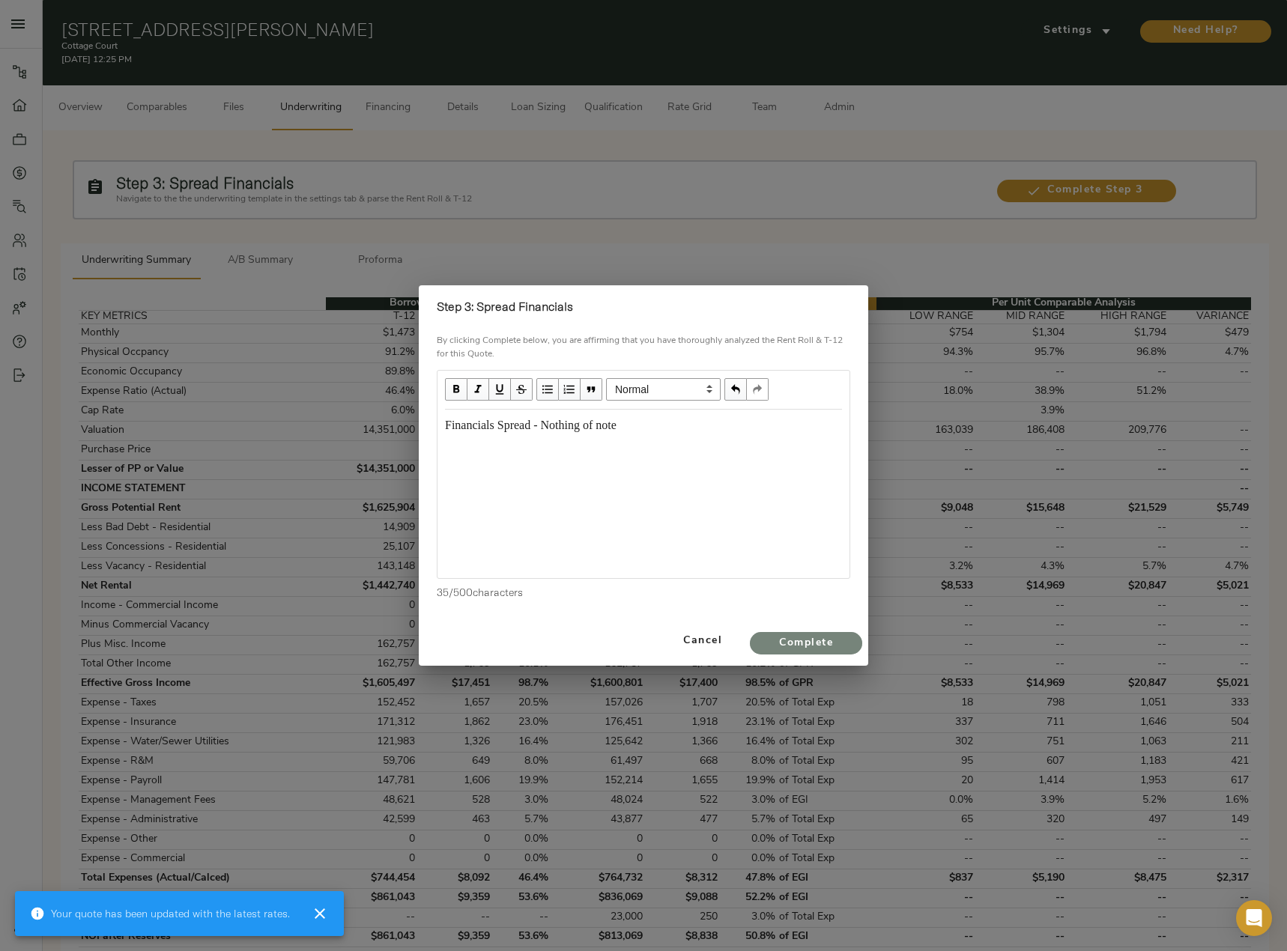
click at [800, 635] on span "Complete" at bounding box center [806, 643] width 82 height 19
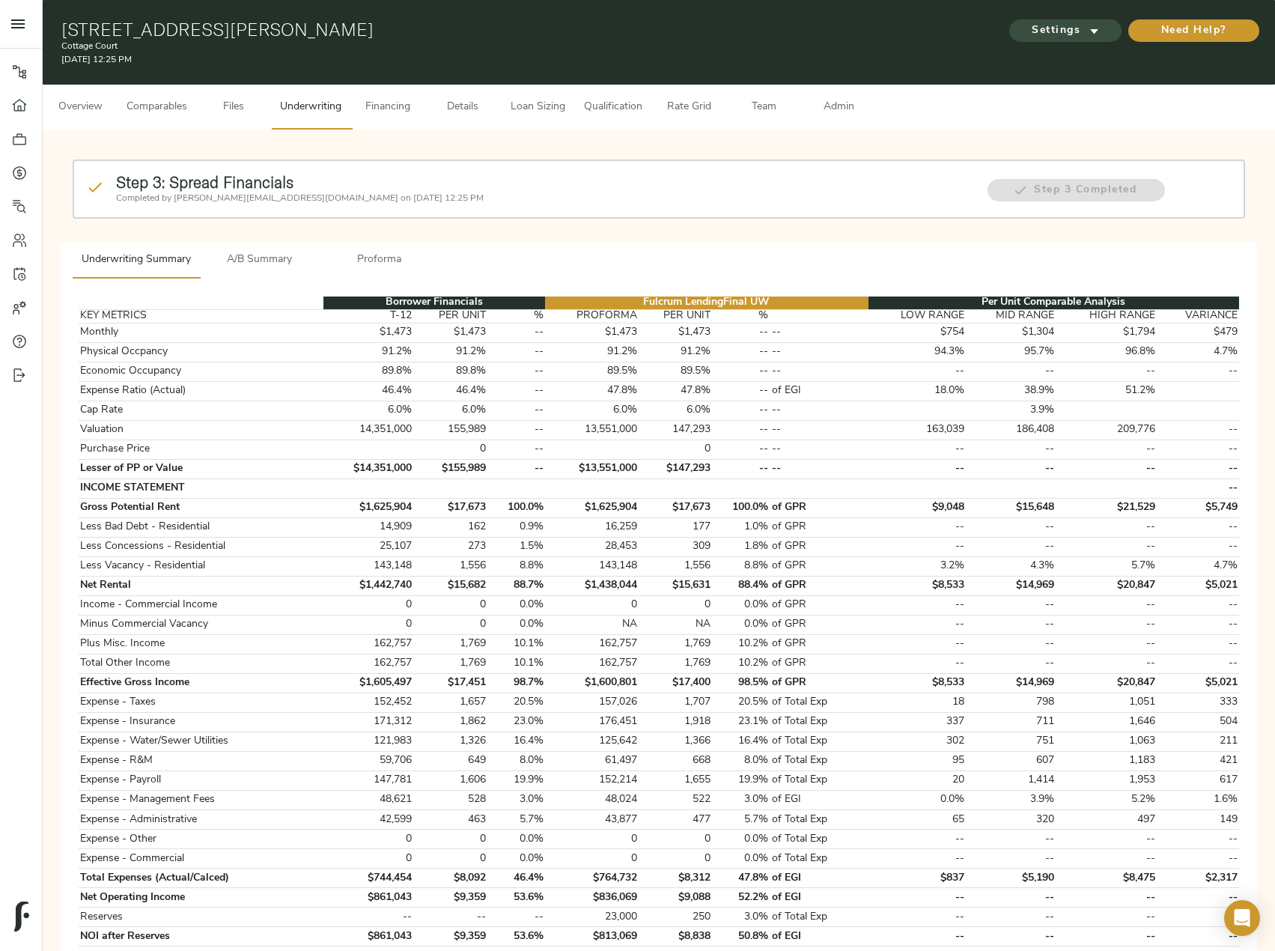
click at [1074, 37] on span "Settings" at bounding box center [1065, 31] width 82 height 19
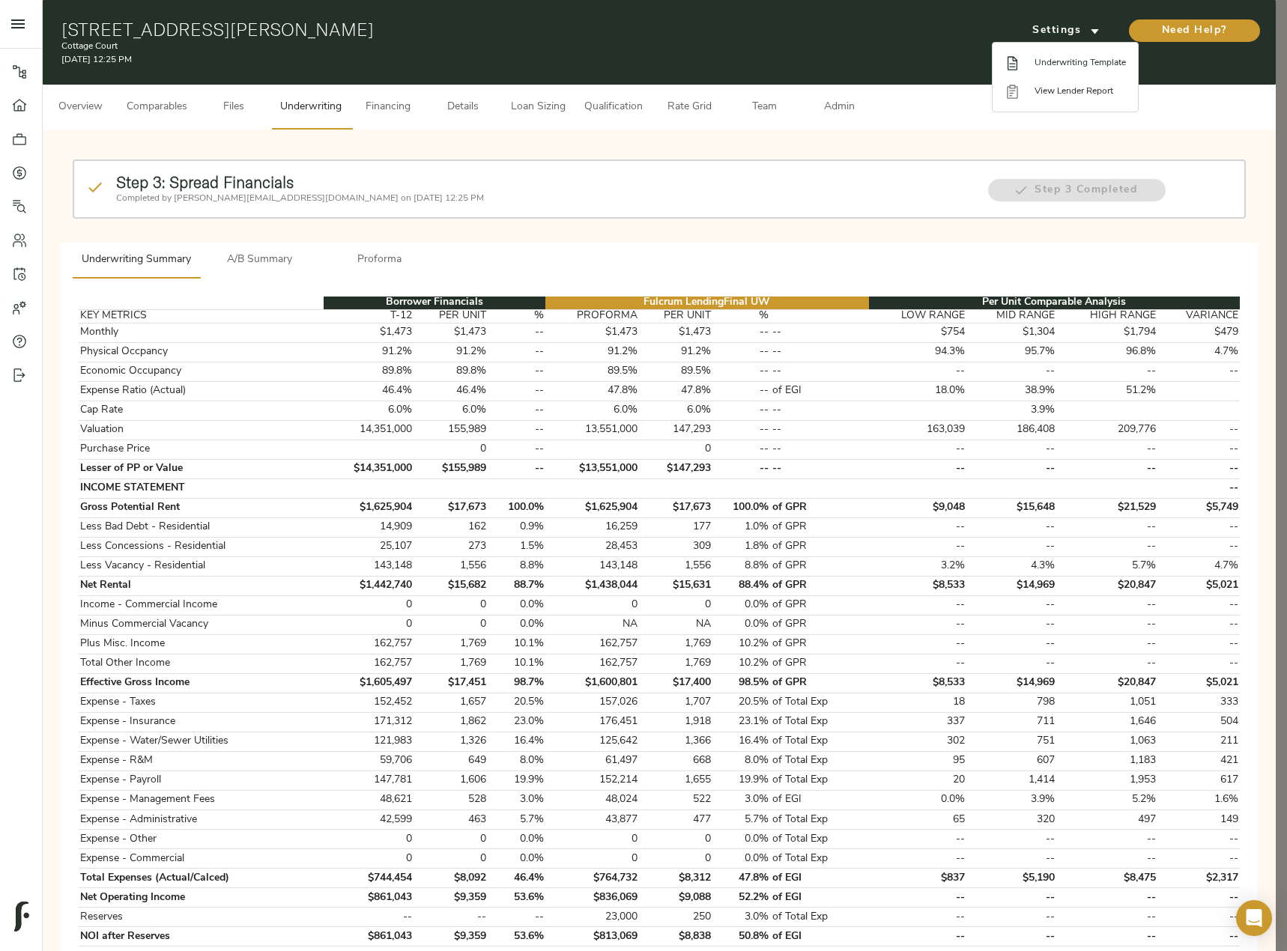
click at [1084, 61] on span "Underwriting Template" at bounding box center [1079, 62] width 91 height 13
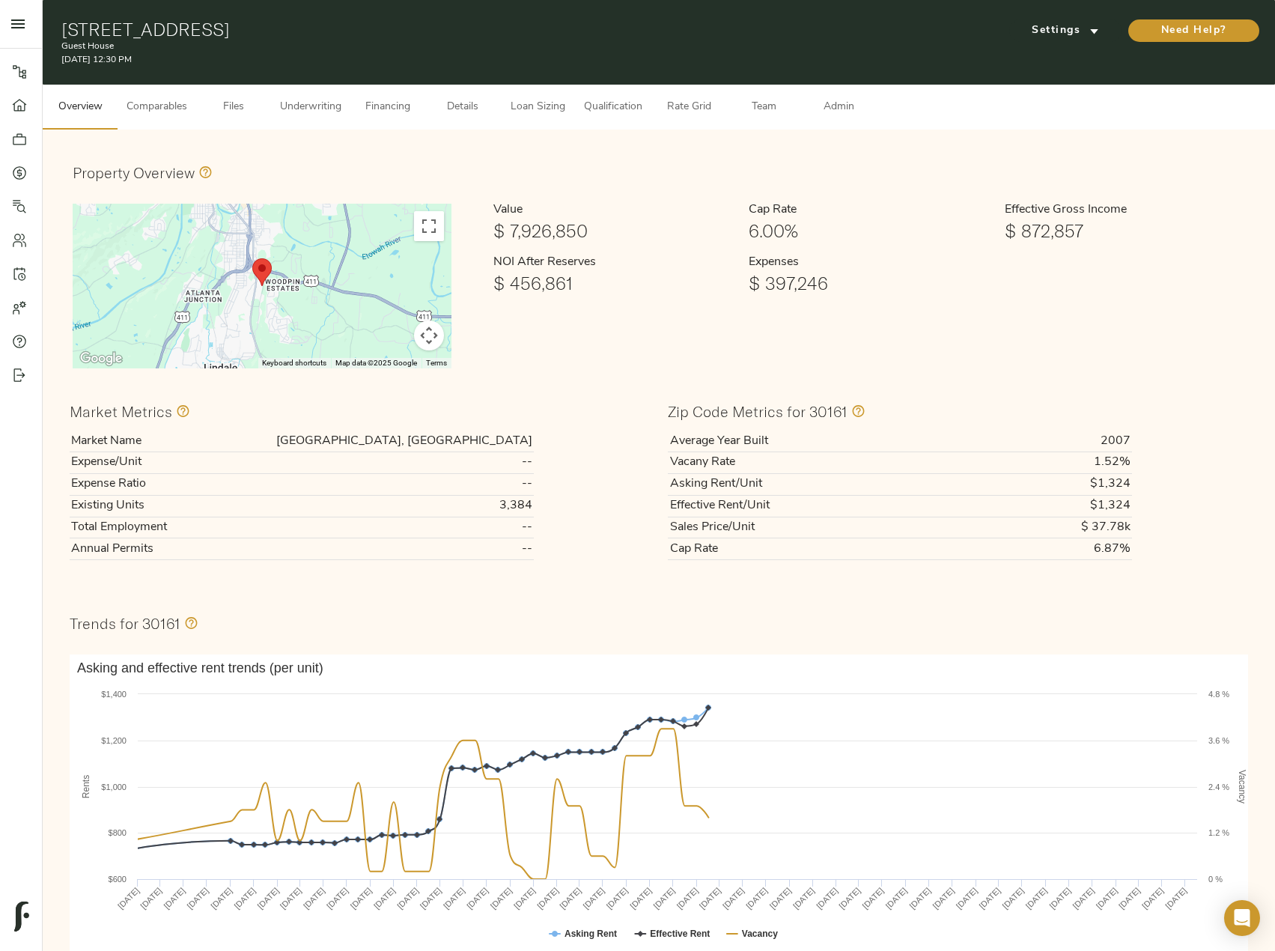
click at [315, 108] on span "Underwriting" at bounding box center [310, 107] width 61 height 19
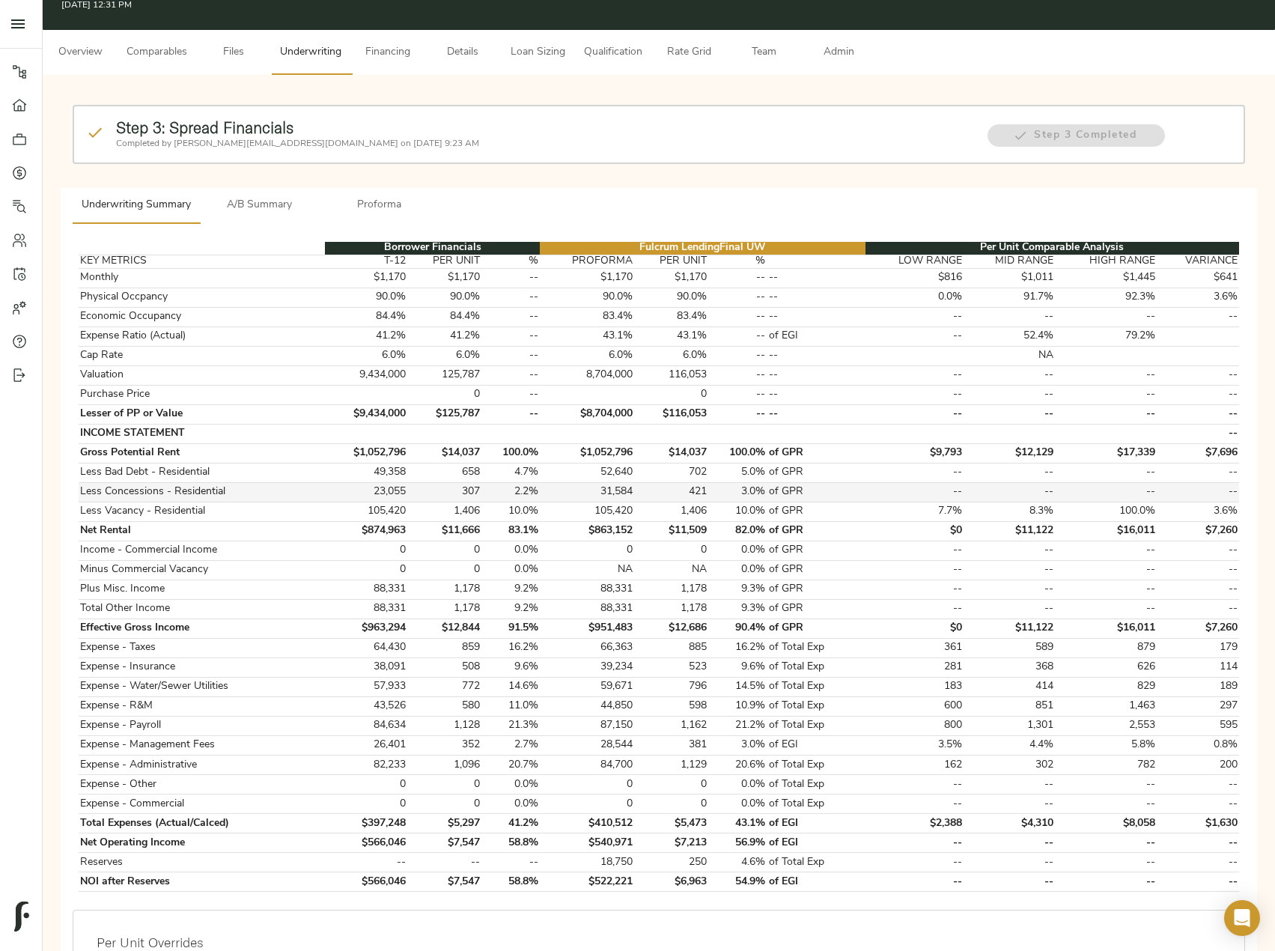
scroll to position [75, 0]
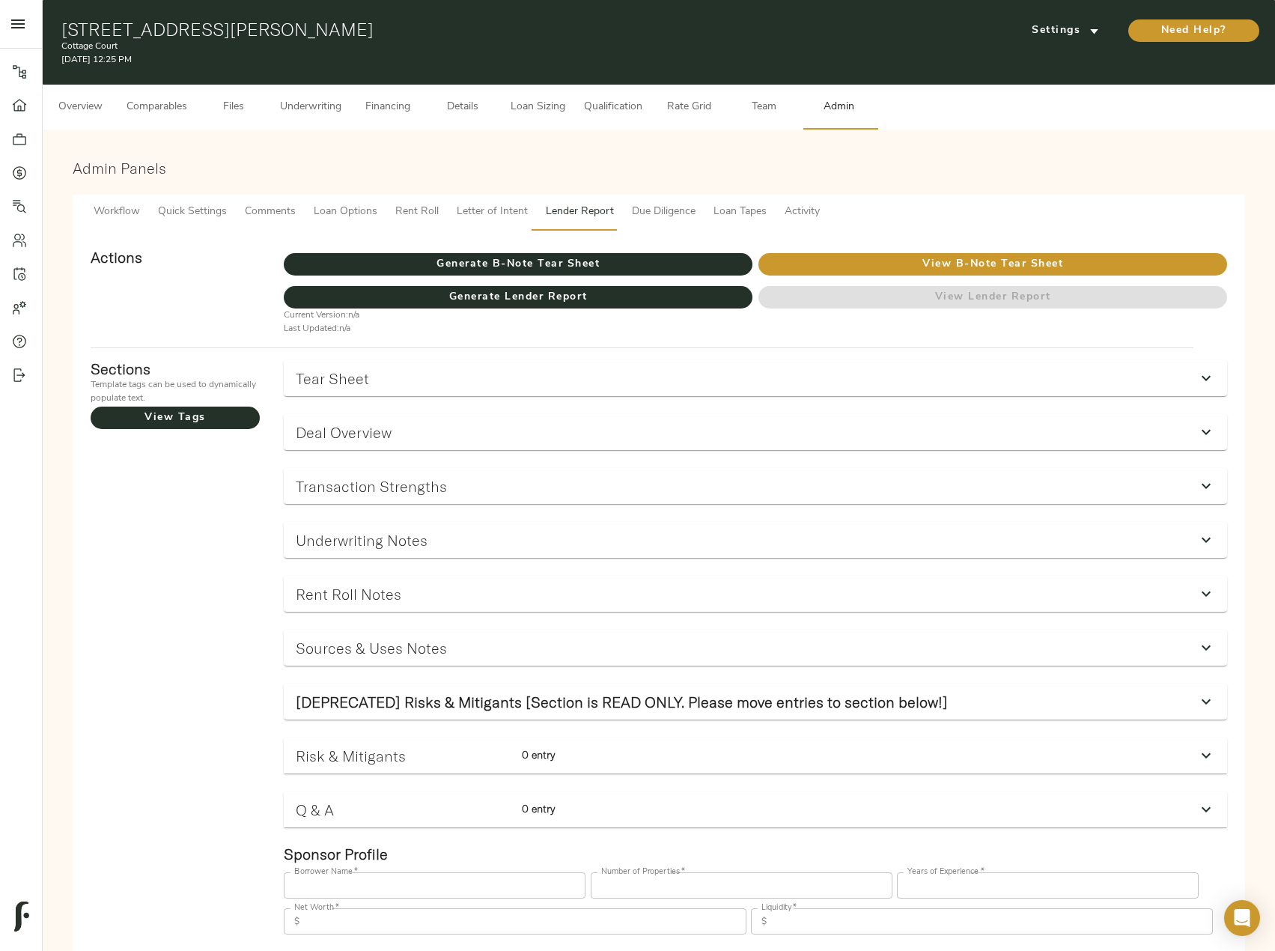
click at [292, 109] on span "Underwriting" at bounding box center [310, 107] width 61 height 19
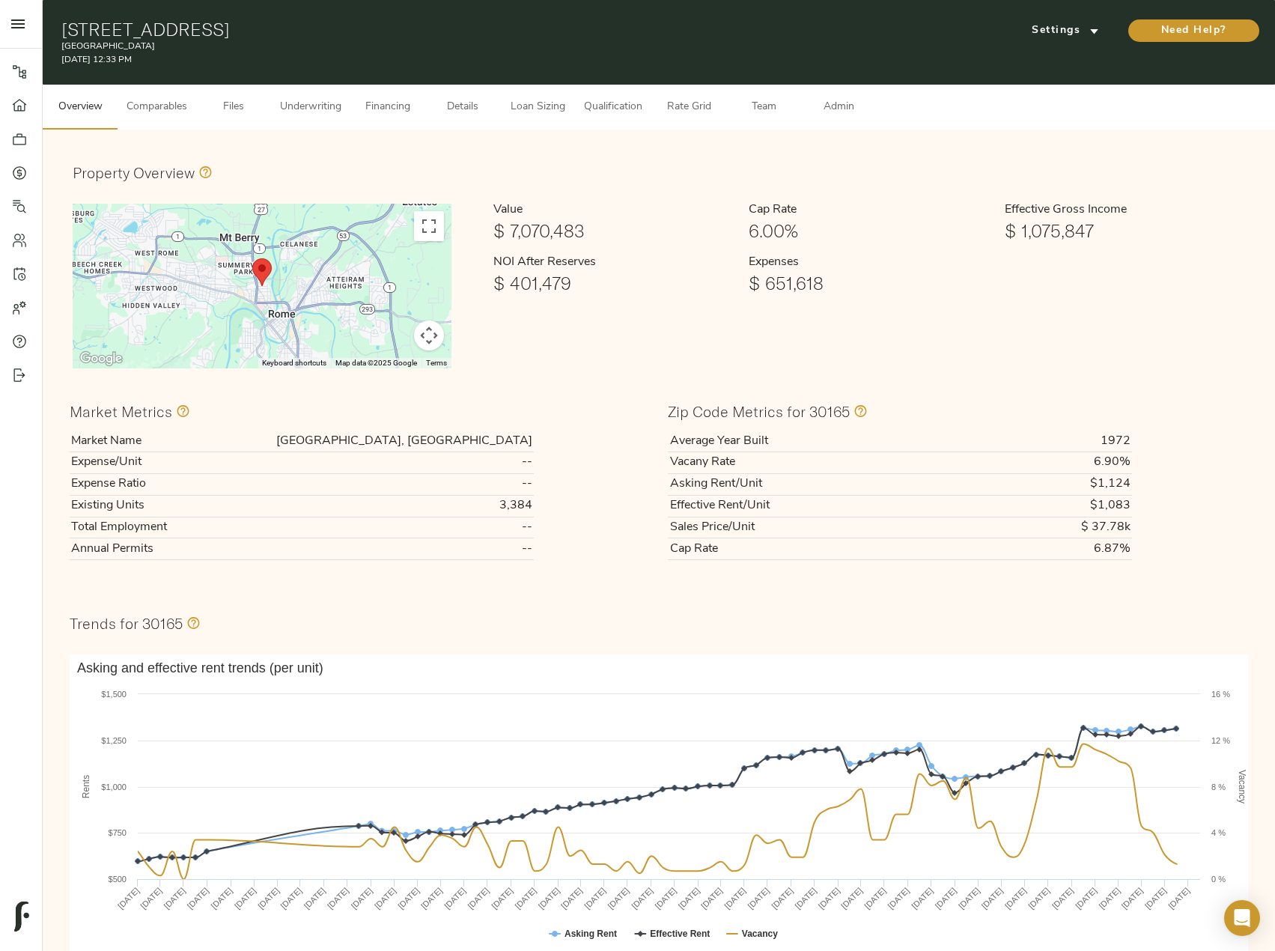
click at [323, 80] on div "[STREET_ADDRESS][GEOGRAPHIC_DATA] [DATE] 12:33 PM Settings Need Help?" at bounding box center [659, 42] width 1233 height 85
click at [322, 106] on span "Underwriting" at bounding box center [310, 107] width 61 height 19
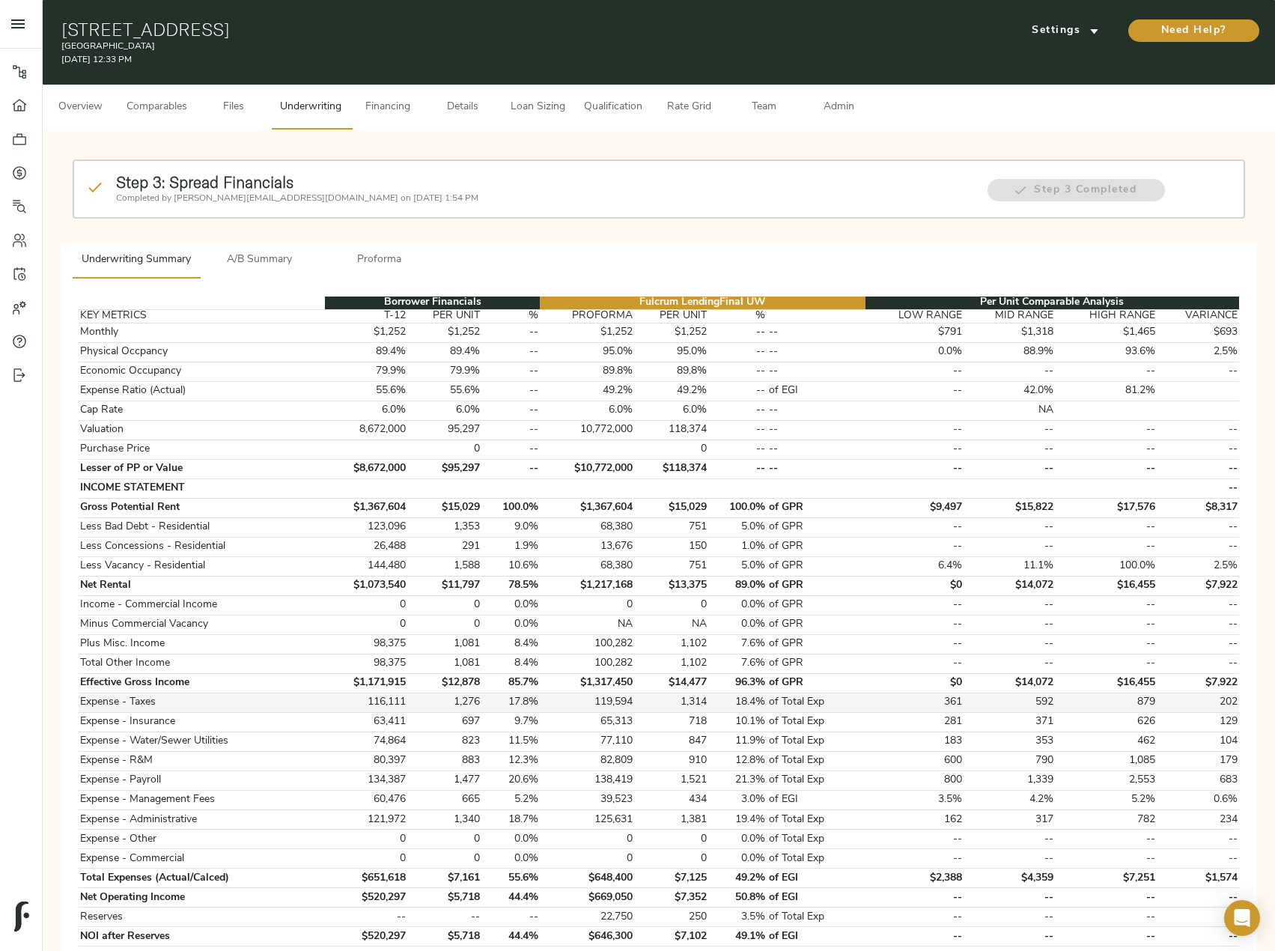
scroll to position [150, 0]
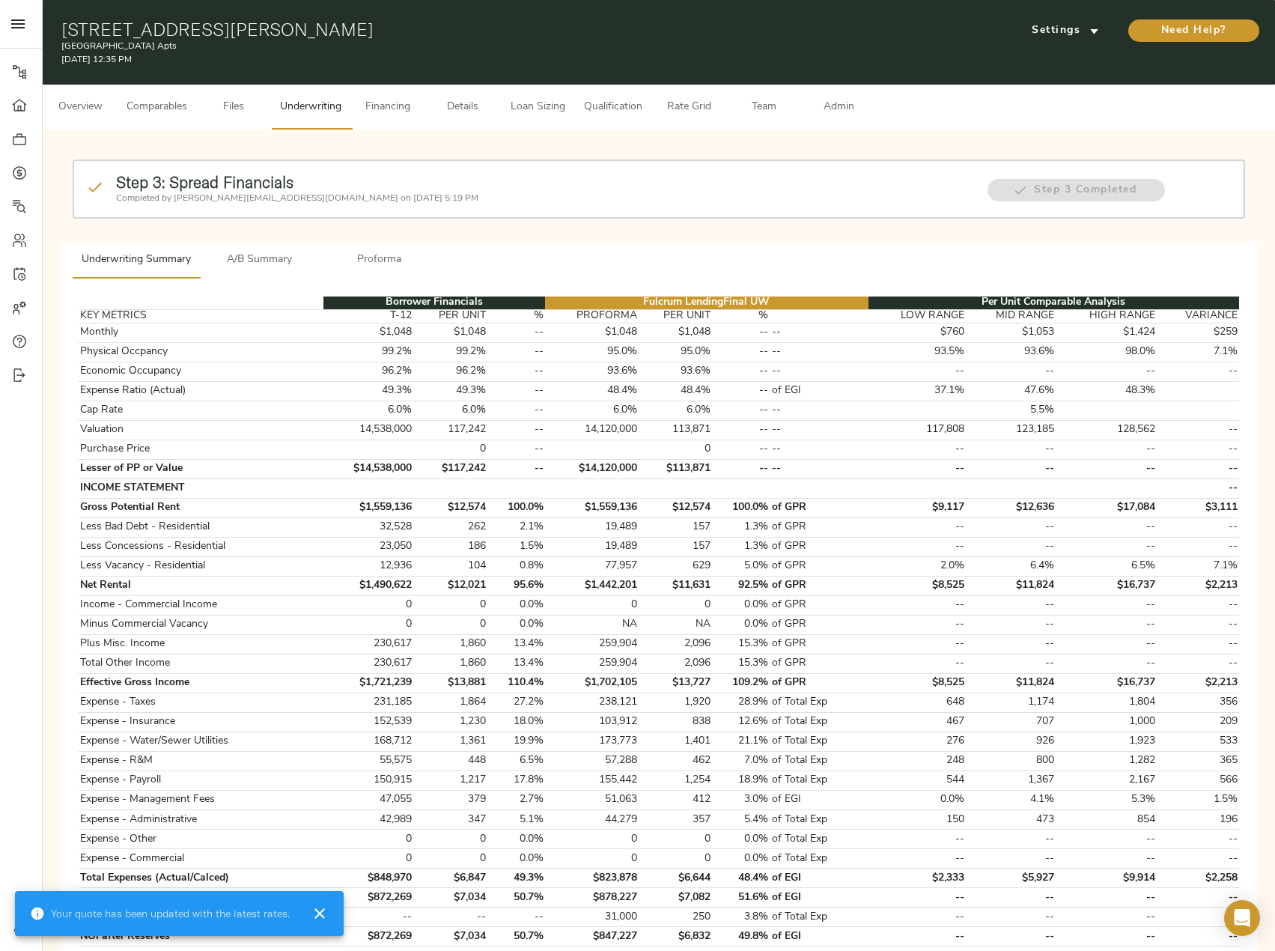
scroll to position [150, 0]
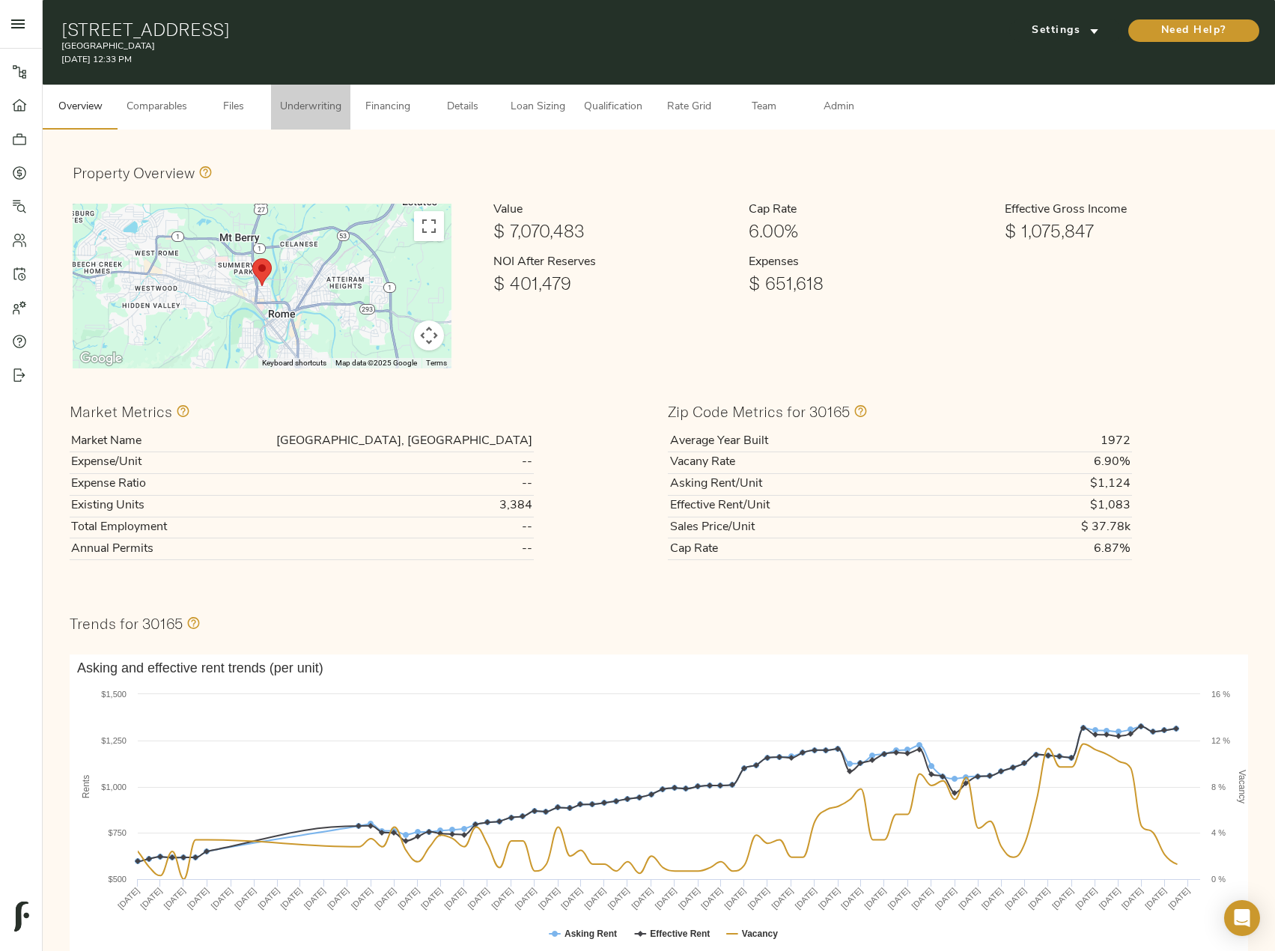
click at [329, 110] on span "Underwriting" at bounding box center [310, 107] width 61 height 19
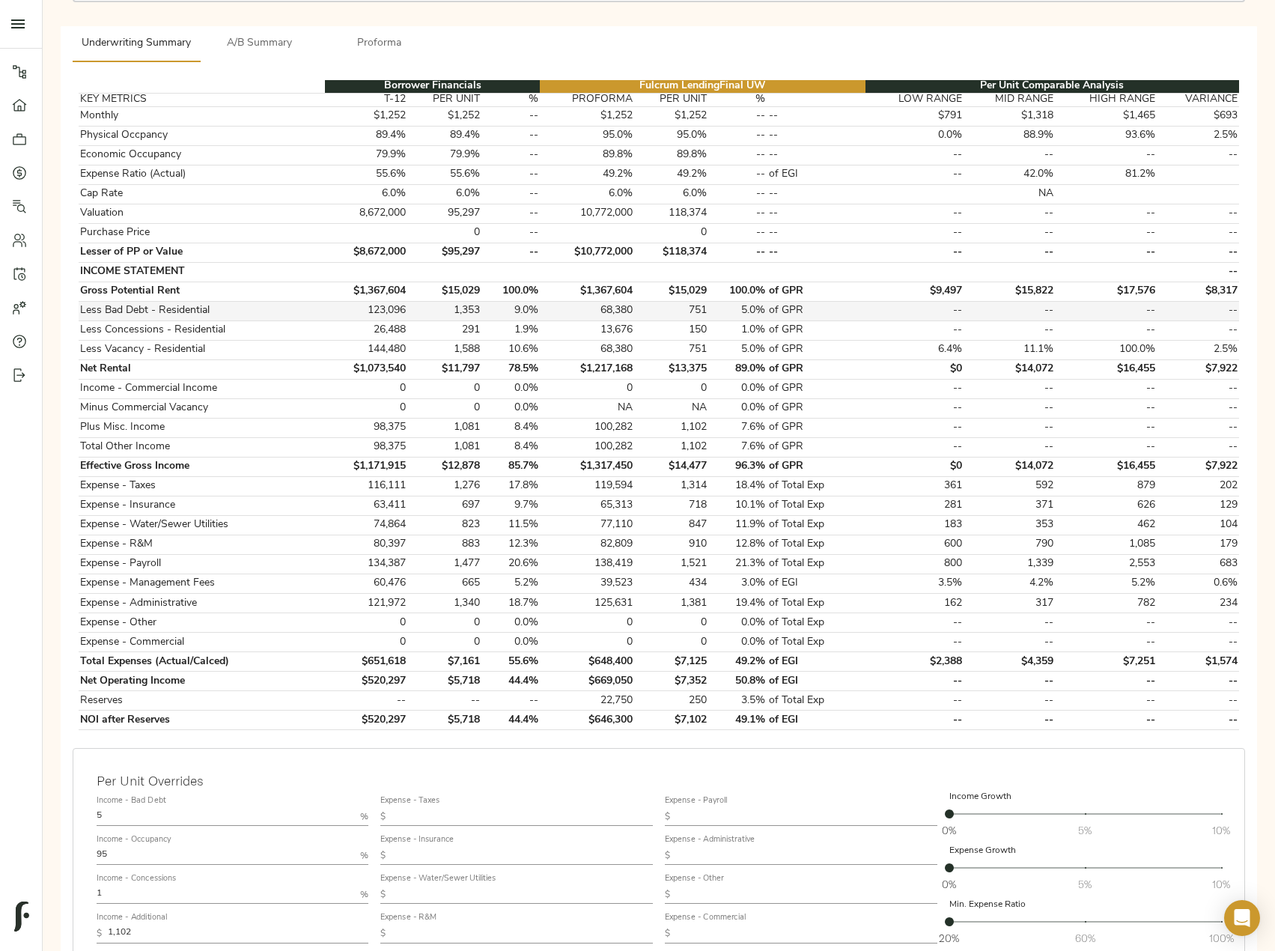
scroll to position [225, 0]
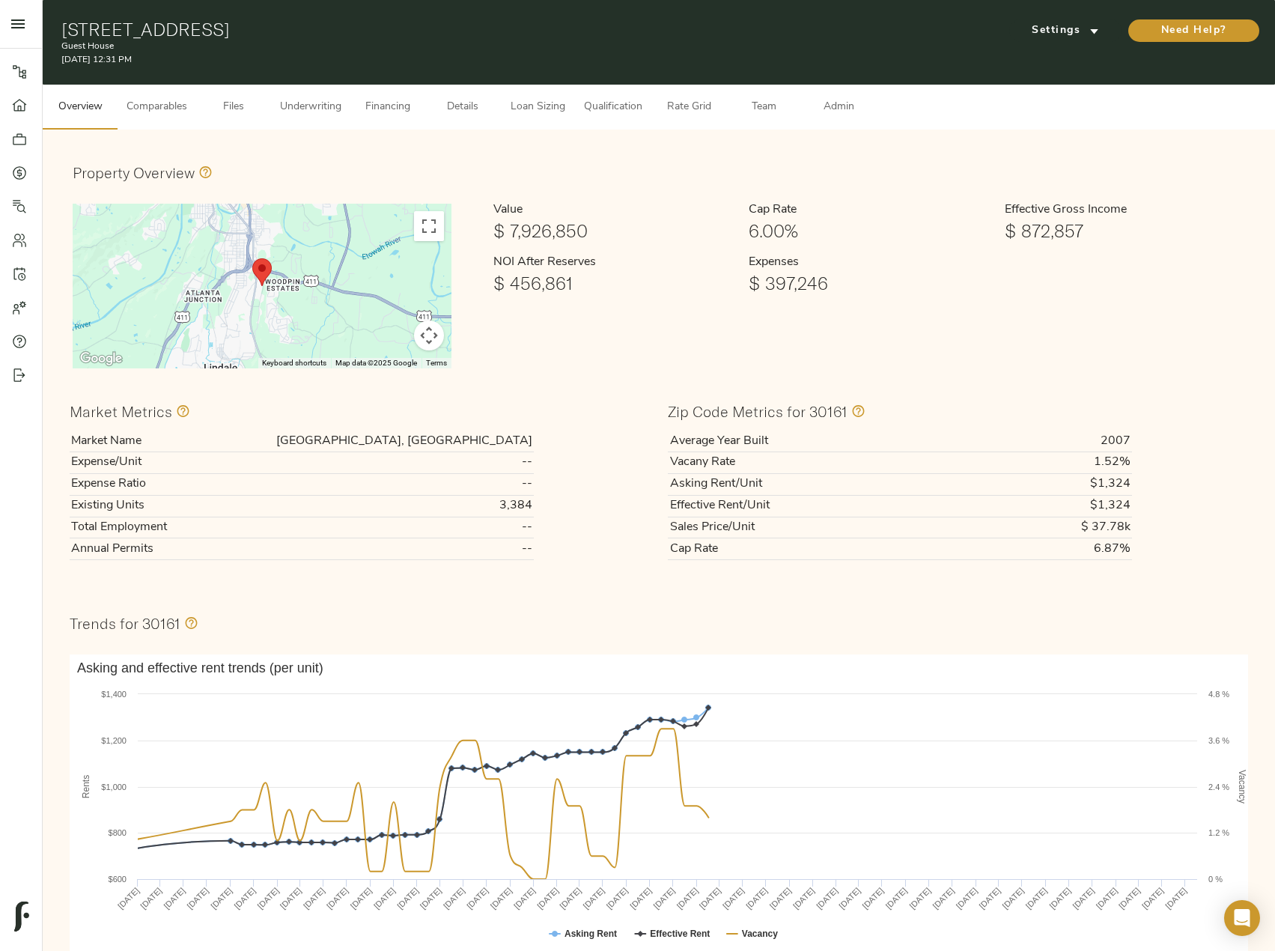
click at [292, 122] on button "Underwriting" at bounding box center [310, 107] width 79 height 45
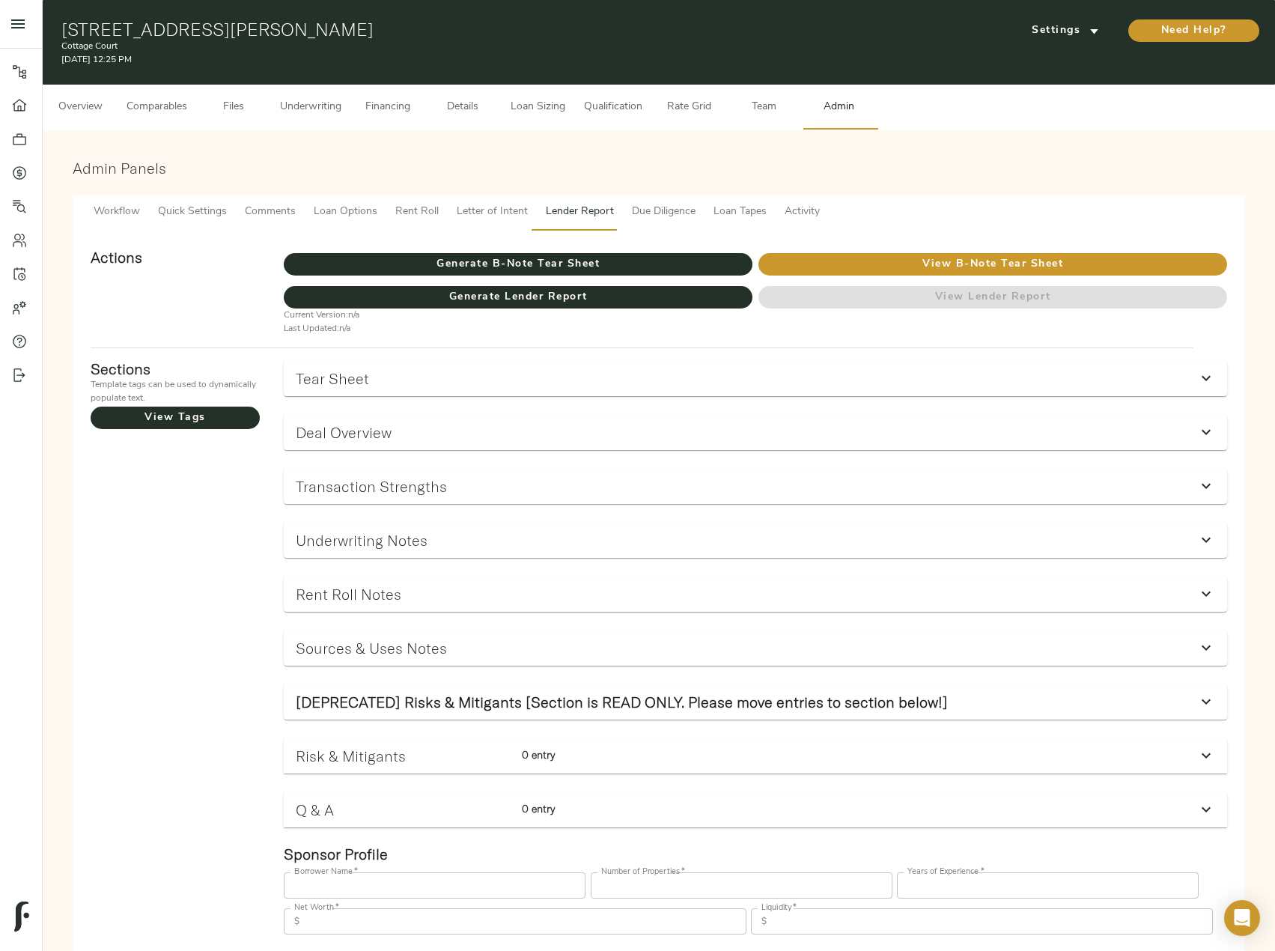
click at [299, 105] on span "Underwriting" at bounding box center [310, 107] width 61 height 19
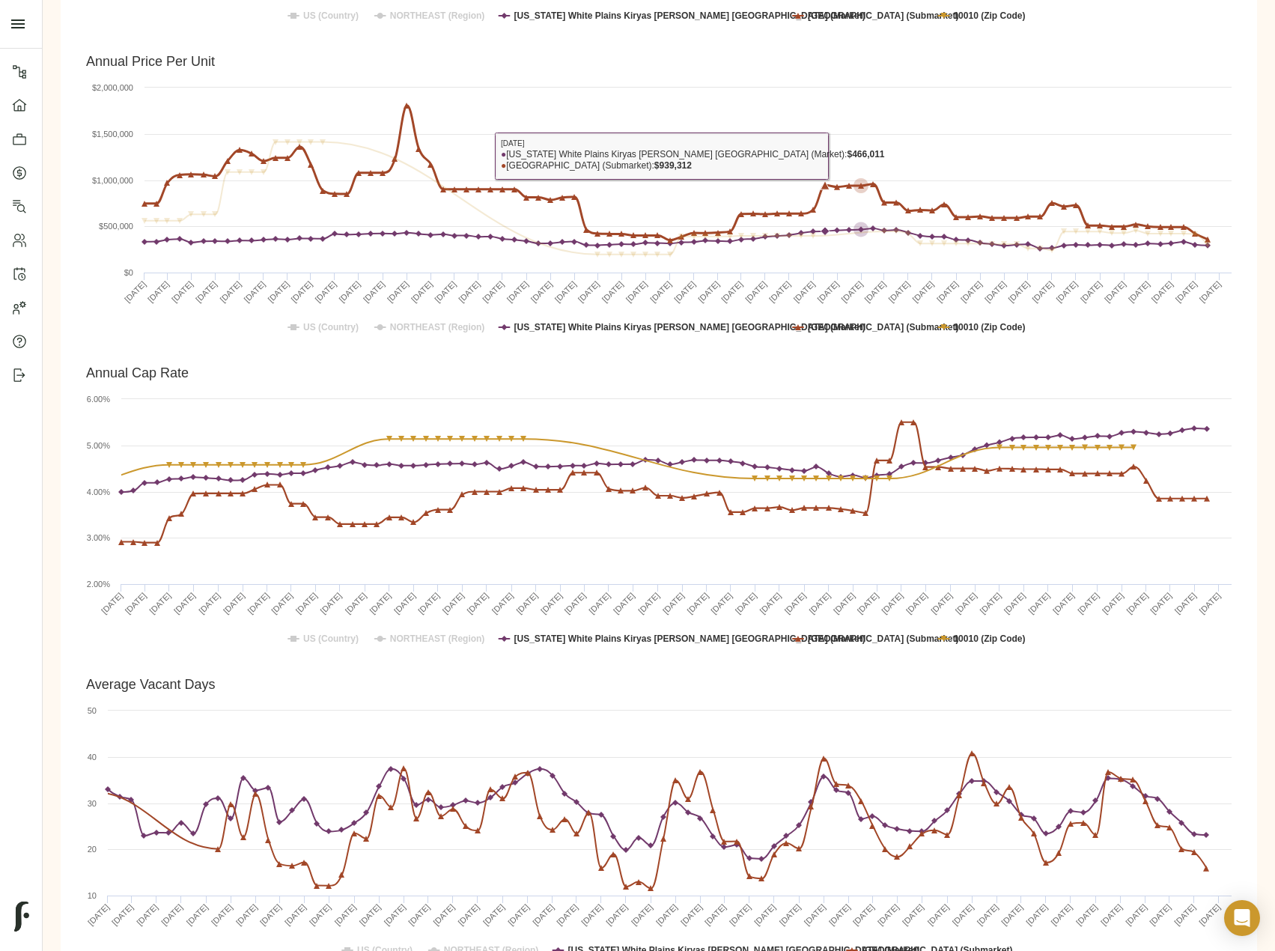
scroll to position [1191, 0]
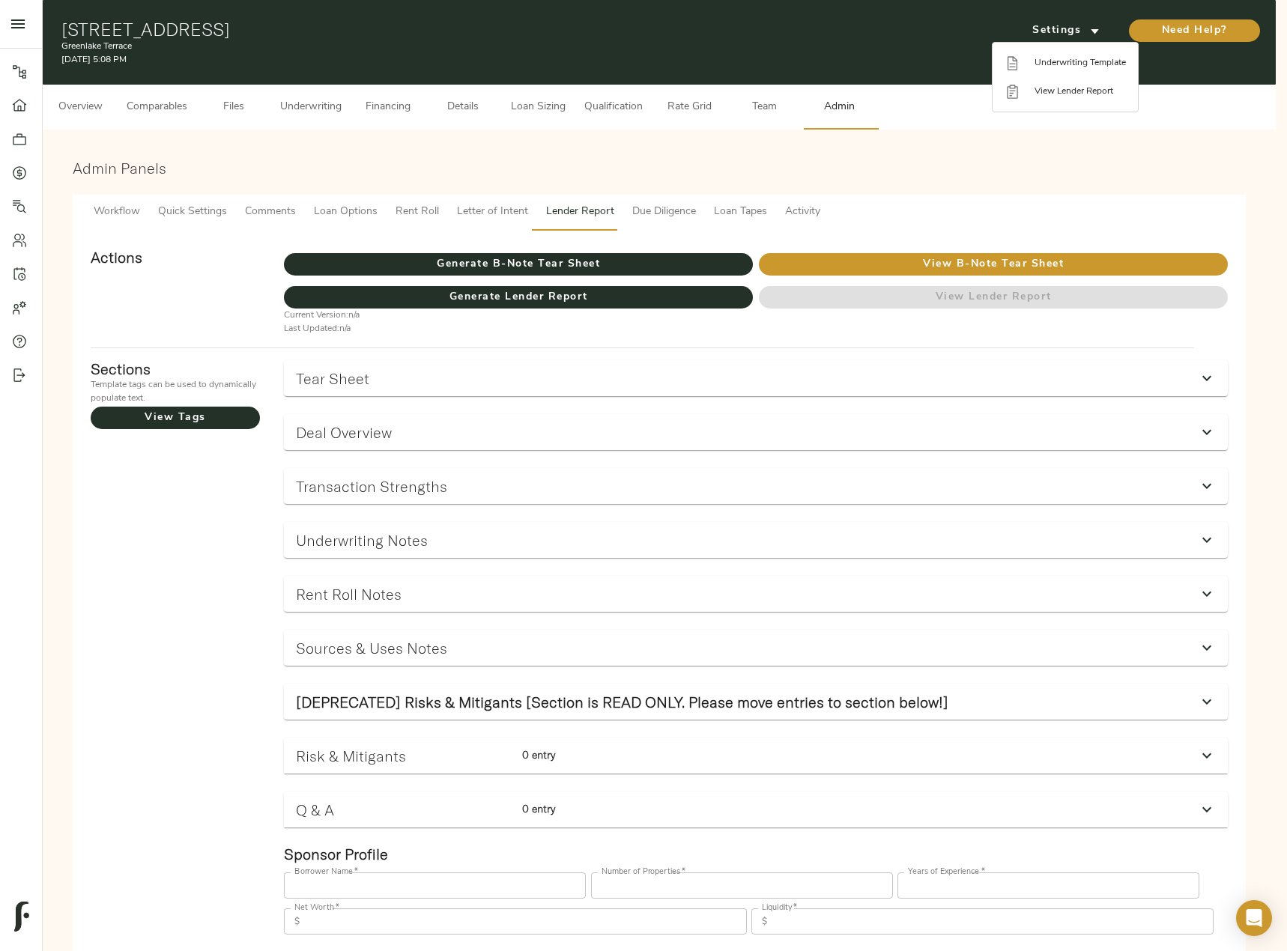
click at [310, 112] on div at bounding box center [643, 475] width 1287 height 951
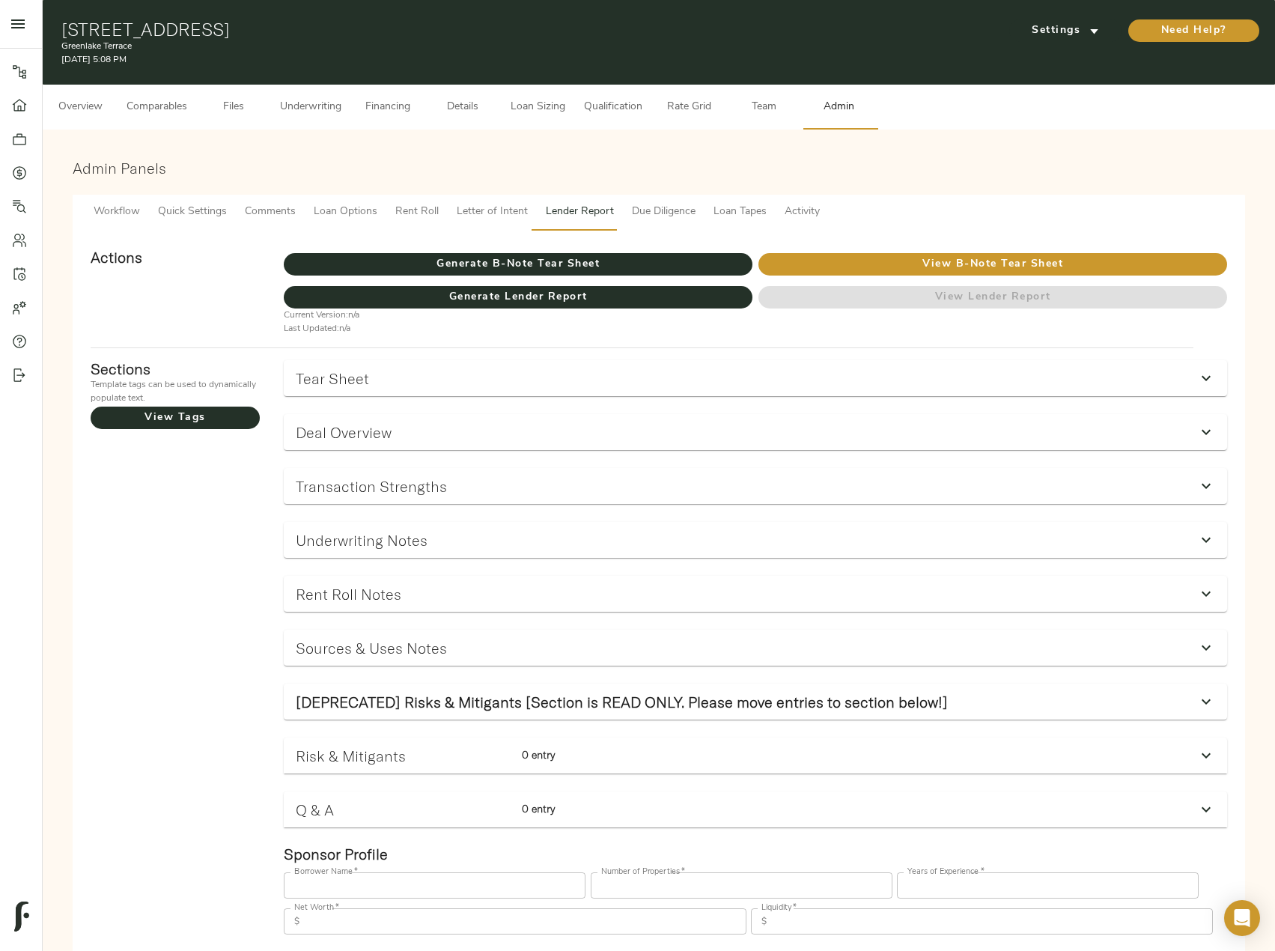
click at [318, 101] on span "Underwriting" at bounding box center [310, 107] width 61 height 19
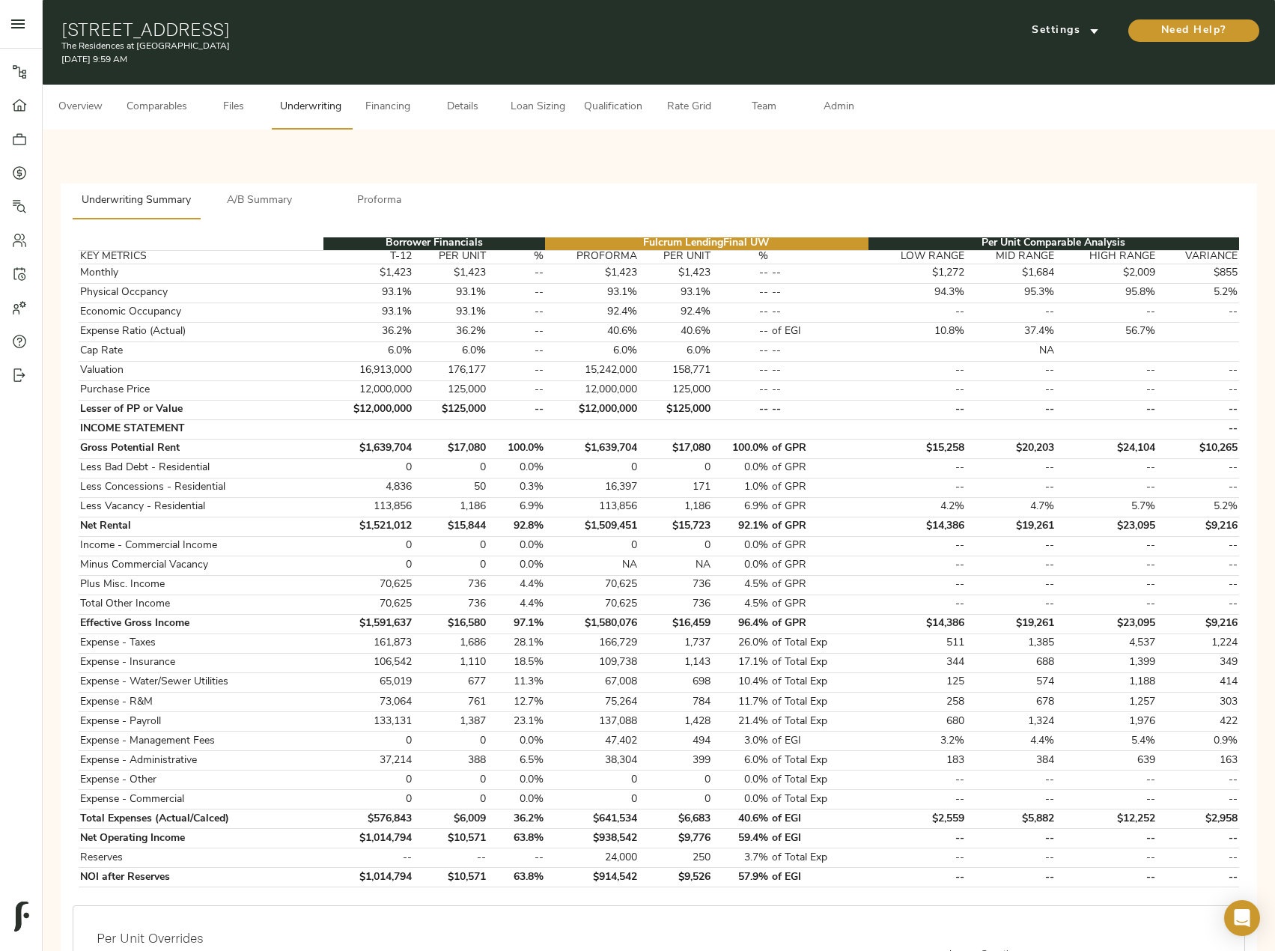
click at [248, 192] on span "A/B Summary" at bounding box center [260, 201] width 102 height 19
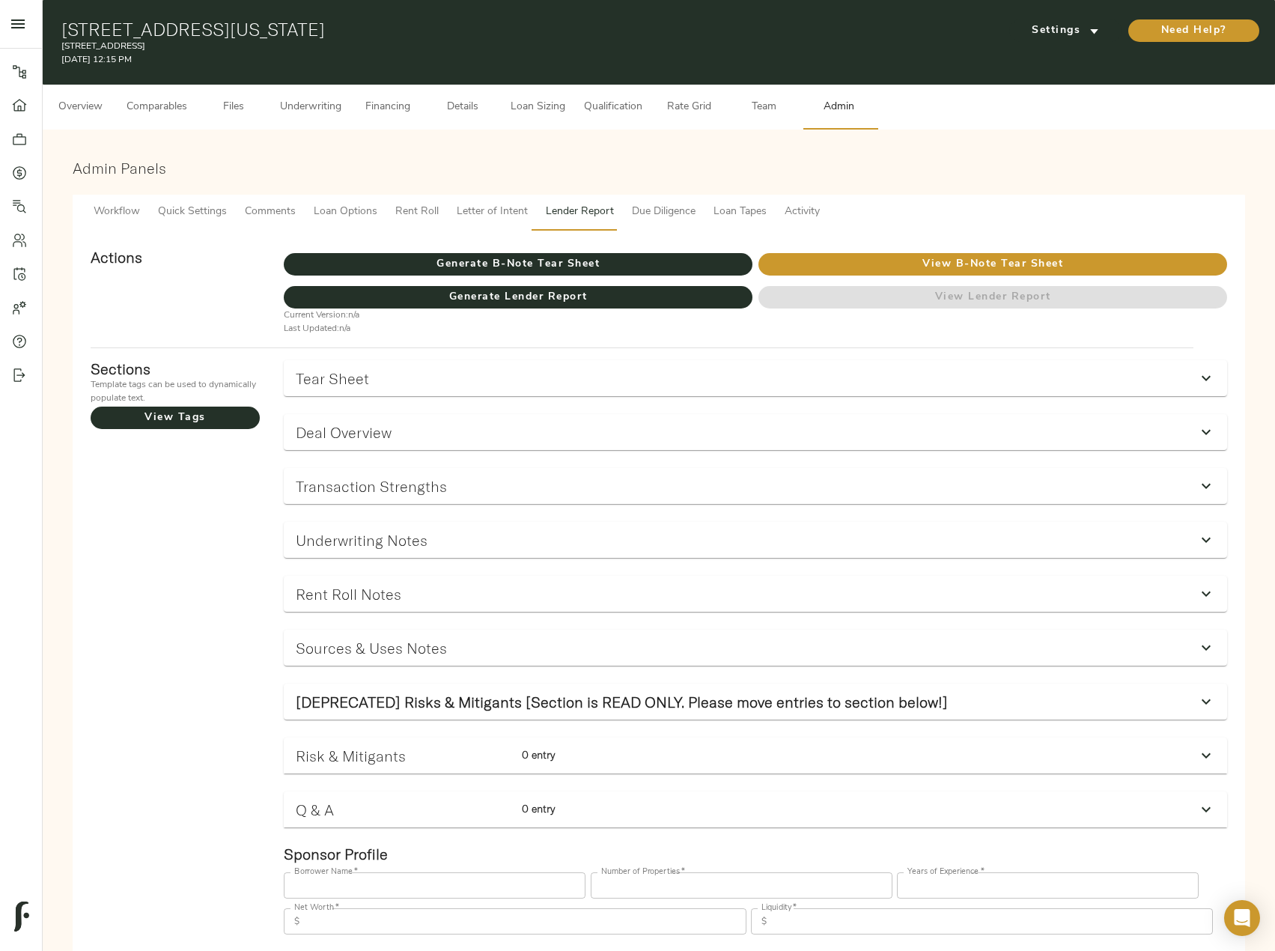
click at [166, 637] on div "Sections Template tags can be used to dynamically populate text. View Tags" at bounding box center [175, 668] width 193 height 640
click at [151, 103] on span "Comparables" at bounding box center [157, 107] width 61 height 19
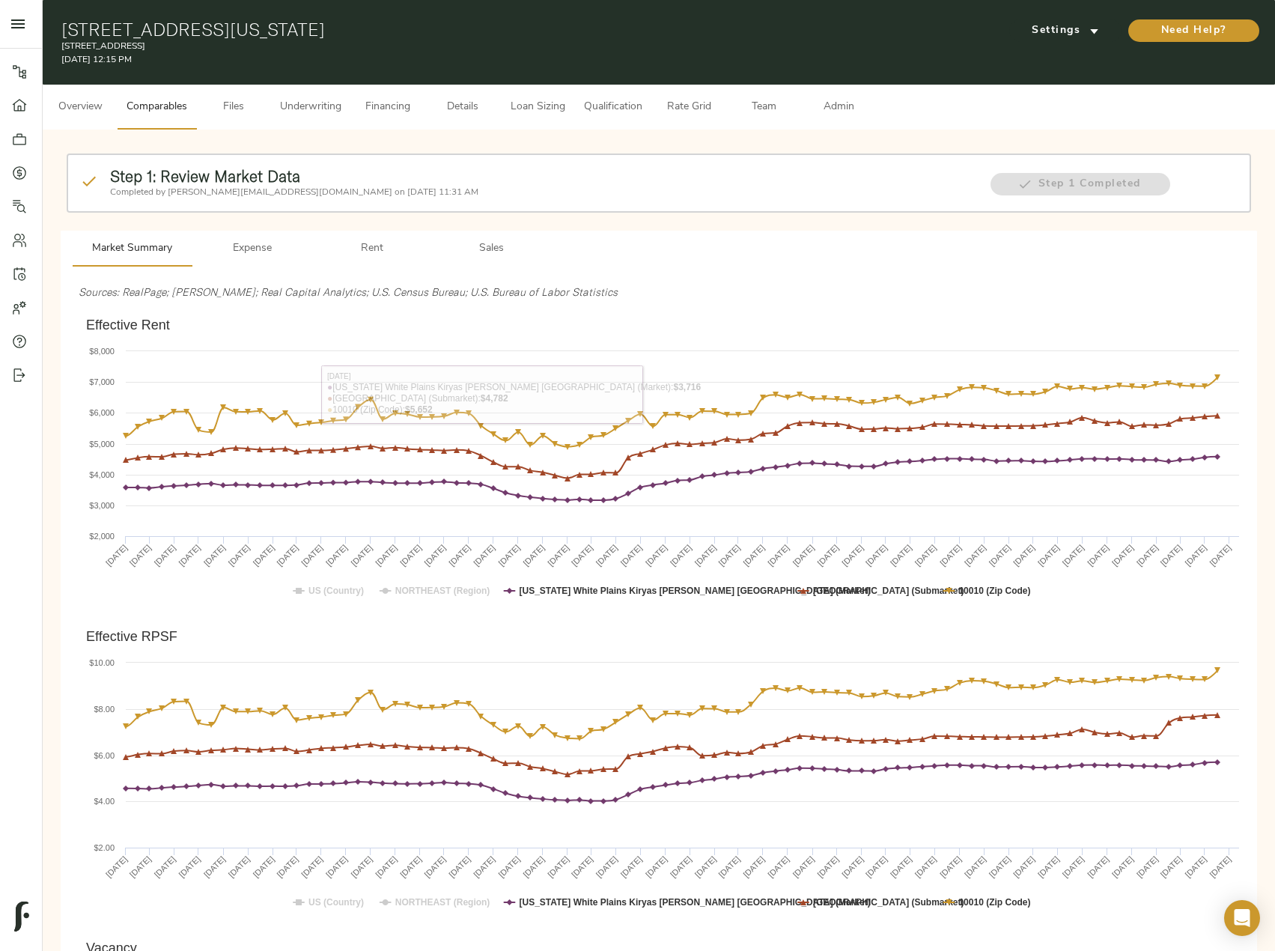
click at [485, 245] on span "Sales" at bounding box center [492, 249] width 102 height 19
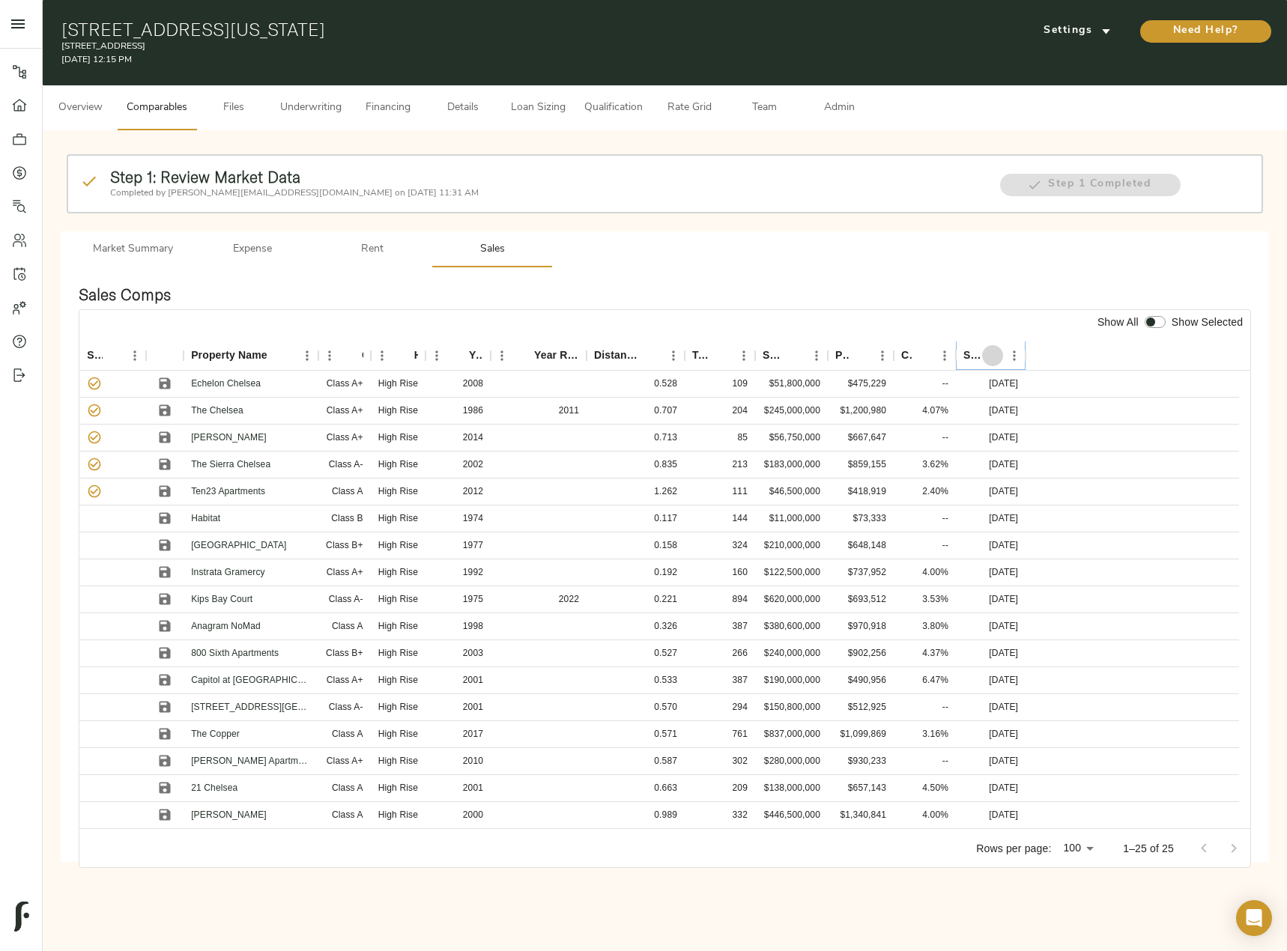
click at [994, 353] on icon "Sort" at bounding box center [992, 355] width 9 height 9
click at [219, 385] on link "Echelon Chelsea" at bounding box center [226, 383] width 70 height 10
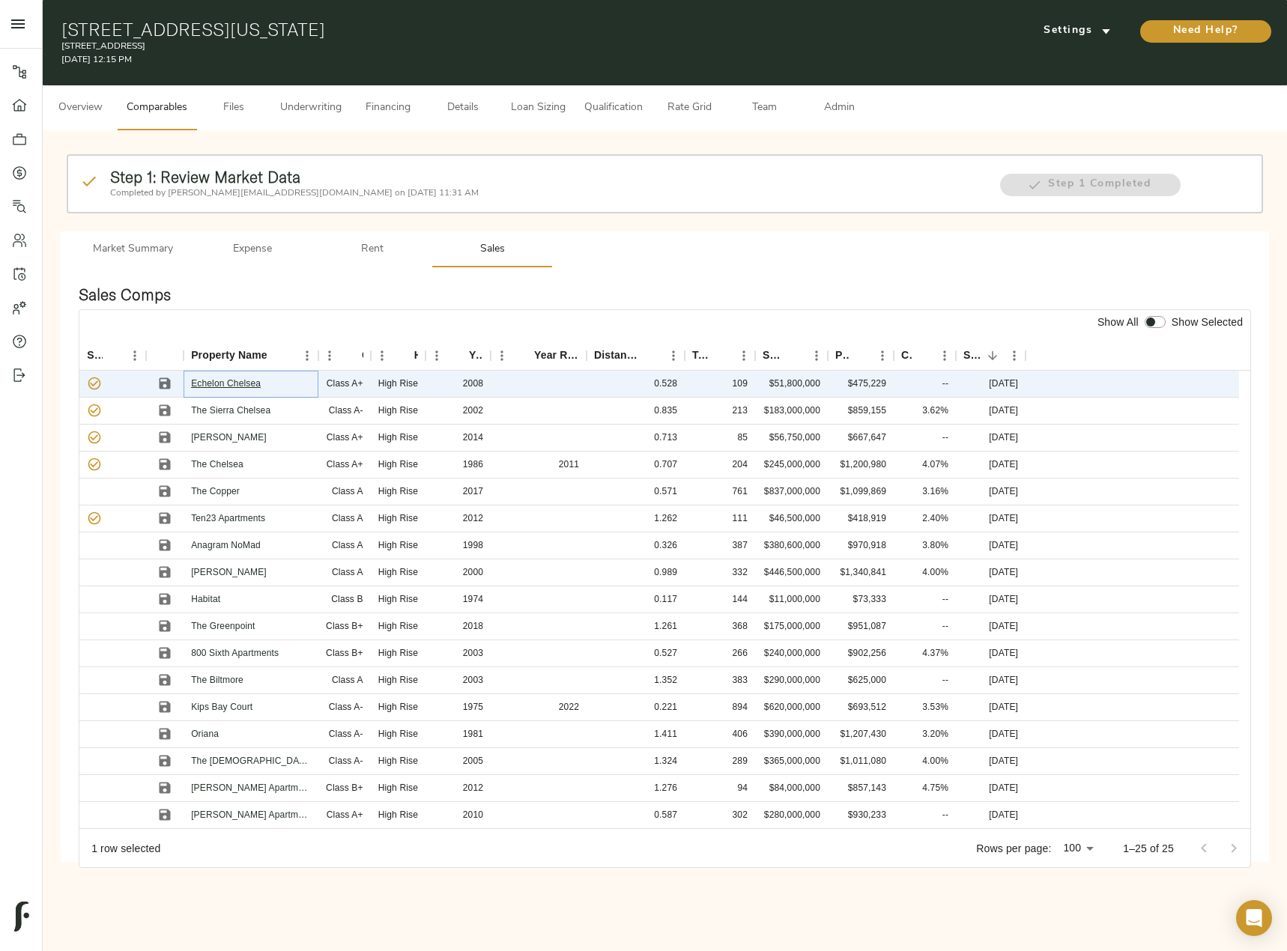
click at [242, 385] on link "Echelon Chelsea" at bounding box center [226, 383] width 70 height 10
click at [252, 411] on link "The Sierra Chelsea" at bounding box center [230, 410] width 79 height 10
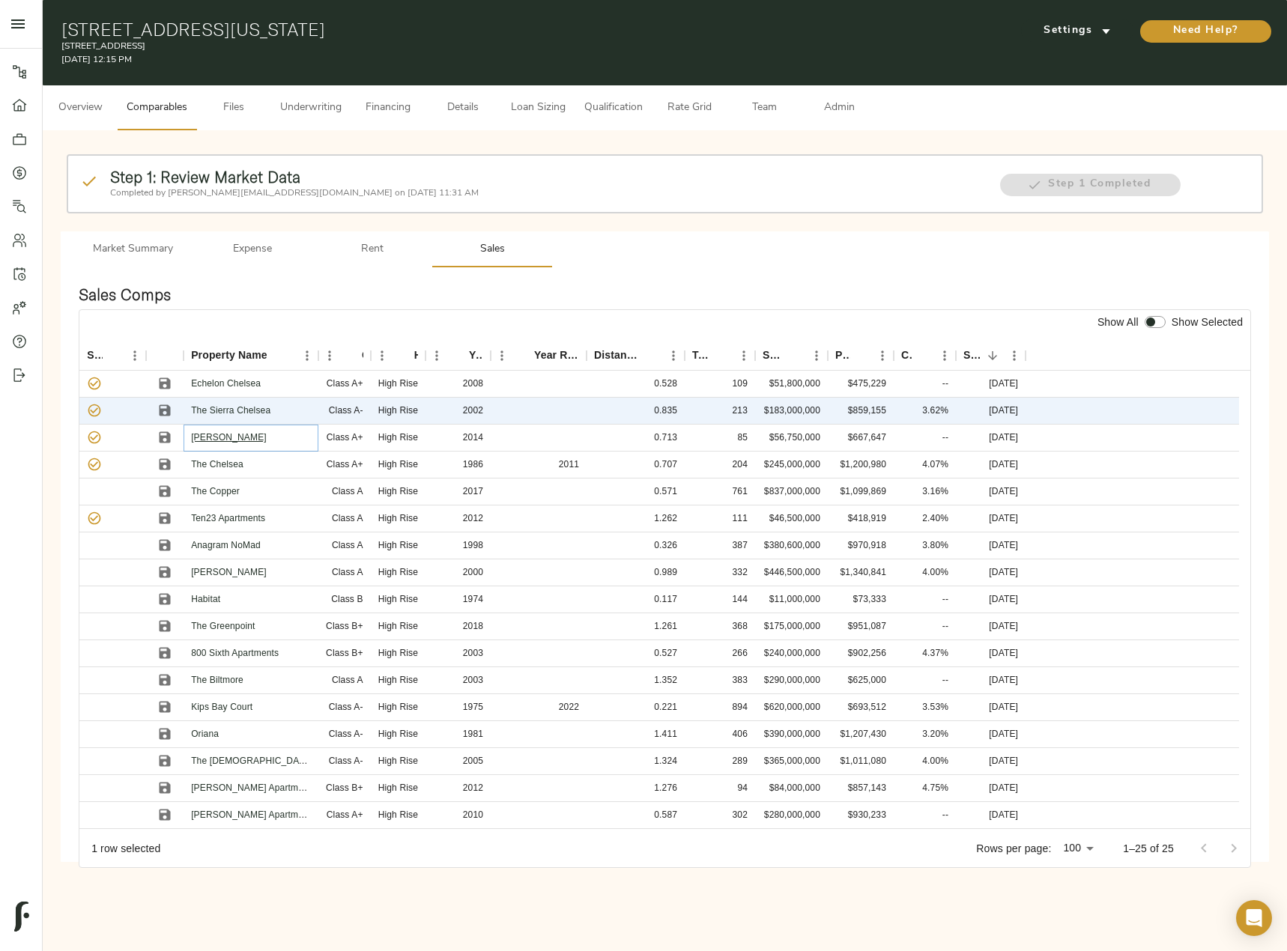
click at [208, 436] on link "Nathaniel" at bounding box center [229, 437] width 76 height 10
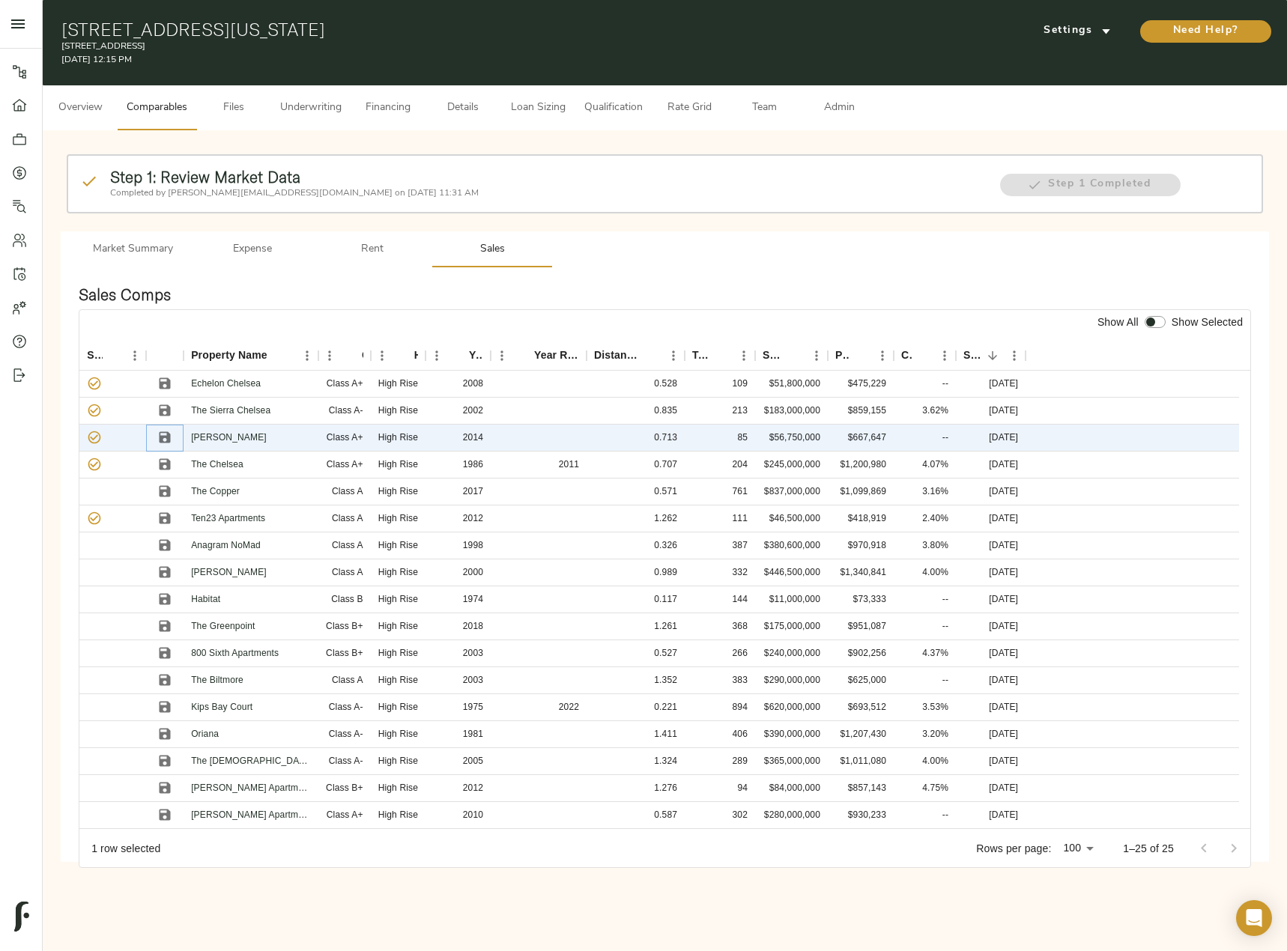
click at [157, 439] on icon "Save" at bounding box center [164, 437] width 15 height 15
click at [205, 463] on link "The Chelsea" at bounding box center [217, 464] width 52 height 10
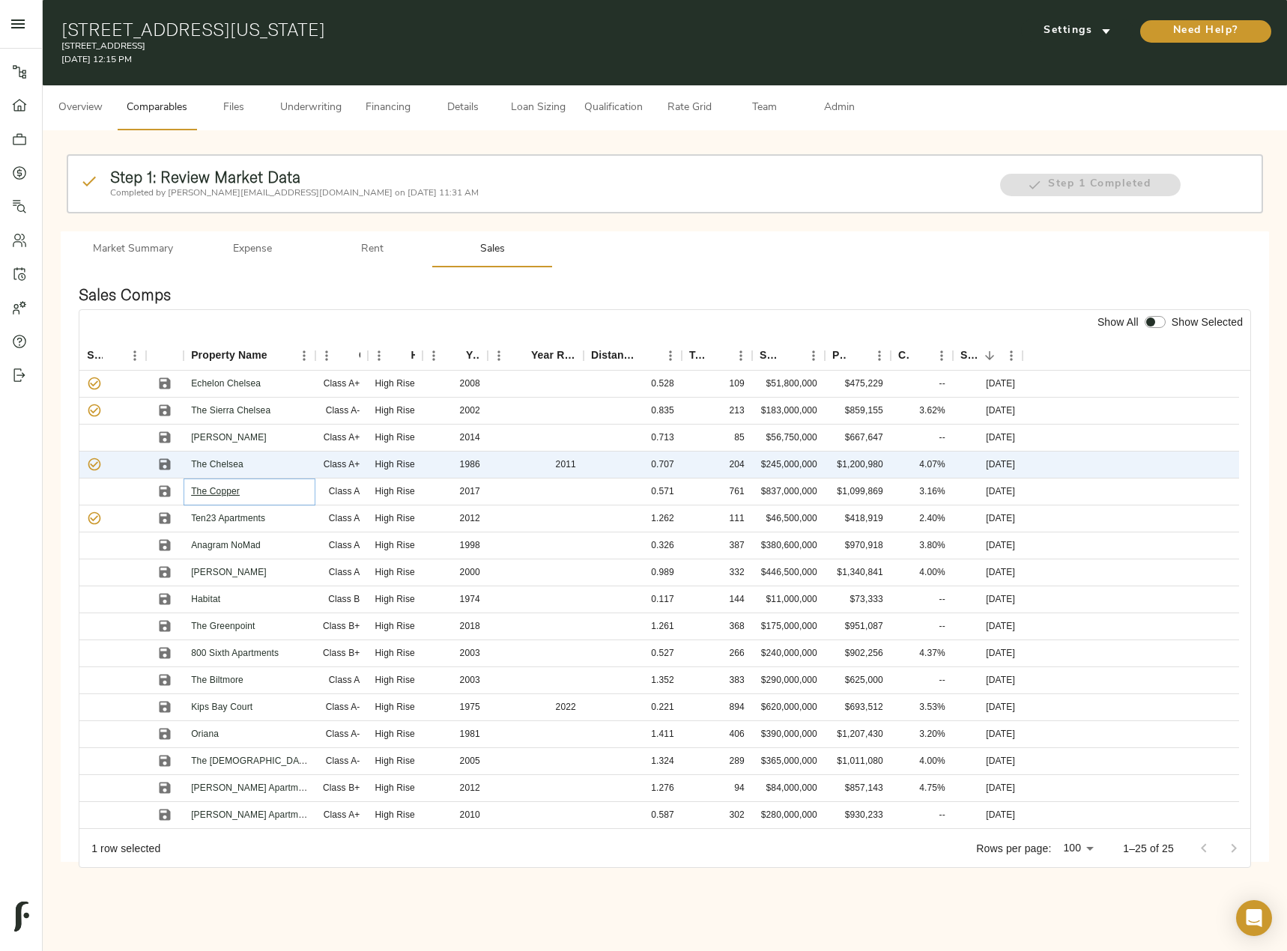
click at [219, 487] on link "The Copper" at bounding box center [215, 491] width 49 height 10
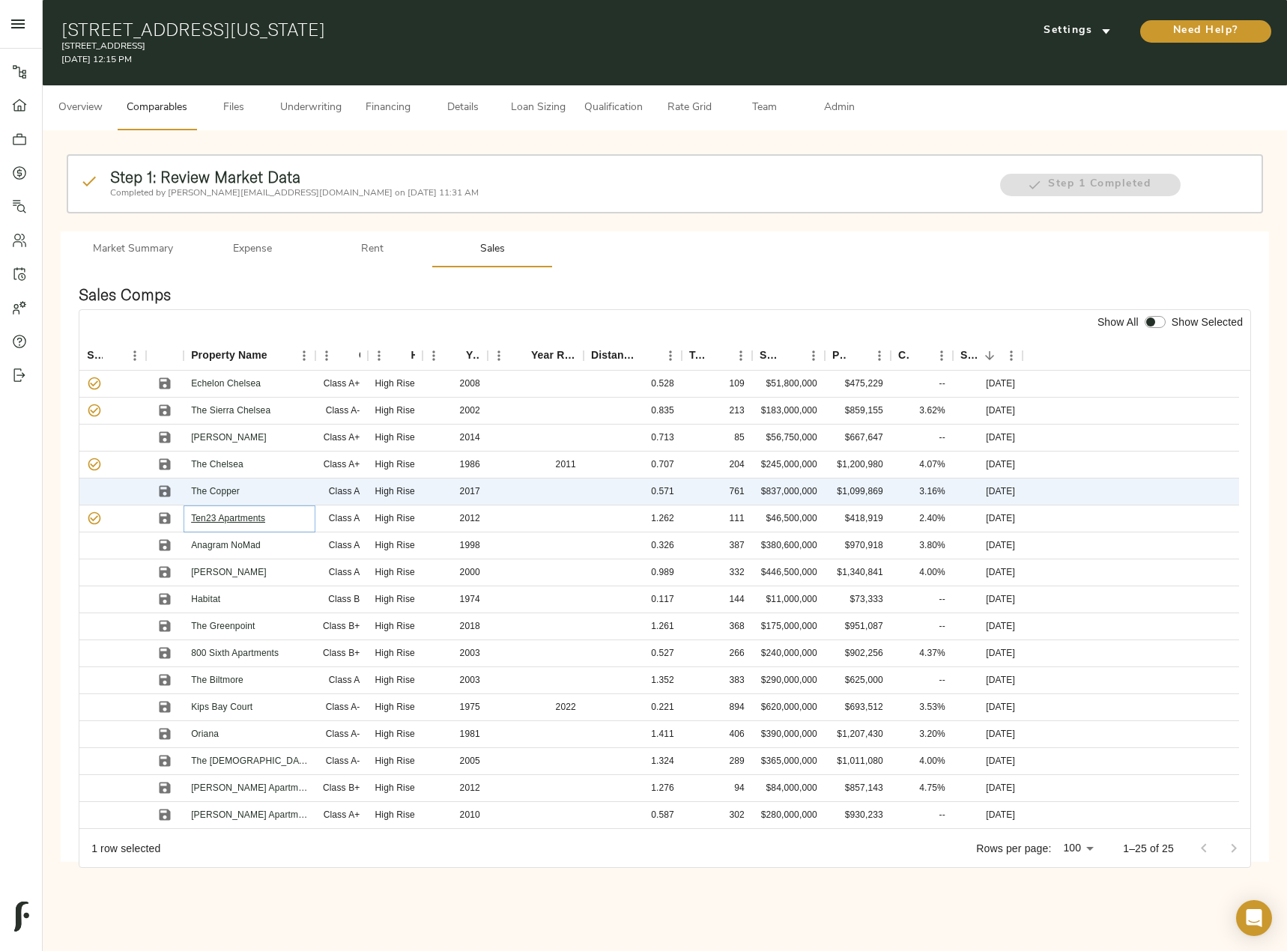
click at [212, 516] on link "Ten23 Apartments" at bounding box center [228, 518] width 74 height 10
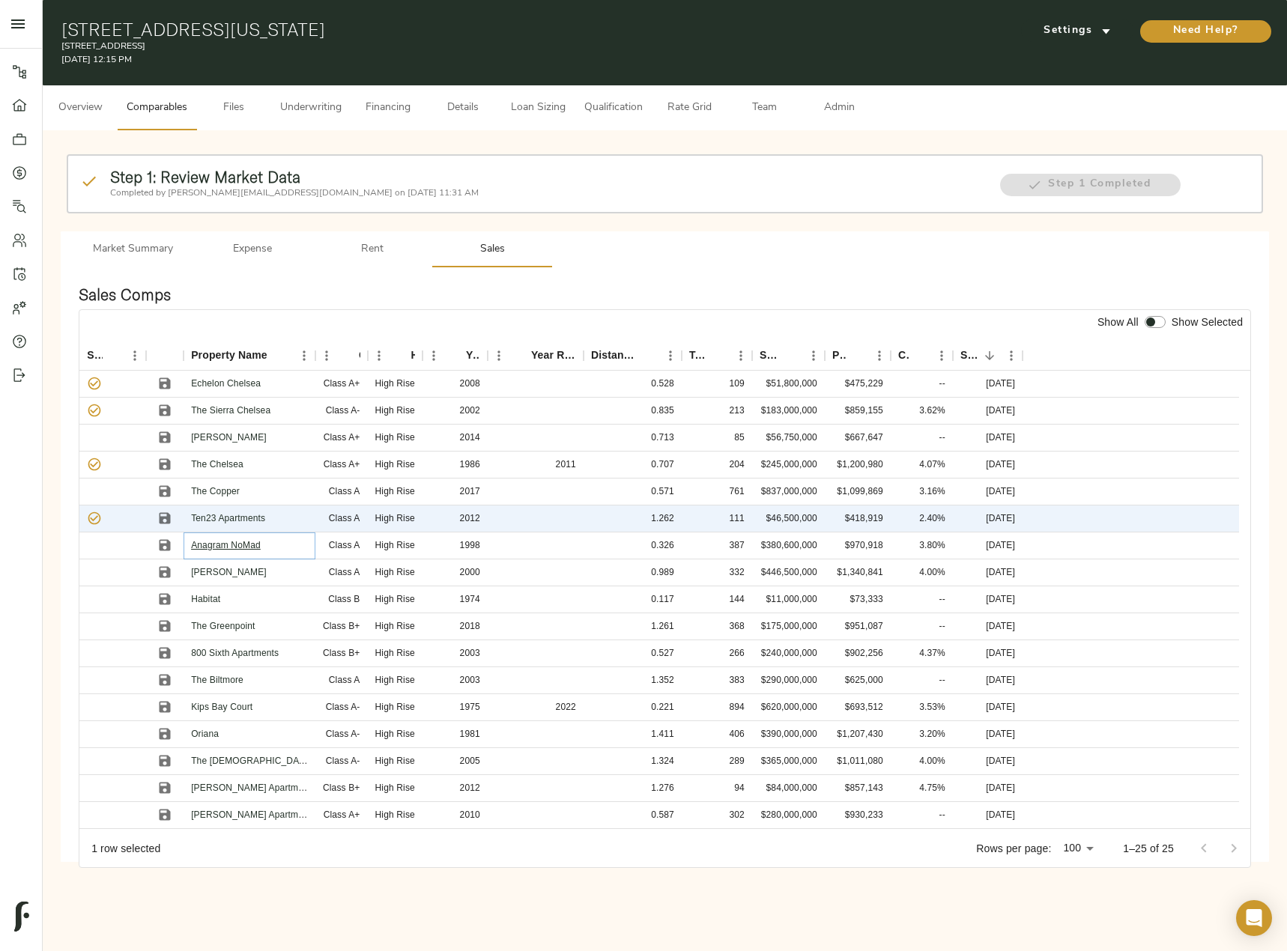
click at [252, 546] on link "Anagram NoMad" at bounding box center [226, 545] width 70 height 10
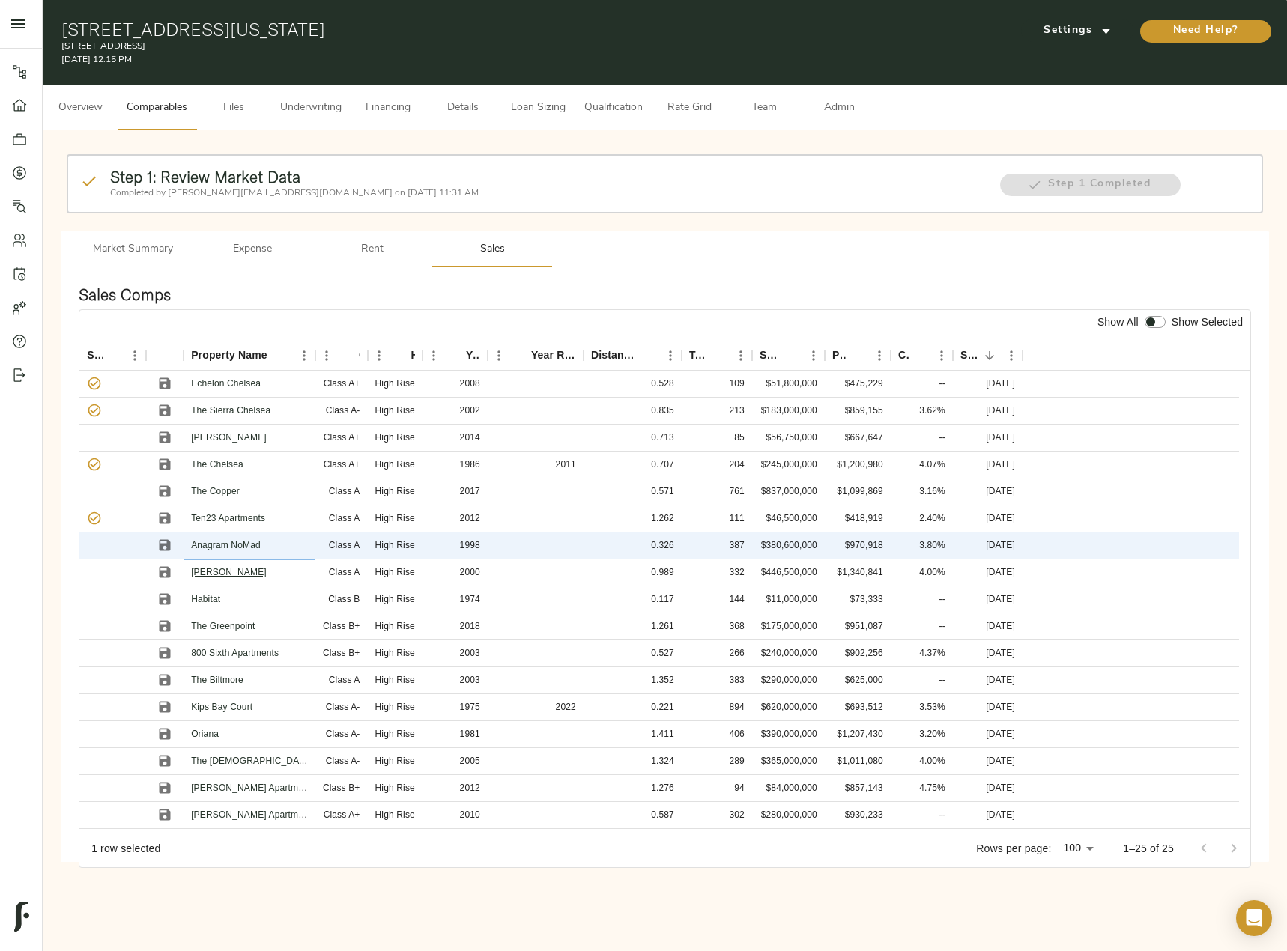
click at [195, 576] on link "Olivia" at bounding box center [229, 572] width 76 height 10
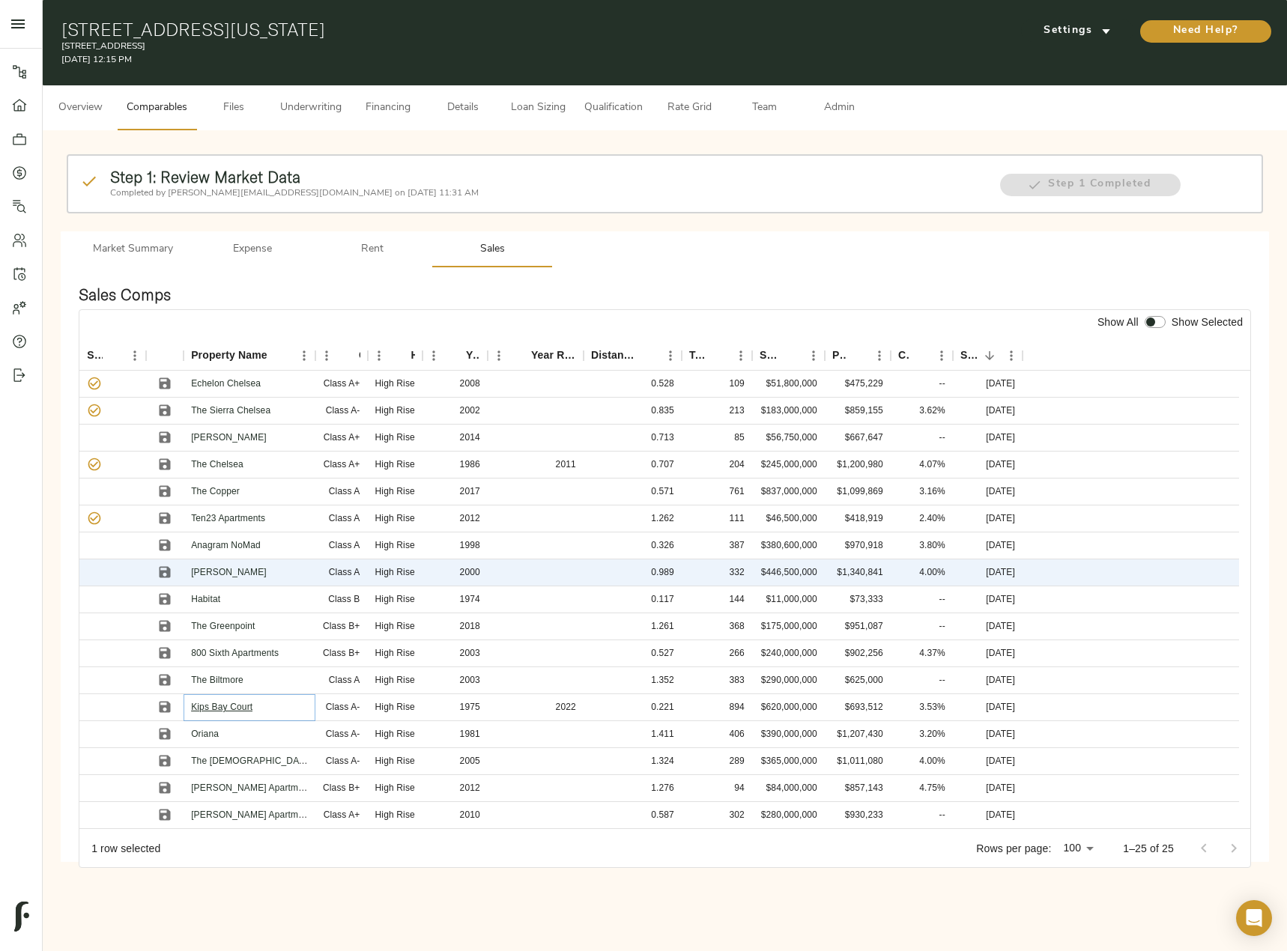
click at [229, 707] on link "Kips Bay Court" at bounding box center [221, 707] width 61 height 10
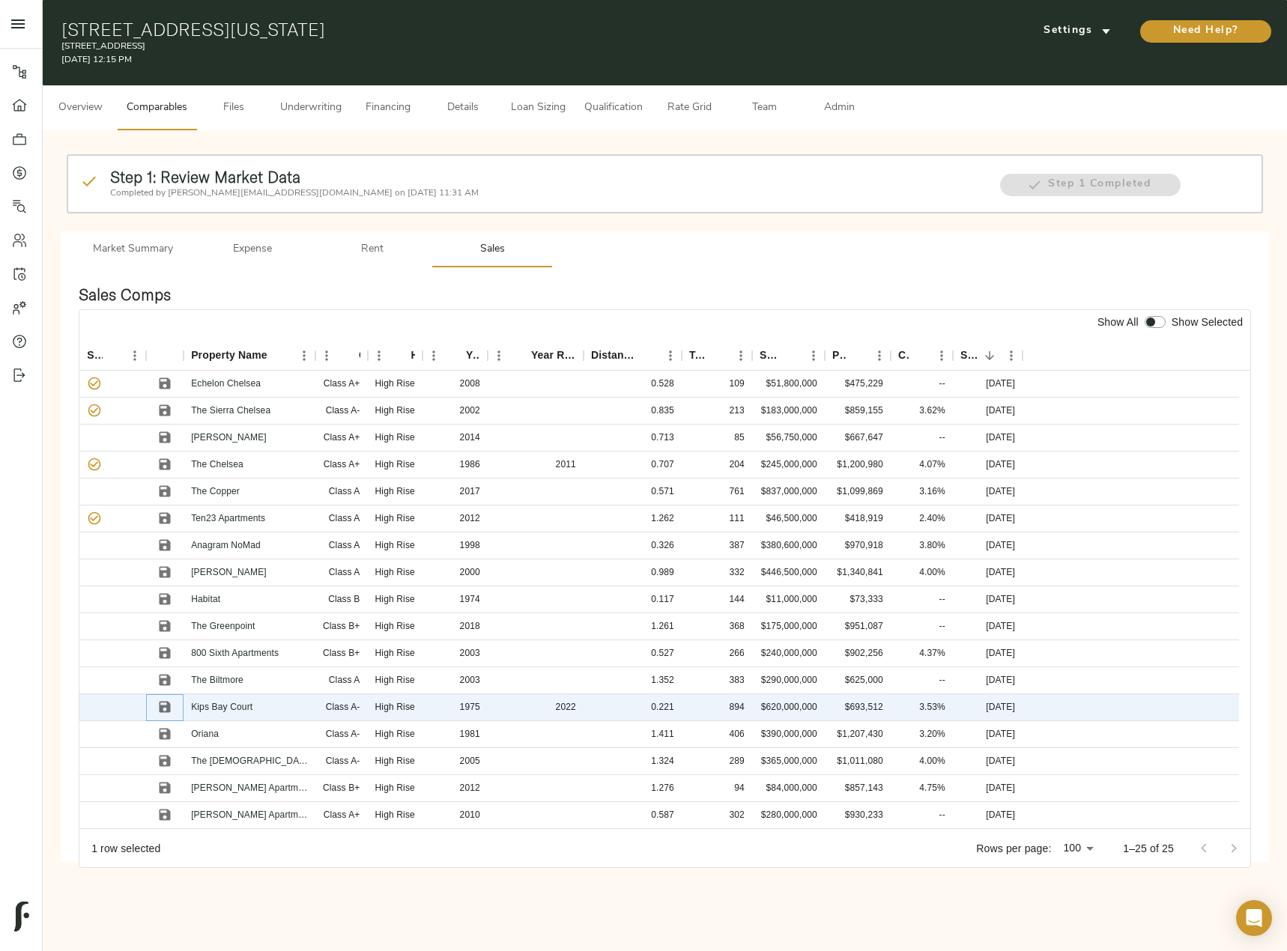
click at [163, 699] on icon "Save" at bounding box center [164, 706] width 15 height 15
click at [1154, 321] on input "checkbox" at bounding box center [1150, 322] width 36 height 12
checkbox input "true"
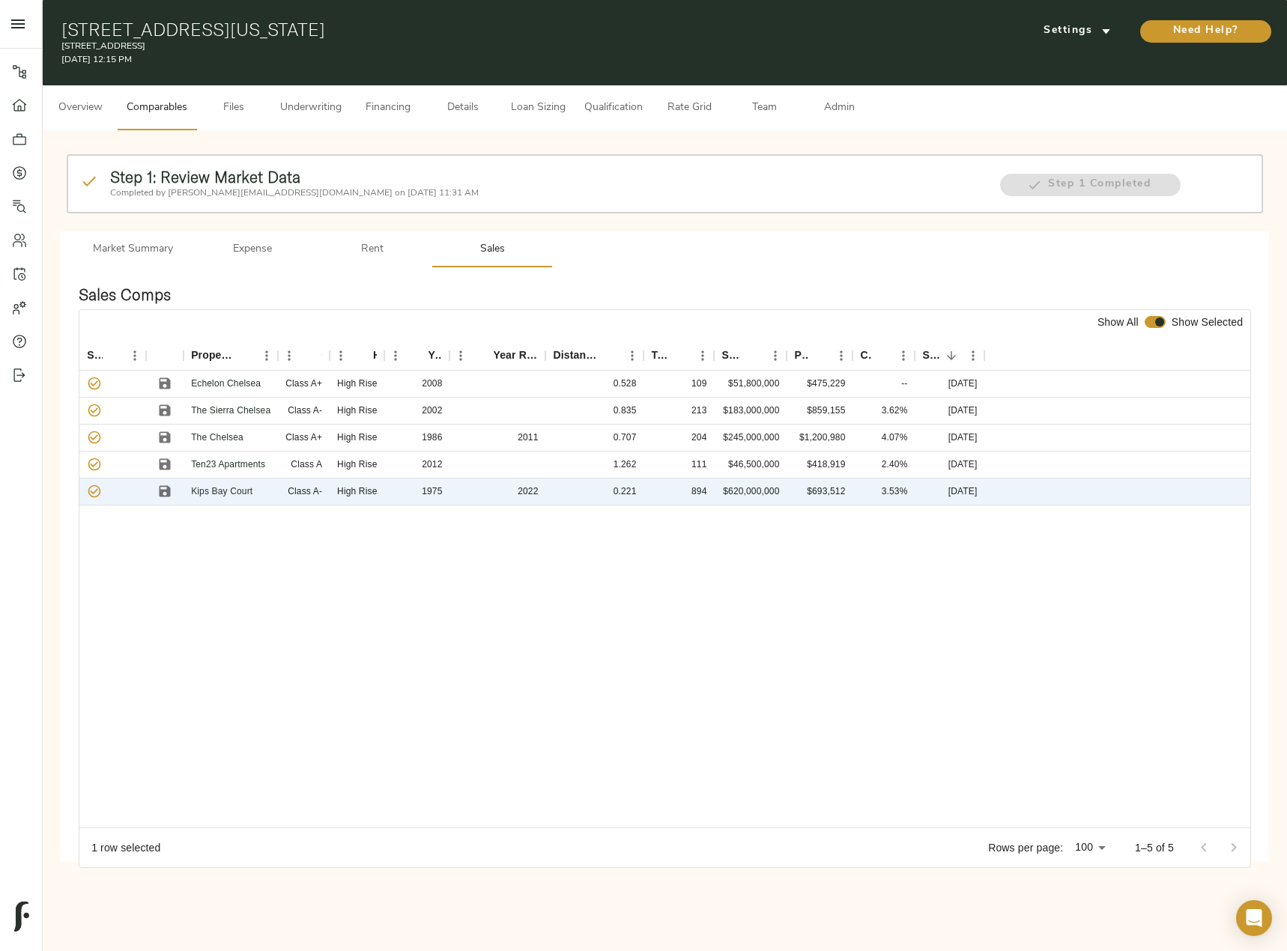
click at [361, 249] on span "Rent" at bounding box center [372, 249] width 102 height 19
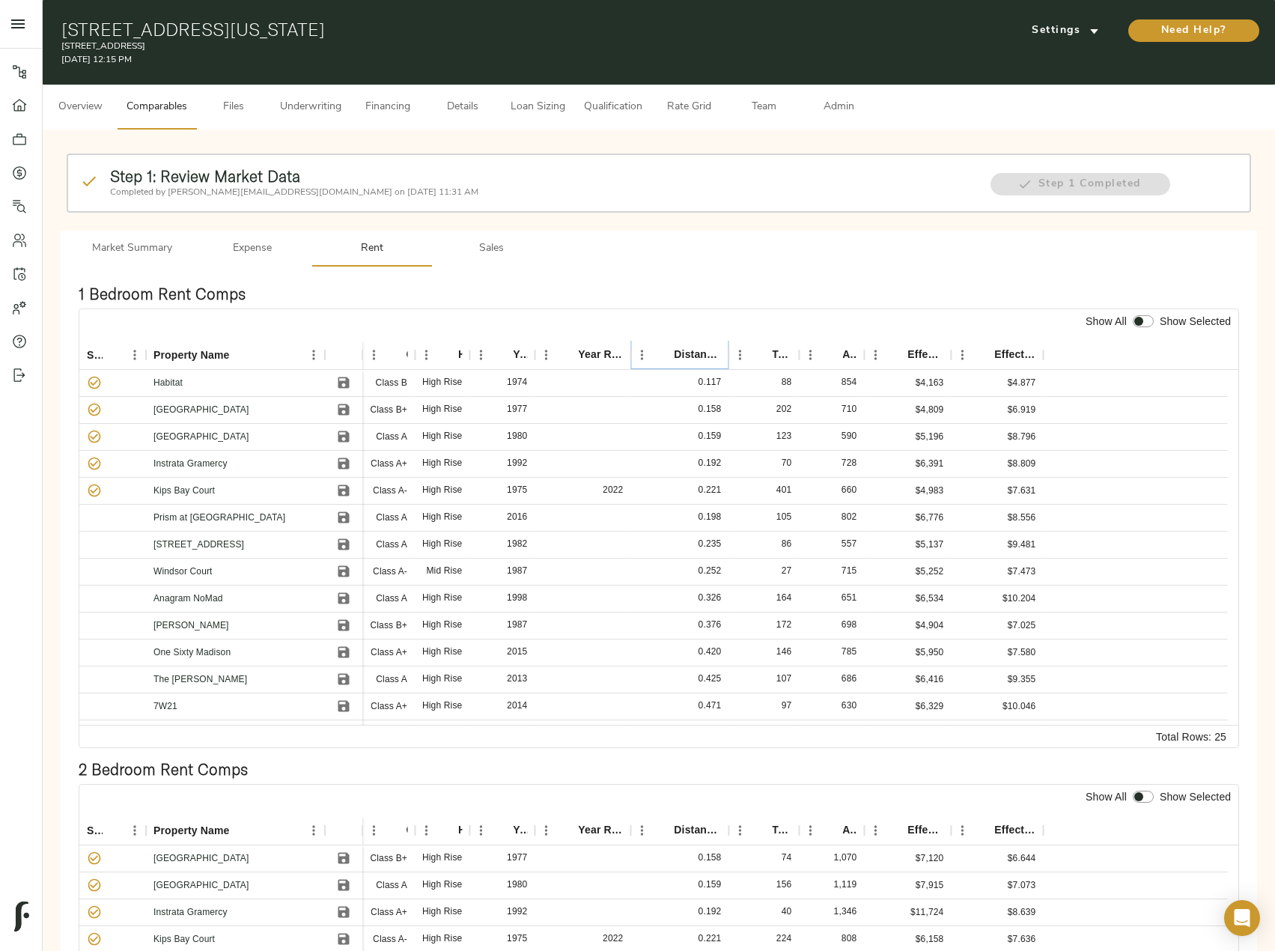
click at [669, 349] on icon "Sort" at bounding box center [663, 354] width 13 height 13
click at [666, 352] on icon "Sort" at bounding box center [663, 354] width 13 height 13
click at [842, 112] on span "Admin" at bounding box center [838, 107] width 57 height 19
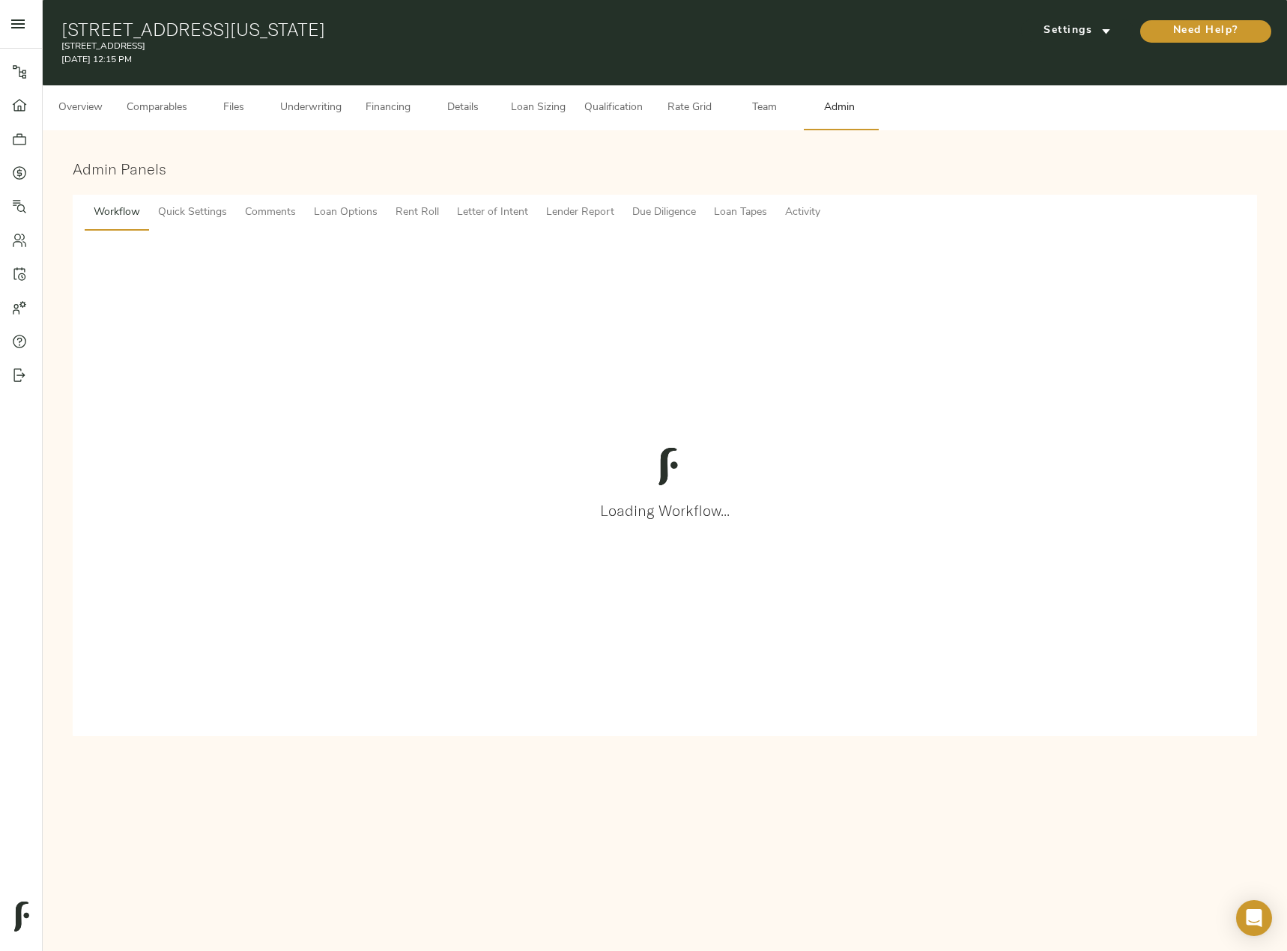
click at [553, 219] on span "Lender Report" at bounding box center [580, 213] width 68 height 19
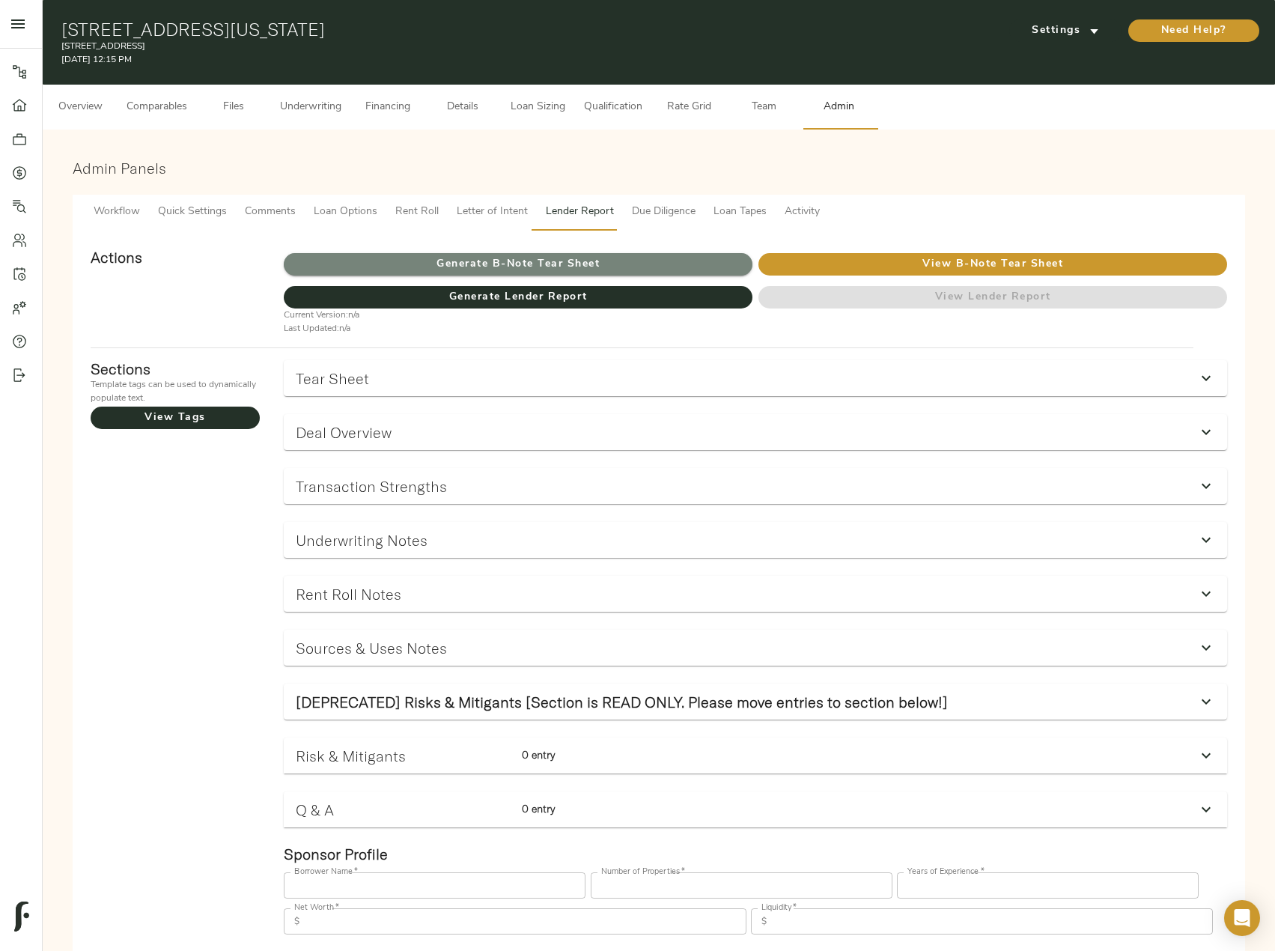
click at [536, 259] on span "Generate B-Note Tear Sheet" at bounding box center [518, 264] width 469 height 19
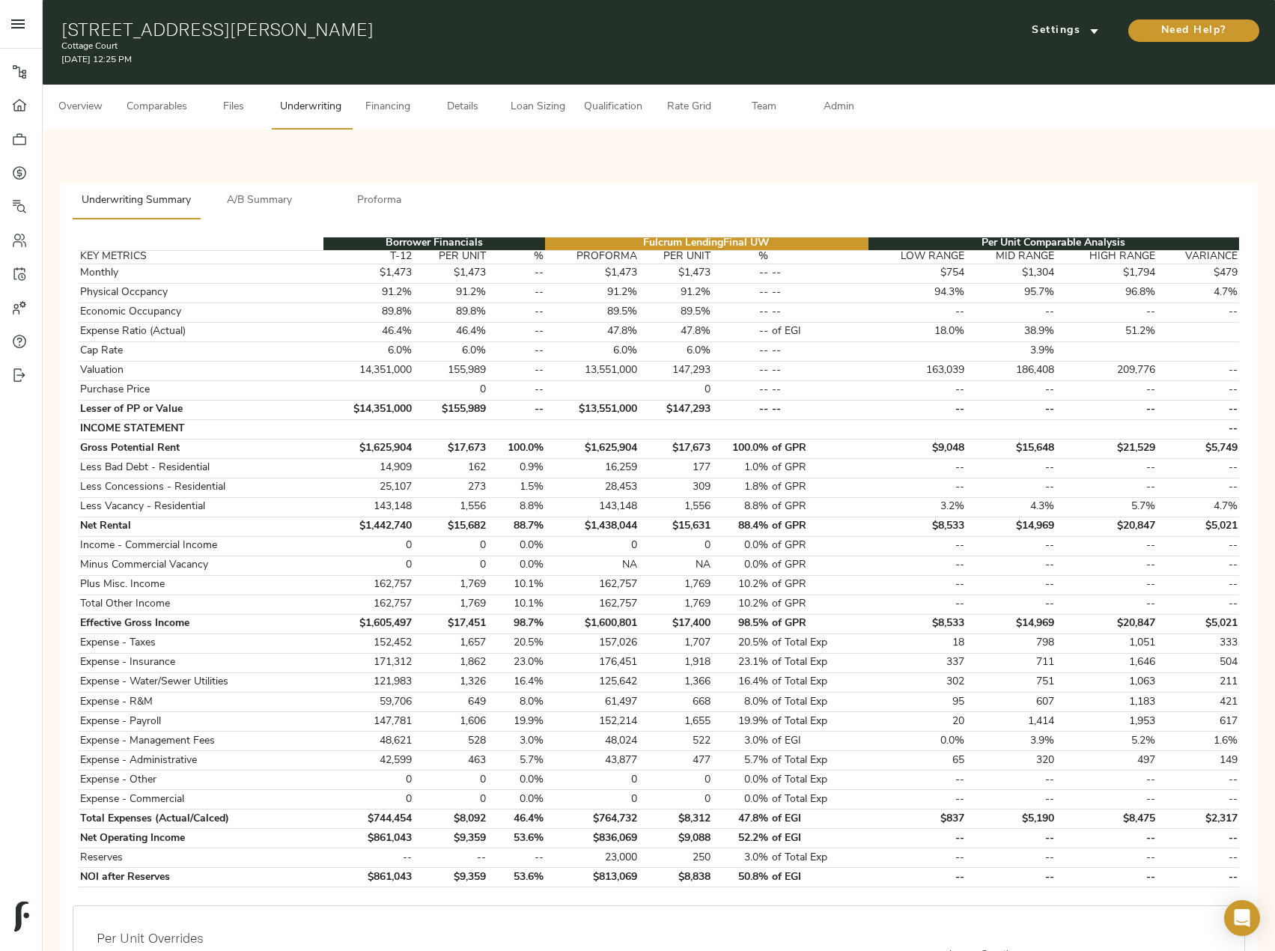
scroll to position [150, 0]
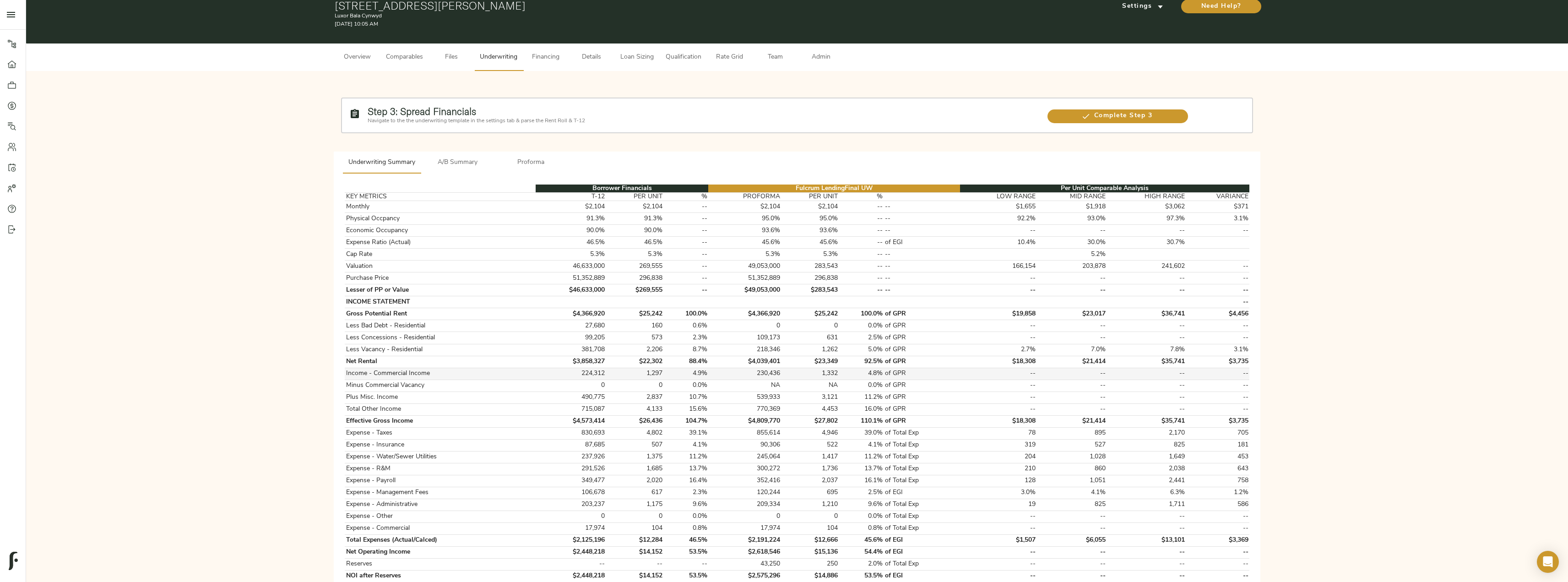
scroll to position [46, 0]
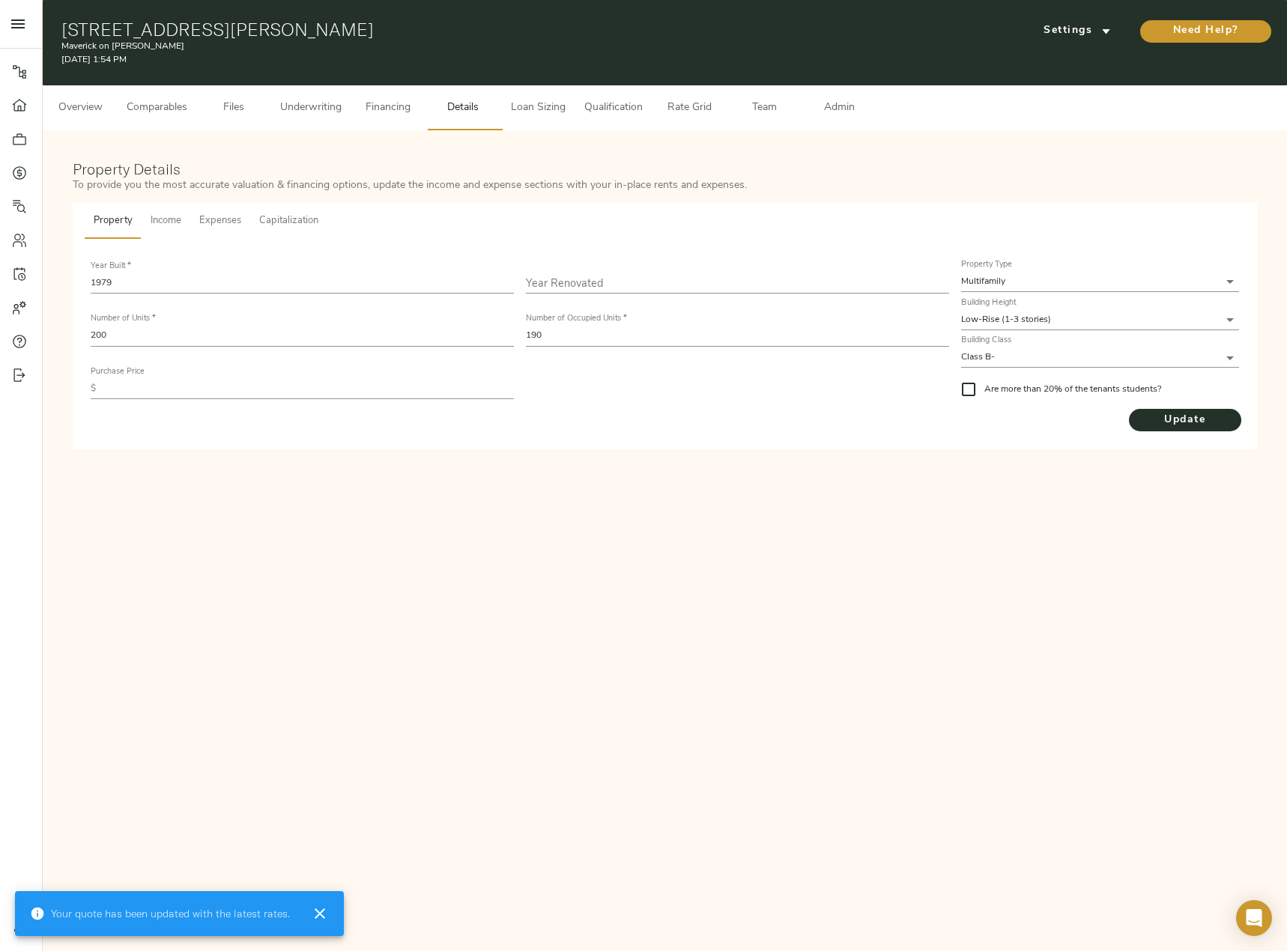
click at [159, 221] on span "Income" at bounding box center [166, 221] width 31 height 17
